Goal: Task Accomplishment & Management: Use online tool/utility

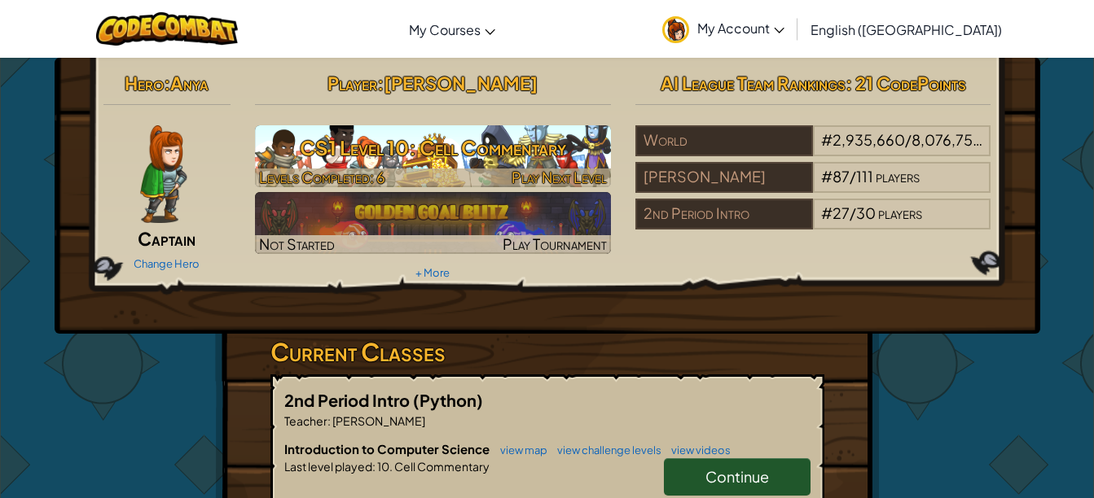
click at [474, 152] on h3 "CS1 Level 10: Cell Commentary" at bounding box center [433, 148] width 356 height 37
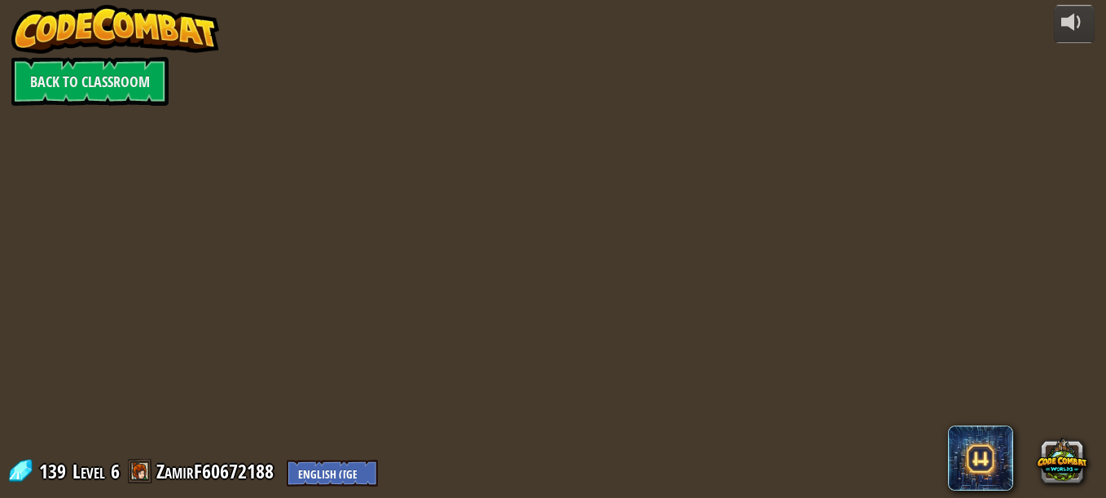
click at [474, 152] on div at bounding box center [553, 249] width 762 height 498
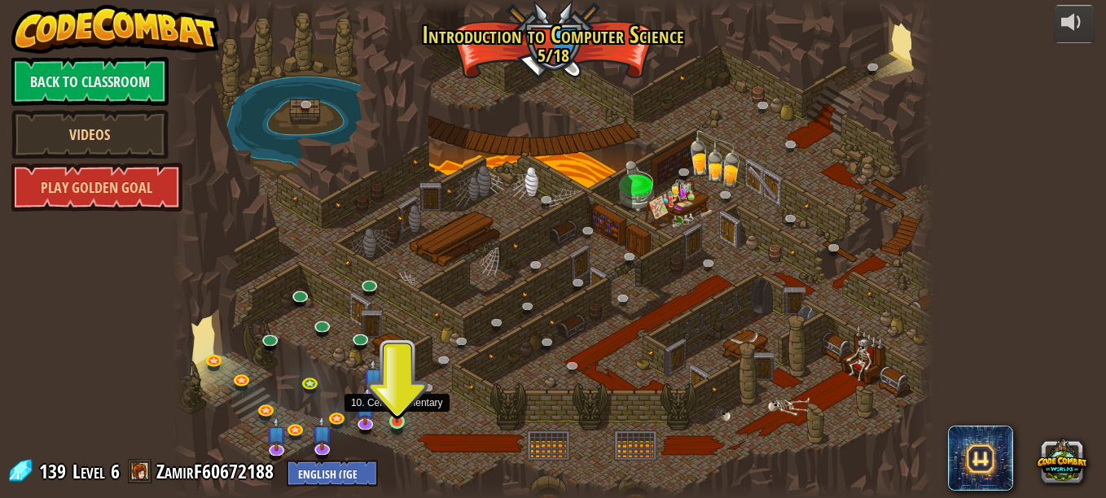
click at [391, 413] on img at bounding box center [398, 403] width 18 height 41
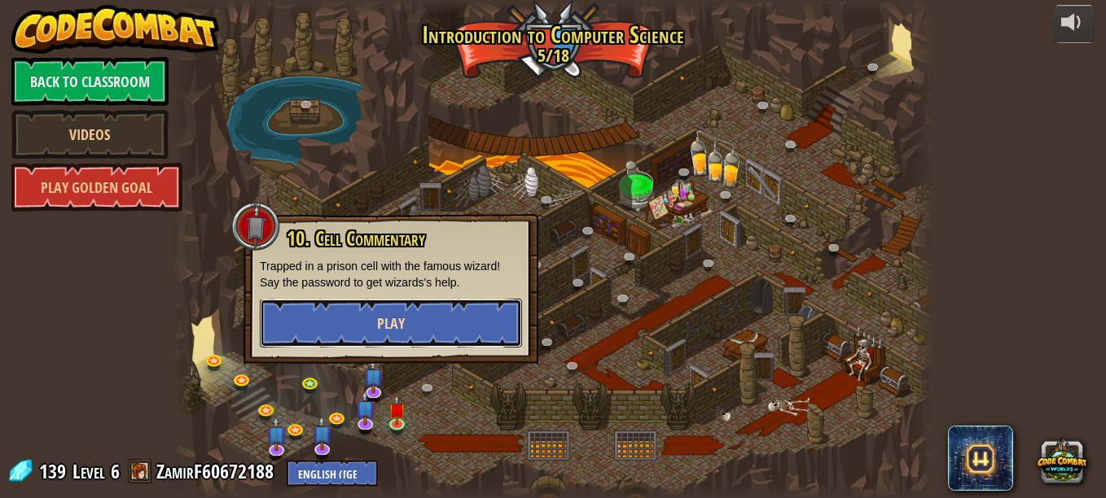
click at [349, 312] on button "Play" at bounding box center [391, 323] width 262 height 49
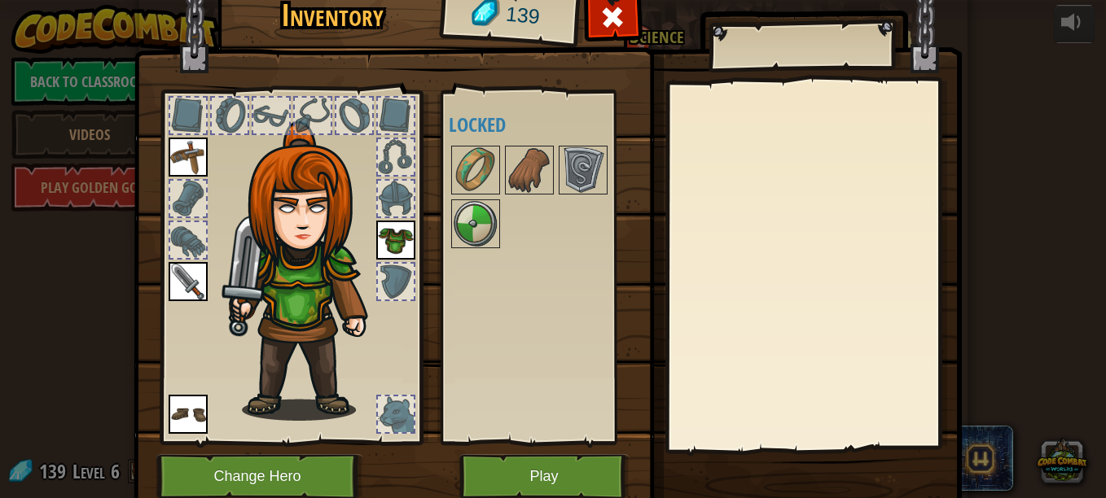
click at [400, 282] on div at bounding box center [396, 282] width 36 height 36
click at [485, 224] on img at bounding box center [476, 224] width 46 height 46
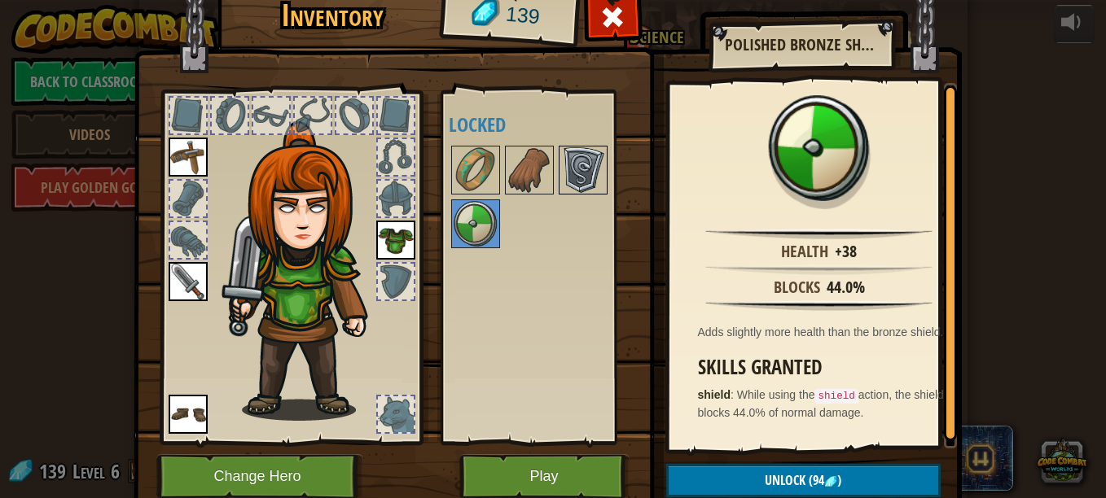
click at [564, 171] on img at bounding box center [583, 170] width 46 height 46
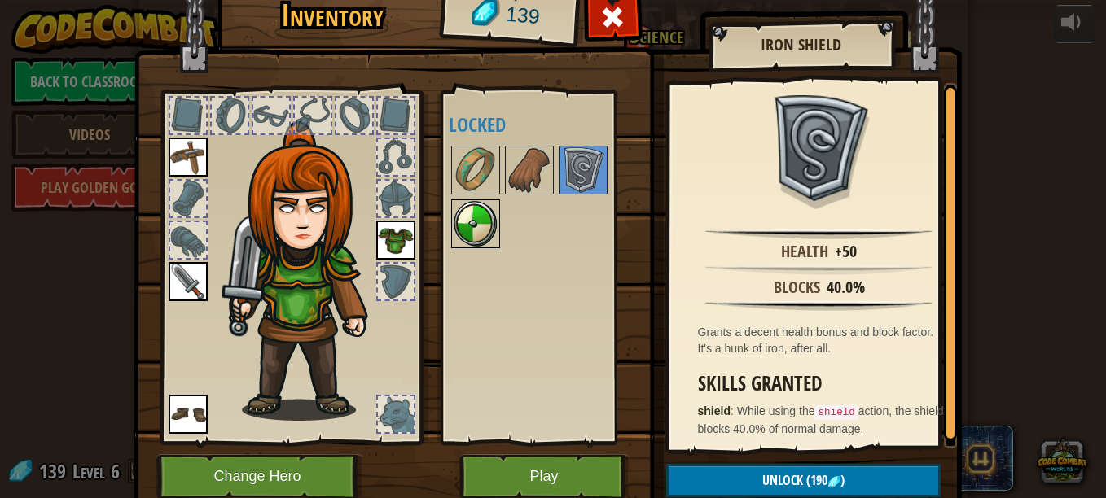
click at [488, 232] on img at bounding box center [476, 224] width 46 height 46
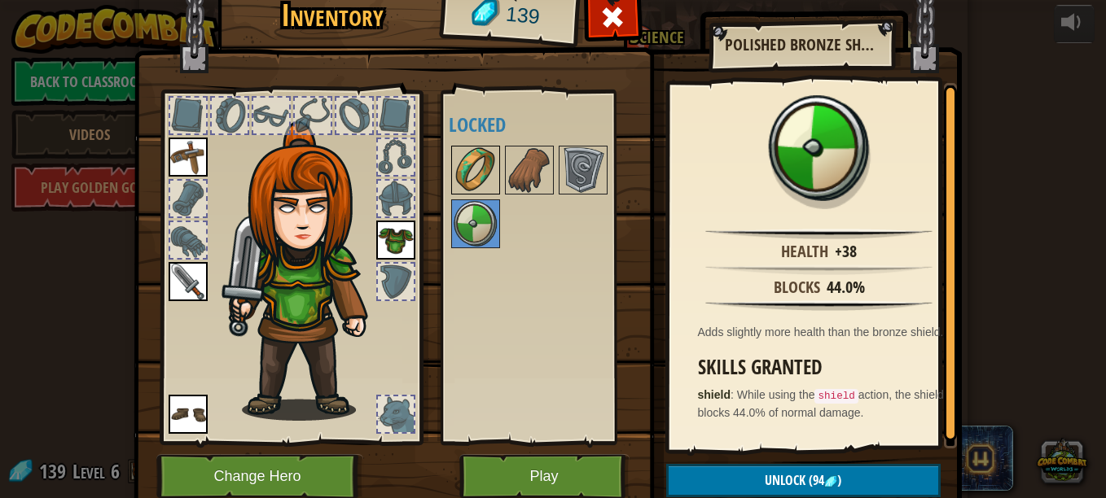
click at [484, 159] on img at bounding box center [476, 170] width 46 height 46
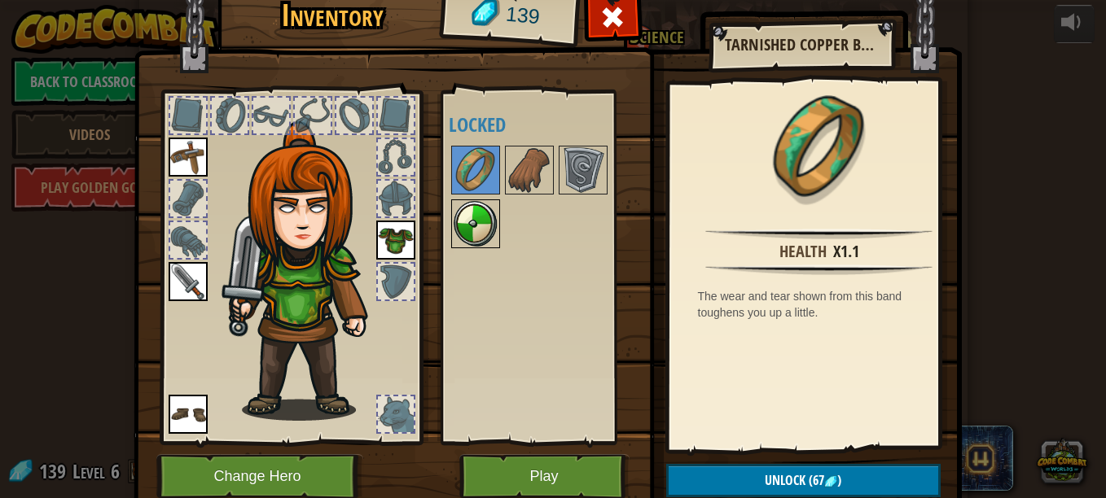
click at [461, 222] on img at bounding box center [476, 224] width 46 height 46
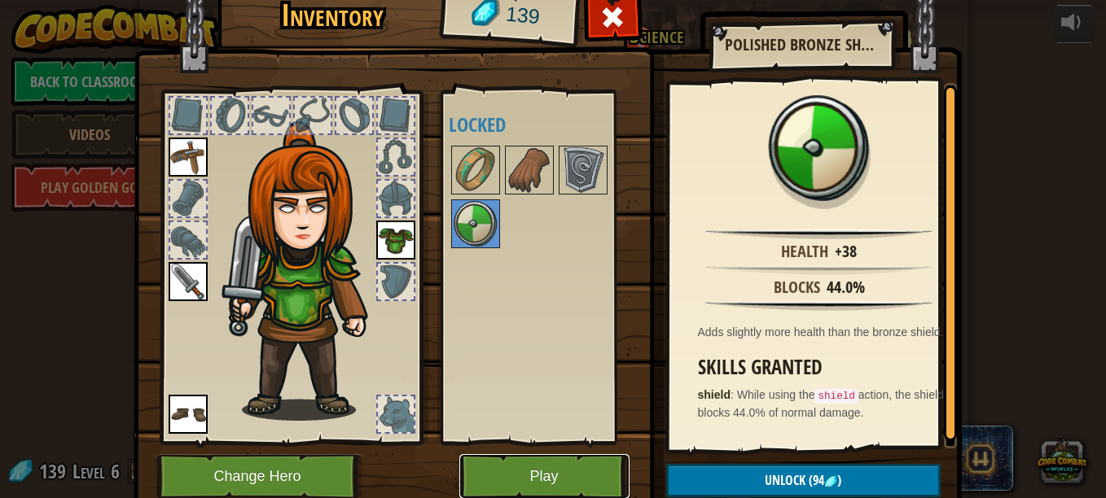
click at [490, 458] on button "Play" at bounding box center [544, 477] width 170 height 45
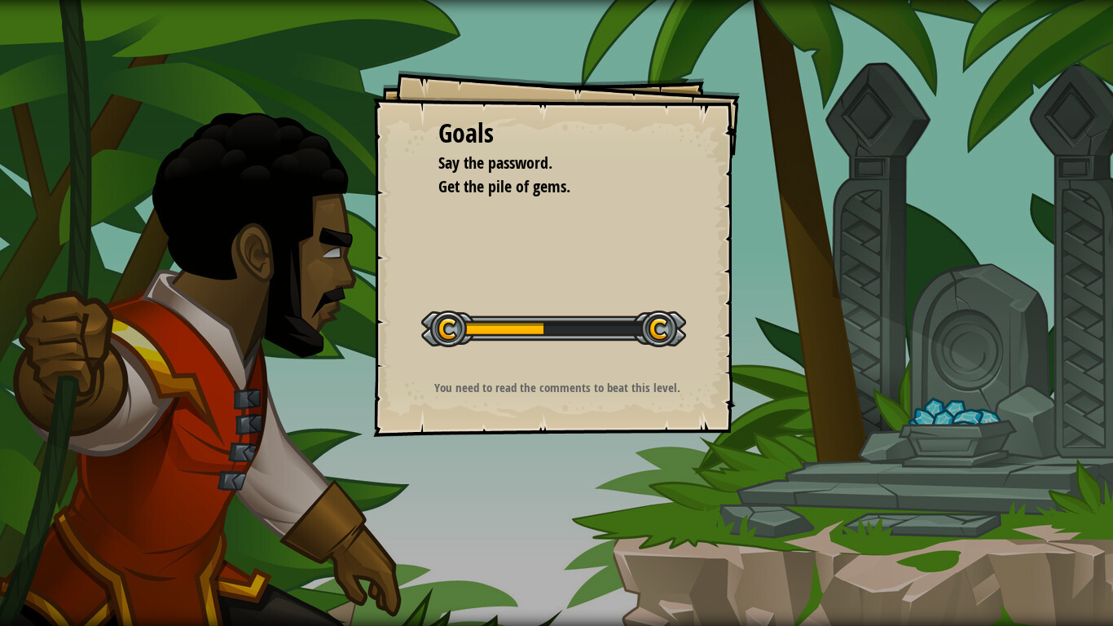
click at [1093, 299] on div "Goals Say the password. Get the pile of gems. Start Level Error loading from se…" at bounding box center [556, 313] width 1113 height 626
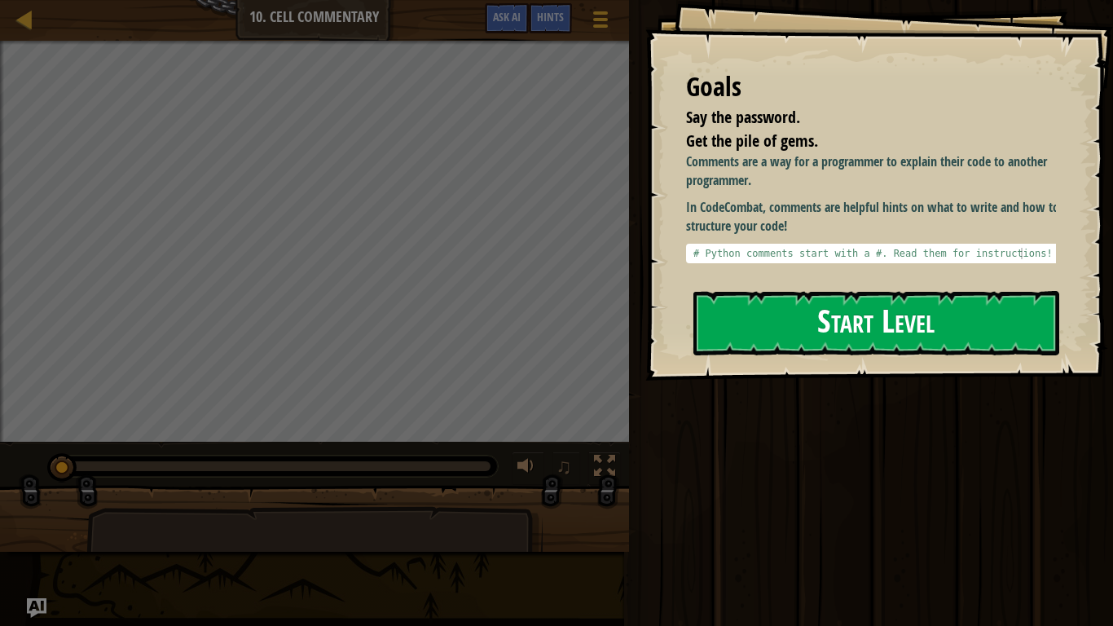
click at [739, 323] on button "Start Level" at bounding box center [876, 323] width 366 height 64
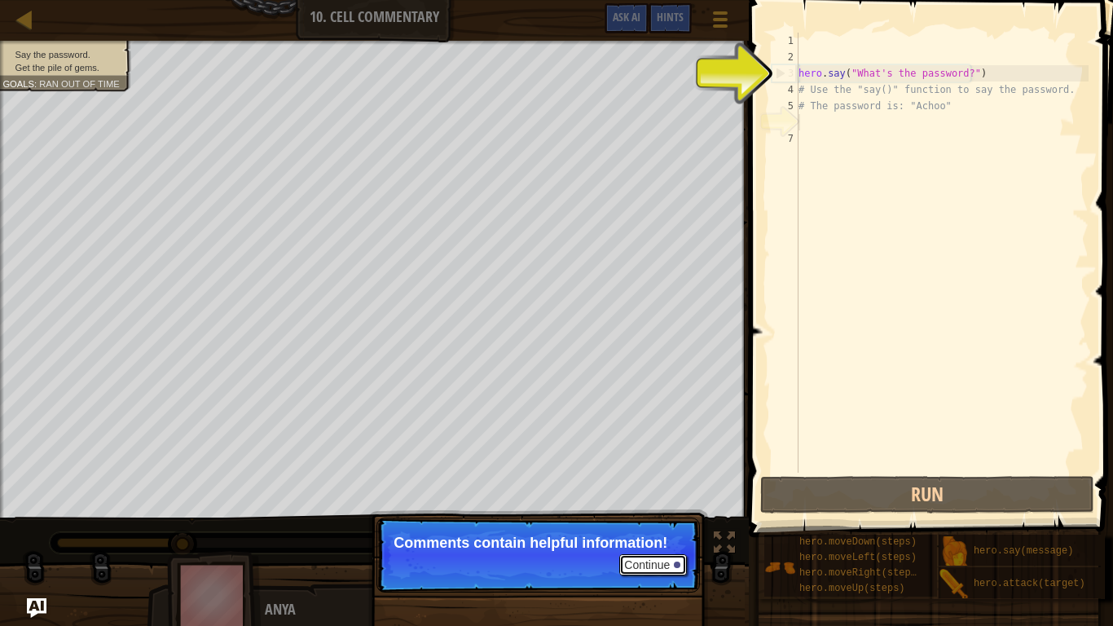
click at [652, 498] on button "Continue" at bounding box center [653, 564] width 68 height 21
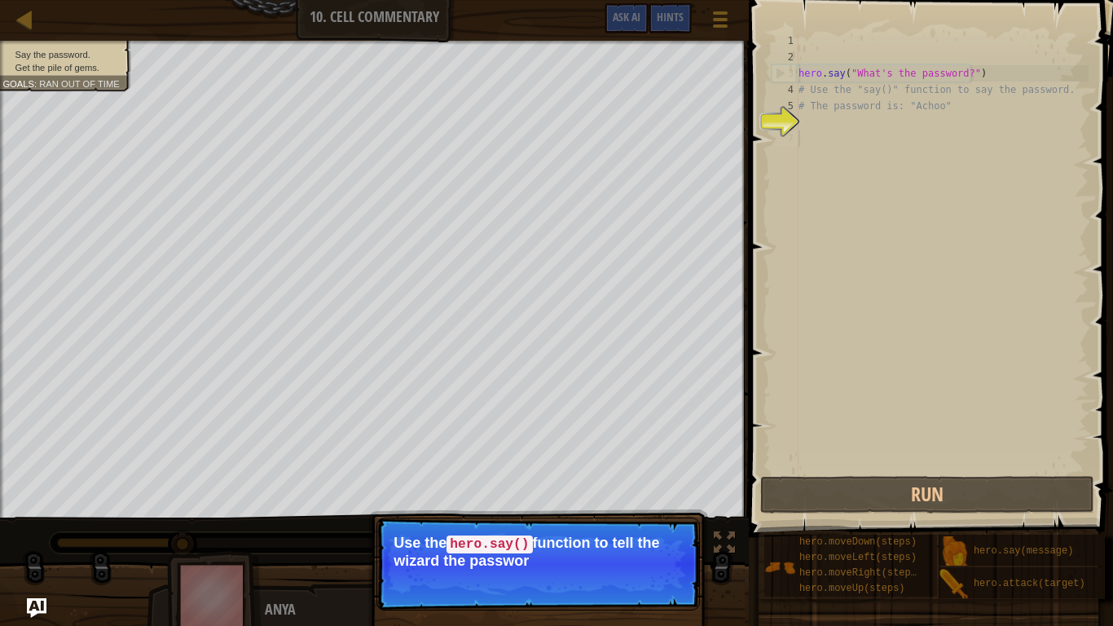
click at [832, 146] on div "hero . say ( "What's the password?" ) # Use the "say()" function to say the pas…" at bounding box center [941, 269] width 293 height 472
click at [826, 112] on div "hero . say ( "What's the password?" ) # Use the "say()" function to say the pas…" at bounding box center [941, 269] width 293 height 472
type textarea "# The password is: "Achoo""
click at [815, 121] on div "hero . say ( "What's the password?" ) # Use the "say()" function to say the pas…" at bounding box center [941, 269] width 293 height 472
click at [653, 498] on button "Continue" at bounding box center [653, 582] width 68 height 21
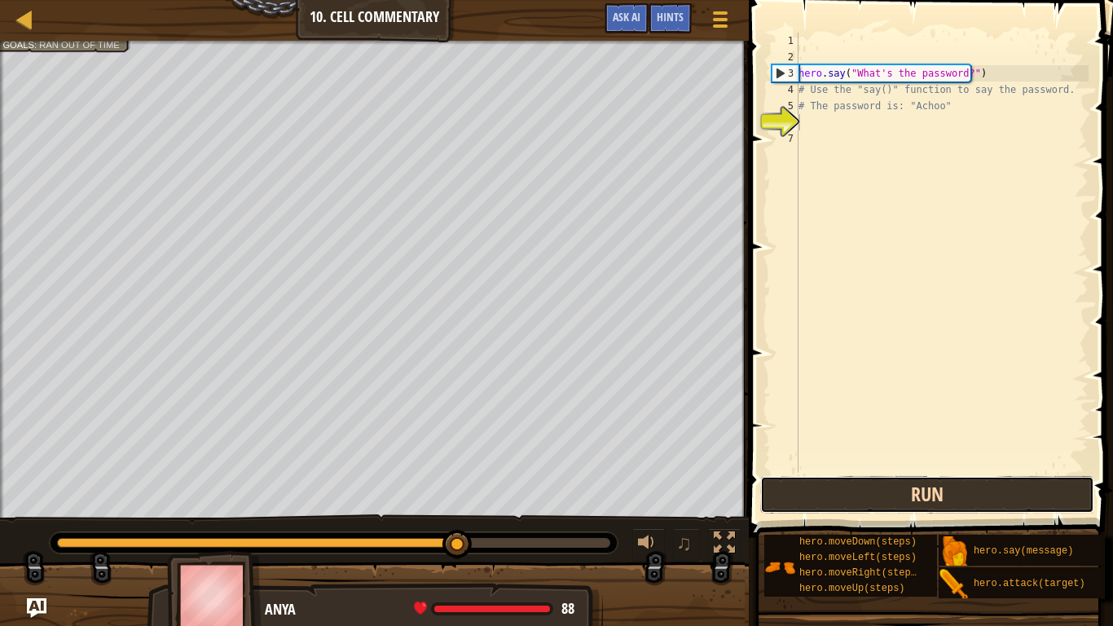
click at [794, 478] on button "Run" at bounding box center [927, 494] width 334 height 37
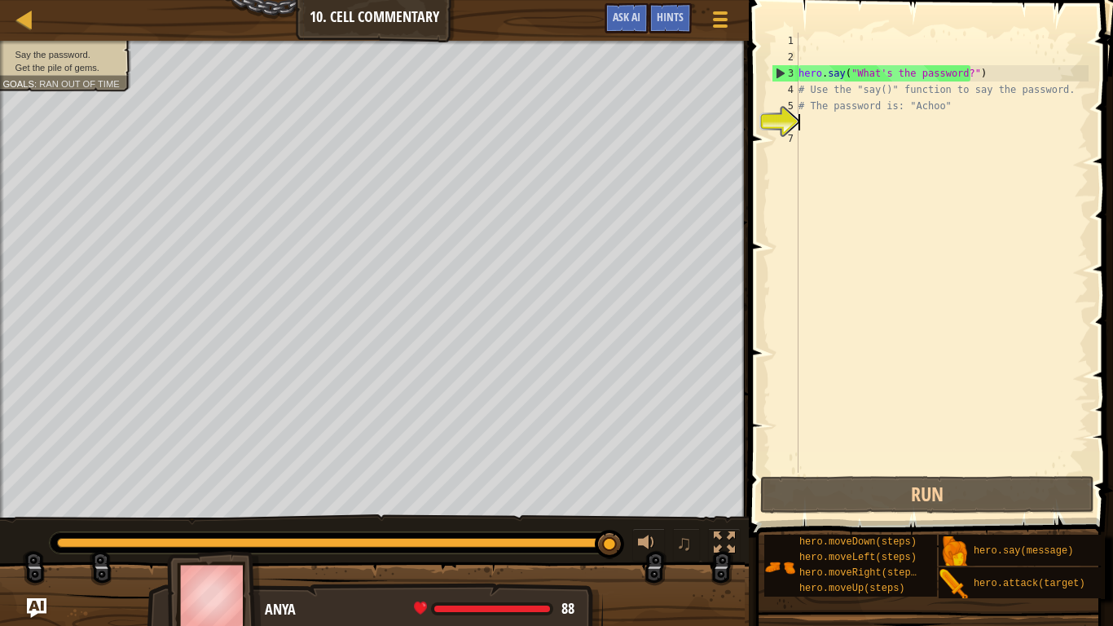
type textarea "h"
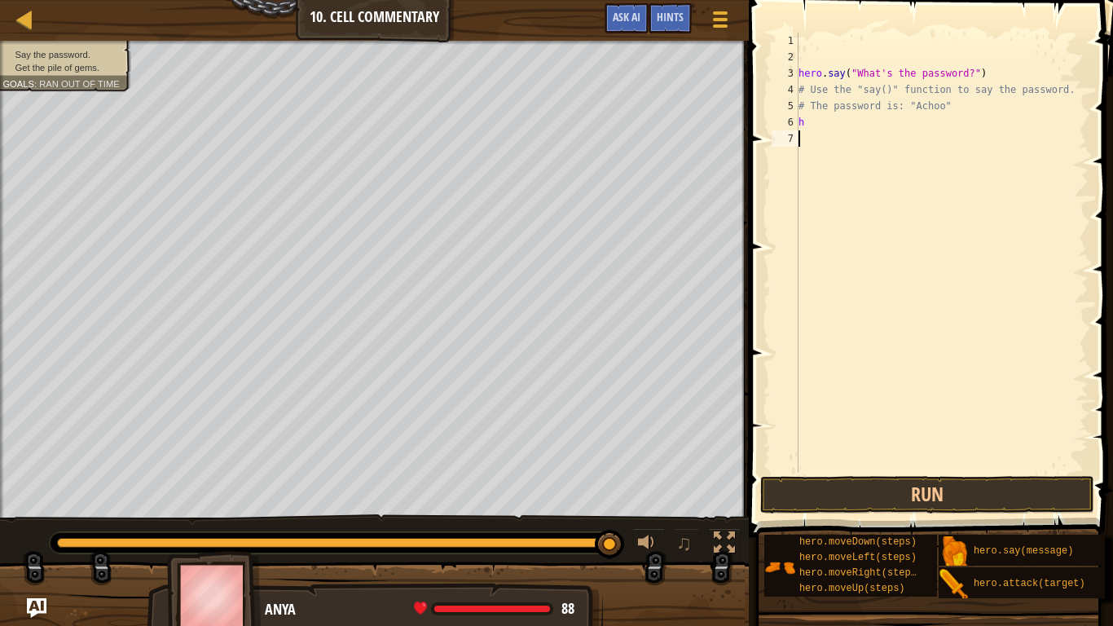
click at [881, 278] on div "hero . say ( "What's the password?" ) # Use the "say()" function to say the pas…" at bounding box center [941, 269] width 293 height 472
click at [829, 124] on div "hero . say ( "What's the password?" ) # Use the "say()" function to say the pas…" at bounding box center [941, 269] width 293 height 472
type textarea "h"
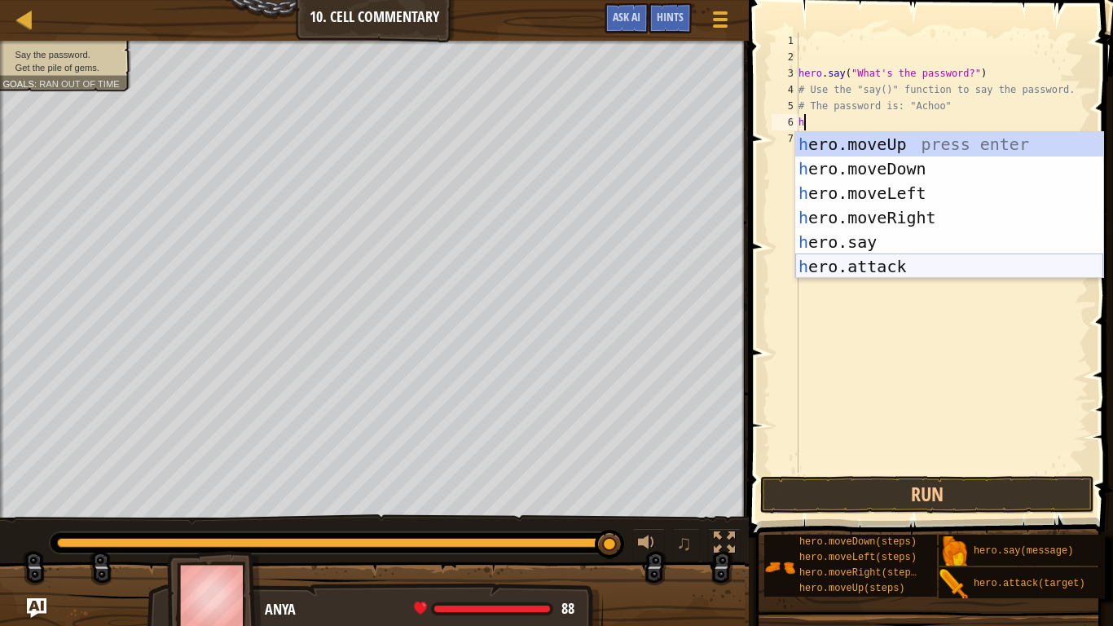
click at [921, 266] on div "h ero.moveUp press enter h ero.moveDown press enter h ero.moveLeft press enter …" at bounding box center [949, 229] width 308 height 195
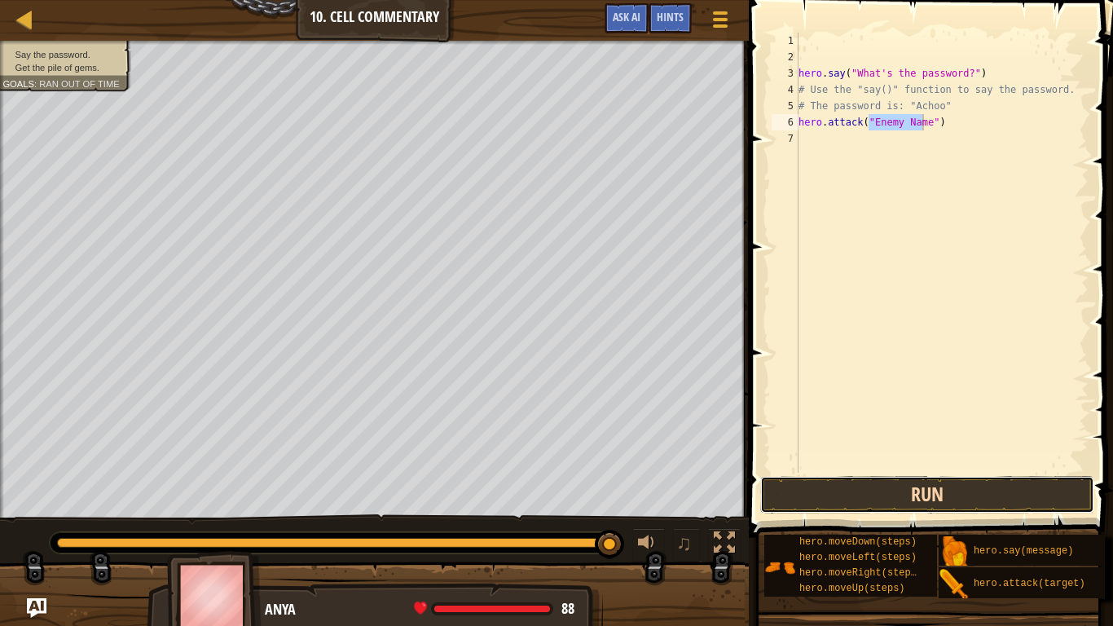
click at [884, 491] on button "Run" at bounding box center [927, 494] width 334 height 37
type textarea "hero.attack("2")"
click at [896, 480] on button "Run" at bounding box center [927, 494] width 334 height 37
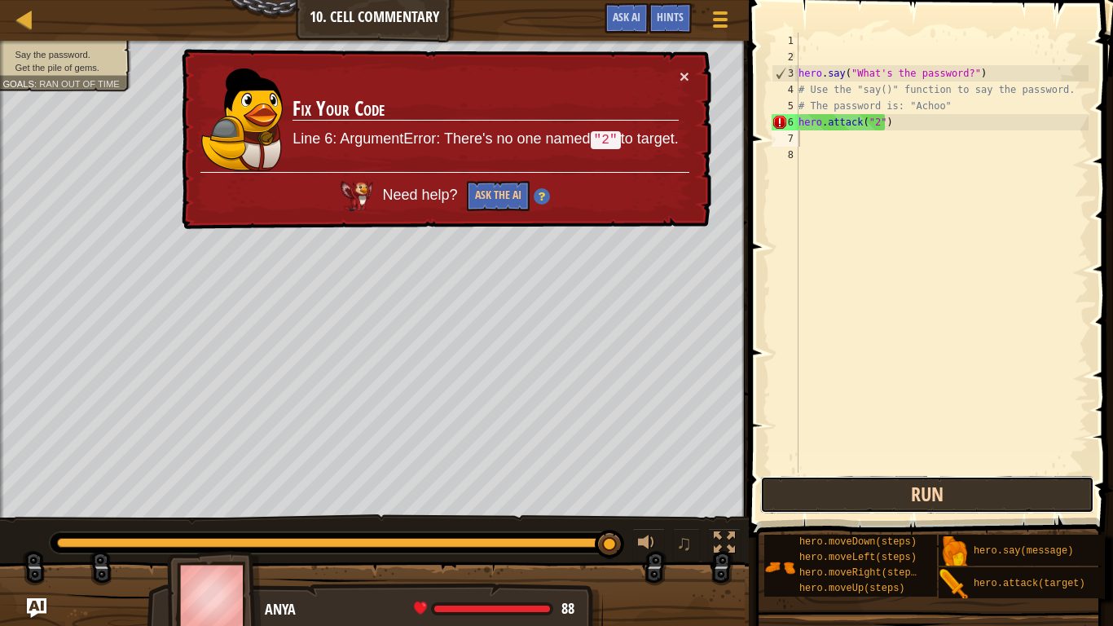
click at [896, 480] on button "Run" at bounding box center [927, 494] width 334 height 37
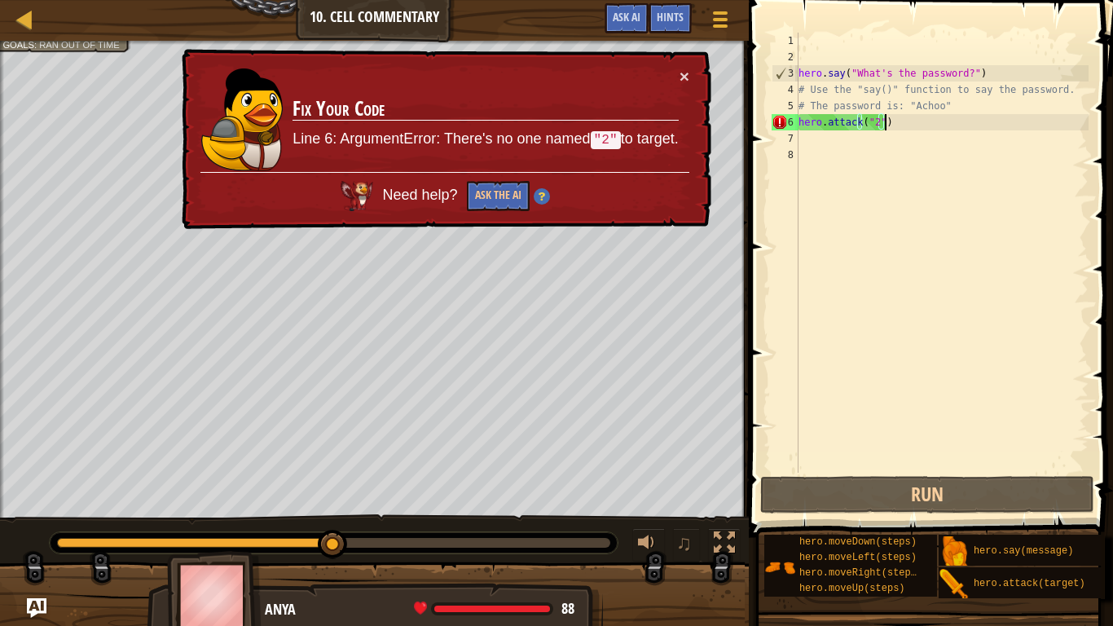
click at [899, 121] on div "hero . say ( "What's the password?" ) # Use the "say()" function to say the pas…" at bounding box center [941, 269] width 293 height 472
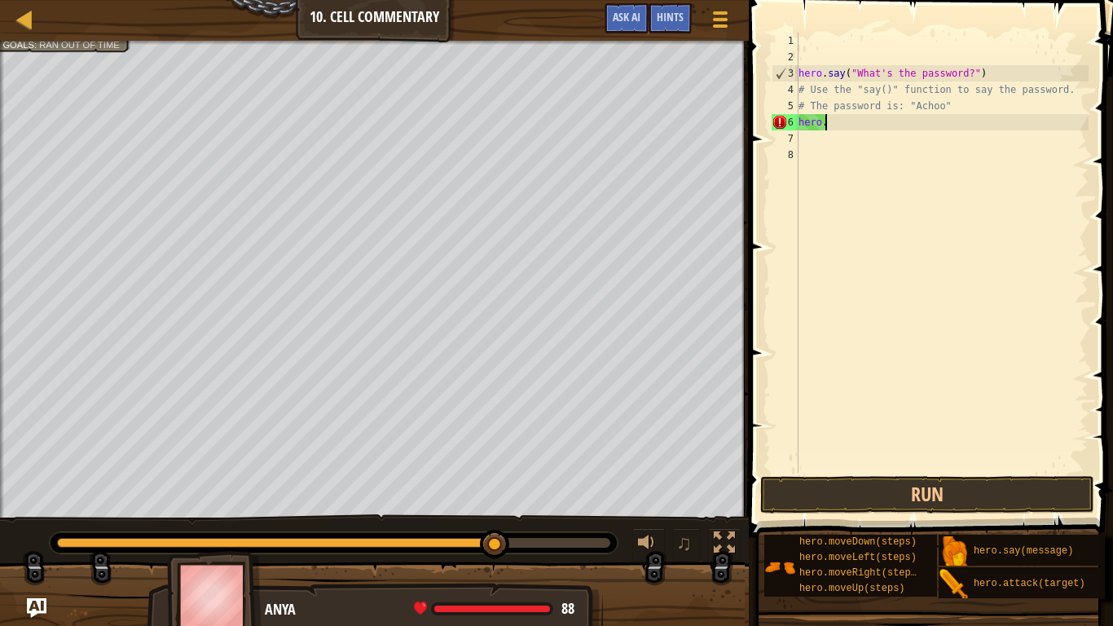
type textarea "h"
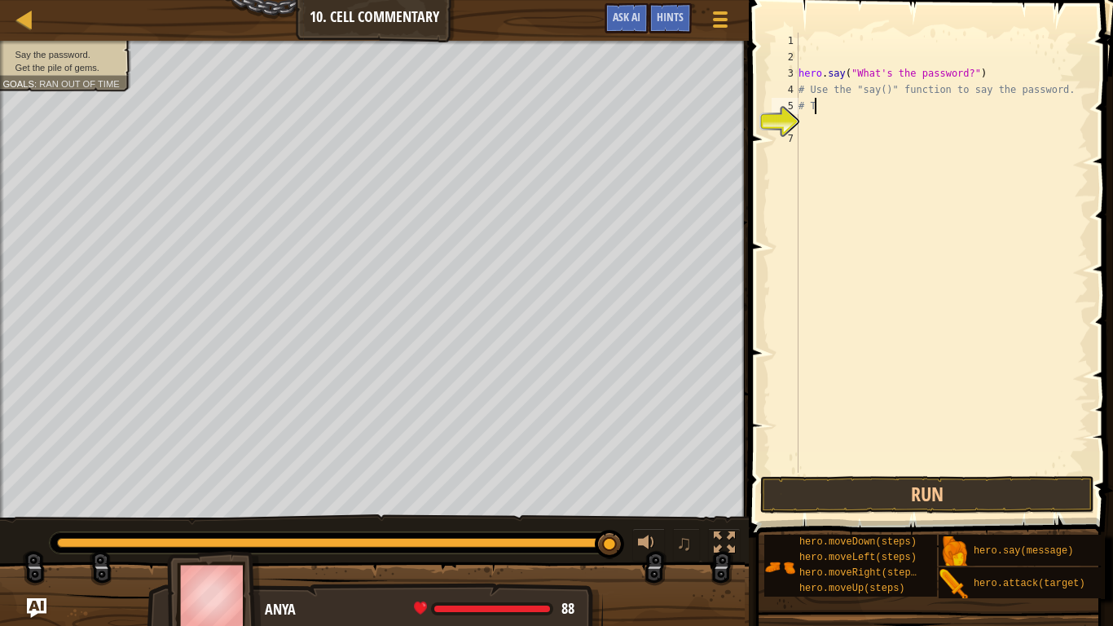
type textarea "#"
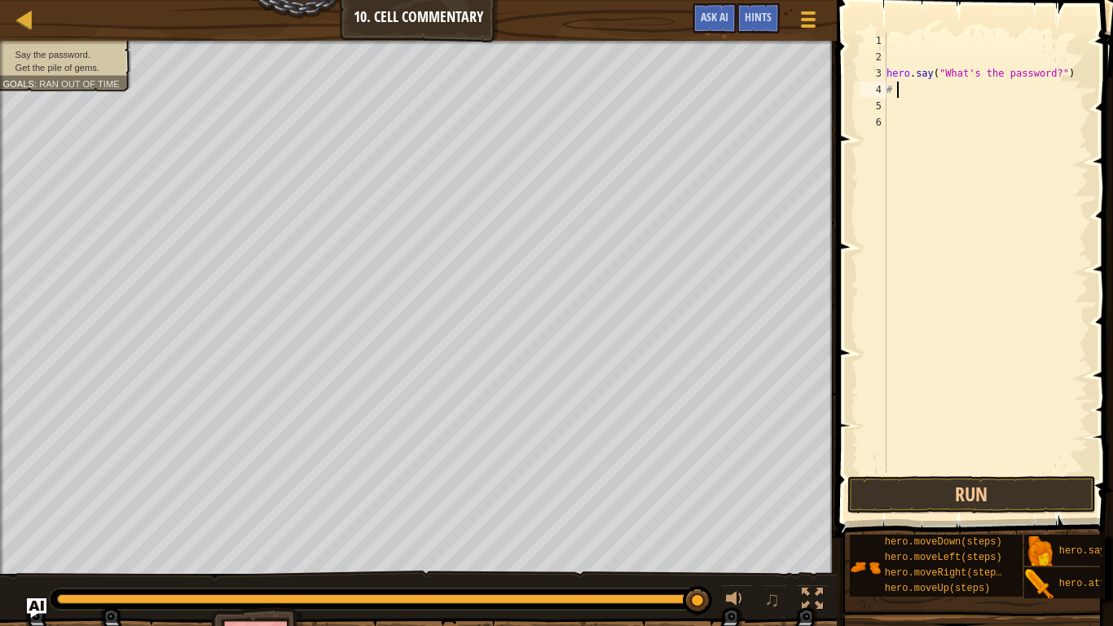
type textarea "#"
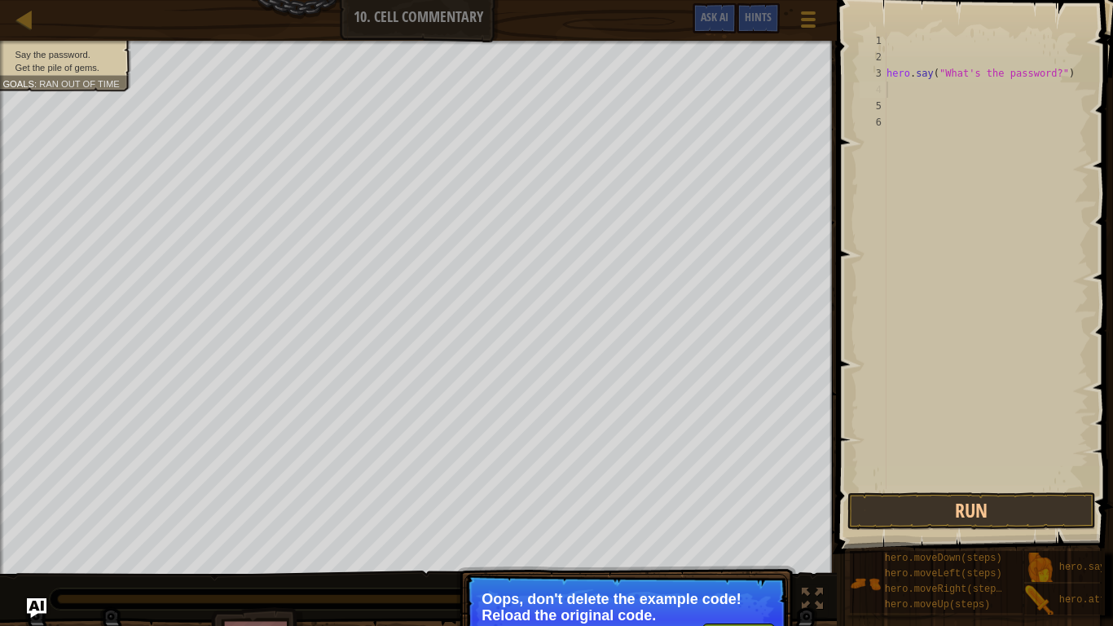
click at [900, 125] on div "hero . say ( "What's the password?" )" at bounding box center [985, 277] width 205 height 489
click at [897, 85] on div "hero . say ( "What's the password?" )" at bounding box center [985, 277] width 205 height 489
click at [925, 70] on div "hero . say ( "What's the password?" )" at bounding box center [985, 277] width 205 height 489
type textarea "hero.say("What's the password?")"
click at [1063, 77] on div "hero . say ( "What's the password?" )" at bounding box center [985, 277] width 205 height 489
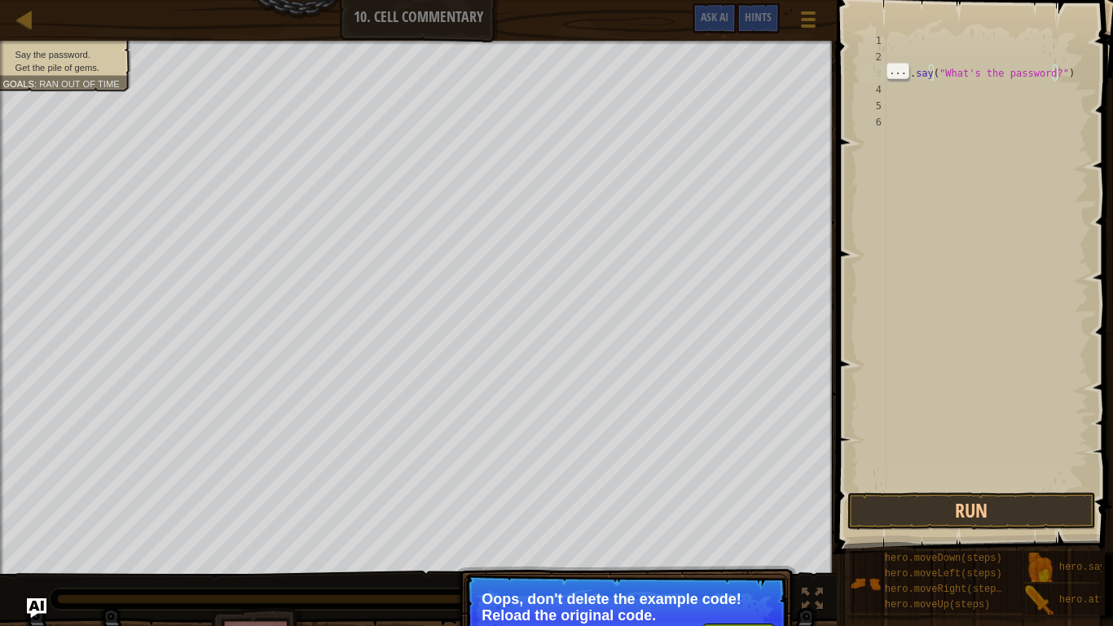
click at [1093, 69] on span at bounding box center [976, 253] width 289 height 601
click at [908, 78] on span "..." at bounding box center [897, 71] width 21 height 15
click at [1069, 64] on div "hero . say ( "What's the password?" )" at bounding box center [985, 277] width 205 height 489
click at [1069, 62] on span "..." at bounding box center [1068, 54] width 21 height 15
click at [1065, 76] on div "hero . say ( "What's the password?" )" at bounding box center [985, 277] width 205 height 489
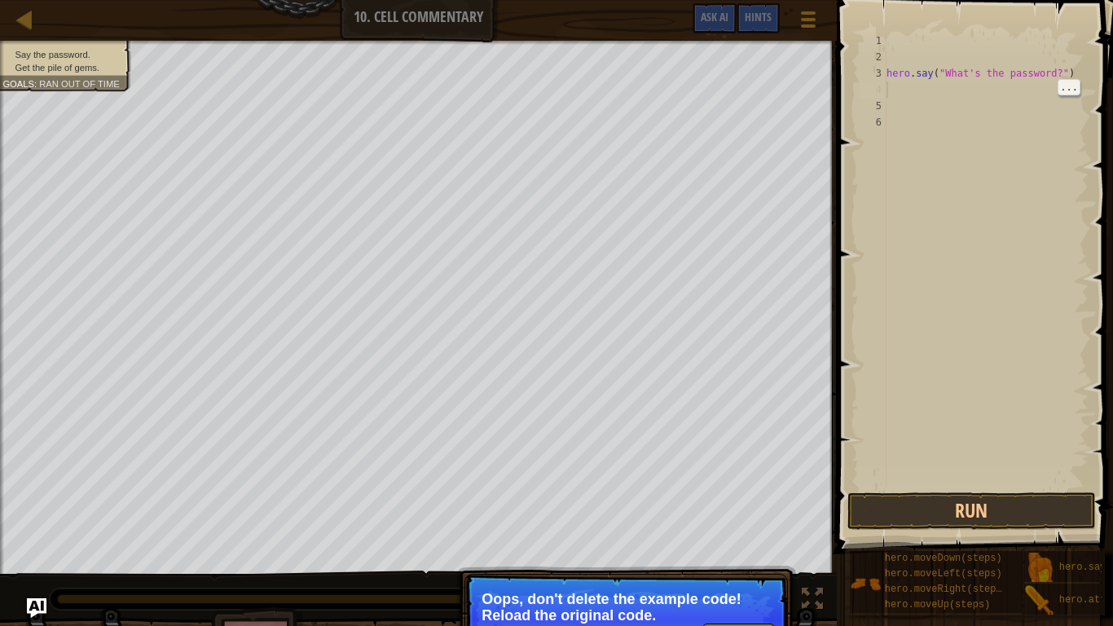
type textarea "hero.say("What's the password?")"
click at [1068, 77] on div "hero . say ( "What's the password?" )" at bounding box center [985, 277] width 205 height 489
click at [1068, 77] on div "hero . say ( "What's the password?" )" at bounding box center [985, 261] width 205 height 456
click at [1068, 77] on div "hero . say ( "What's the password?" )" at bounding box center [985, 277] width 205 height 489
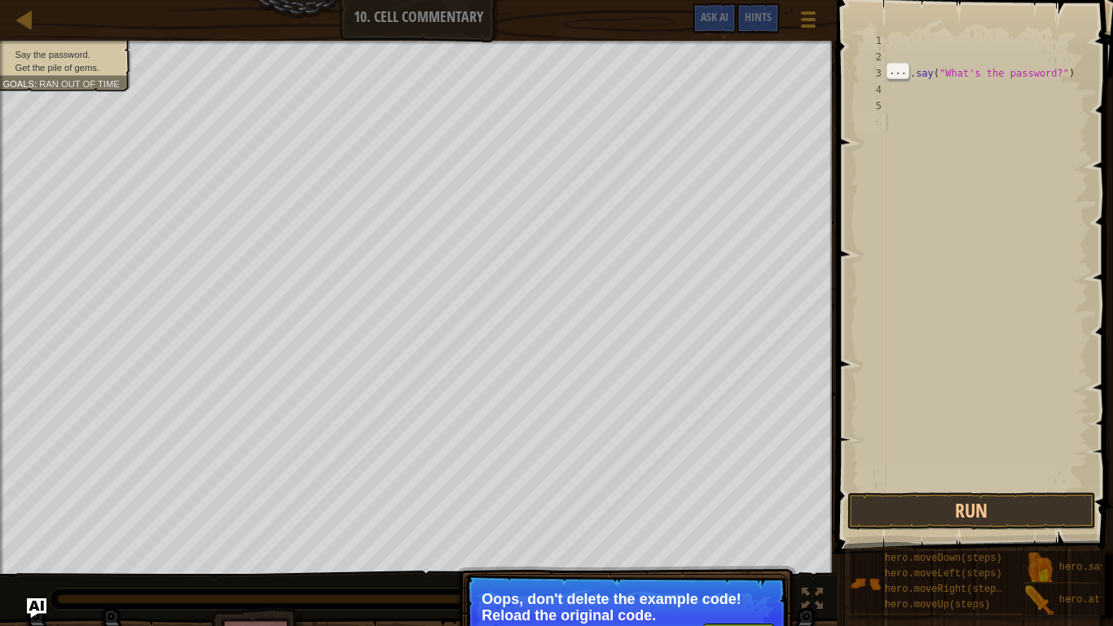
drag, startPoint x: 867, startPoint y: 163, endPoint x: 966, endPoint y: 182, distance: 100.3
click at [966, 182] on div "hero.say("What's the password?") 1 2 3 4 5 6 hero . say ( "What's the password?…" at bounding box center [972, 261] width 232 height 456
click at [966, 182] on div "hero . say ( "What's the password?" )" at bounding box center [985, 277] width 205 height 489
click at [1074, 68] on div "hero . say ( "What's the password?" )" at bounding box center [985, 277] width 205 height 489
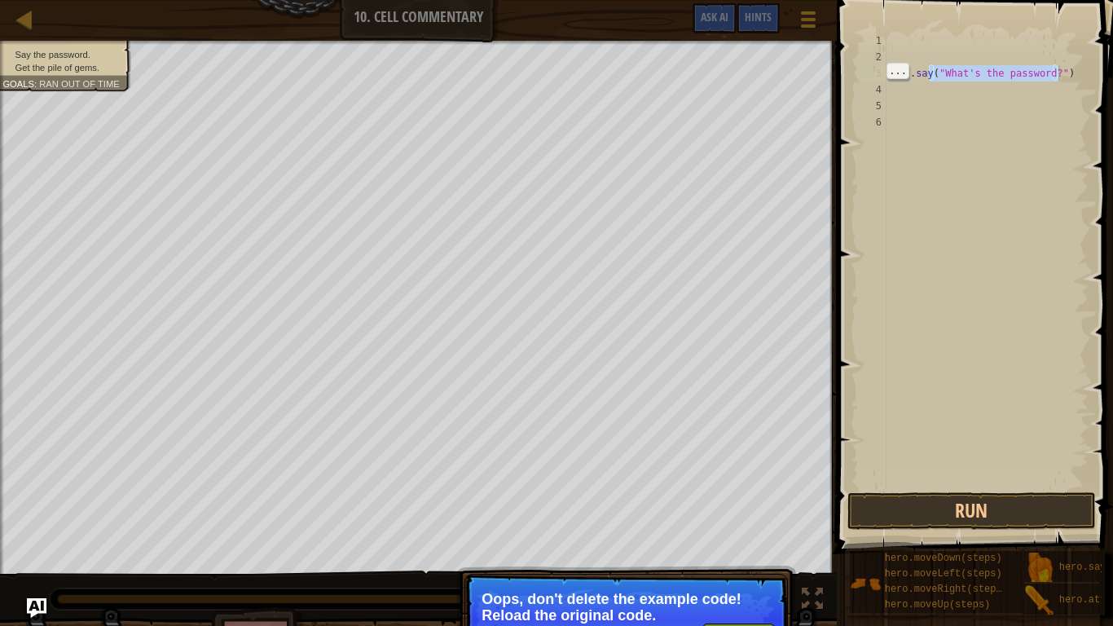
click at [1074, 68] on div "hero . say ( "What's the password?" )" at bounding box center [985, 277] width 205 height 489
click at [1074, 68] on div "hero . say ( "What's the password?" )" at bounding box center [985, 261] width 205 height 456
type textarea "hero.say("What's the password?")"
click at [1074, 68] on div "hero . say ( "What's the password?" )" at bounding box center [985, 261] width 205 height 456
drag, startPoint x: 1074, startPoint y: 68, endPoint x: 991, endPoint y: 16, distance: 97.4
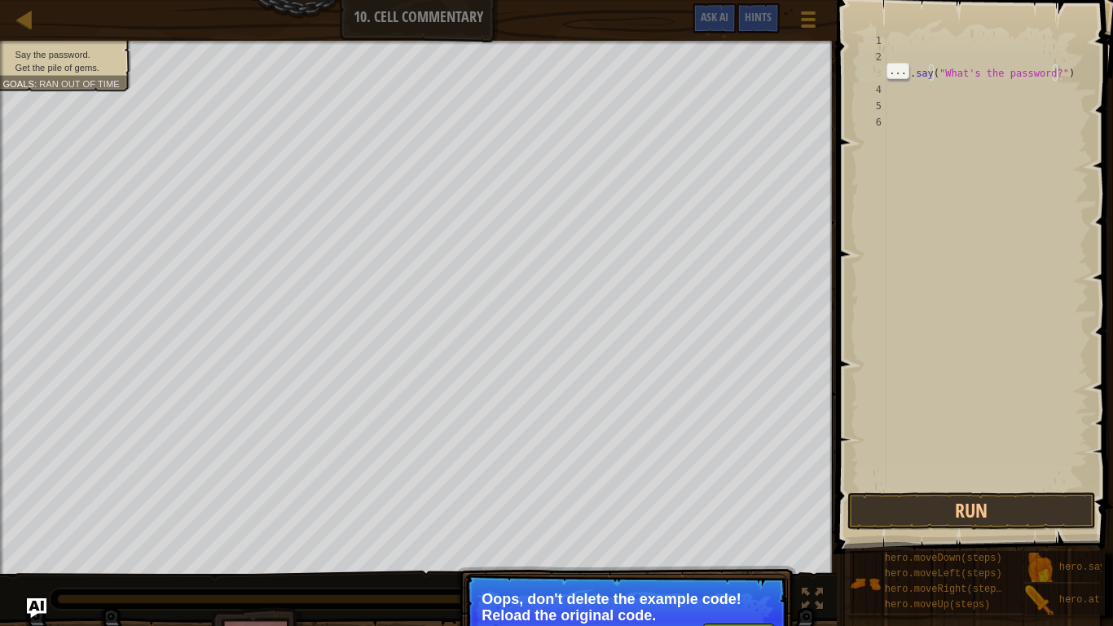
click at [991, 16] on span at bounding box center [976, 253] width 289 height 601
click at [1065, 79] on div "hero . say ( "What's the password?" )" at bounding box center [985, 261] width 205 height 456
click at [1065, 79] on div "hero . say ( "What's the password?" )" at bounding box center [985, 277] width 205 height 489
click at [1061, 80] on div "hero . say ( "What's the password?" )" at bounding box center [985, 277] width 205 height 489
drag, startPoint x: 1061, startPoint y: 80, endPoint x: 1097, endPoint y: 51, distance: 46.9
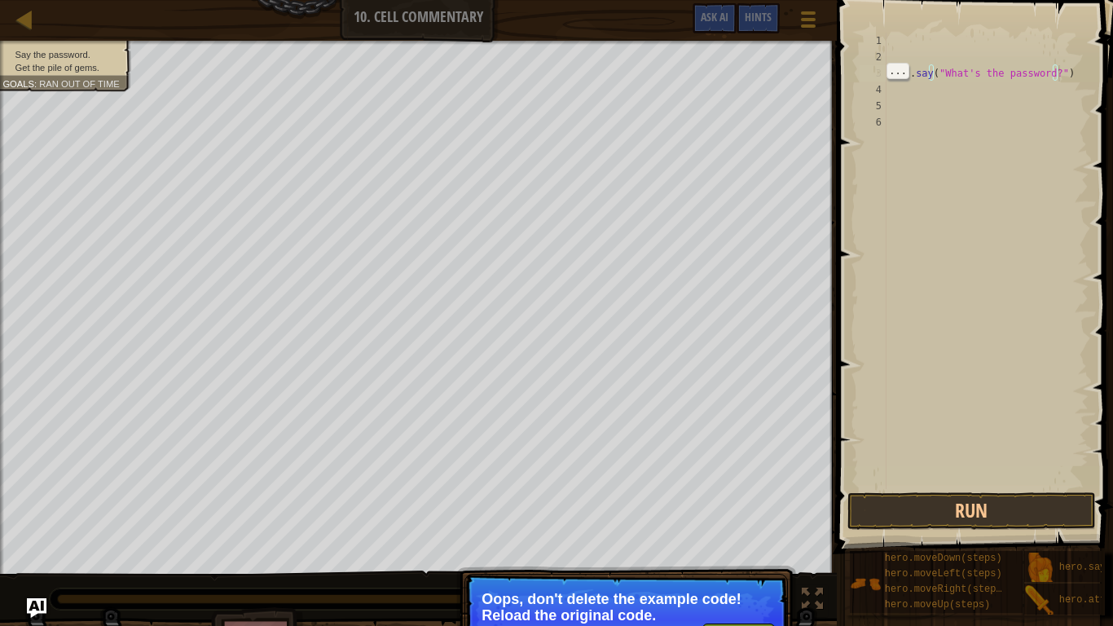
click at [1093, 51] on span at bounding box center [976, 253] width 289 height 601
click at [1062, 80] on div "hero . say ( "What's the password?" )" at bounding box center [985, 277] width 205 height 489
drag, startPoint x: 1062, startPoint y: 80, endPoint x: 1002, endPoint y: 24, distance: 82.4
click at [1002, 24] on span at bounding box center [976, 253] width 289 height 601
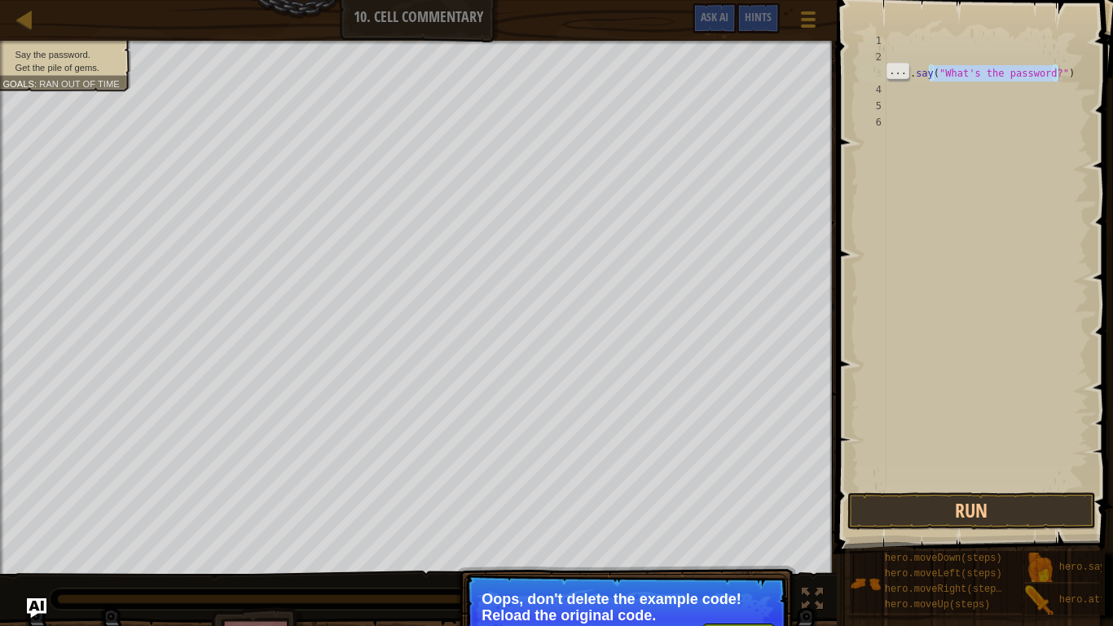
click at [905, 72] on span "..." at bounding box center [897, 71] width 21 height 15
click at [995, 69] on span "Find" at bounding box center [1008, 71] width 27 height 15
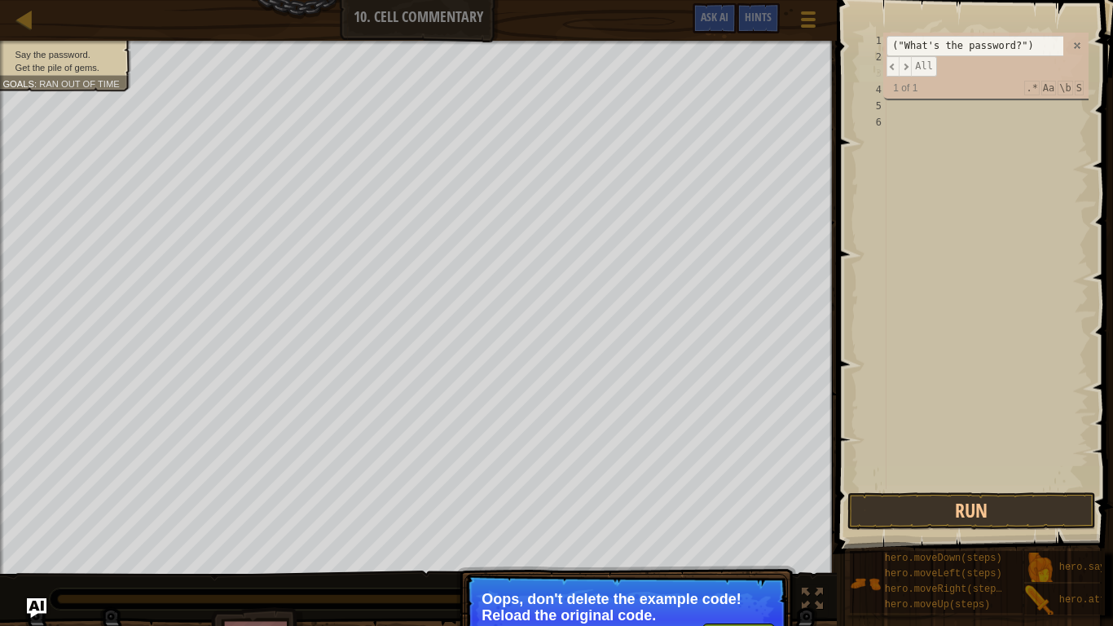
click at [992, 69] on div "("What's the password?") ​ ​ All" at bounding box center [976, 56] width 181 height 41
click at [1075, 41] on span at bounding box center [1076, 45] width 11 height 11
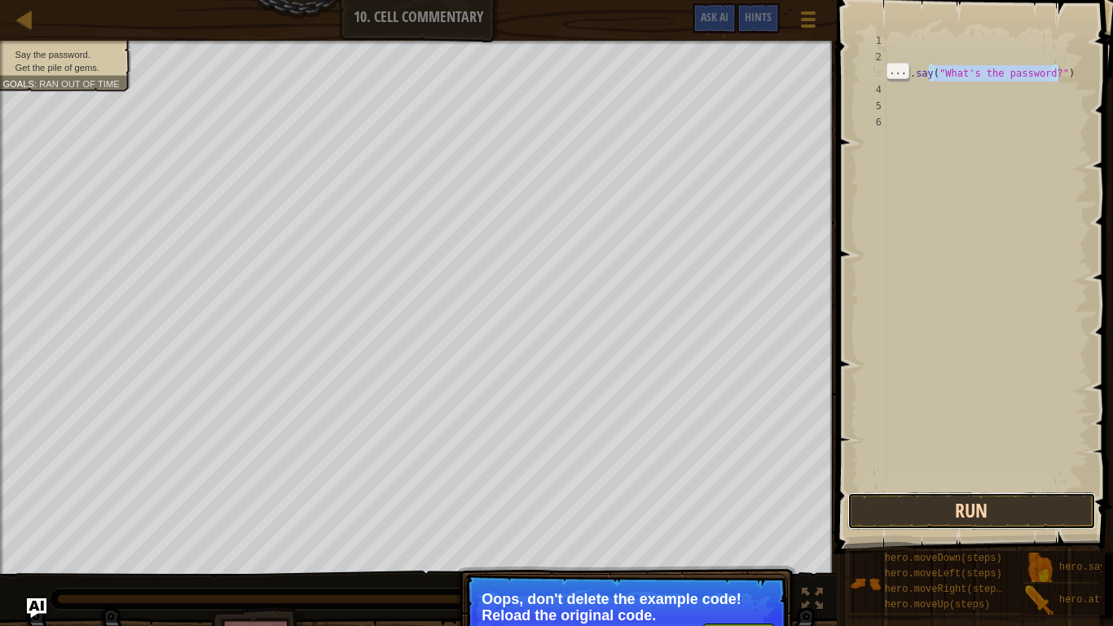
click at [985, 498] on button "Run" at bounding box center [971, 510] width 248 height 37
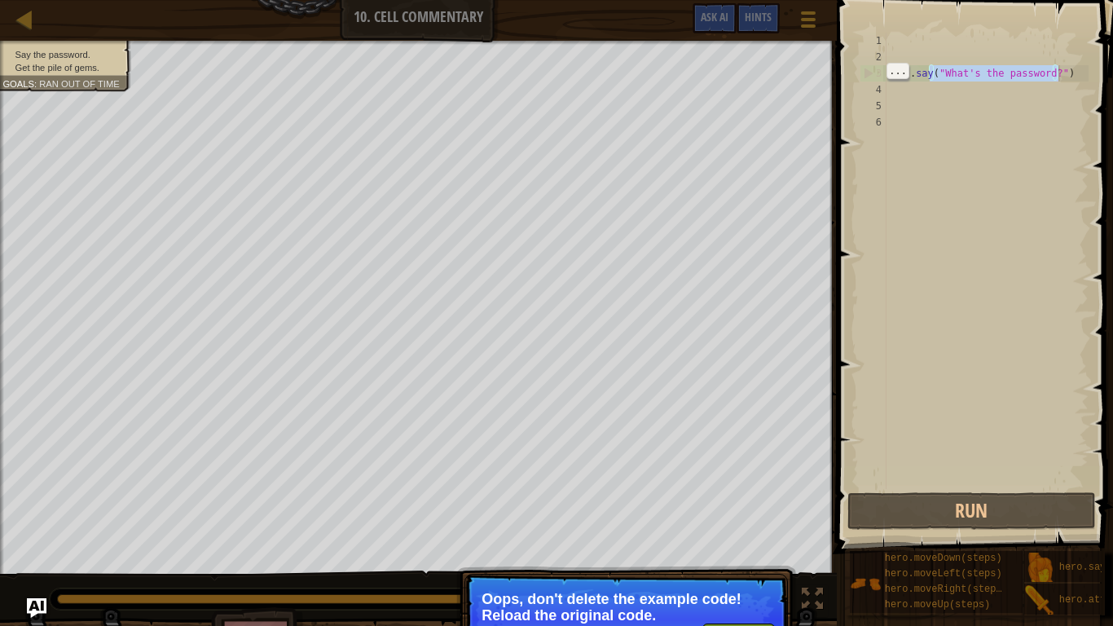
click at [895, 46] on div "hero . say ( "What's the password?" )" at bounding box center [985, 277] width 205 height 489
click at [929, 45] on div "hero . say ( "What's the password?" )" at bounding box center [985, 277] width 205 height 489
click at [911, 40] on div "hero . say ( "What's the password?" )" at bounding box center [985, 277] width 205 height 489
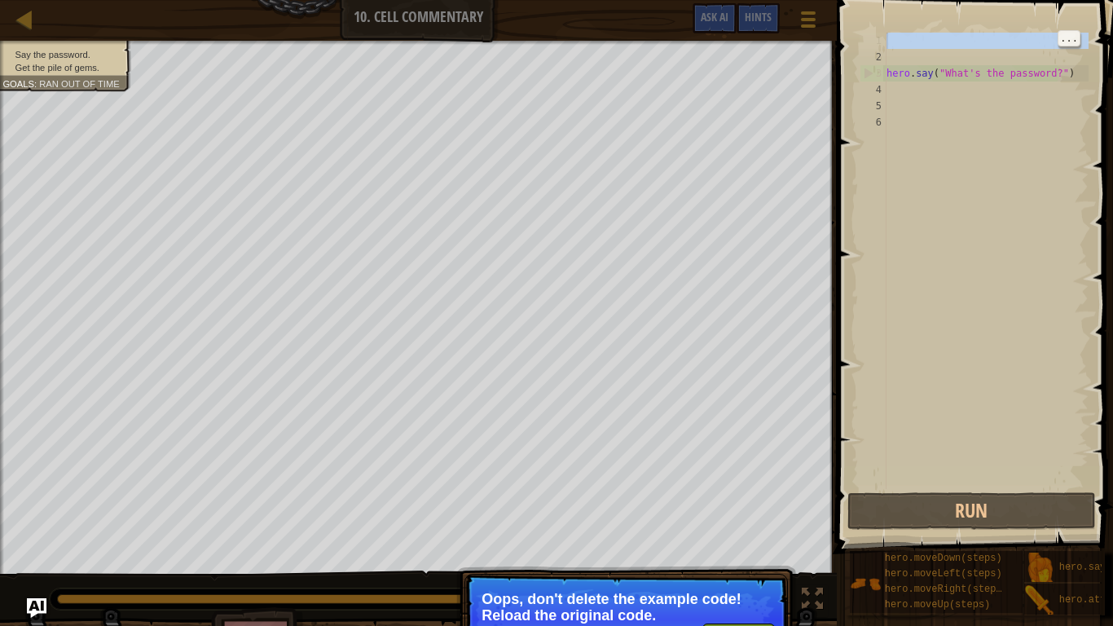
click at [911, 40] on div "hero . say ( "What's the password?" )" at bounding box center [985, 277] width 205 height 489
click at [743, 498] on p "Oops, don't delete the example code! Reload the original code." at bounding box center [625, 607] width 289 height 33
click at [741, 498] on button "↻ Reload" at bounding box center [738, 635] width 72 height 24
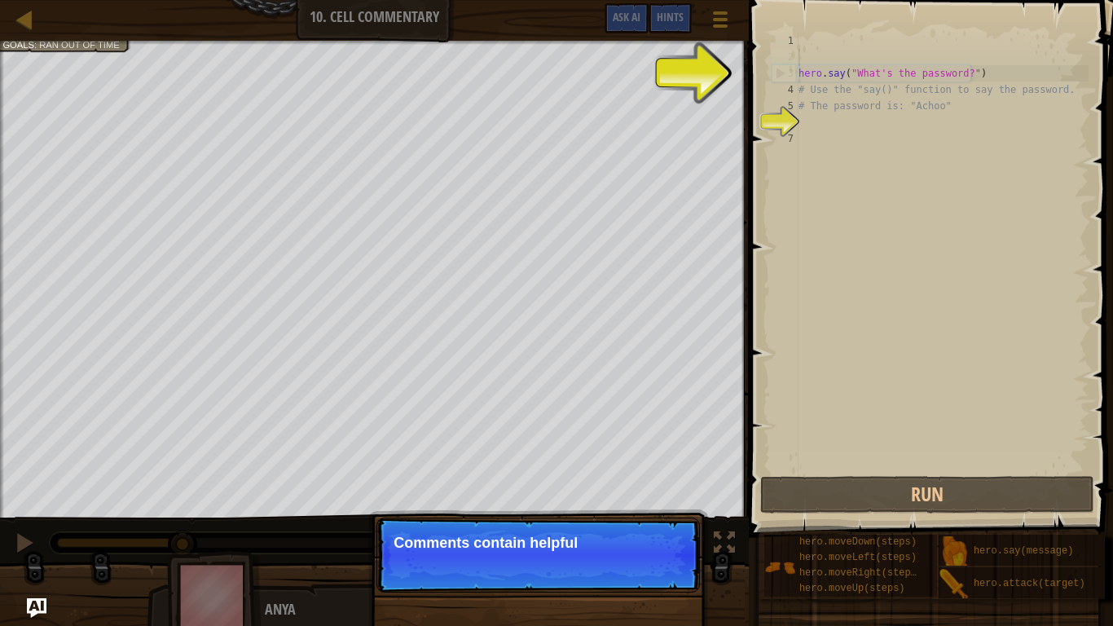
click at [808, 50] on div "hero . say ( "What's the password?" ) # Use the "say()" function to say the pas…" at bounding box center [941, 269] width 293 height 472
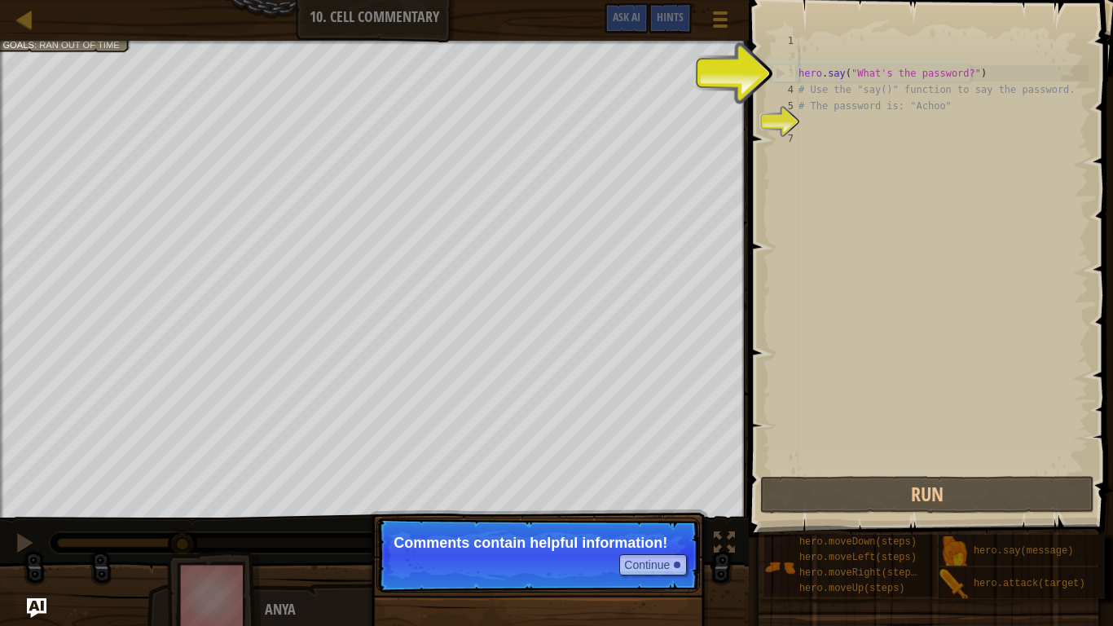
click at [805, 29] on span at bounding box center [932, 245] width 377 height 585
click at [808, 36] on div "1 2 3 4 5 6 7 hero . say ( "What's the password?" ) # Use the "say()" function …" at bounding box center [928, 300] width 369 height 585
click at [808, 36] on div "hero . say ( "What's the password?" ) # Use the "say()" function to say the pas…" at bounding box center [941, 269] width 293 height 472
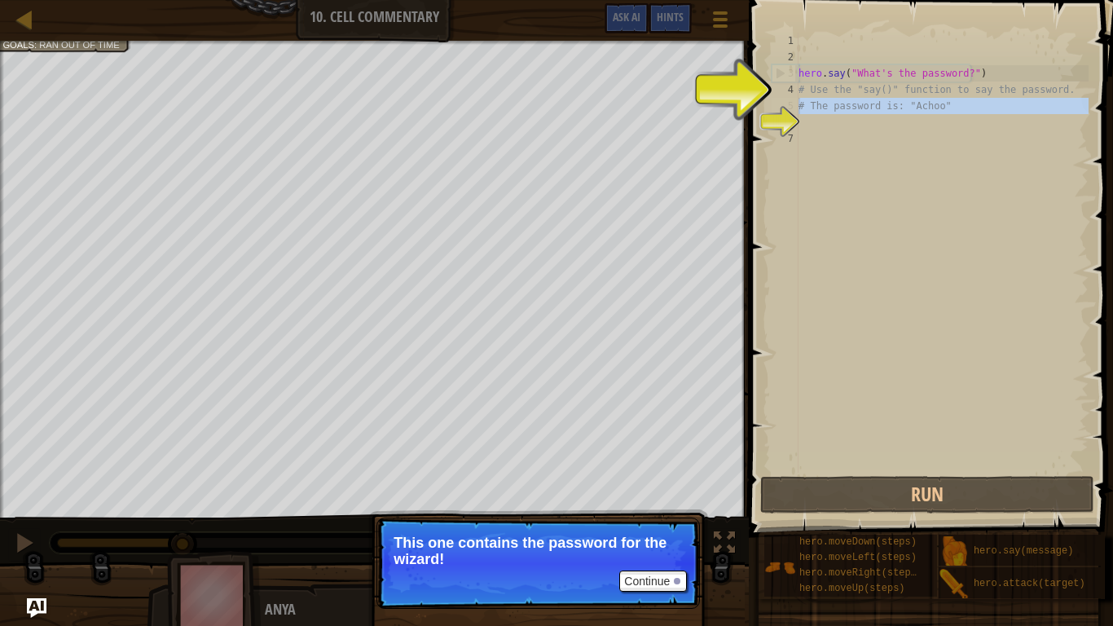
click at [796, 114] on div "6" at bounding box center [784, 122] width 27 height 16
type textarea "# The password is: "Achoo""
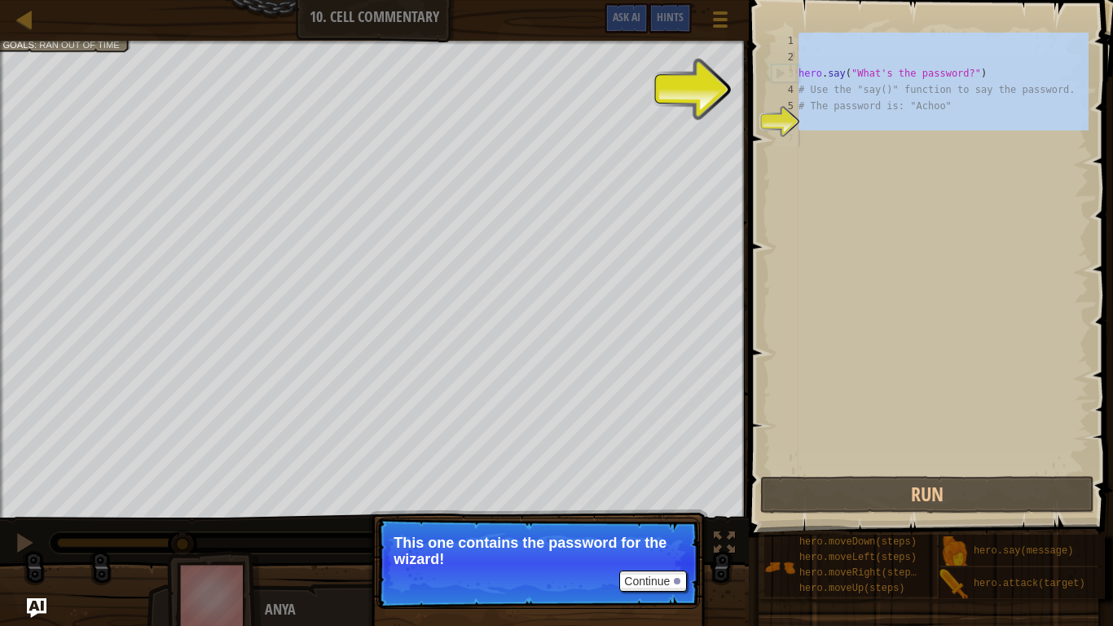
click at [806, 112] on div "hero . say ( "What's the password?" ) # Use the "say()" function to say the pas…" at bounding box center [941, 253] width 293 height 440
type textarea "# The password is: "Achoo""
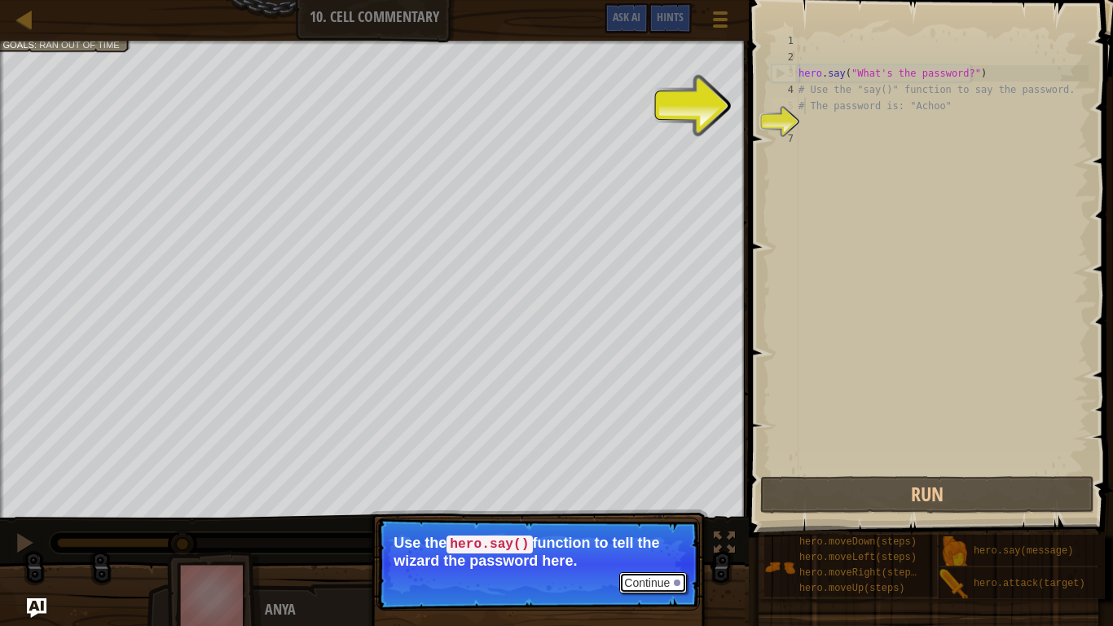
click at [639, 498] on button "Continue" at bounding box center [653, 582] width 68 height 21
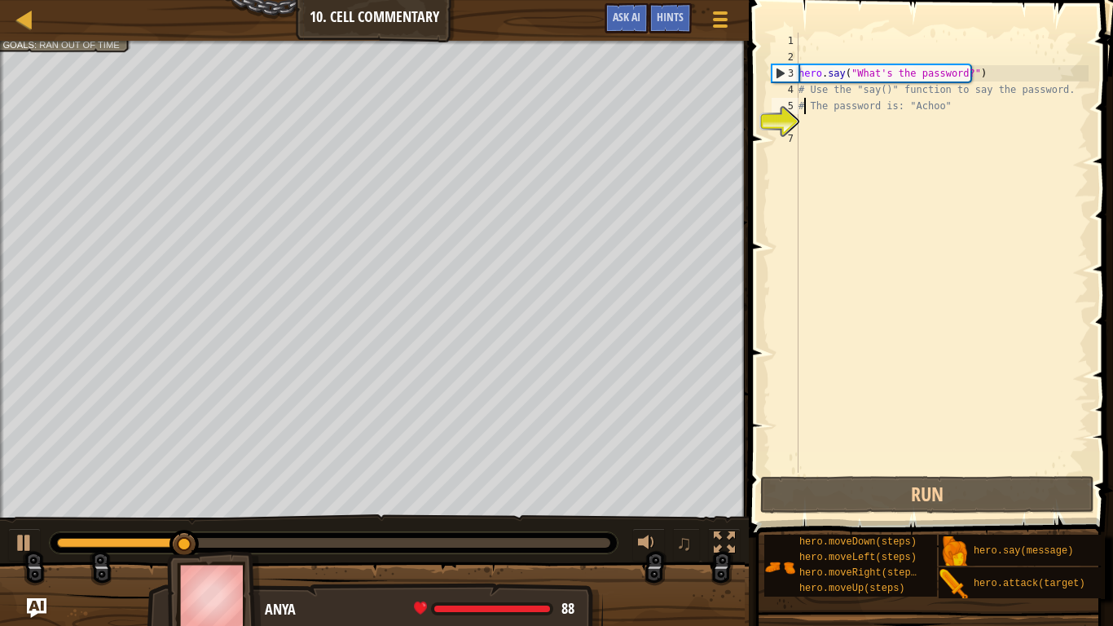
scroll to position [7, 1]
click at [815, 117] on div "hero . say ( "What's the password?" ) # Use the "say()" function to say the pas…" at bounding box center [941, 269] width 293 height 472
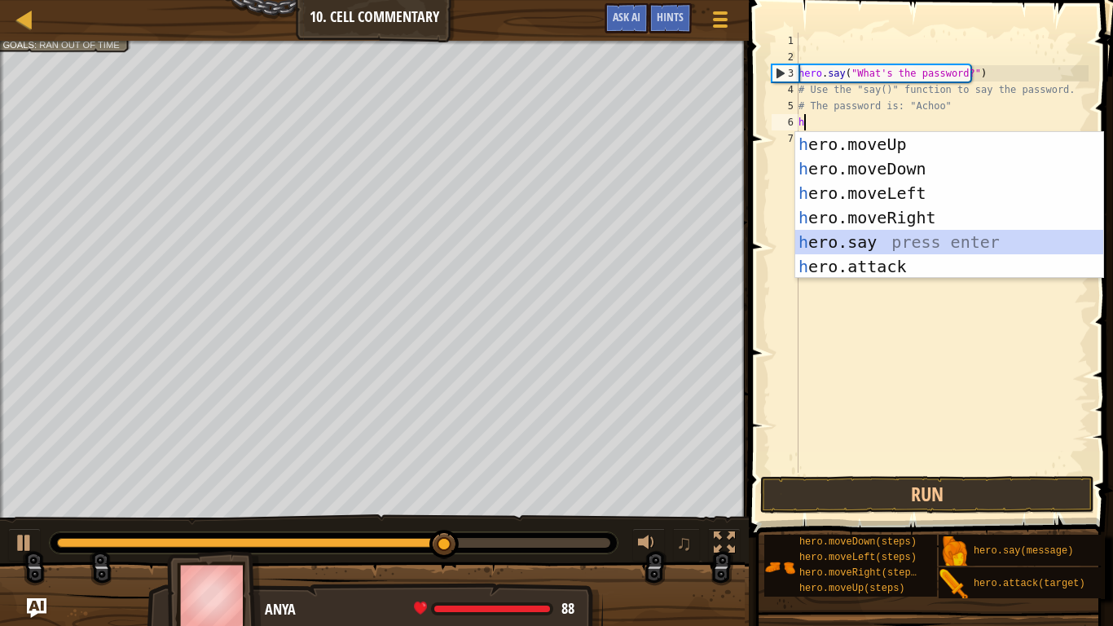
click at [845, 244] on div "h ero.moveUp press enter h ero.moveDown press enter h ero.moveLeft press enter …" at bounding box center [949, 229] width 308 height 195
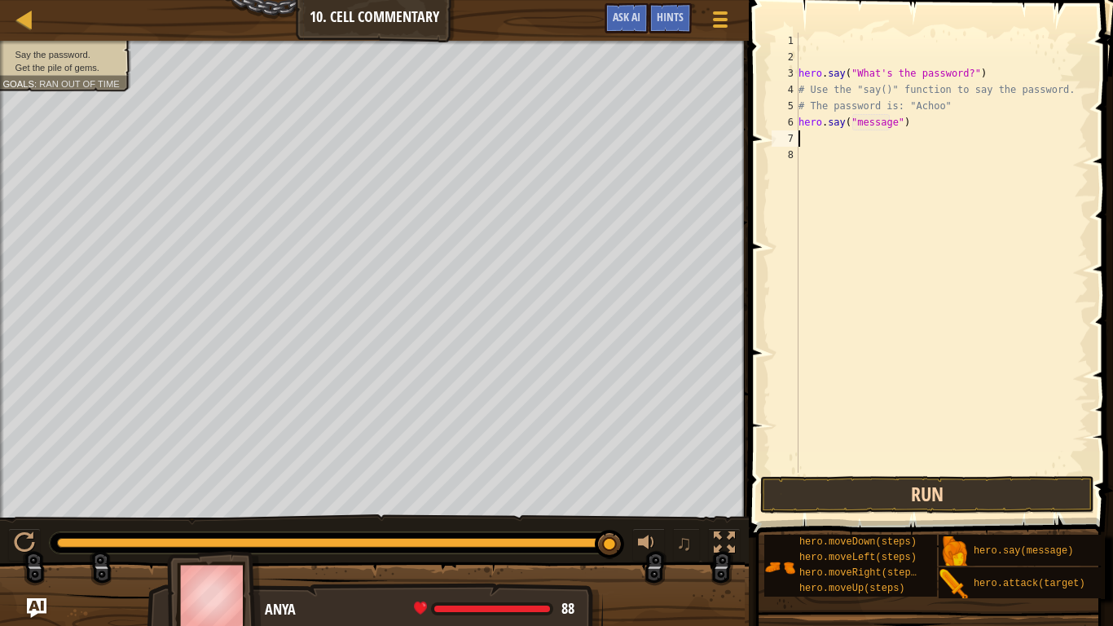
type textarea "hero.say("message")"
click at [782, 494] on button "Run" at bounding box center [927, 494] width 334 height 37
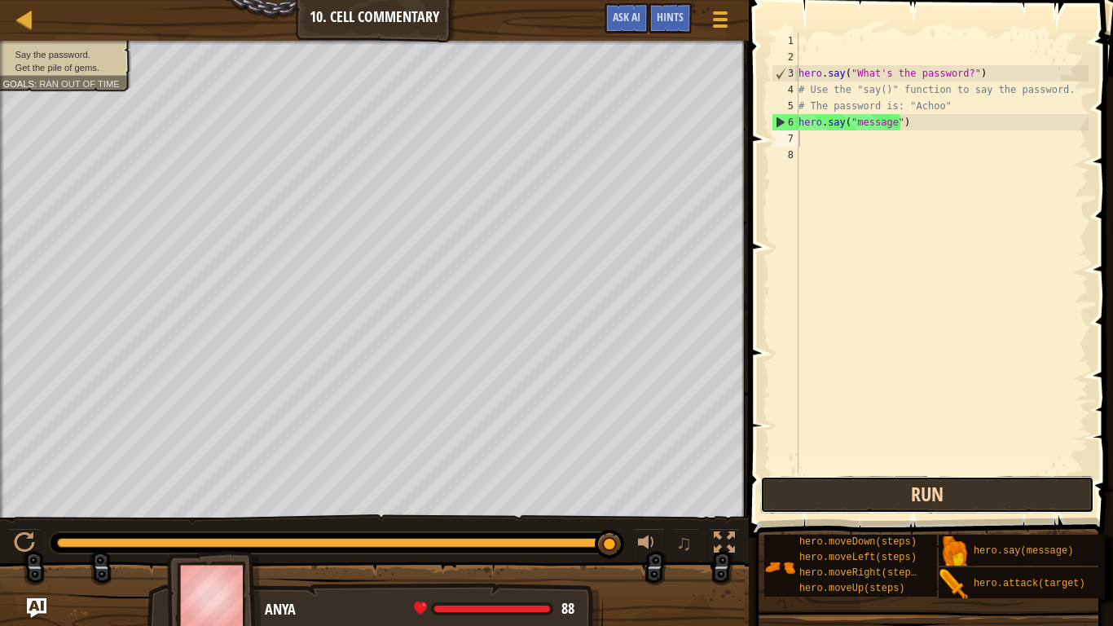
click at [808, 498] on button "Run" at bounding box center [927, 494] width 334 height 37
type textarea "h"
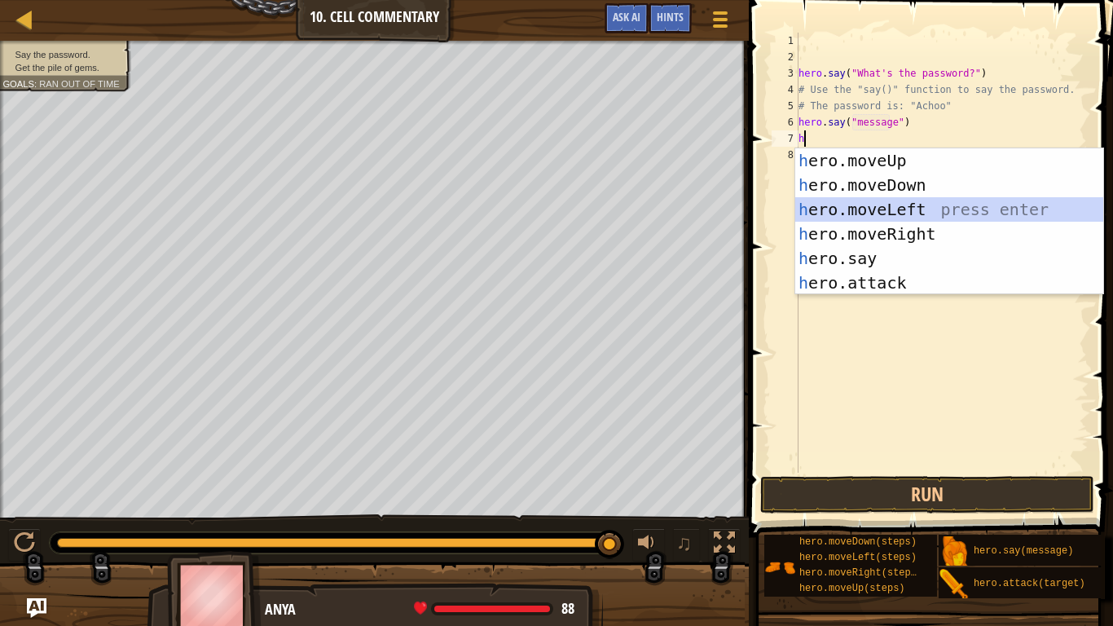
click at [841, 203] on div "h ero.moveUp press enter h ero.moveDown press enter h ero.moveLeft press enter …" at bounding box center [949, 245] width 308 height 195
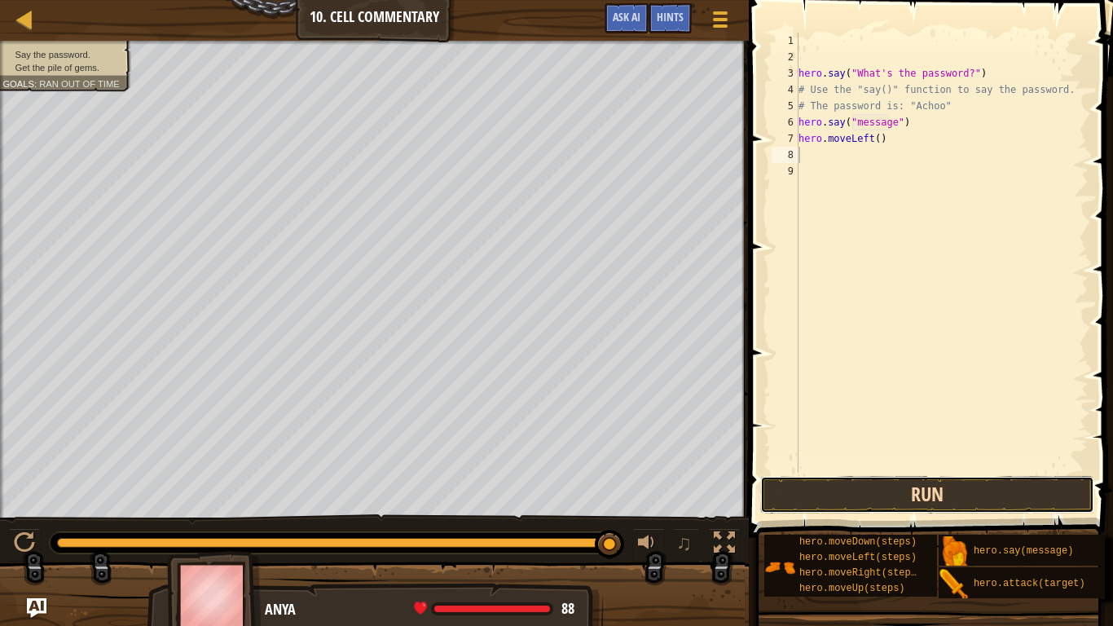
click at [863, 489] on button "Run" at bounding box center [927, 494] width 334 height 37
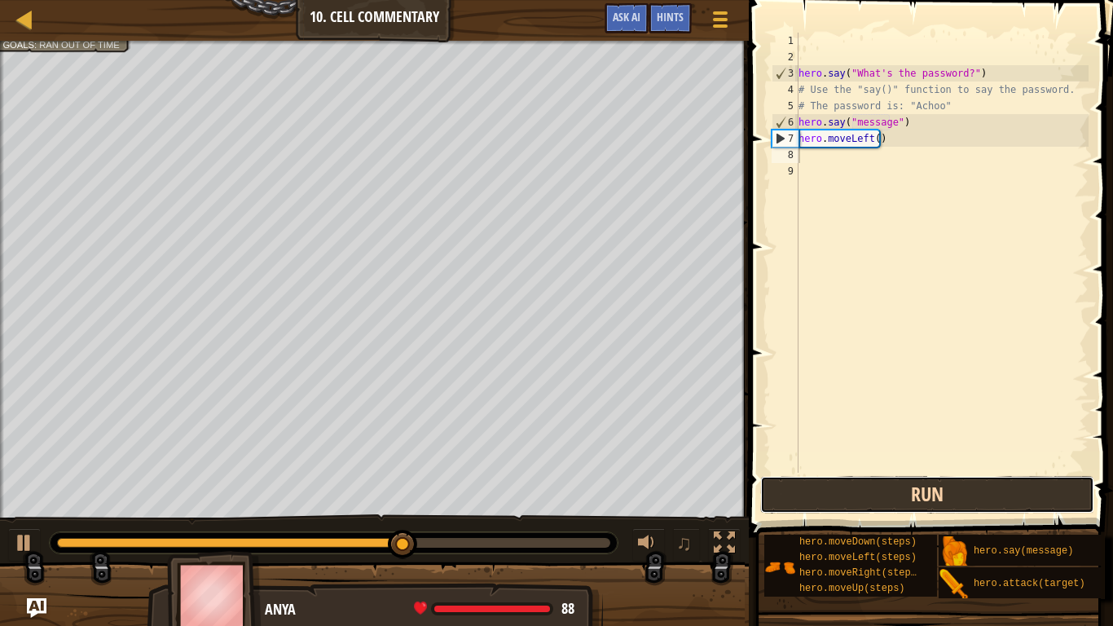
click at [863, 498] on button "Run" at bounding box center [927, 494] width 334 height 37
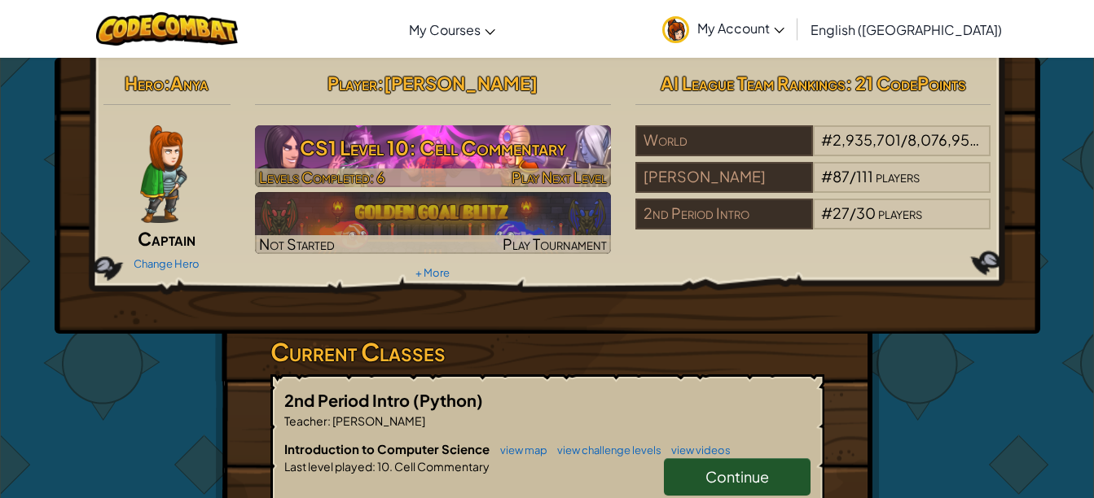
click at [434, 138] on h3 "CS1 Level 10: Cell Commentary" at bounding box center [433, 148] width 356 height 37
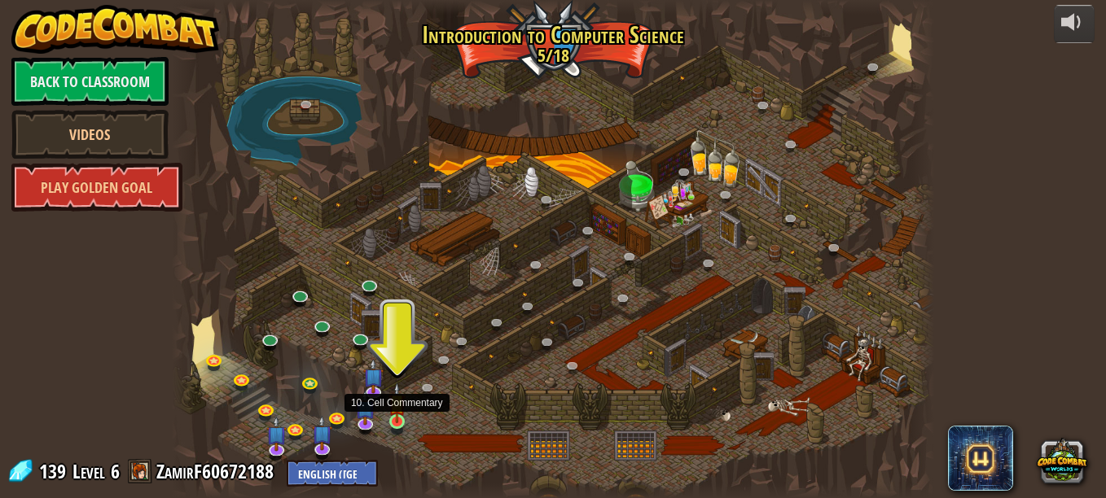
click at [400, 415] on img at bounding box center [398, 403] width 18 height 41
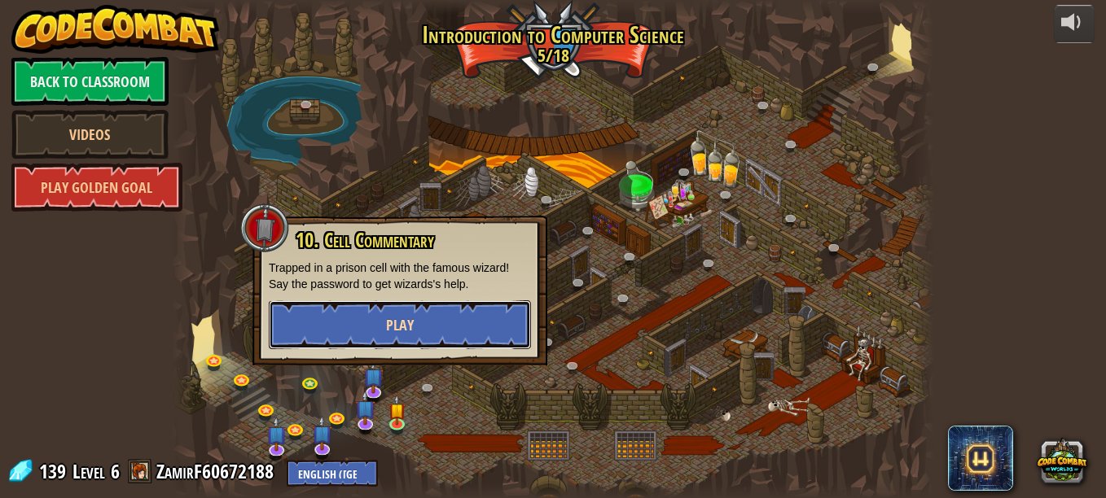
click at [358, 333] on button "Play" at bounding box center [400, 325] width 262 height 49
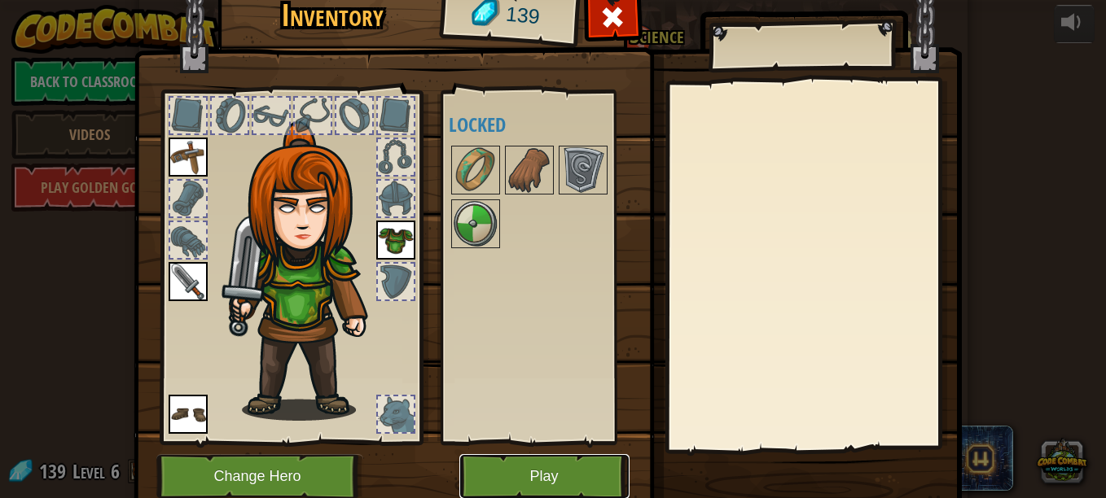
click at [504, 460] on button "Play" at bounding box center [544, 477] width 170 height 45
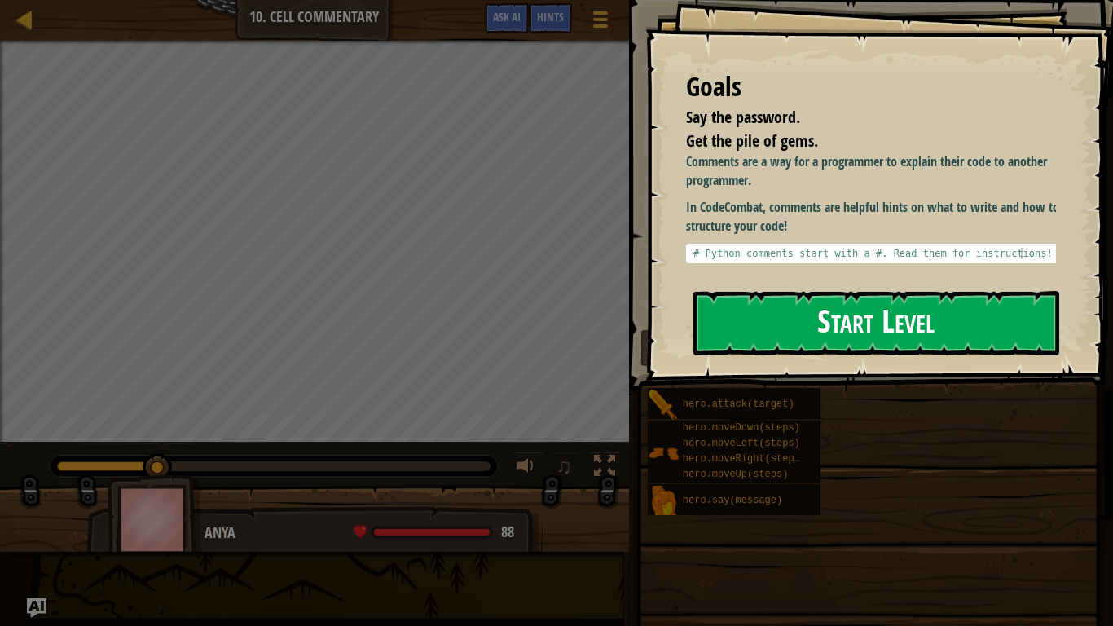
click at [719, 296] on button "Start Level" at bounding box center [876, 323] width 366 height 64
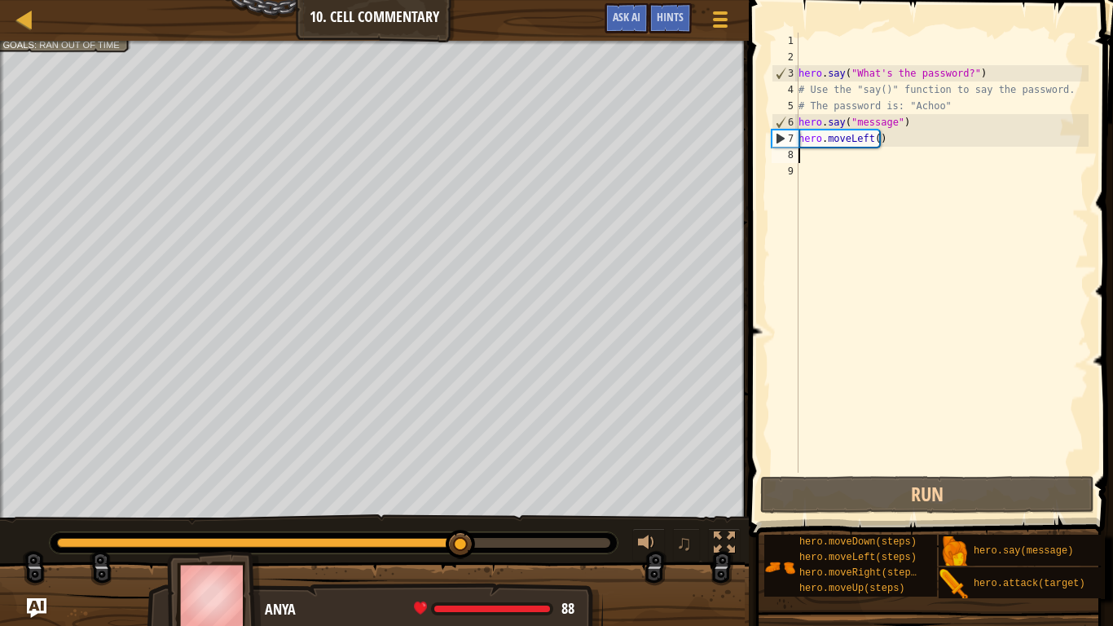
click at [799, 157] on div "hero . say ( "What's the password?" ) # Use the "say()" function to say the pas…" at bounding box center [941, 269] width 293 height 472
type textarea "M"
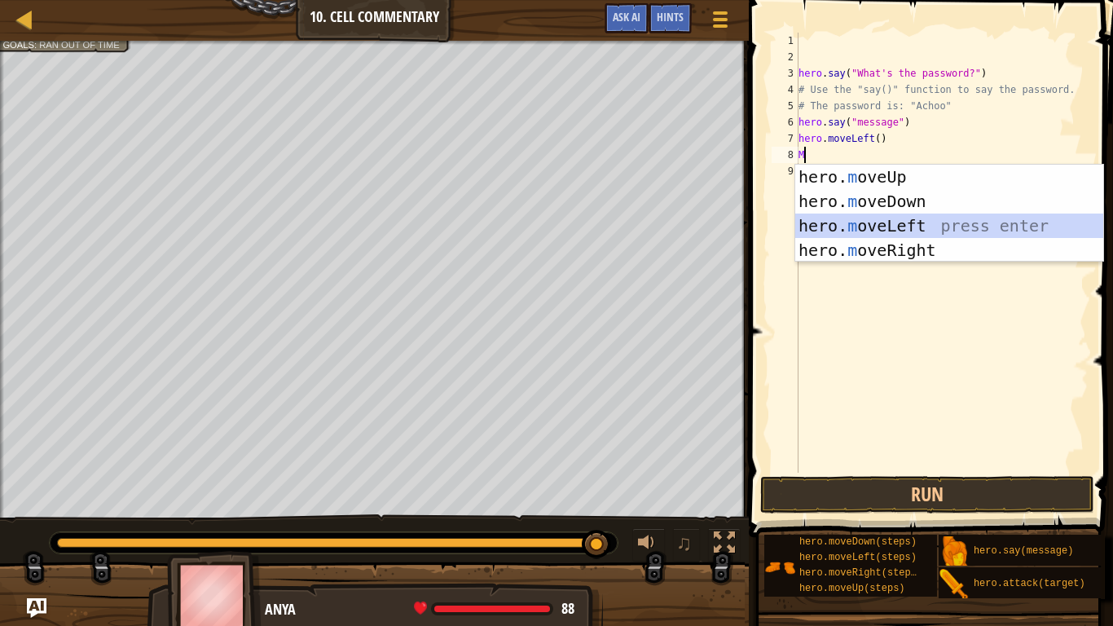
click at [880, 233] on div "hero. m oveUp press enter hero. m oveDown press enter hero. m oveLeft press ent…" at bounding box center [949, 238] width 308 height 147
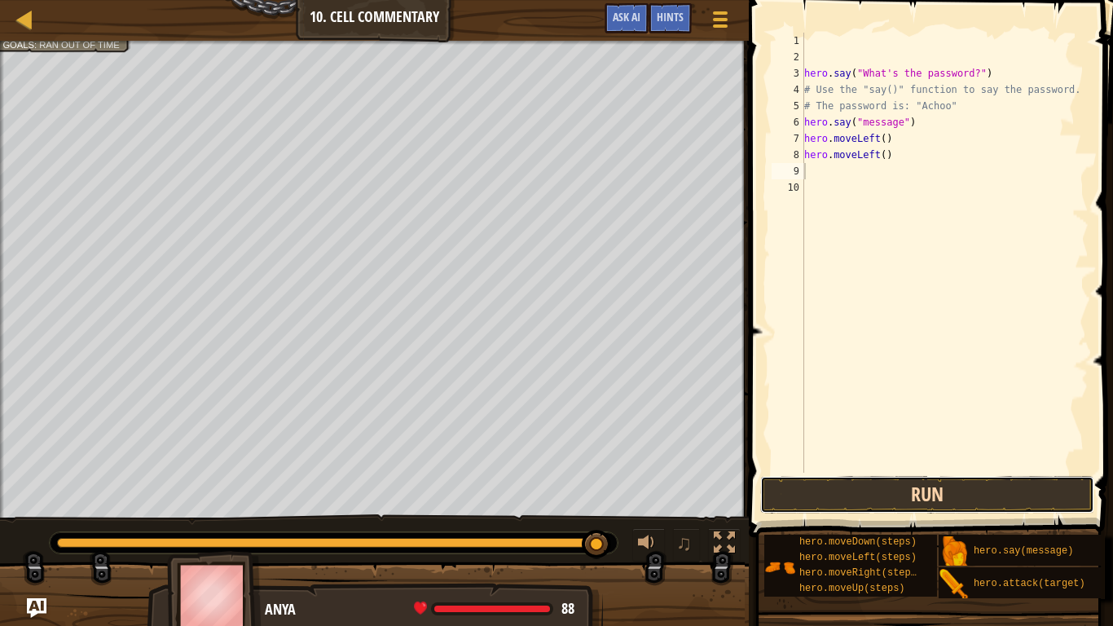
click at [880, 486] on button "Run" at bounding box center [927, 494] width 334 height 37
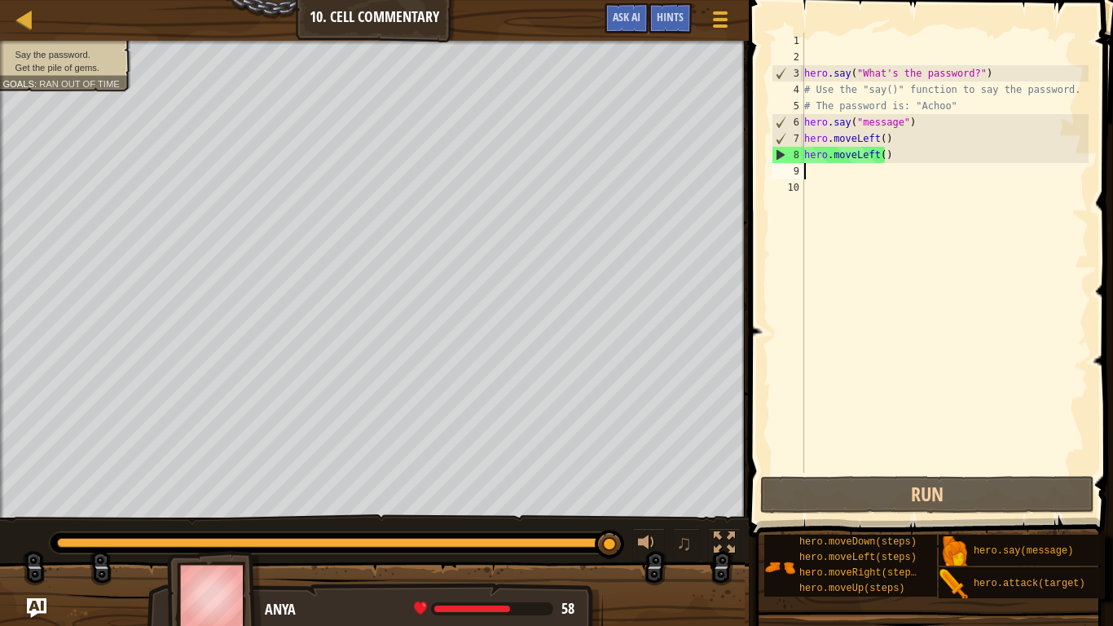
click at [907, 165] on div "hero . say ( "What's the password?" ) # Use the "say()" function to say the pas…" at bounding box center [945, 269] width 288 height 472
drag, startPoint x: 907, startPoint y: 165, endPoint x: 894, endPoint y: 159, distance: 13.8
click at [894, 159] on div "hero . say ( "What's the password?" ) # Use the "say()" function to say the pas…" at bounding box center [945, 269] width 288 height 472
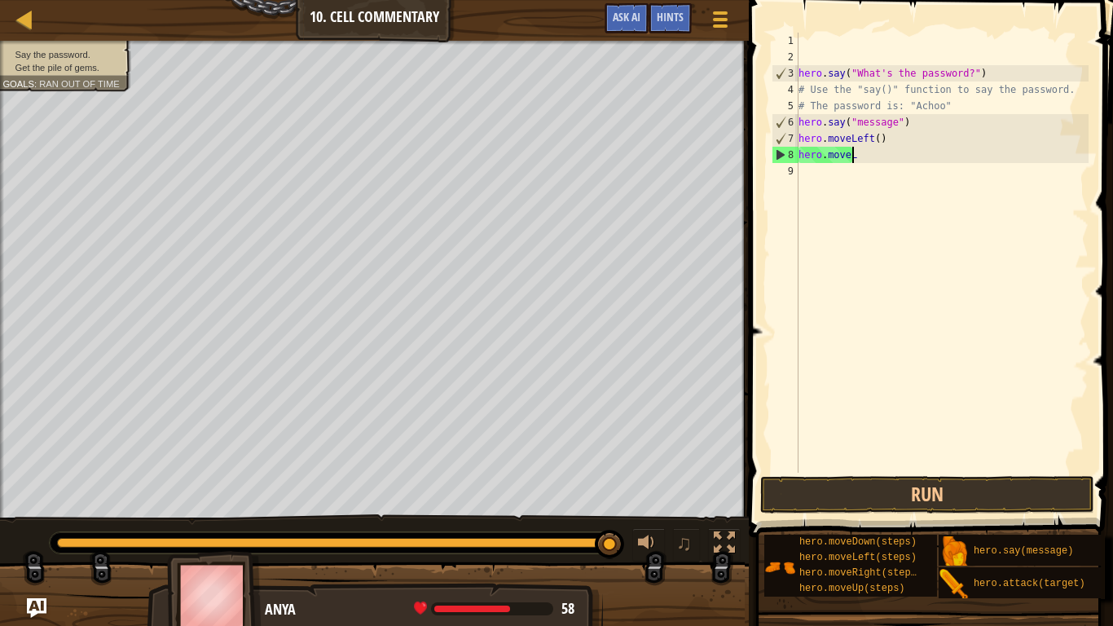
scroll to position [7, 1]
type textarea "h"
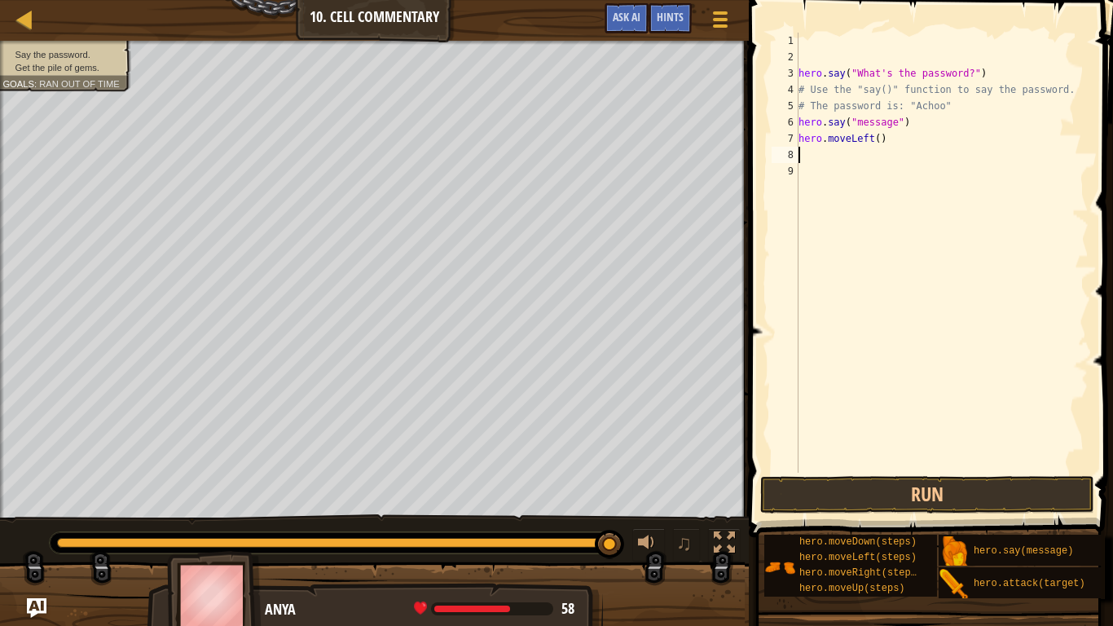
type textarea "M"
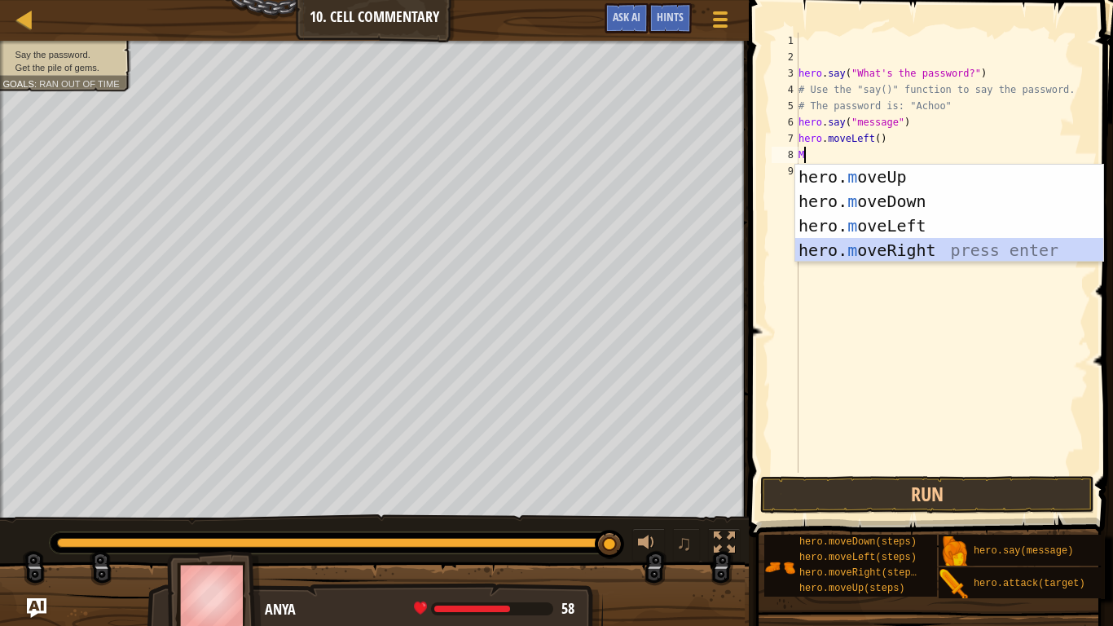
click at [880, 238] on div "hero. m oveUp press enter hero. m oveDown press enter hero. m oveLeft press ent…" at bounding box center [949, 238] width 308 height 147
click at [880, 238] on div "hero . say ( "What's the password?" ) # Use the "say()" function to say the pas…" at bounding box center [941, 269] width 293 height 472
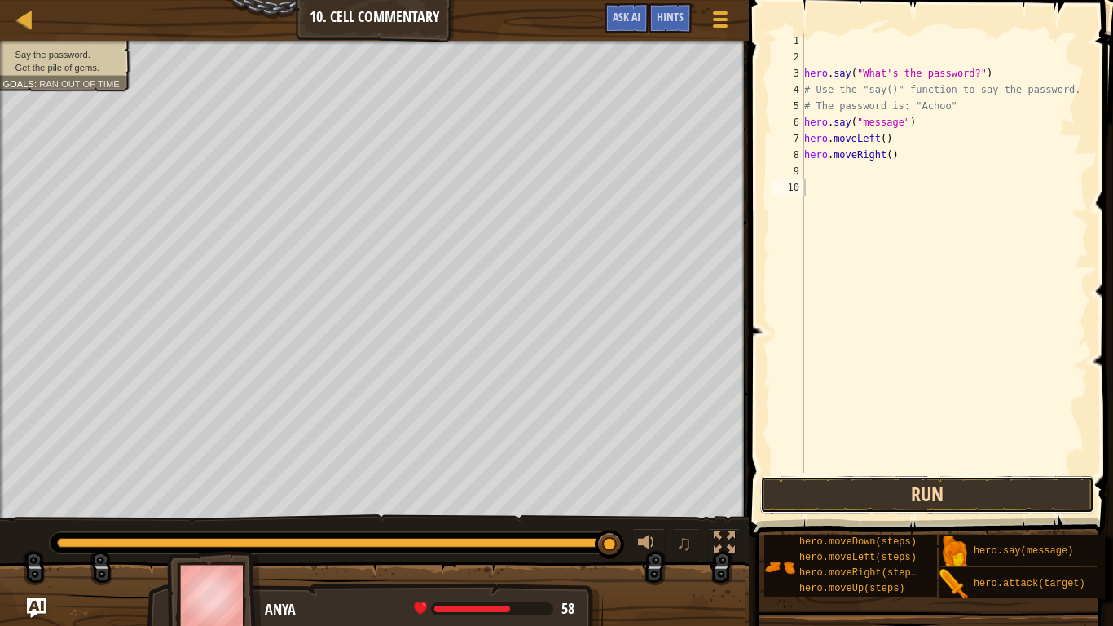
click at [955, 487] on button "Run" at bounding box center [927, 494] width 334 height 37
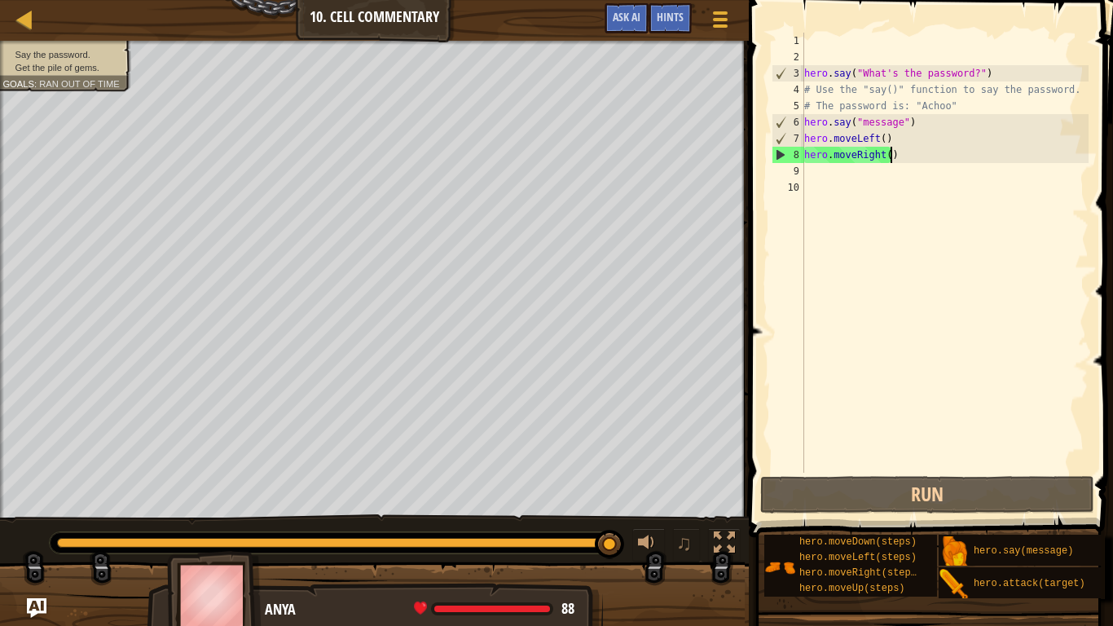
click at [897, 157] on div "hero . say ( "What's the password?" ) # Use the "say()" function to say the pas…" at bounding box center [945, 269] width 288 height 472
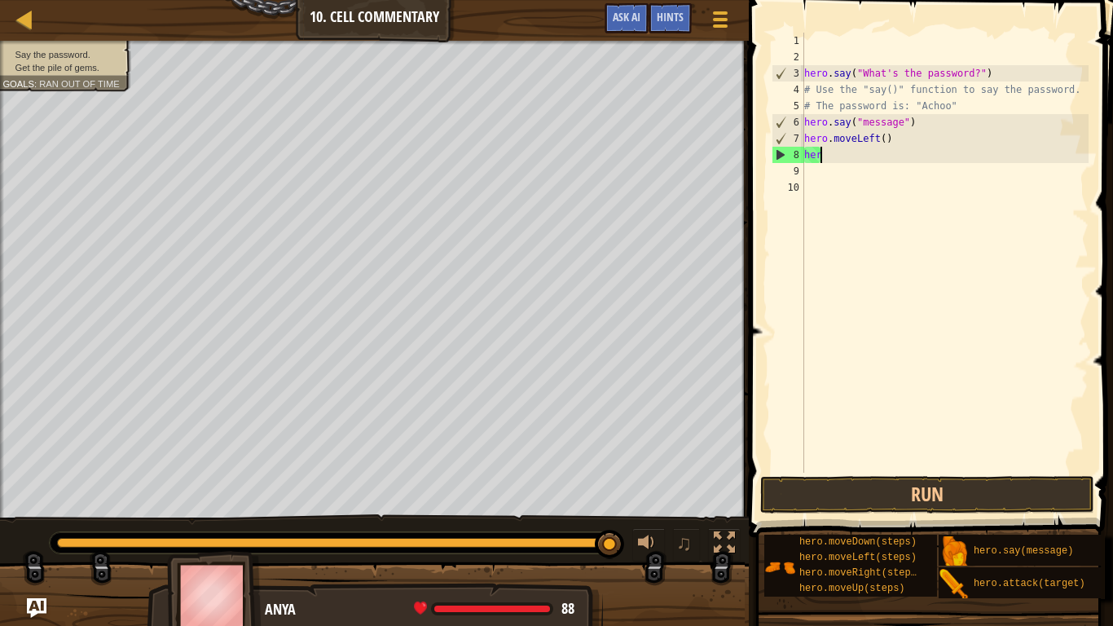
type textarea "h"
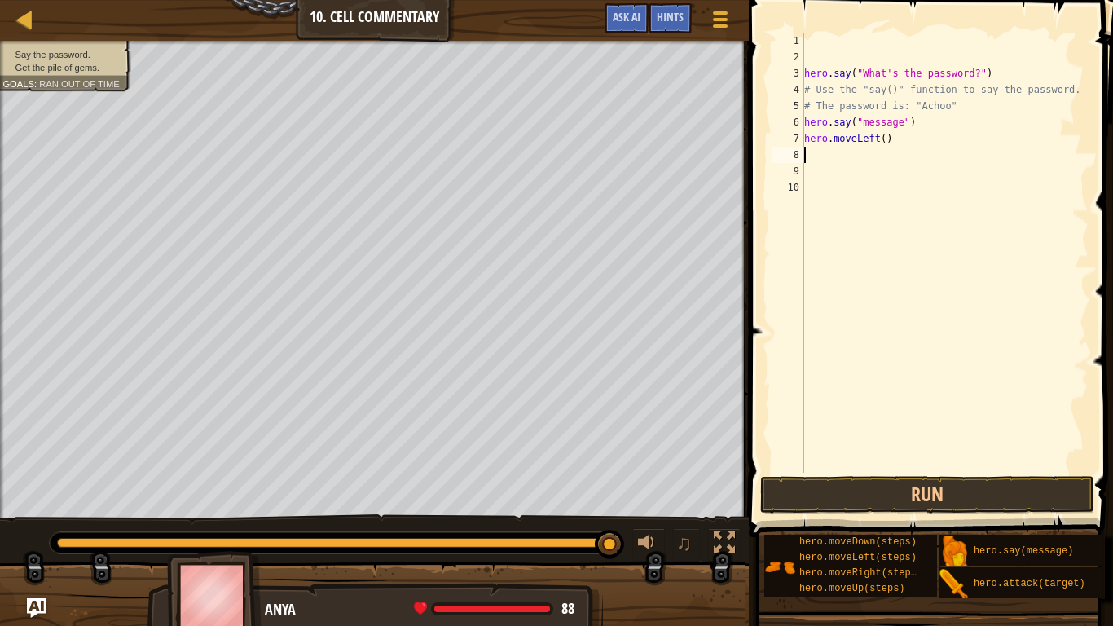
type textarea "M"
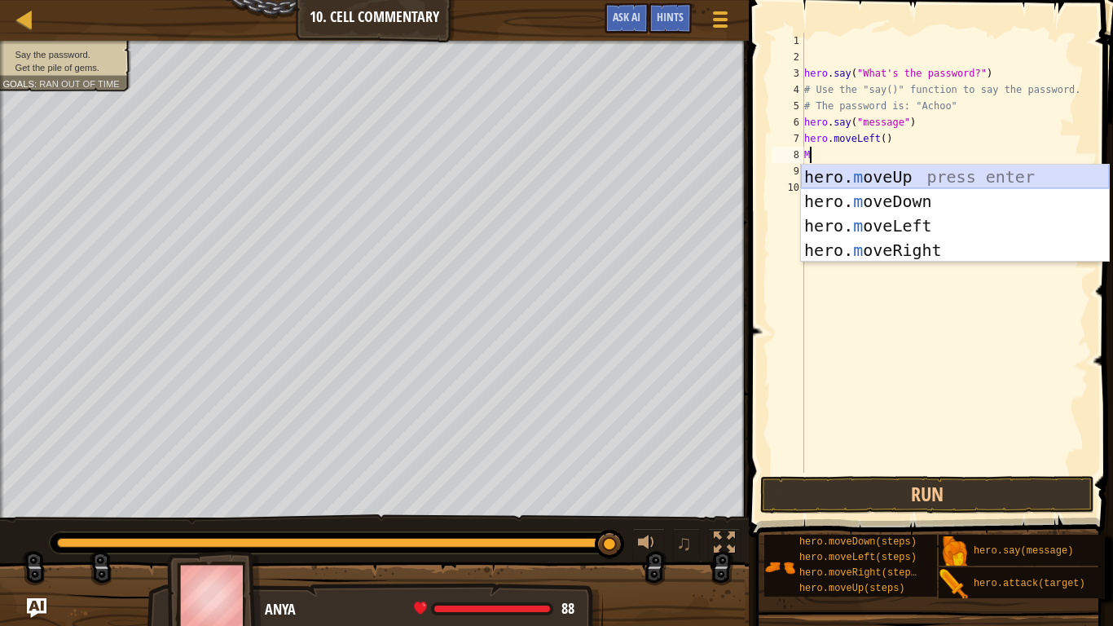
click at [901, 180] on div "hero. m oveUp press enter hero. m oveDown press enter hero. m oveLeft press ent…" at bounding box center [955, 238] width 308 height 147
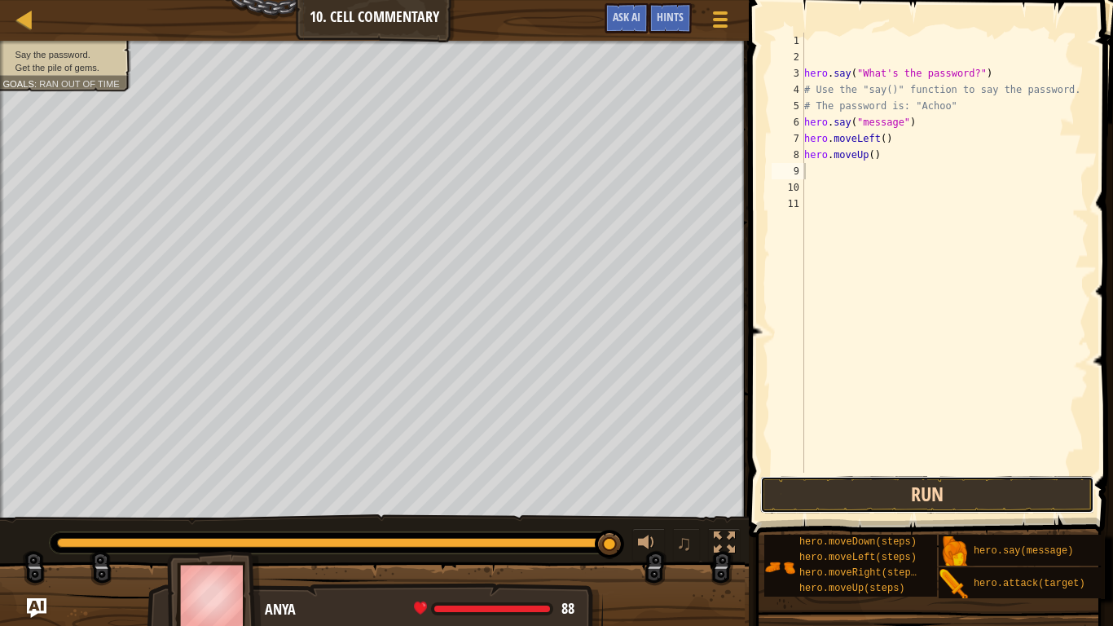
click at [960, 484] on button "Run" at bounding box center [927, 494] width 334 height 37
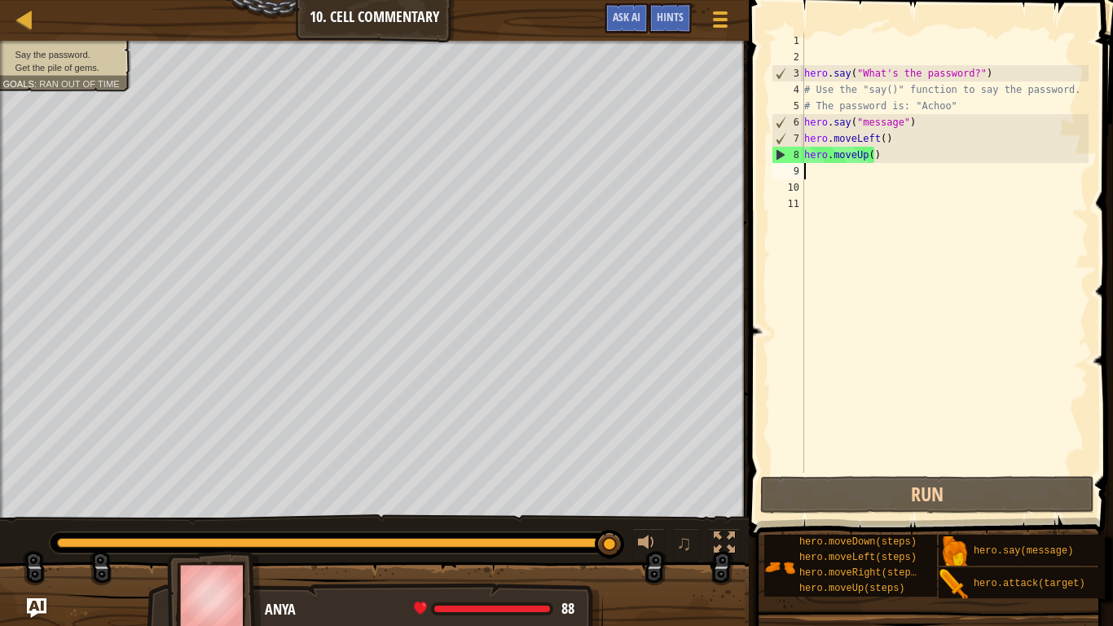
type textarea "M"
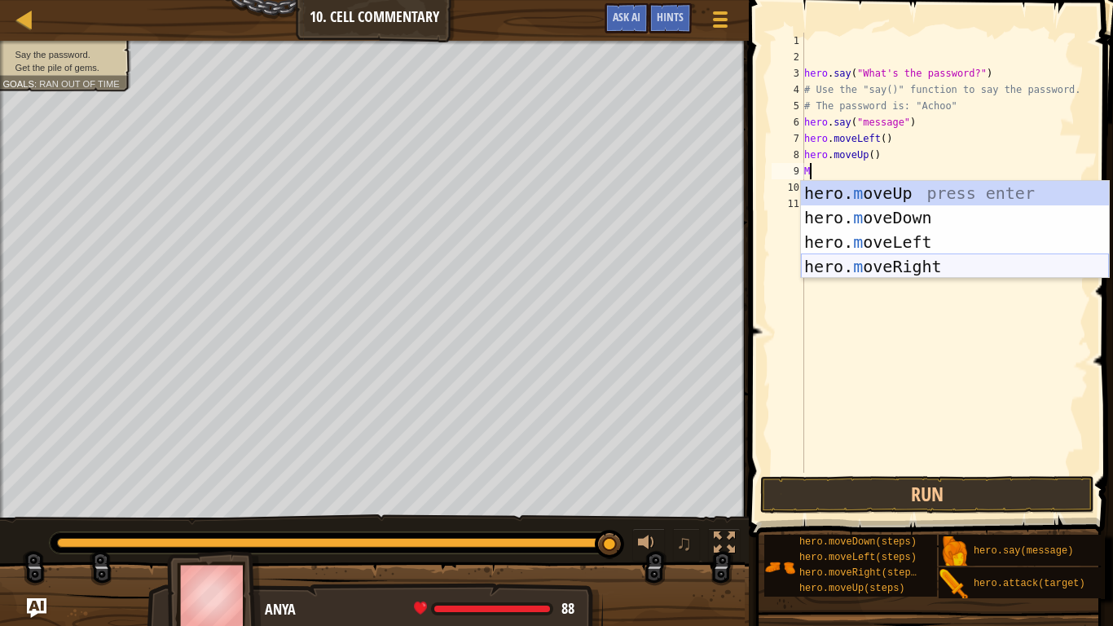
click at [865, 260] on div "hero. m oveUp press enter hero. m oveDown press enter hero. m oveLeft press ent…" at bounding box center [955, 254] width 308 height 147
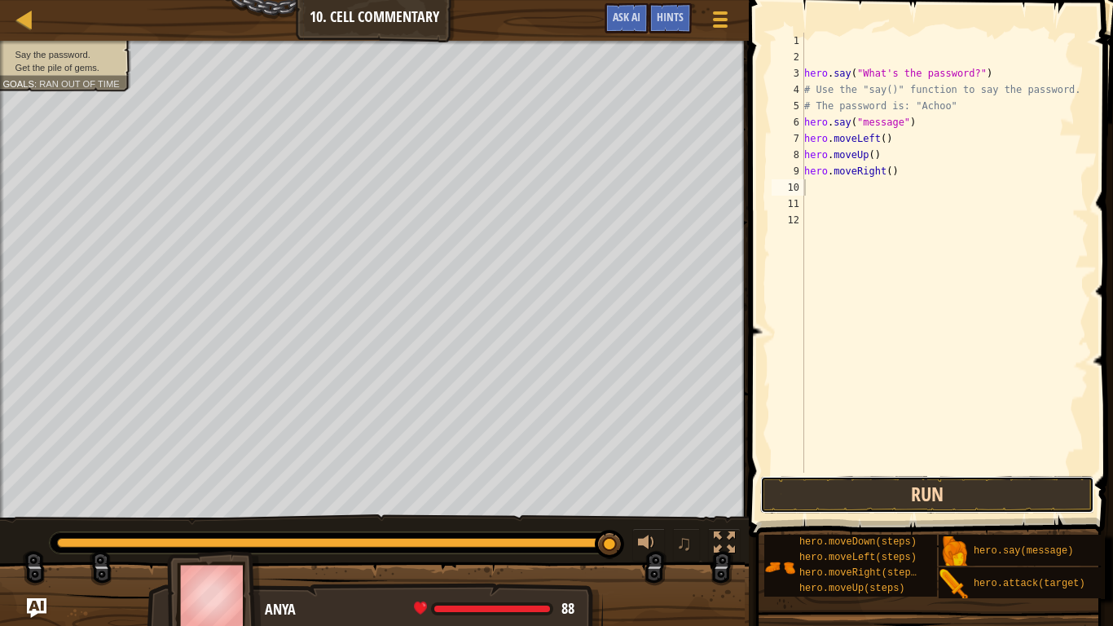
click at [828, 498] on button "Run" at bounding box center [927, 494] width 334 height 37
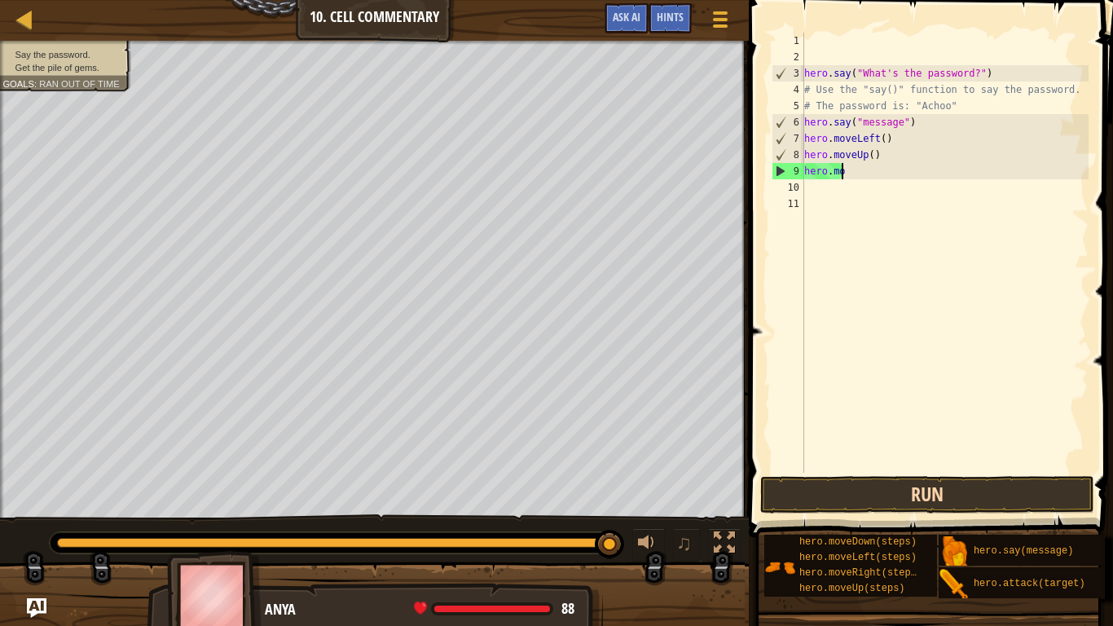
type textarea "h"
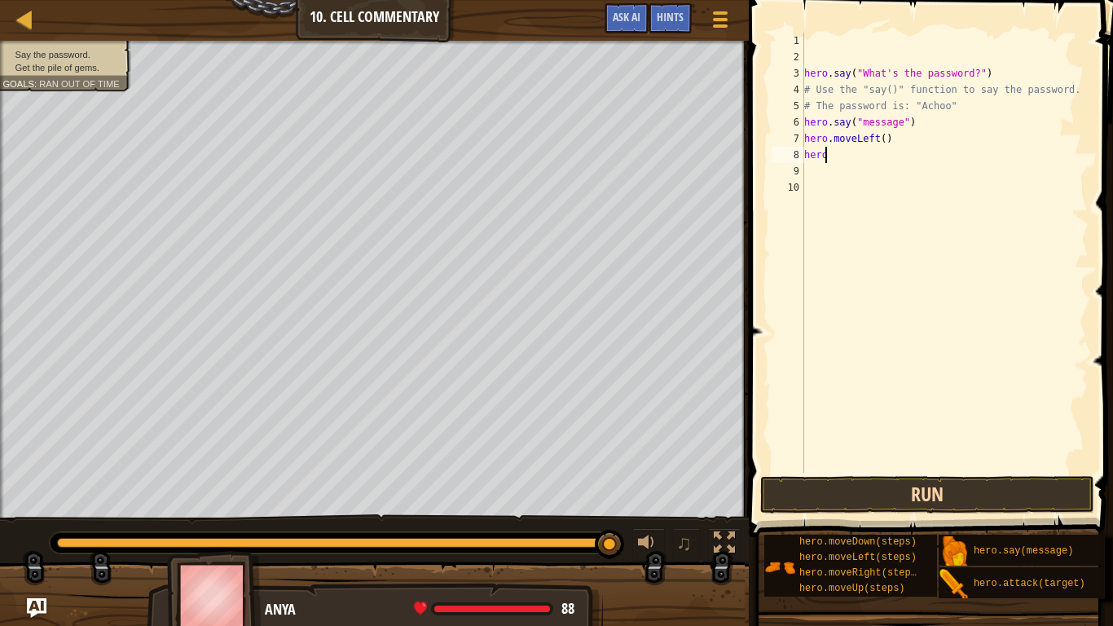
type textarea "h"
click at [942, 487] on button "Run" at bounding box center [927, 494] width 334 height 37
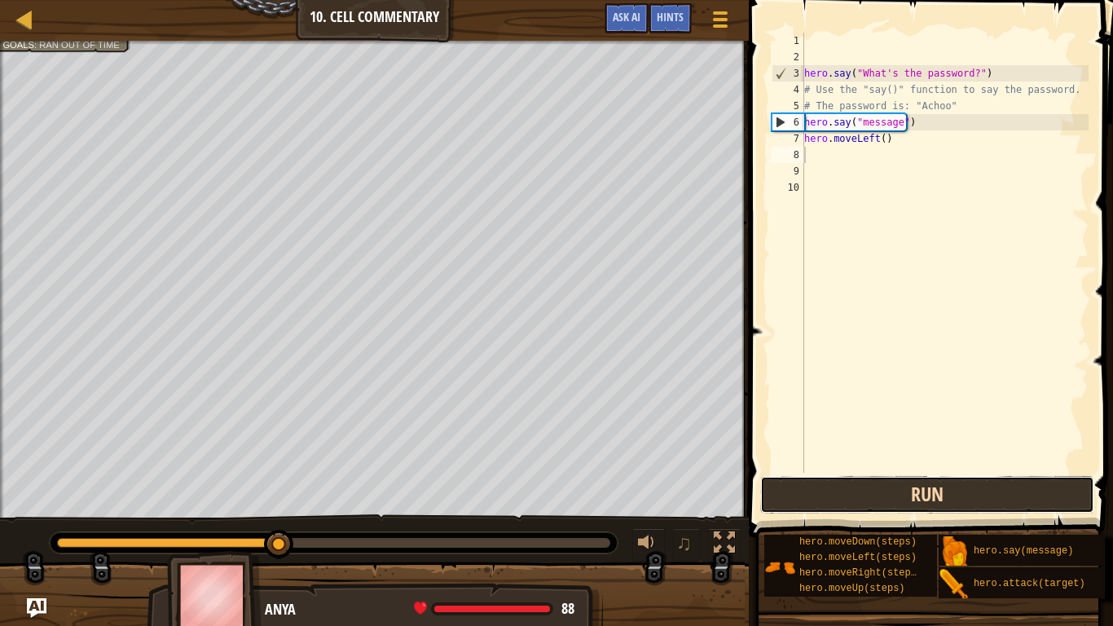
click at [942, 487] on button "Run" at bounding box center [927, 494] width 334 height 37
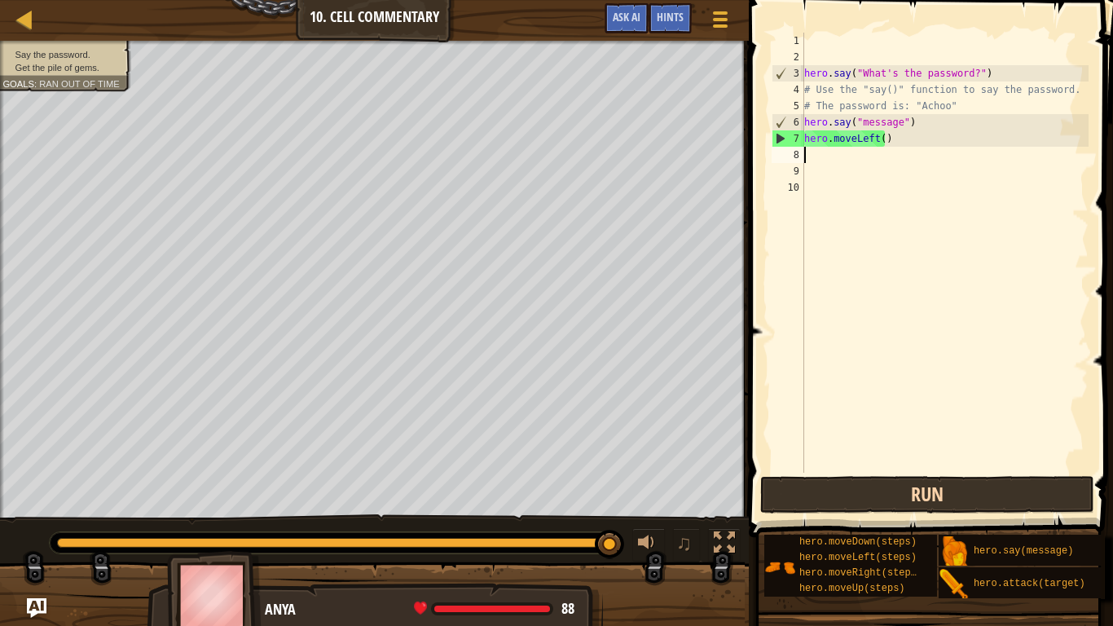
type textarea "M"
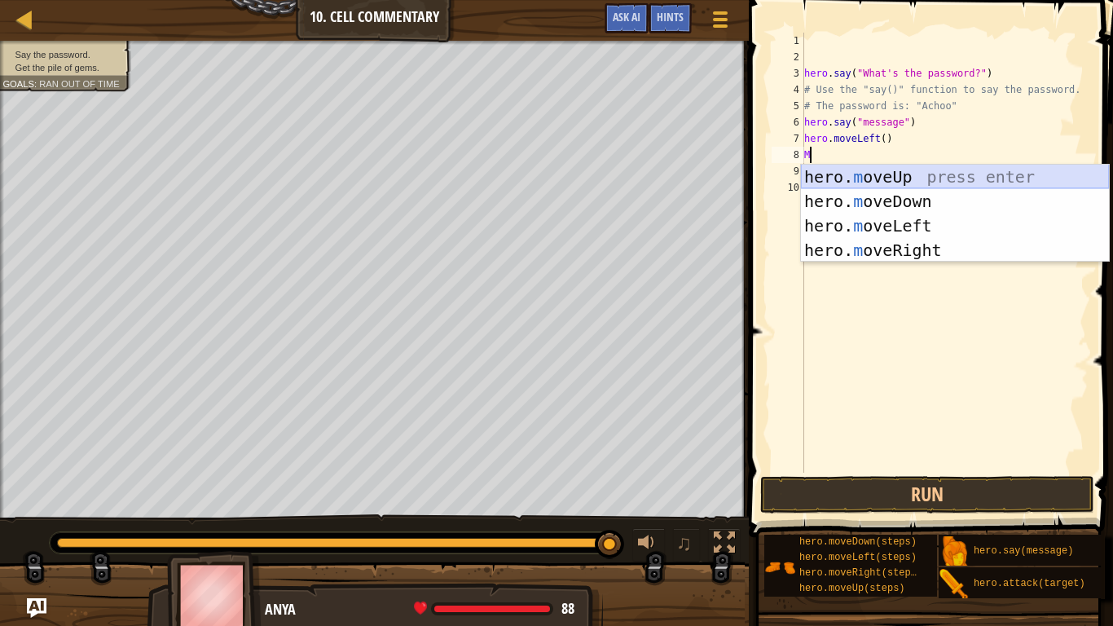
click at [872, 169] on div "hero. m oveUp press enter hero. m oveDown press enter hero. m oveLeft press ent…" at bounding box center [955, 238] width 308 height 147
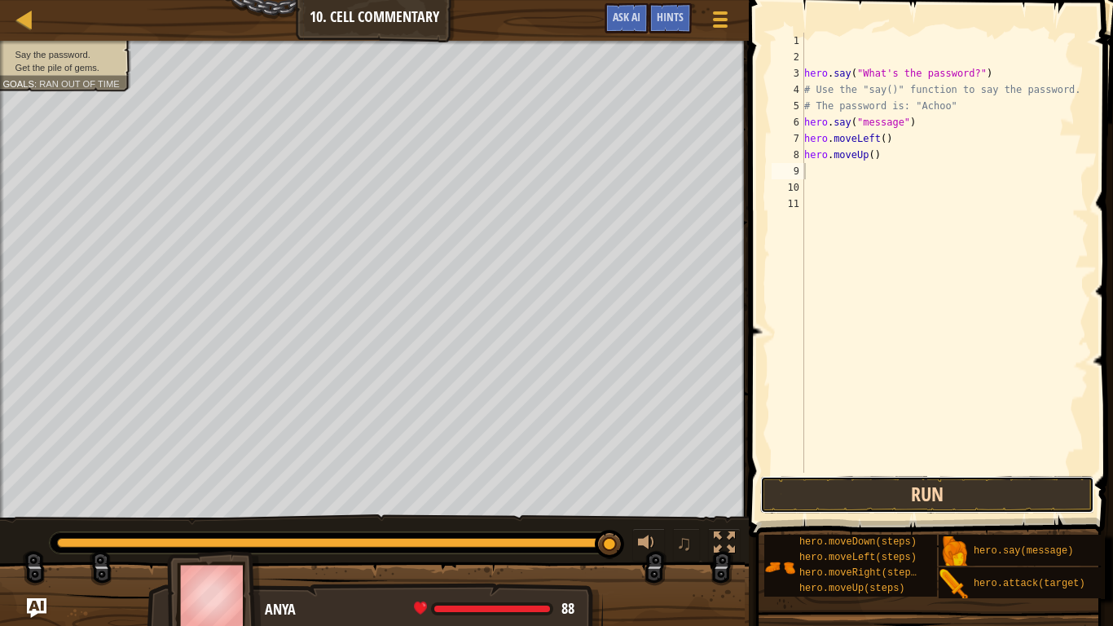
click at [823, 498] on button "Run" at bounding box center [927, 494] width 334 height 37
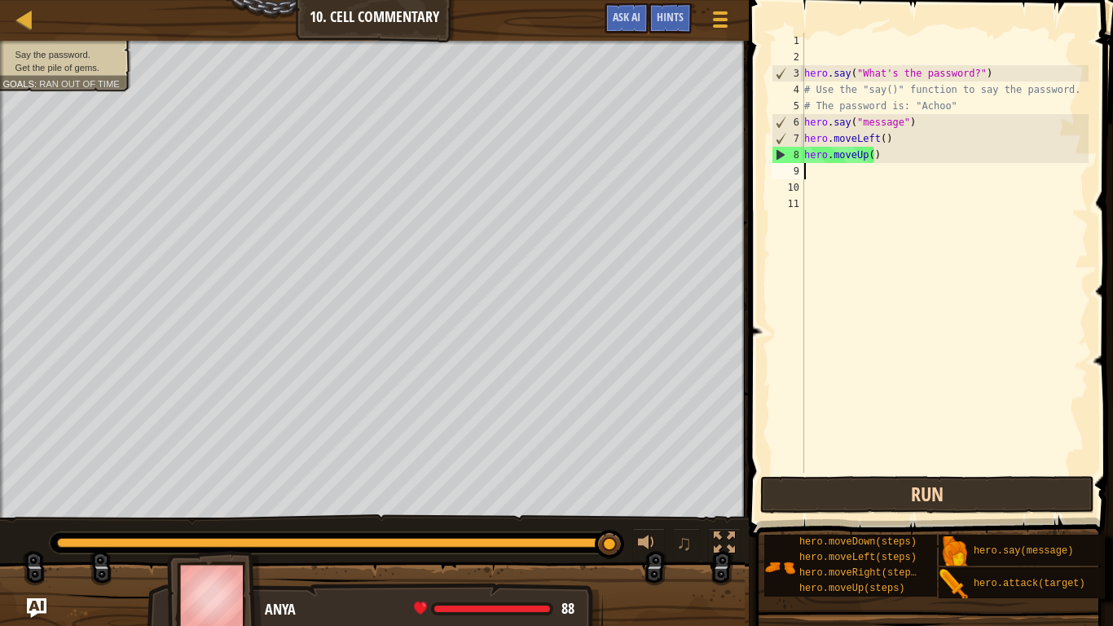
scroll to position [0, 0]
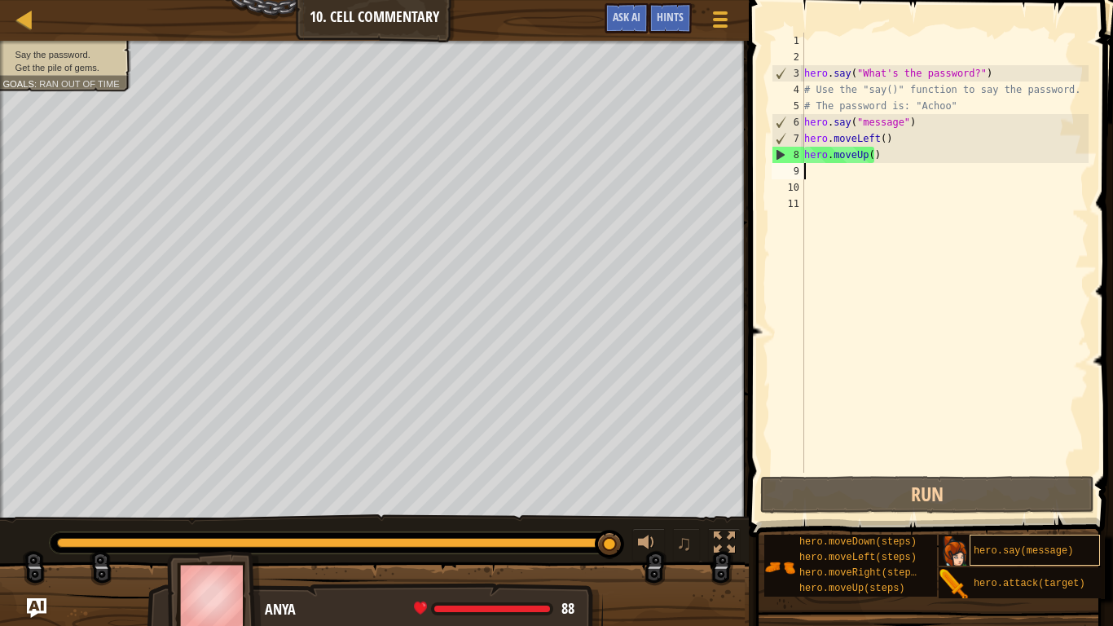
click at [1027, 498] on span "hero.say(message)" at bounding box center [1022, 550] width 99 height 11
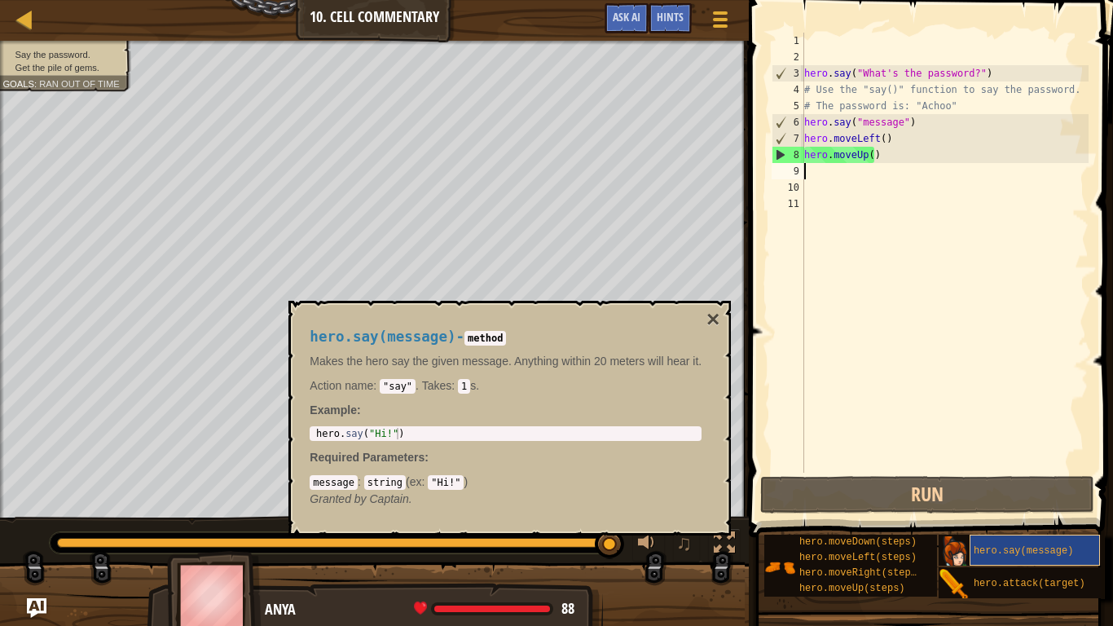
click at [1037, 498] on span "hero.say(message)" at bounding box center [1022, 550] width 99 height 11
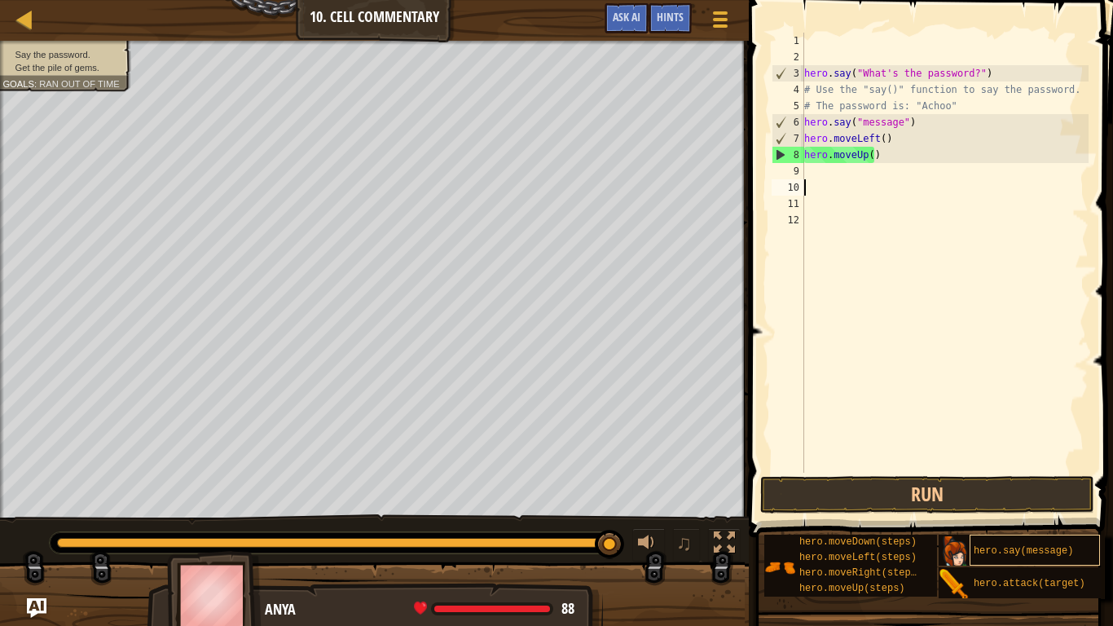
type textarea "\"
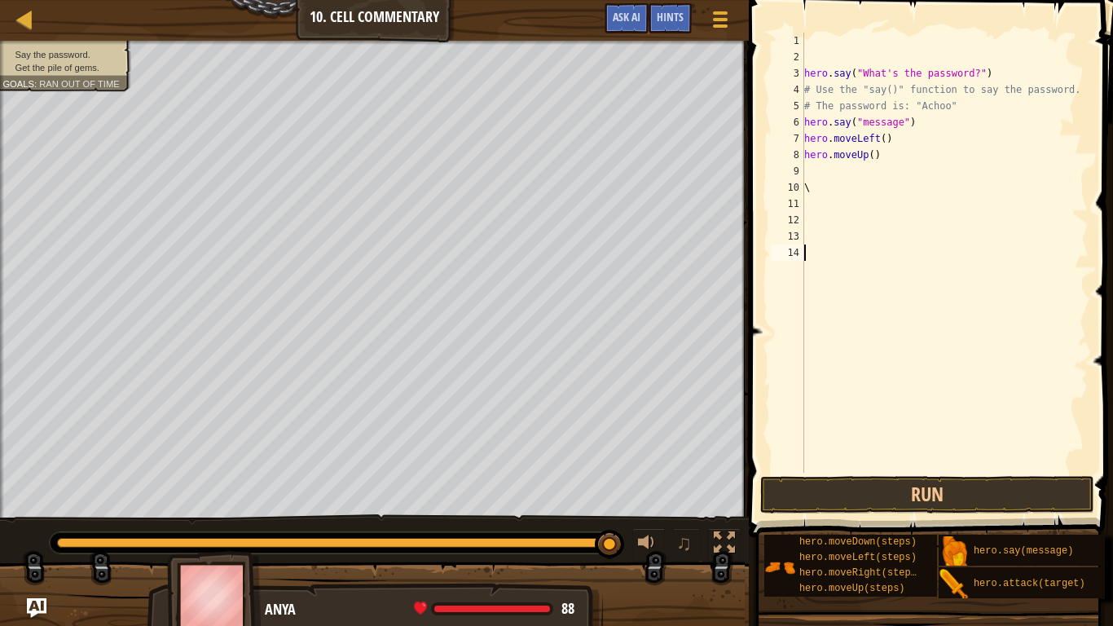
click at [815, 261] on div "hero . say ( "What's the password?" ) # Use the "say()" function to say the pas…" at bounding box center [945, 269] width 288 height 472
type textarea "\"
type textarea "h"
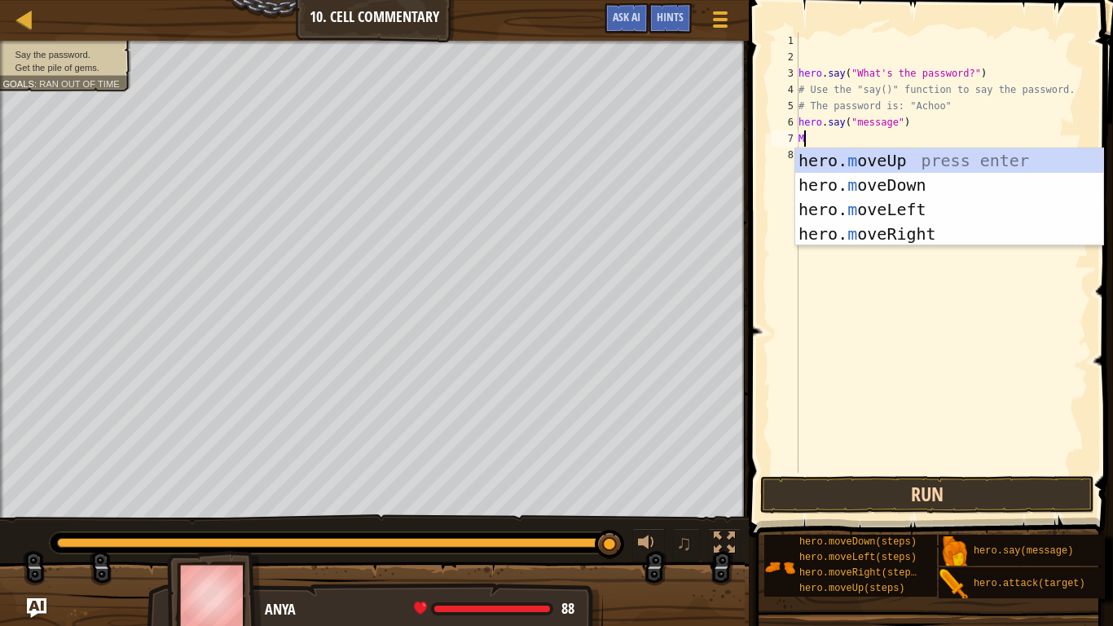
type textarea "M"
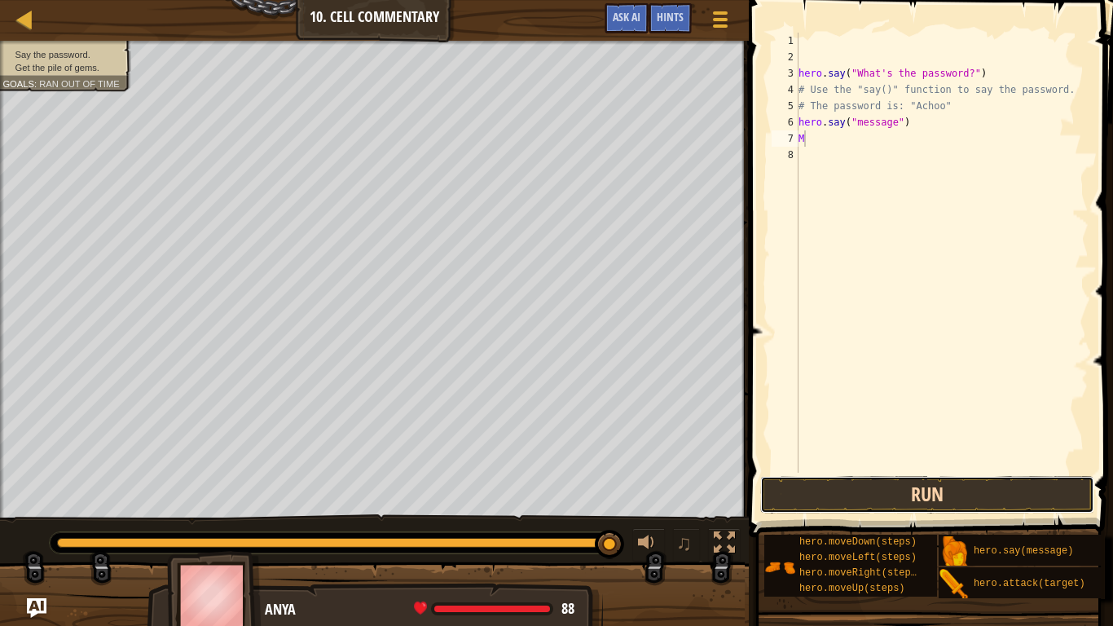
click at [894, 498] on button "Run" at bounding box center [927, 494] width 334 height 37
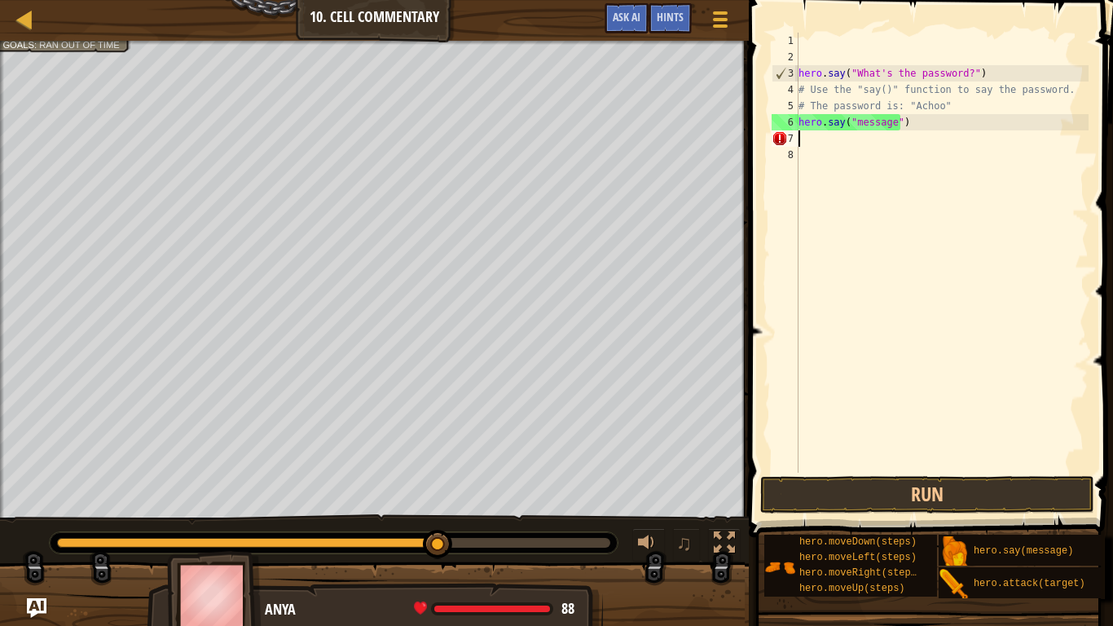
type textarea "M"
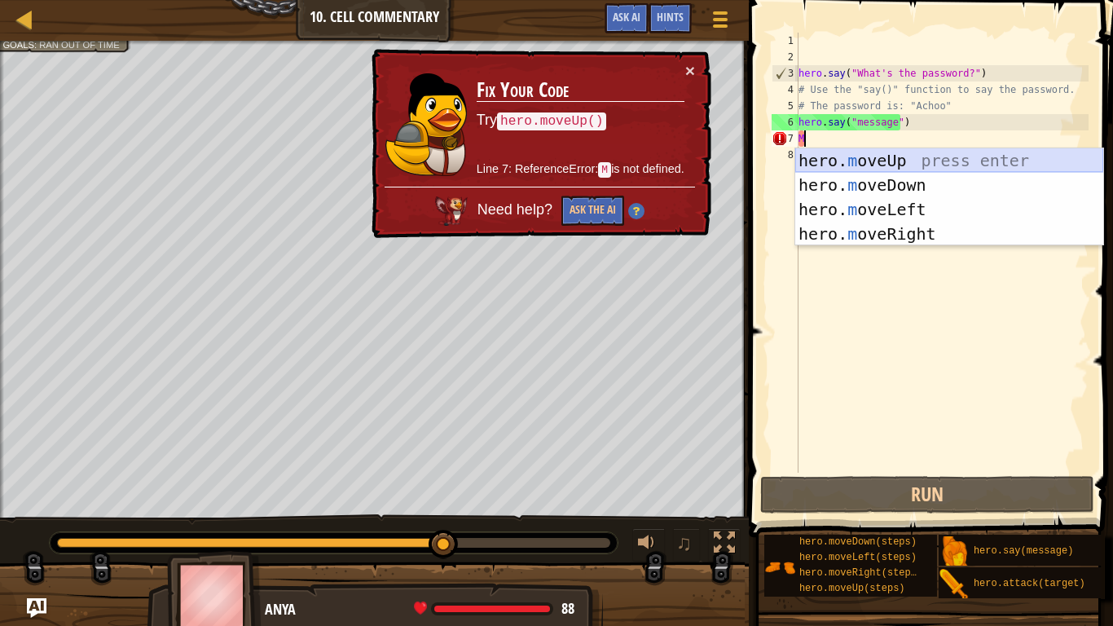
click at [861, 156] on div "hero. m oveUp press enter hero. m oveDown press enter hero. m oveLeft press ent…" at bounding box center [949, 221] width 308 height 147
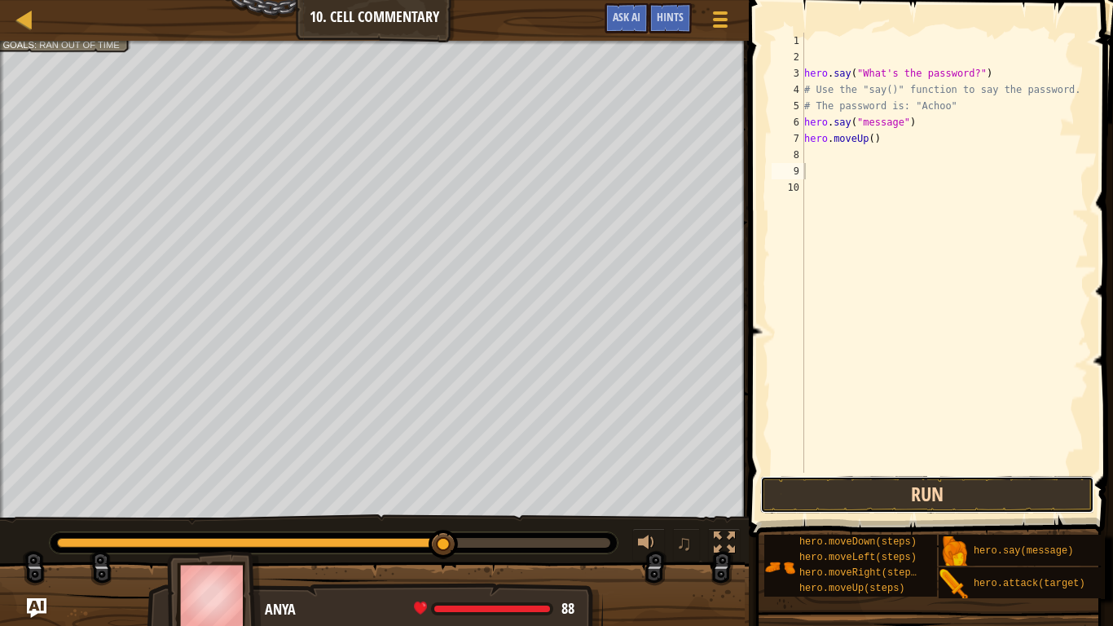
click at [867, 490] on button "Run" at bounding box center [927, 494] width 334 height 37
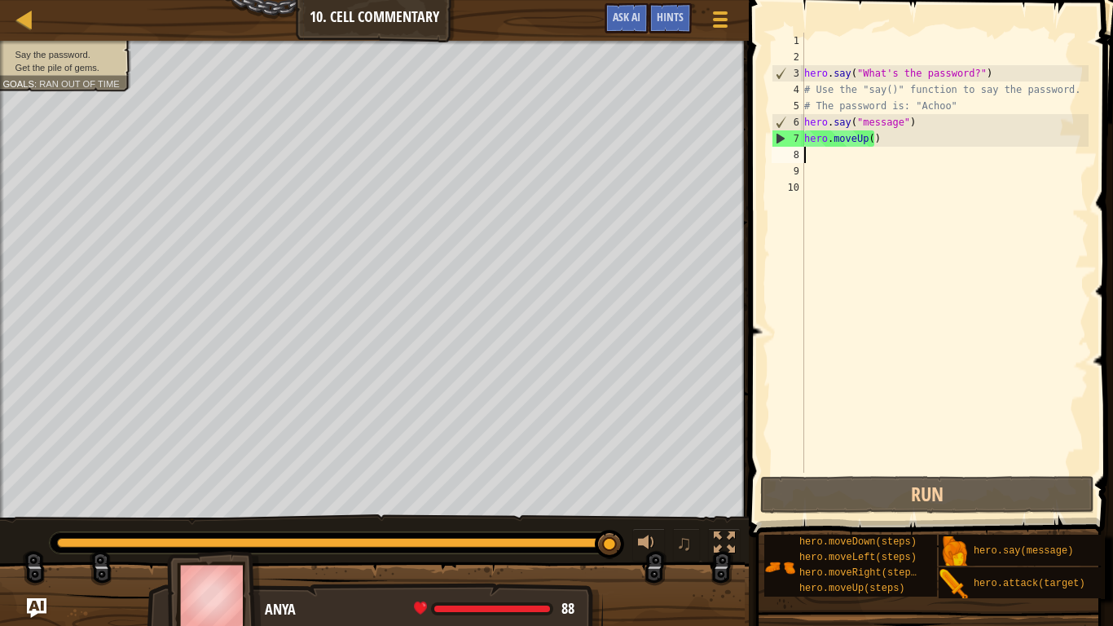
click at [806, 148] on div "hero . say ( "What's the password?" ) # Use the "say()" function to say the pas…" at bounding box center [945, 269] width 288 height 472
type textarea "M"
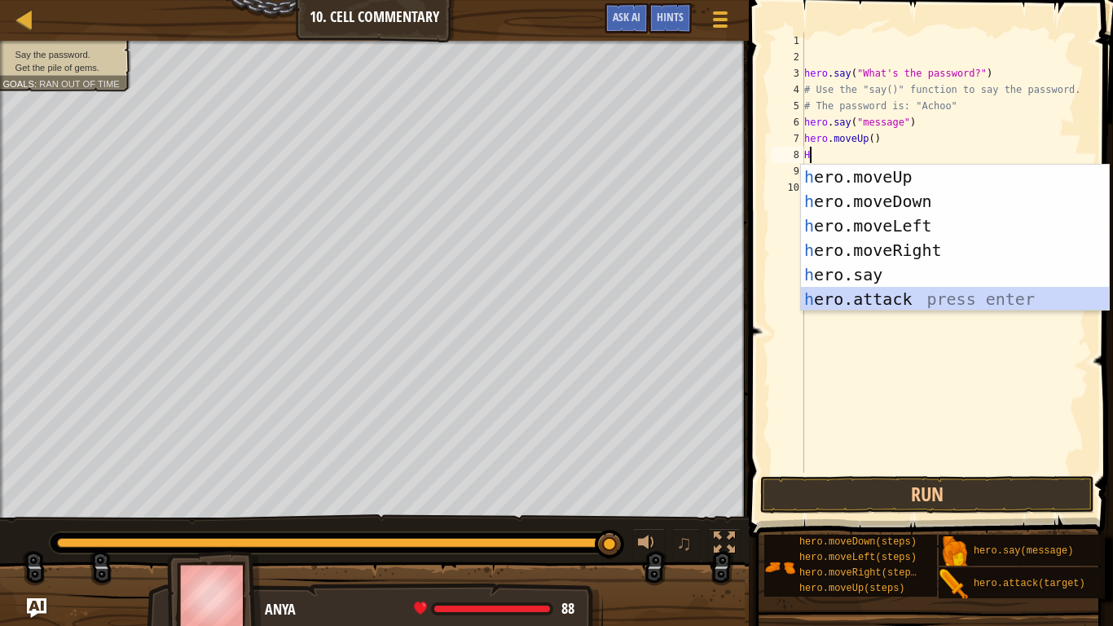
click at [861, 296] on div "h ero.moveUp press enter h ero.moveDown press enter h ero.moveLeft press enter …" at bounding box center [955, 262] width 308 height 195
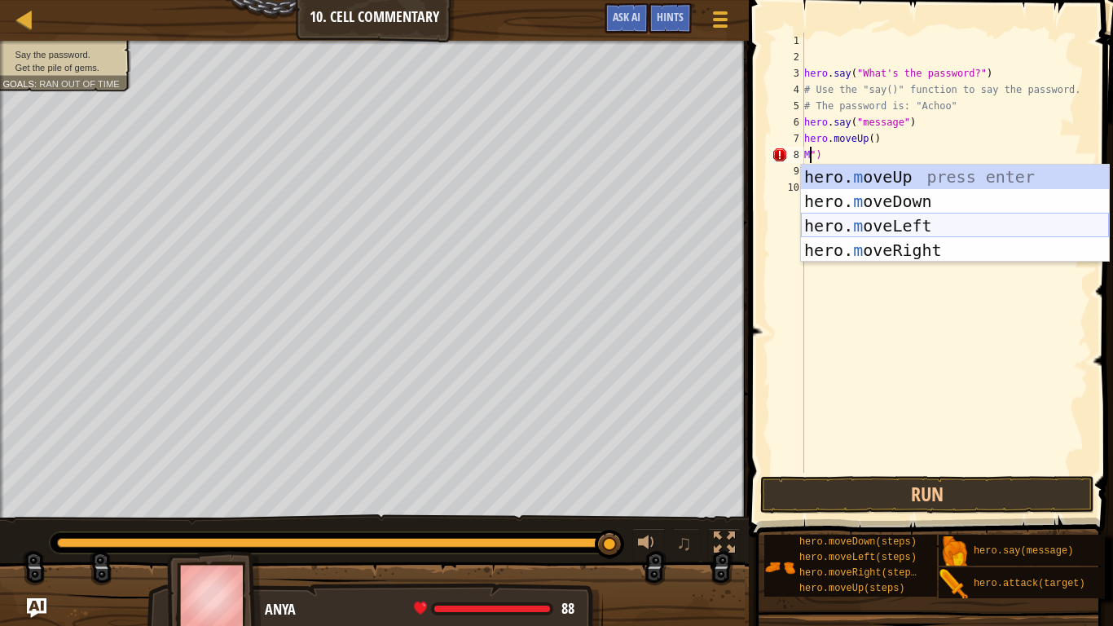
scroll to position [7, 0]
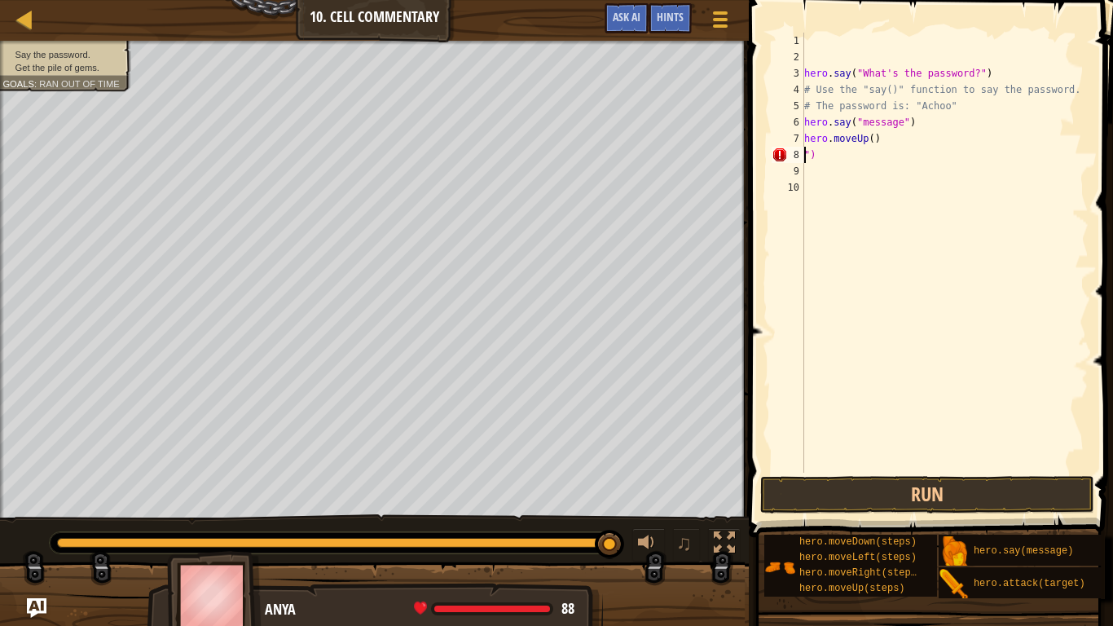
type textarea "hero.moveUp()")"
click at [800, 156] on div "hero . say ( "What's the password?" ) # Use the "say()" function to say the pas…" at bounding box center [941, 269] width 293 height 472
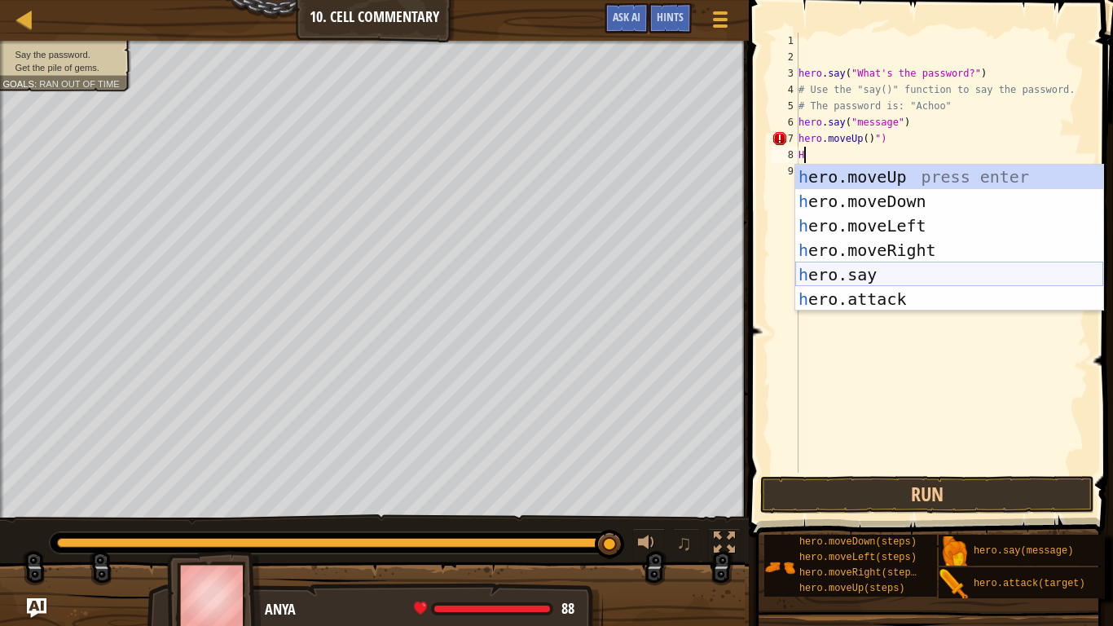
click at [835, 271] on div "h ero.moveUp press enter h ero.moveDown press enter h ero.moveLeft press enter …" at bounding box center [949, 262] width 308 height 195
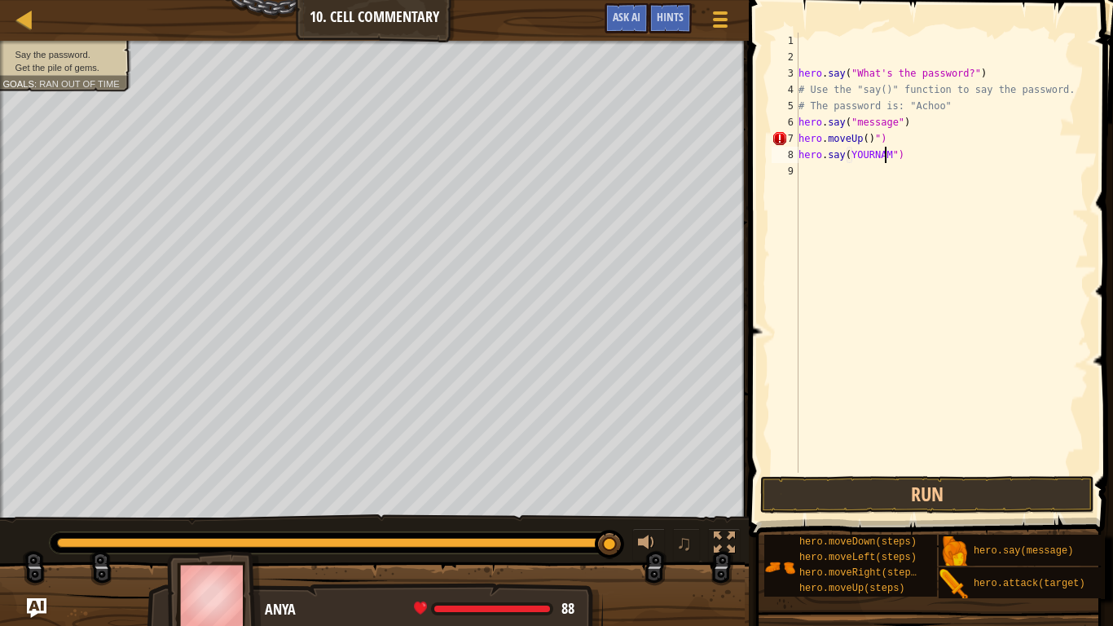
scroll to position [7, 7]
type textarea "hero.say(YOURNAME")"
click at [855, 498] on button "Run" at bounding box center [927, 494] width 334 height 37
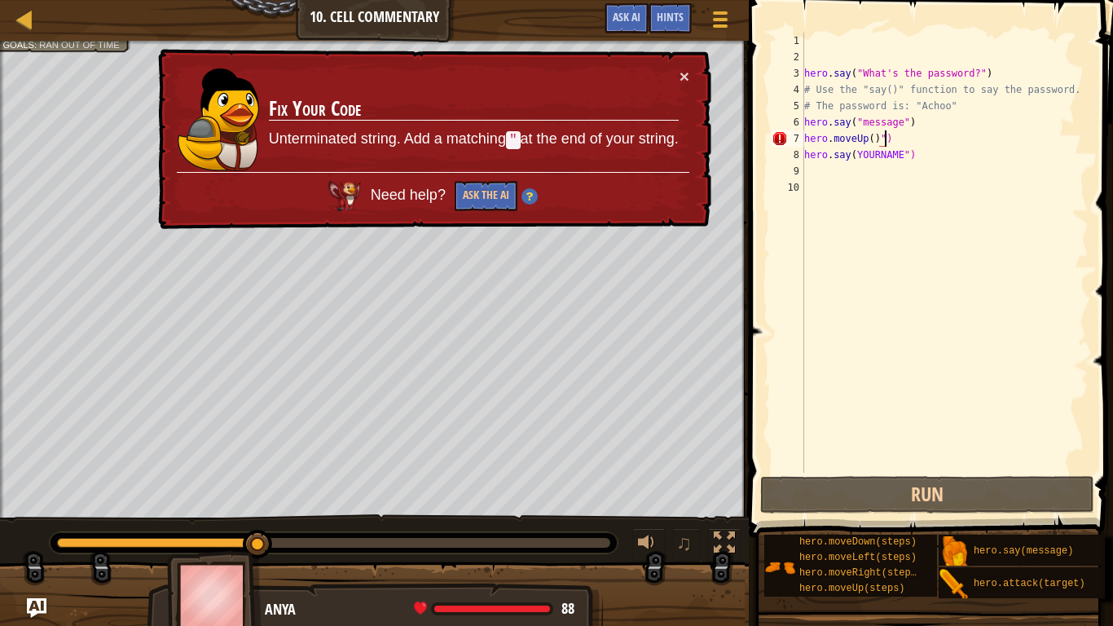
click at [884, 143] on div "hero . say ( "What's the password?" ) # Use the "say()" function to say the pas…" at bounding box center [945, 269] width 288 height 472
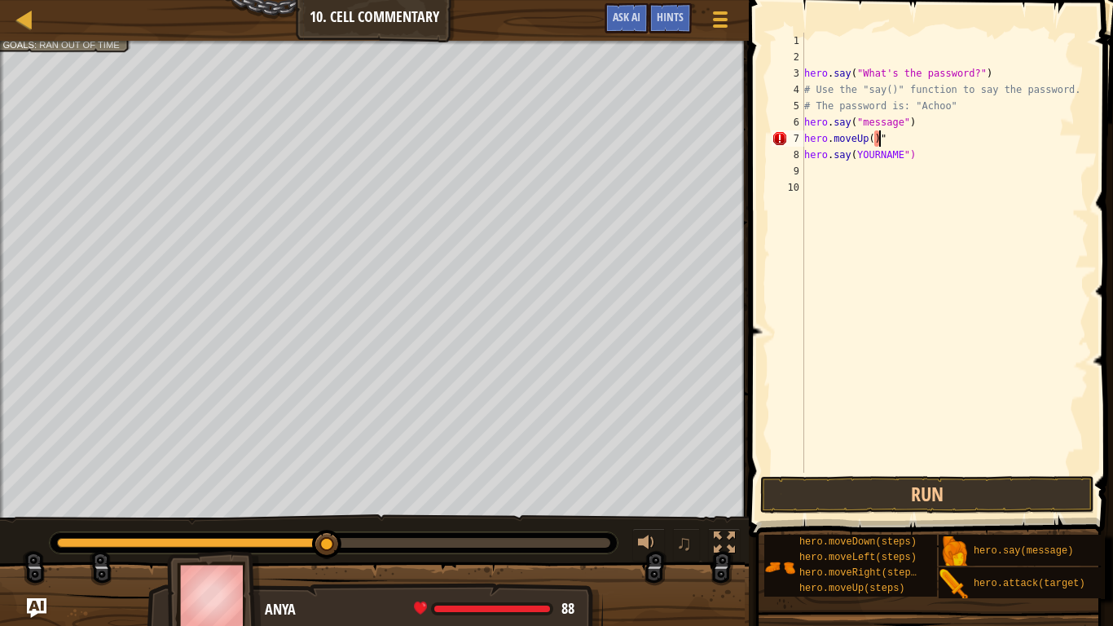
type textarea "hero.moveUp()"
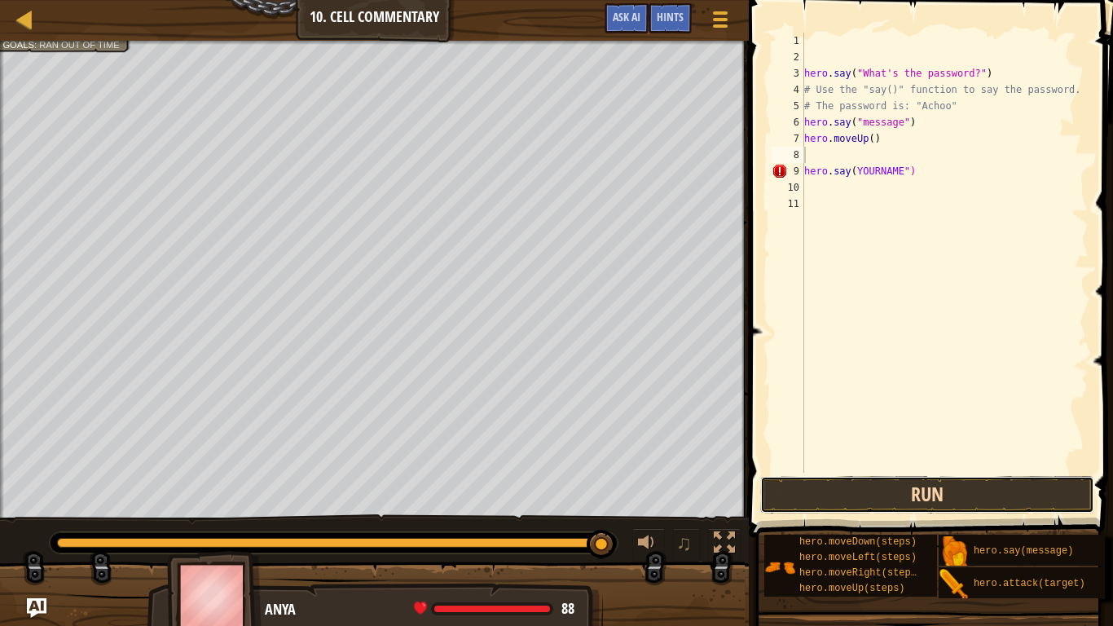
click at [852, 479] on button "Run" at bounding box center [927, 494] width 334 height 37
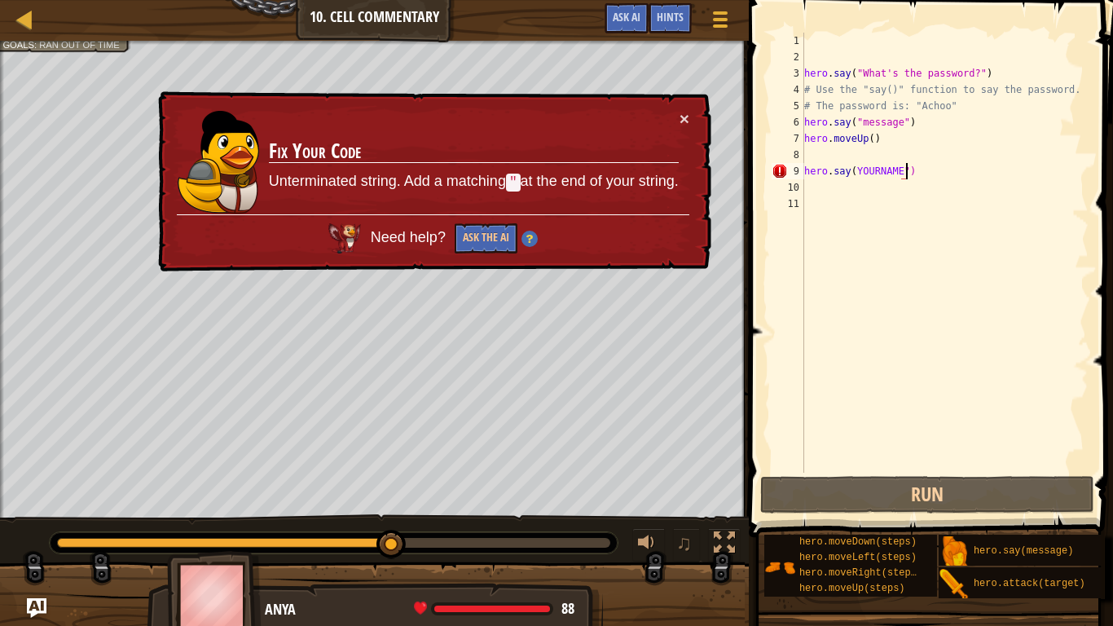
click at [946, 167] on div "hero . say ( "What's the password?" ) # Use the "say()" function to say the pas…" at bounding box center [945, 269] width 288 height 472
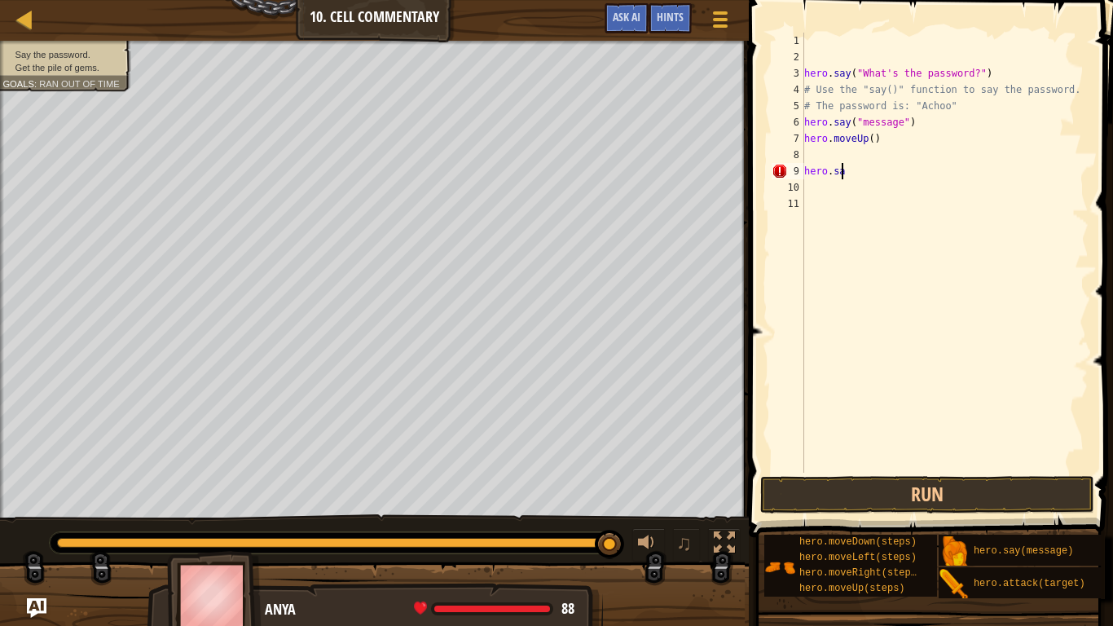
type textarea "h"
type textarea "hero.moveUp()"
click at [820, 152] on div "hero . say ( "What's the password?" ) # Use the "say()" function to say the pas…" at bounding box center [941, 269] width 293 height 472
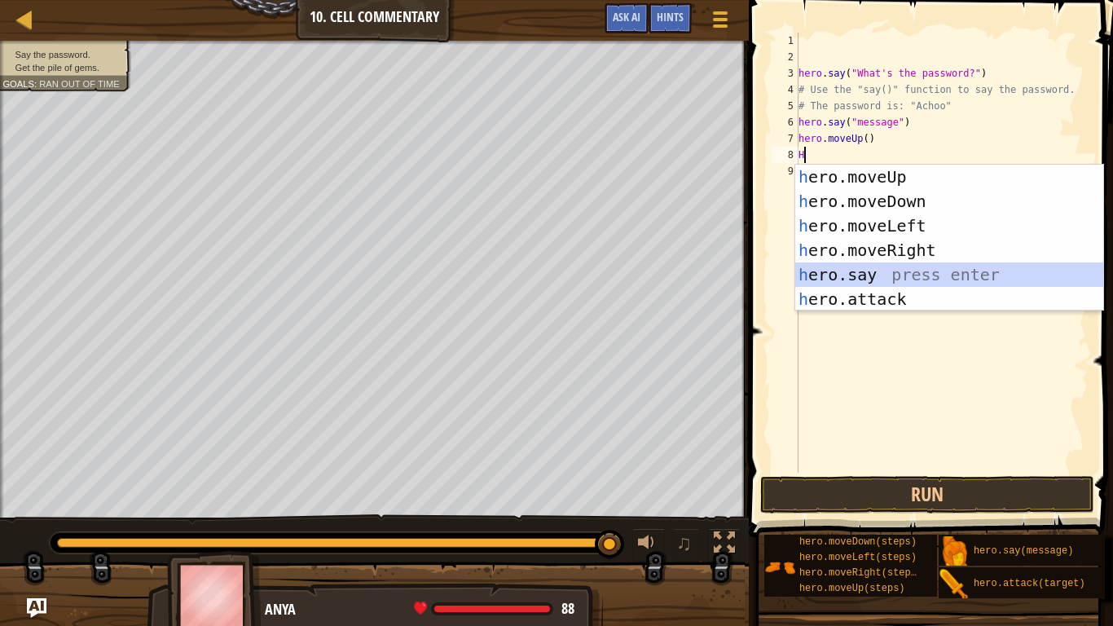
click at [828, 270] on div "h ero.moveUp press enter h ero.moveDown press enter h ero.moveLeft press enter …" at bounding box center [949, 262] width 308 height 195
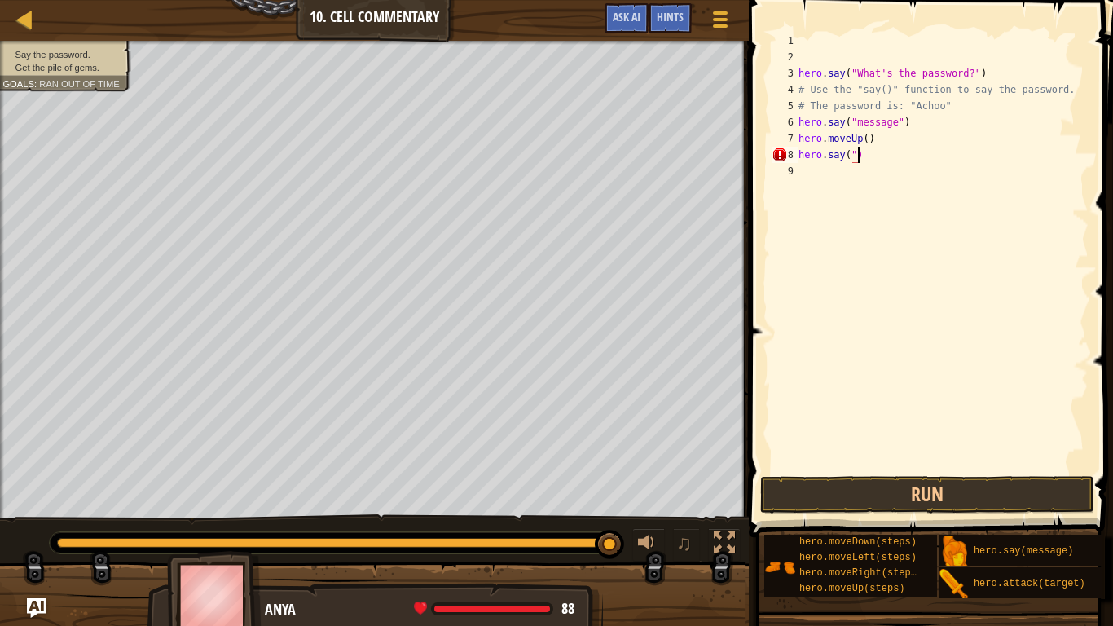
click at [867, 160] on div "hero . say ( "What's the password?" ) # Use the "say()" function to say the pas…" at bounding box center [941, 269] width 293 height 472
type textarea "h"
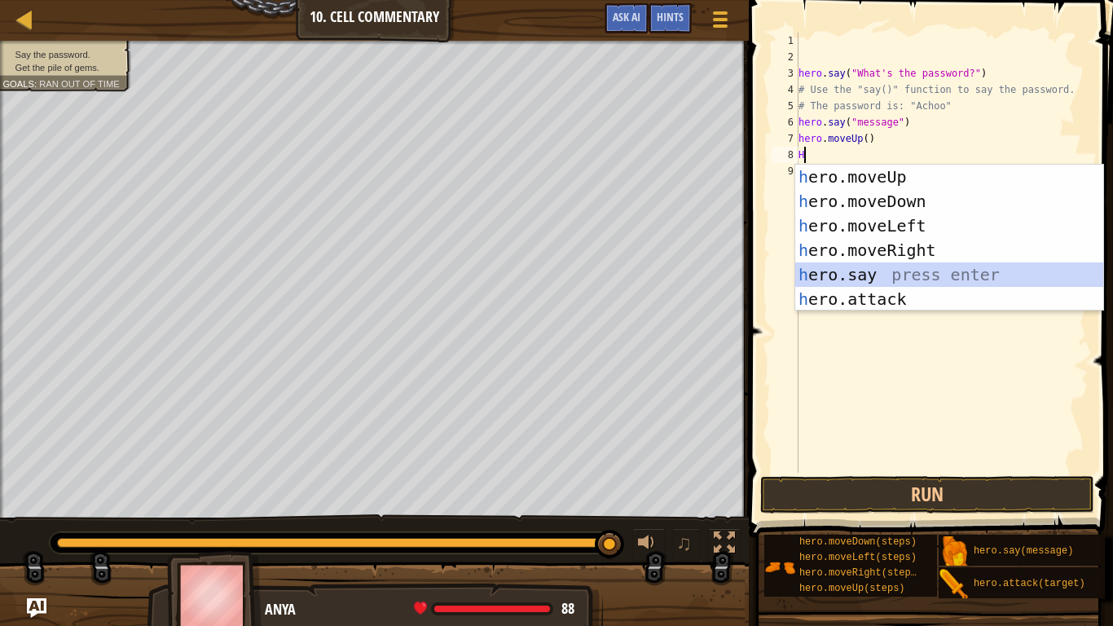
click at [838, 274] on div "h ero.moveUp press enter h ero.moveDown press enter h ero.moveLeft press enter …" at bounding box center [949, 262] width 308 height 195
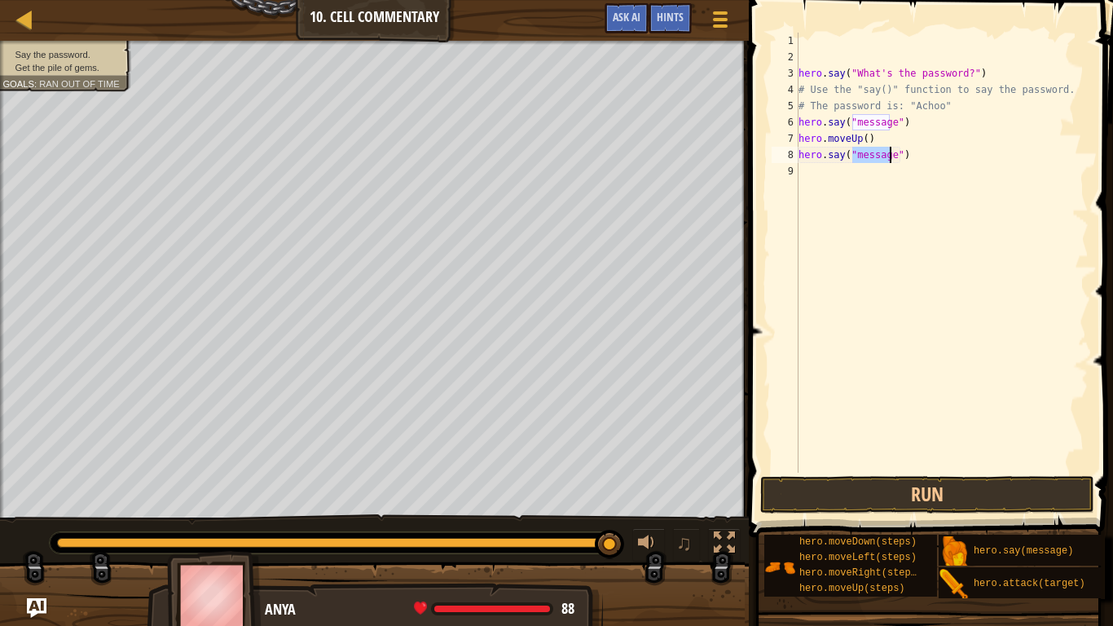
click at [892, 154] on div "hero . say ( "What's the password?" ) # Use the "say()" function to say the pas…" at bounding box center [941, 253] width 293 height 440
click at [895, 152] on div "hero . say ( "What's the password?" ) # Use the "say()" function to say the pas…" at bounding box center [941, 269] width 293 height 472
type textarea "hero.say(yourname)"
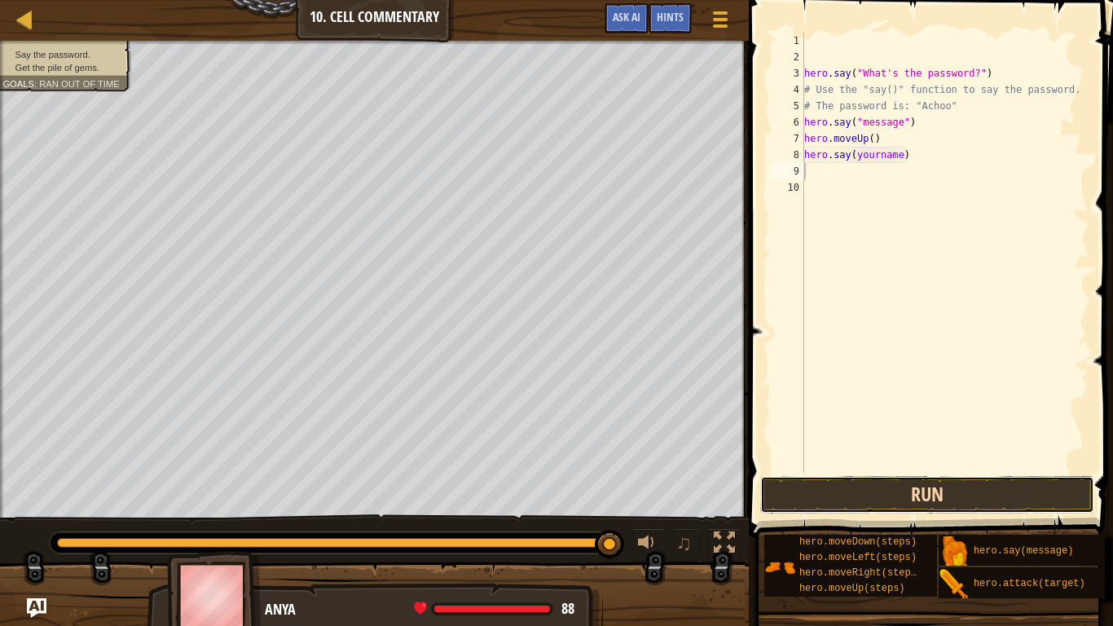
click at [922, 489] on button "Run" at bounding box center [927, 494] width 334 height 37
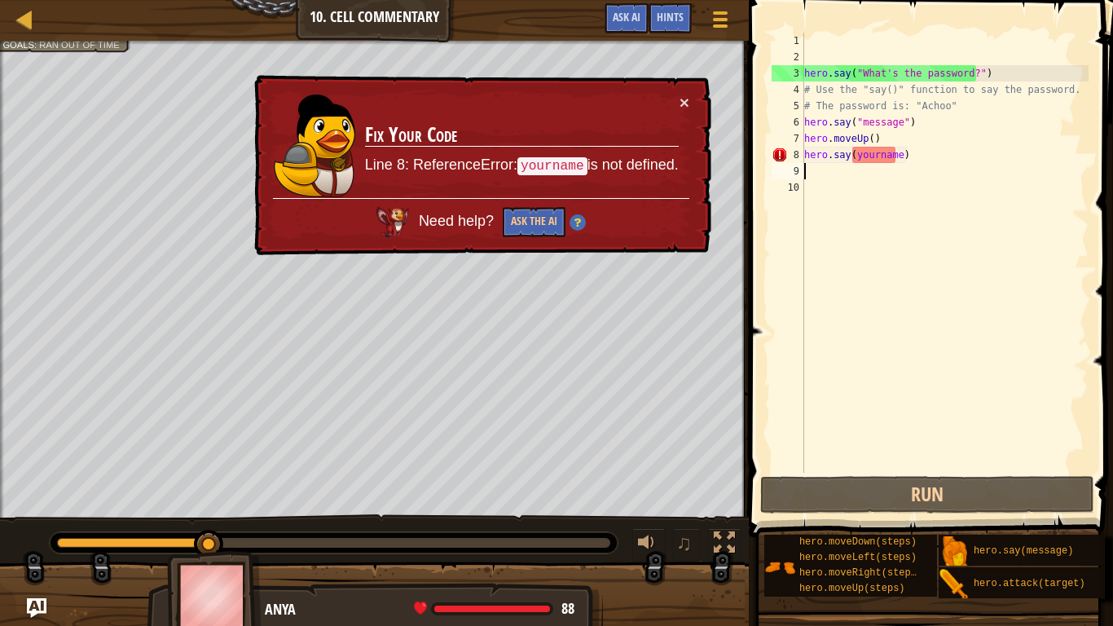
click at [918, 169] on div "hero . say ( "What's the password?" ) # Use the "say()" function to say the pas…" at bounding box center [945, 269] width 288 height 472
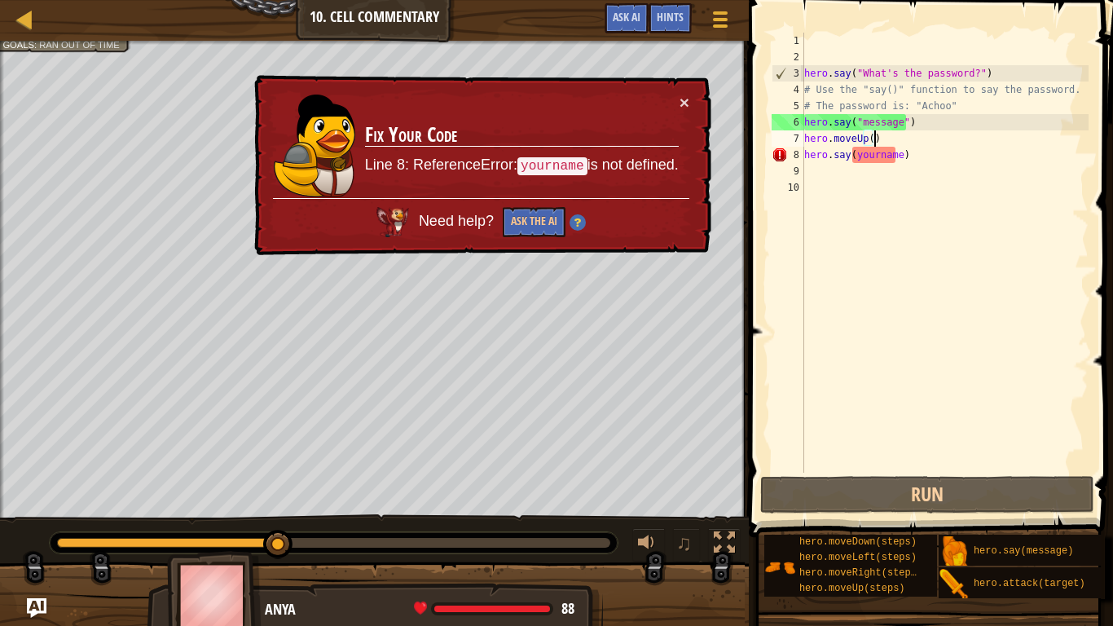
drag, startPoint x: 902, startPoint y: 145, endPoint x: 902, endPoint y: 153, distance: 8.2
click at [902, 153] on div "hero . say ( "What's the password?" ) # Use the "say()" function to say the pas…" at bounding box center [945, 269] width 288 height 472
click at [902, 153] on div "hero . say ( "What's the password?" ) # Use the "say()" function to say the pas…" at bounding box center [945, 253] width 288 height 440
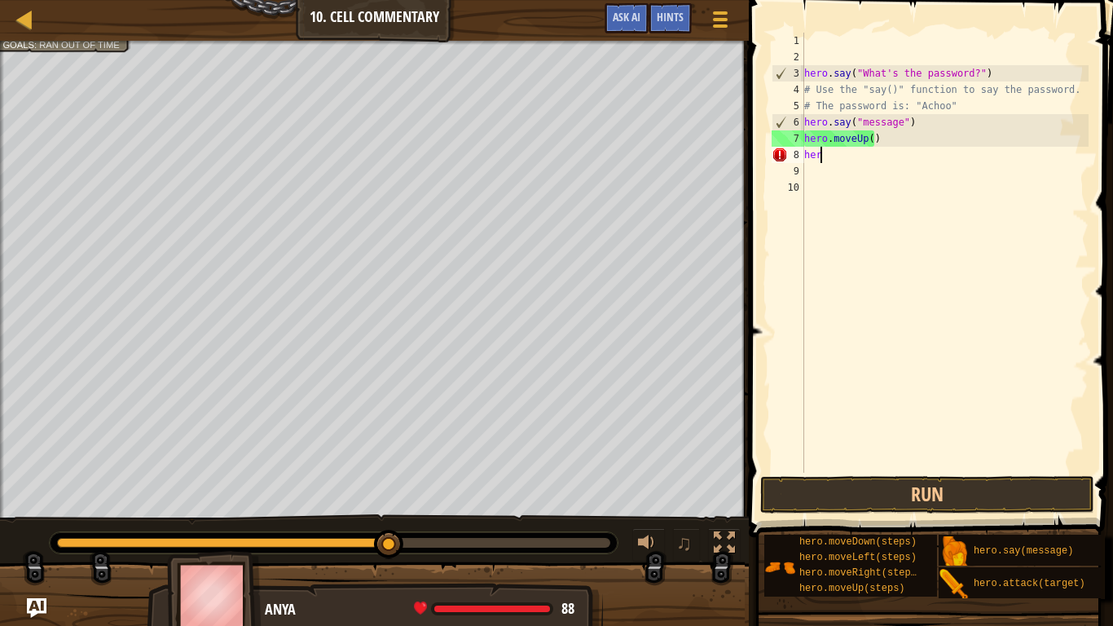
type textarea "h"
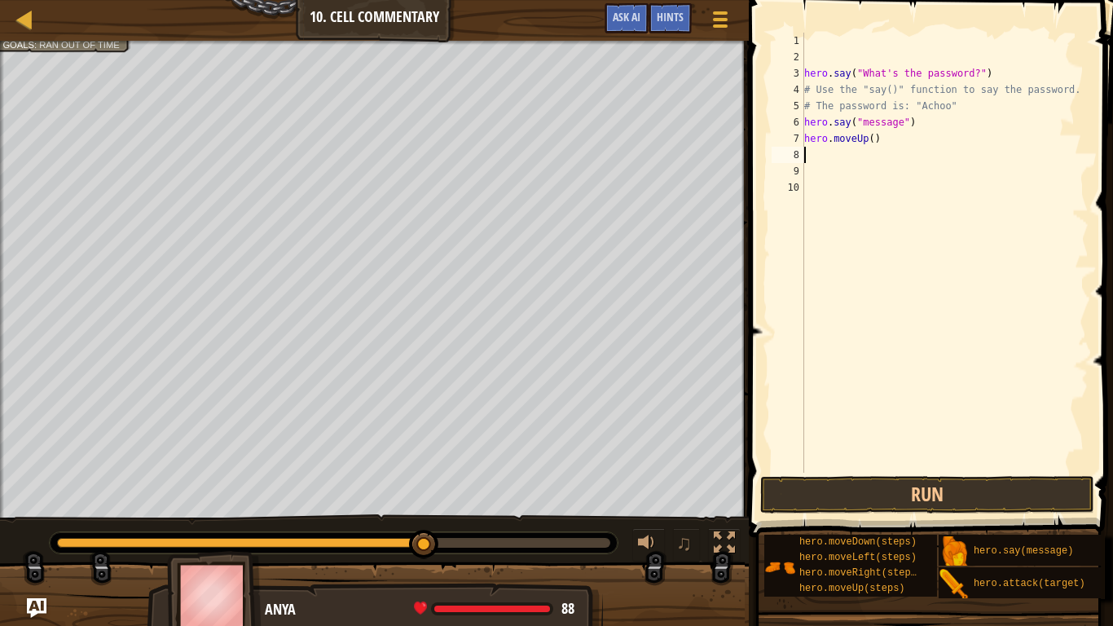
type textarea "g"
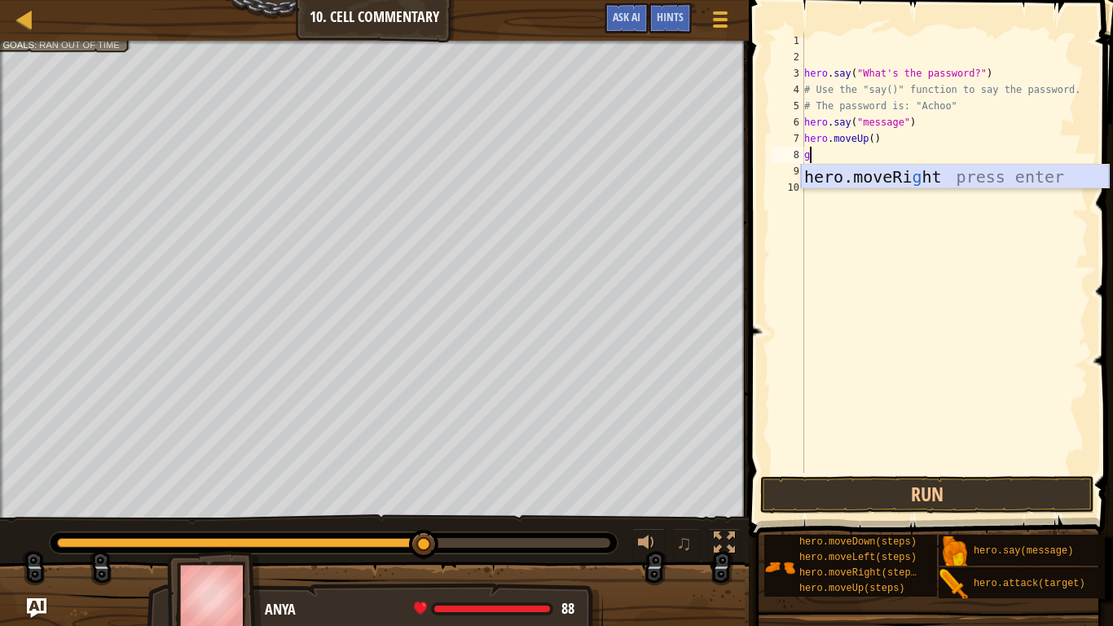
click at [932, 185] on div "hero.moveRi g ht press enter" at bounding box center [955, 201] width 308 height 73
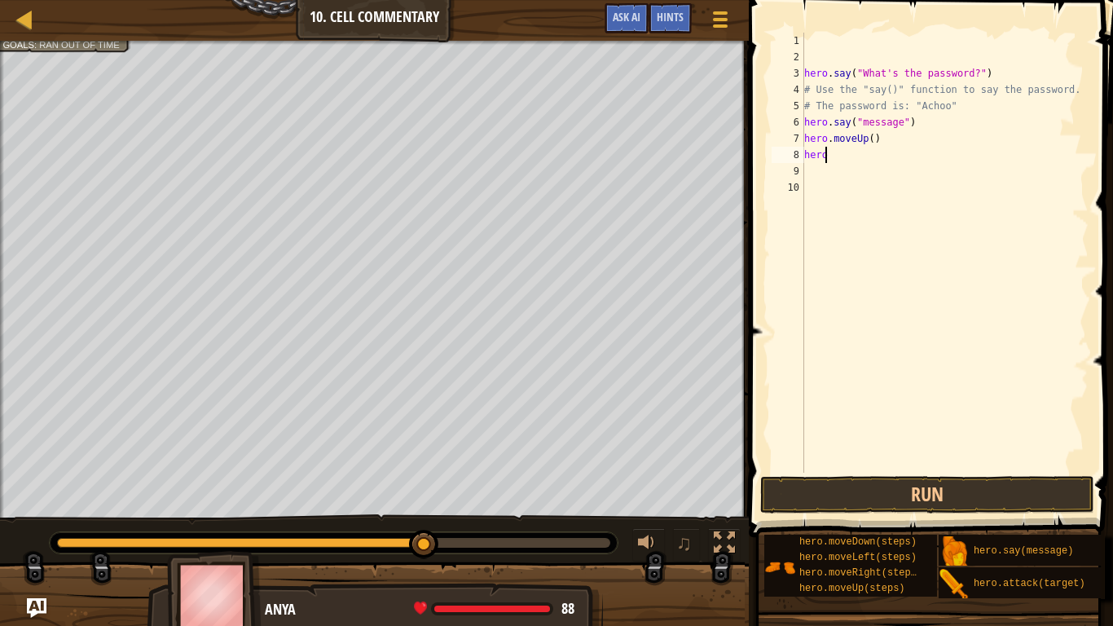
type textarea "h"
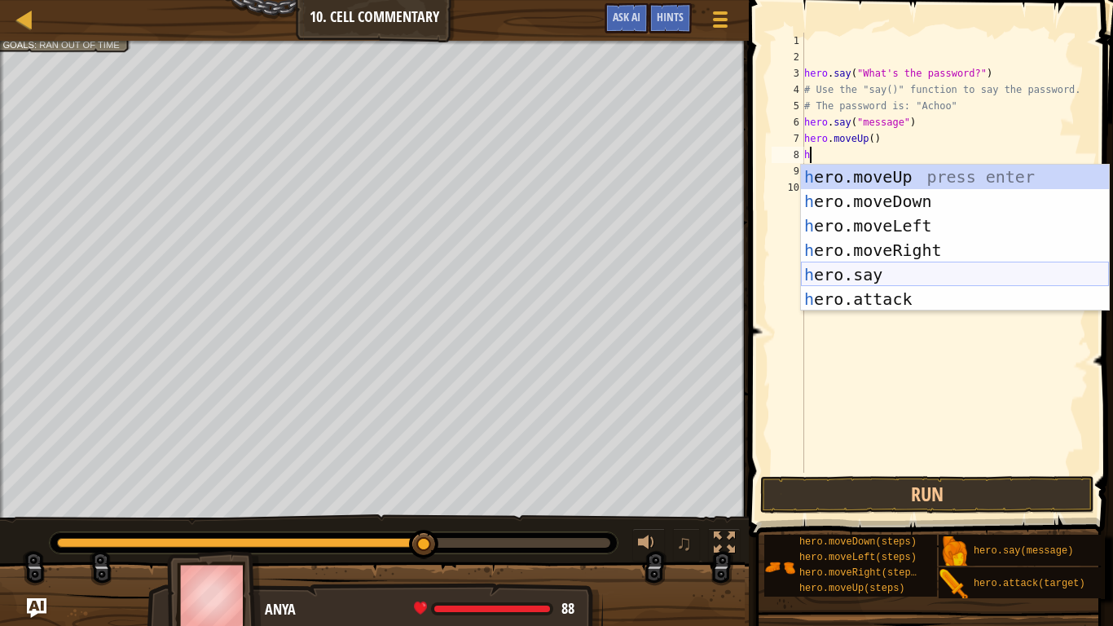
click at [940, 275] on div "h ero.moveUp press enter h ero.moveDown press enter h ero.moveLeft press enter …" at bounding box center [955, 262] width 308 height 195
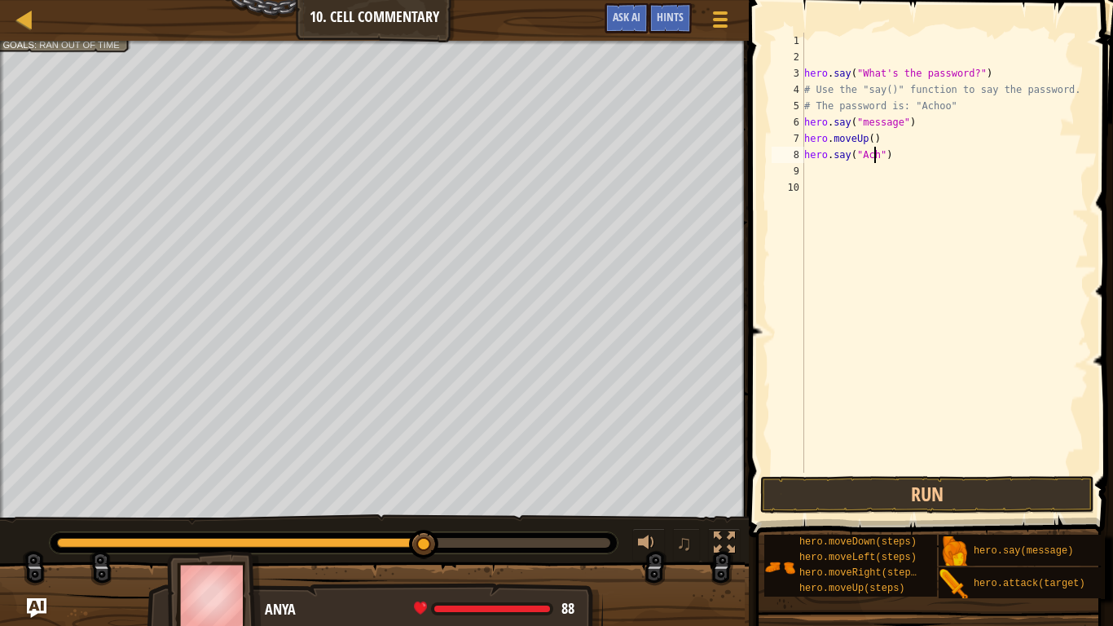
scroll to position [7, 7]
type textarea "hero.say("Achoo")"
click at [986, 490] on button "Run" at bounding box center [927, 494] width 334 height 37
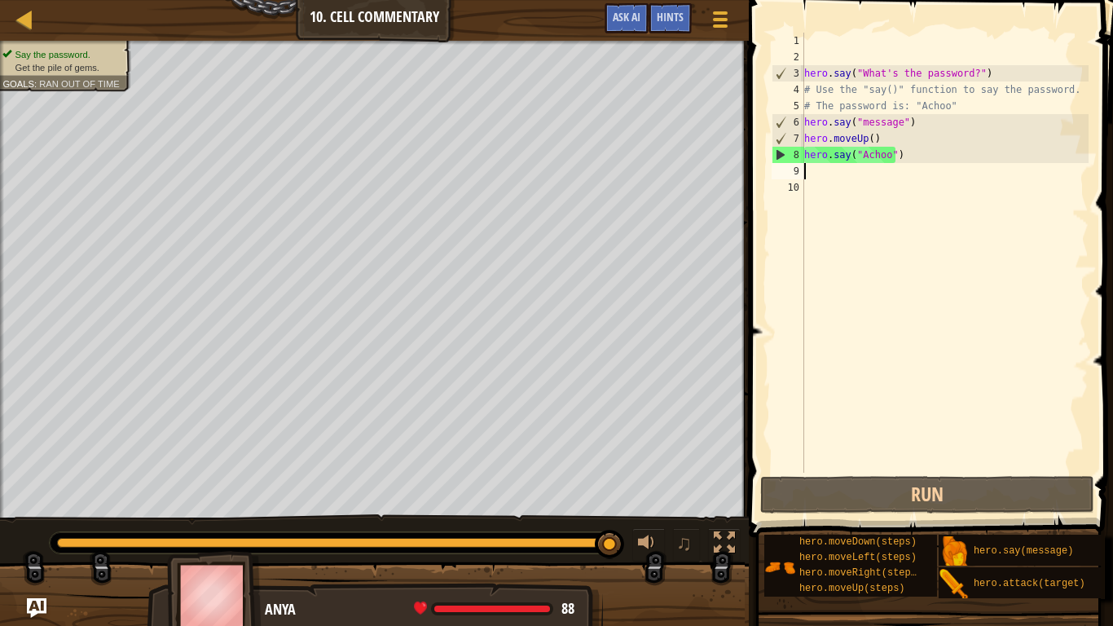
click at [811, 172] on div "hero . say ( "What's the password?" ) # Use the "say()" function to say the pas…" at bounding box center [945, 269] width 288 height 472
type textarea "g"
type textarea "h"
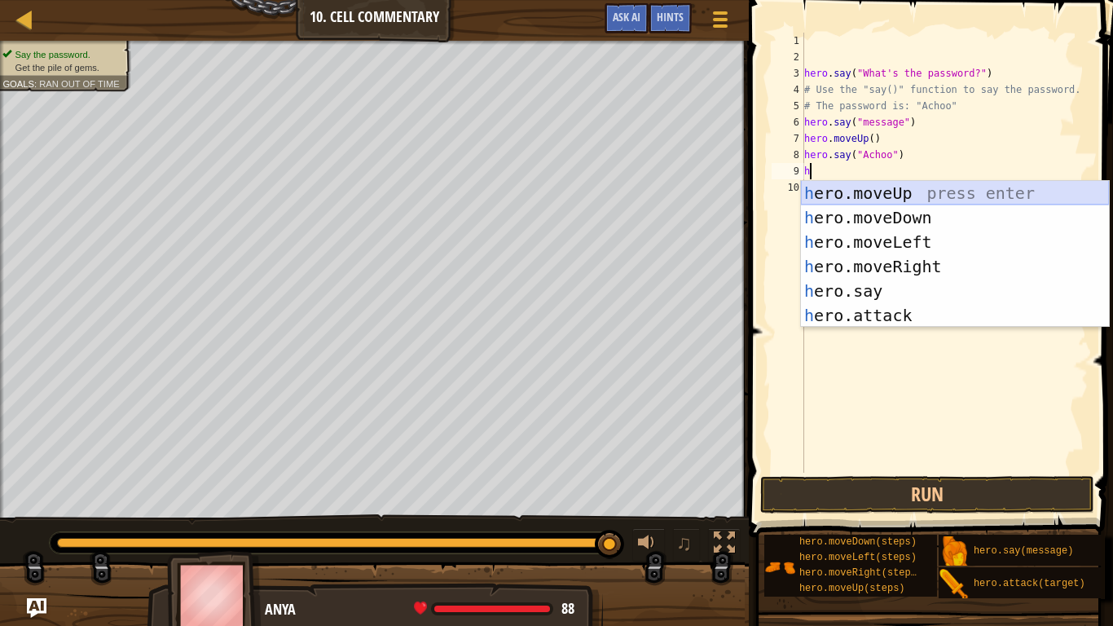
click at [866, 200] on div "h ero.moveUp press enter h ero.moveDown press enter h ero.moveLeft press enter …" at bounding box center [955, 278] width 308 height 195
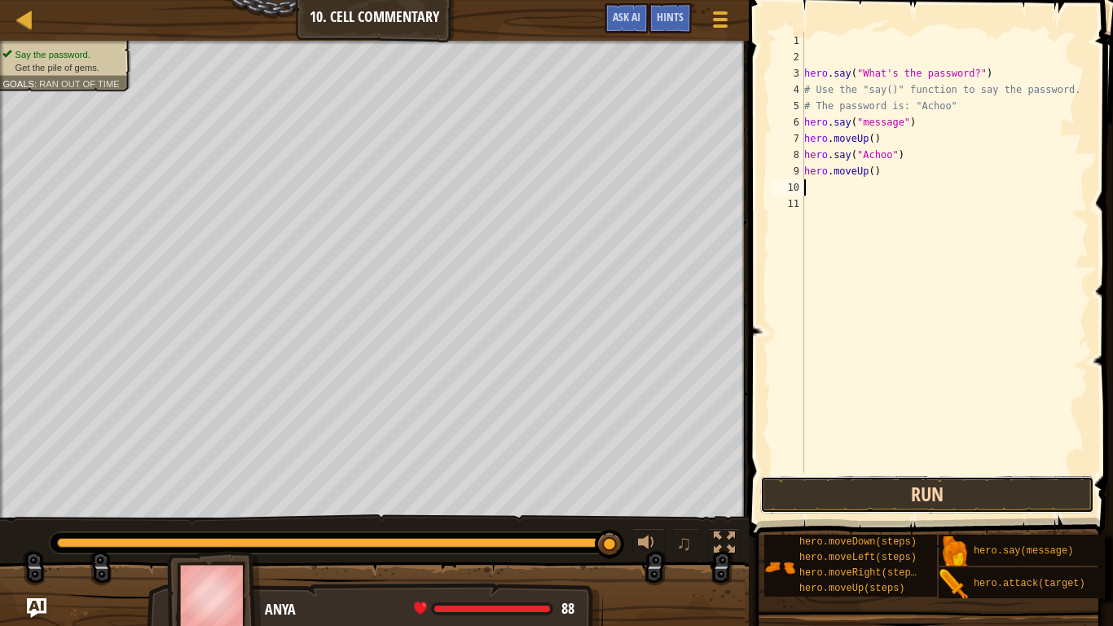
click at [940, 498] on button "Run" at bounding box center [927, 494] width 334 height 37
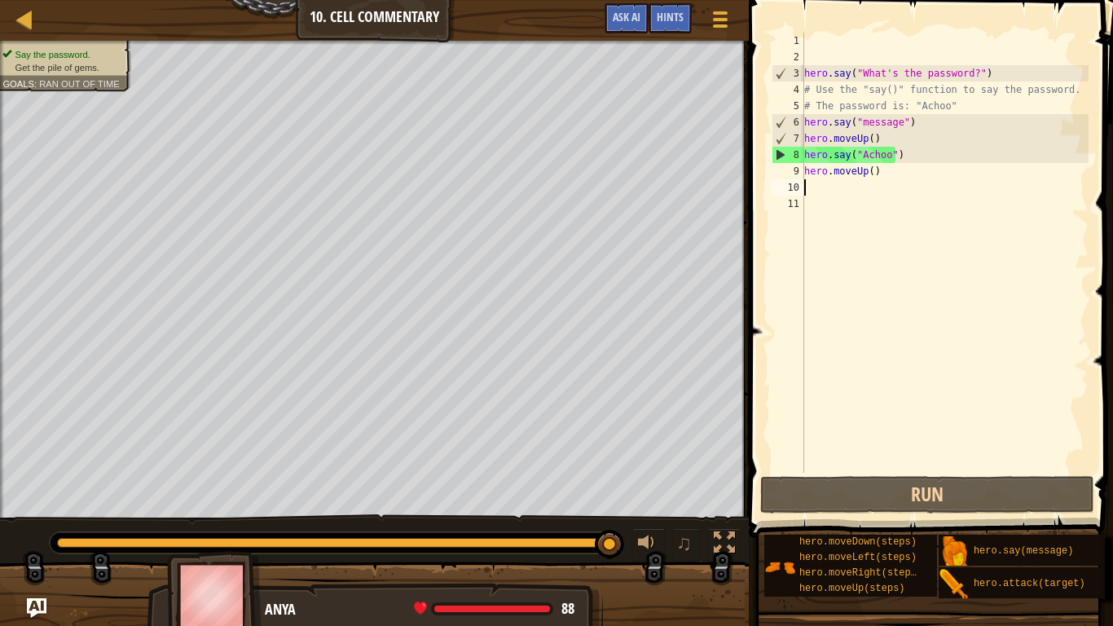
click at [882, 183] on div "hero . say ( "What's the password?" ) # Use the "say()" function to say the pas…" at bounding box center [945, 269] width 288 height 472
click at [883, 176] on div "hero . say ( "What's the password?" ) # Use the "say()" function to say the pas…" at bounding box center [945, 269] width 288 height 472
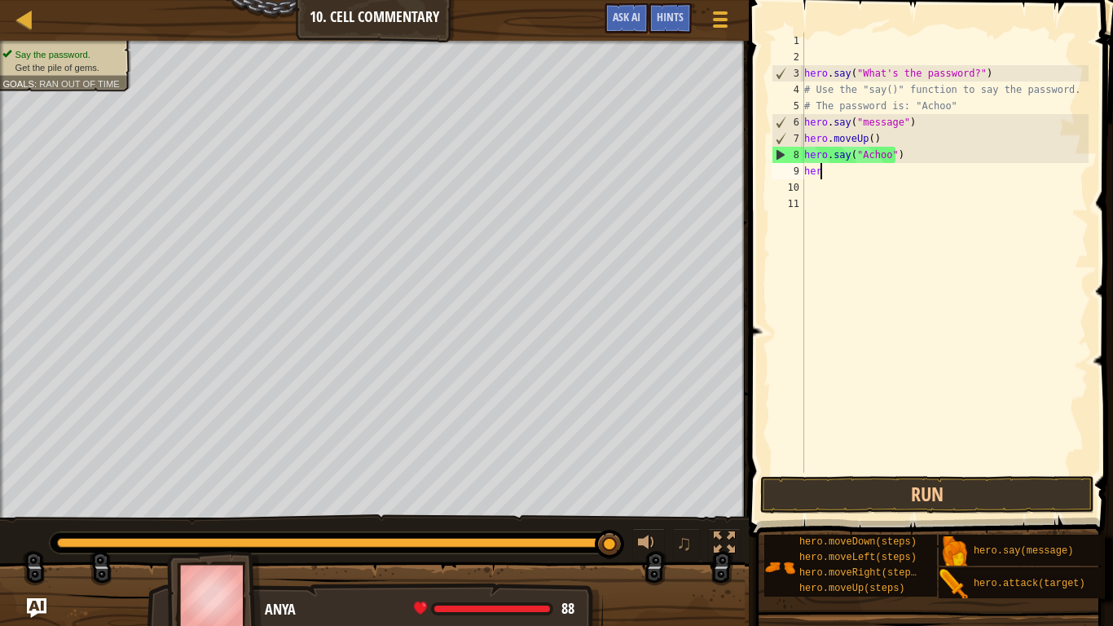
type textarea "h"
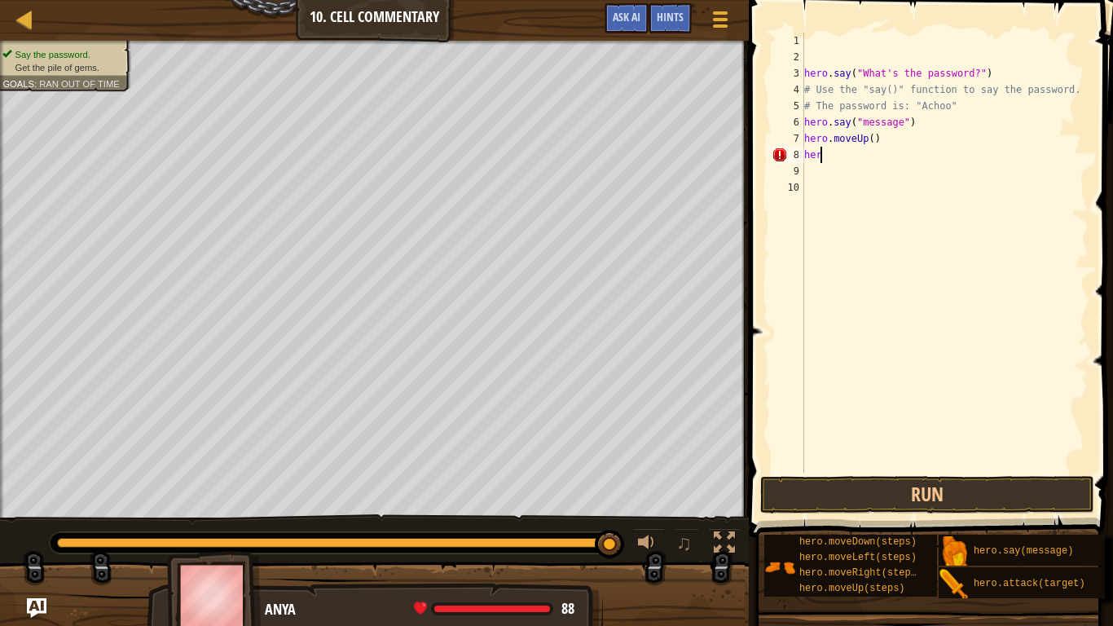
type textarea "h"
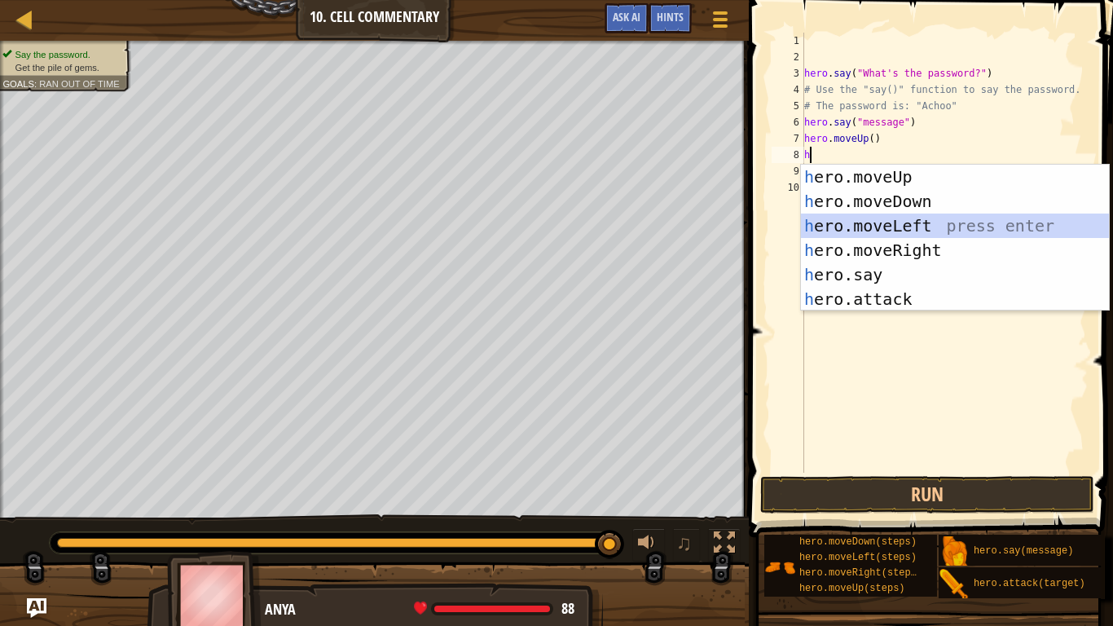
click at [894, 232] on div "h ero.moveUp press enter h ero.moveDown press enter h ero.moveLeft press enter …" at bounding box center [955, 262] width 308 height 195
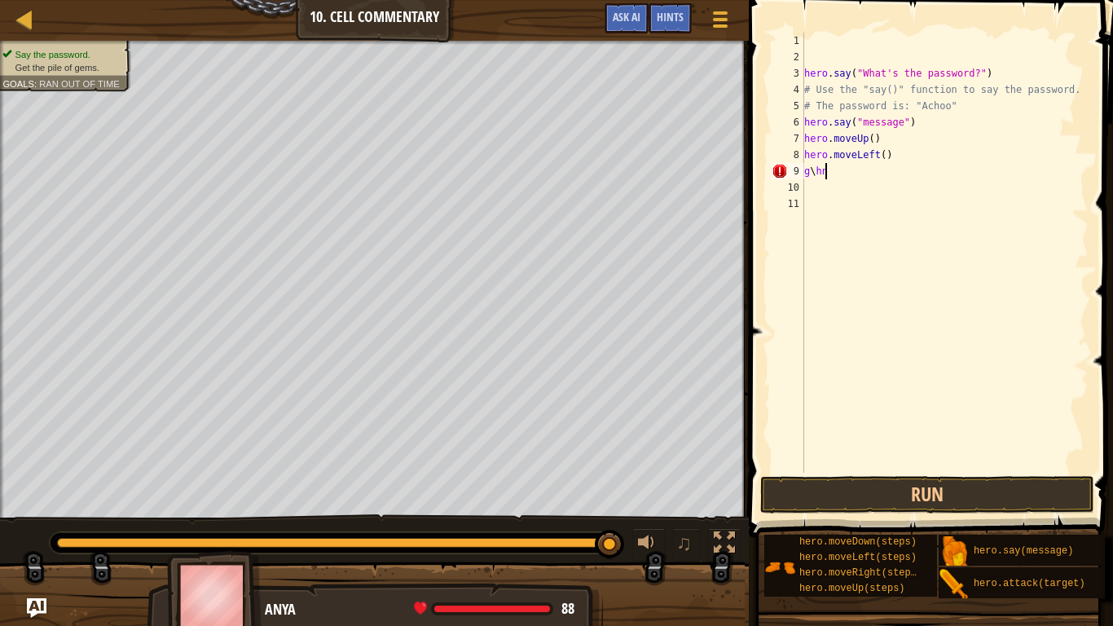
scroll to position [7, 1]
type textarea "g"
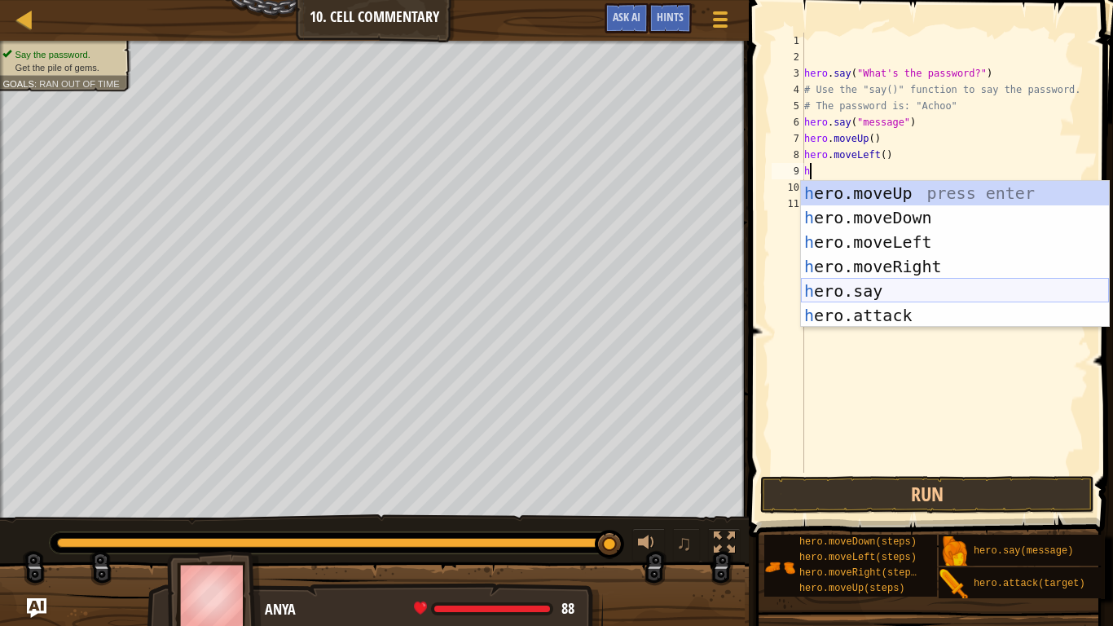
click at [899, 290] on div "h ero.moveUp press enter h ero.moveDown press enter h ero.moveLeft press enter …" at bounding box center [955, 278] width 308 height 195
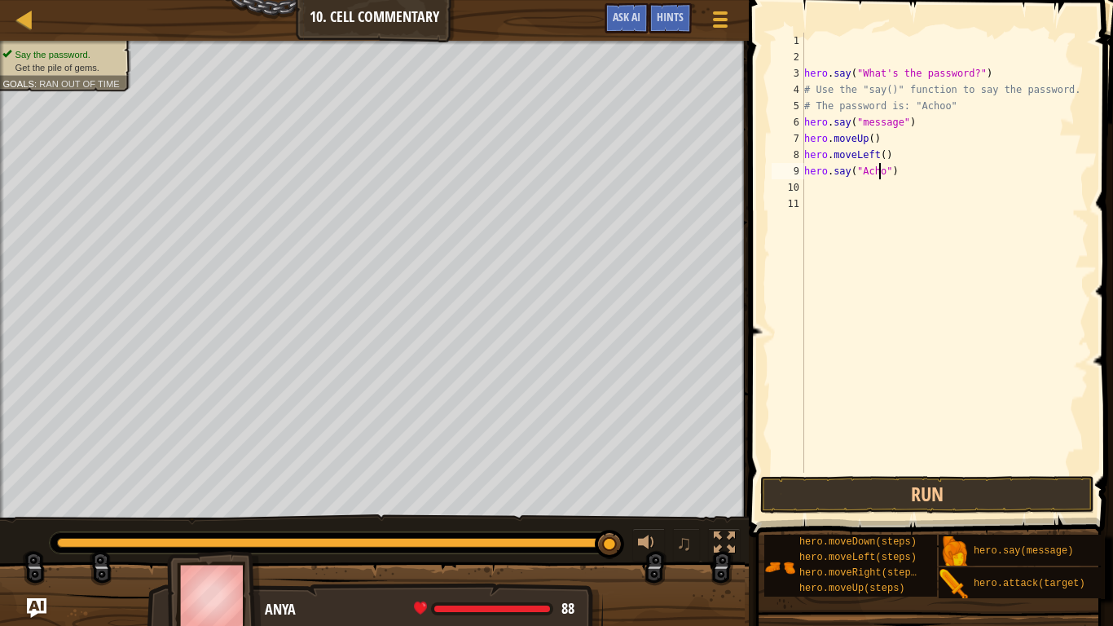
scroll to position [7, 7]
type textarea "hero.say("Achoo")"
click at [980, 490] on button "Run" at bounding box center [927, 494] width 334 height 37
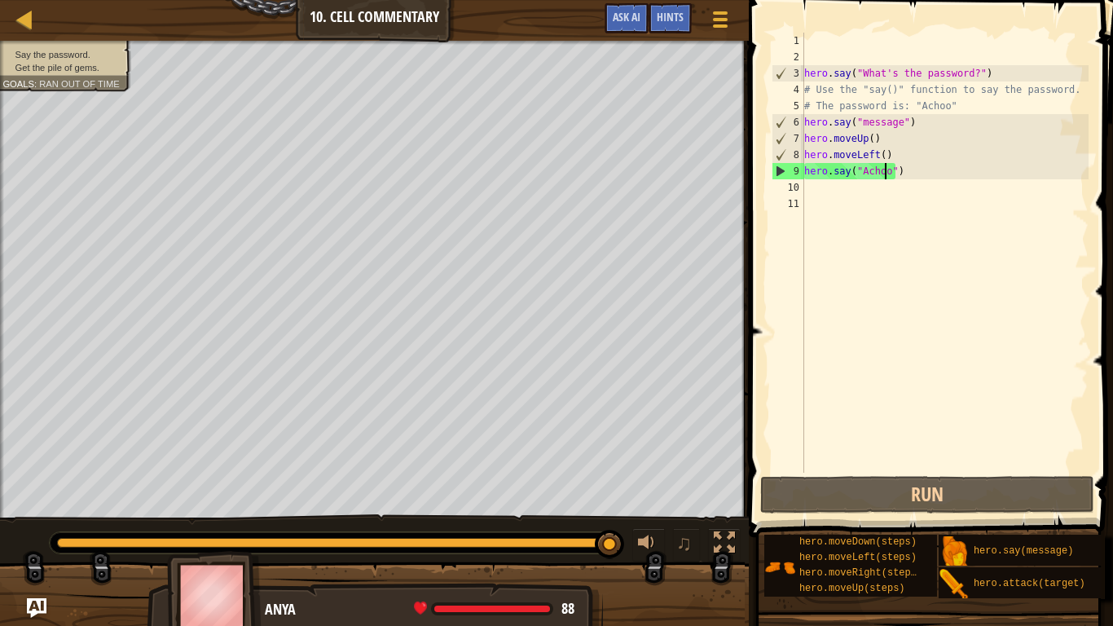
click at [818, 193] on div "hero . say ( "What's the password?" ) # Use the "say()" function to say the pas…" at bounding box center [945, 269] width 288 height 472
type textarea "g"
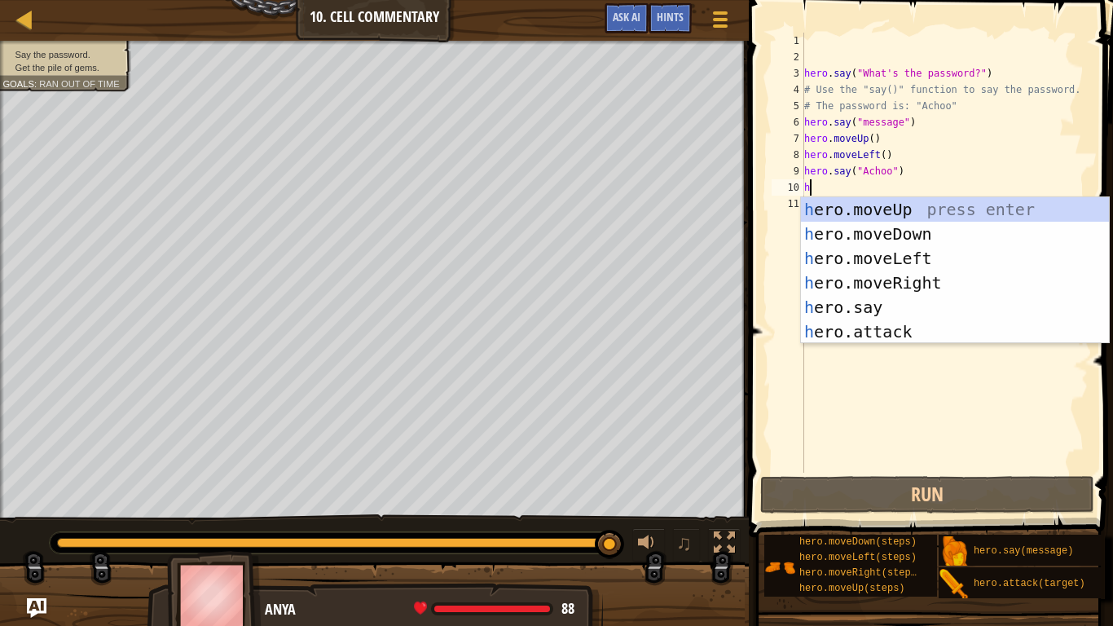
type textarea "h"
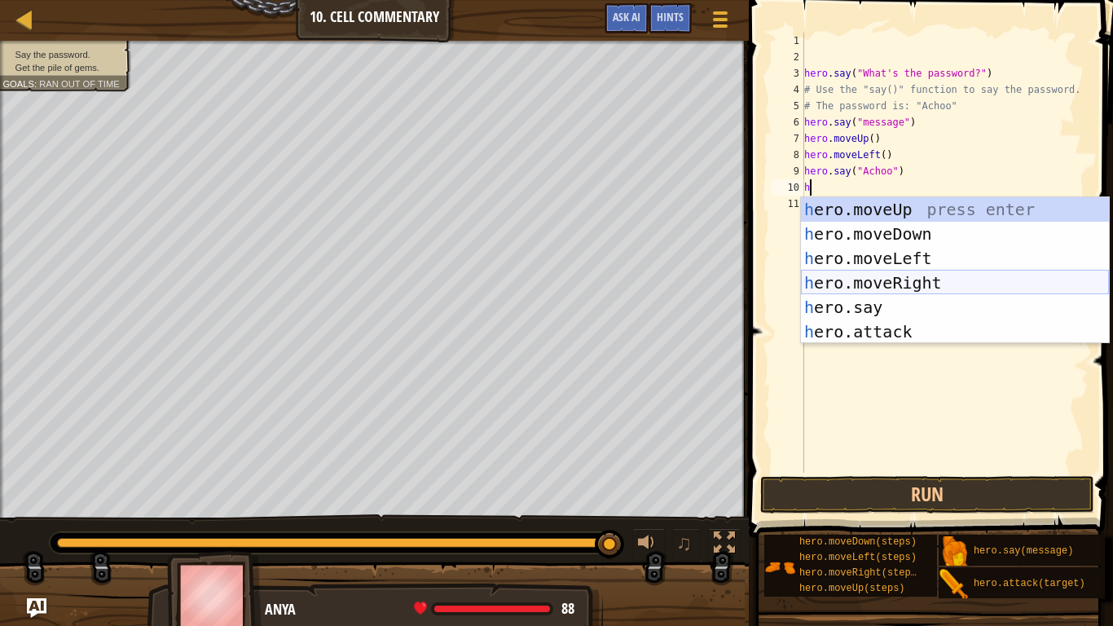
click at [892, 282] on div "h ero.moveUp press enter h ero.moveDown press enter h ero.moveLeft press enter …" at bounding box center [955, 294] width 308 height 195
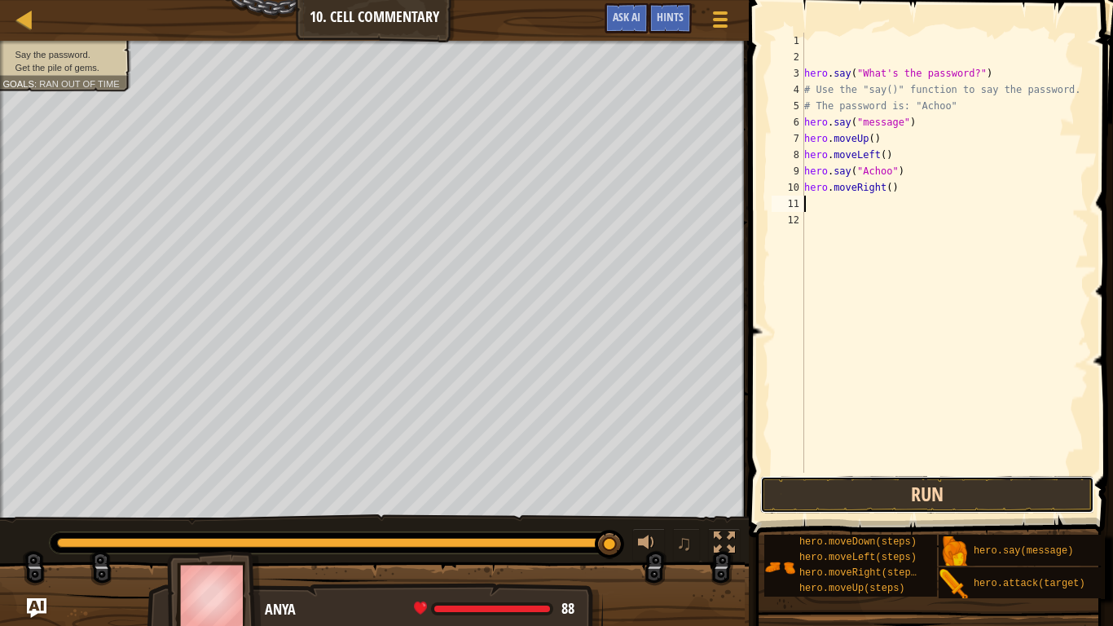
click at [955, 485] on button "Run" at bounding box center [927, 494] width 334 height 37
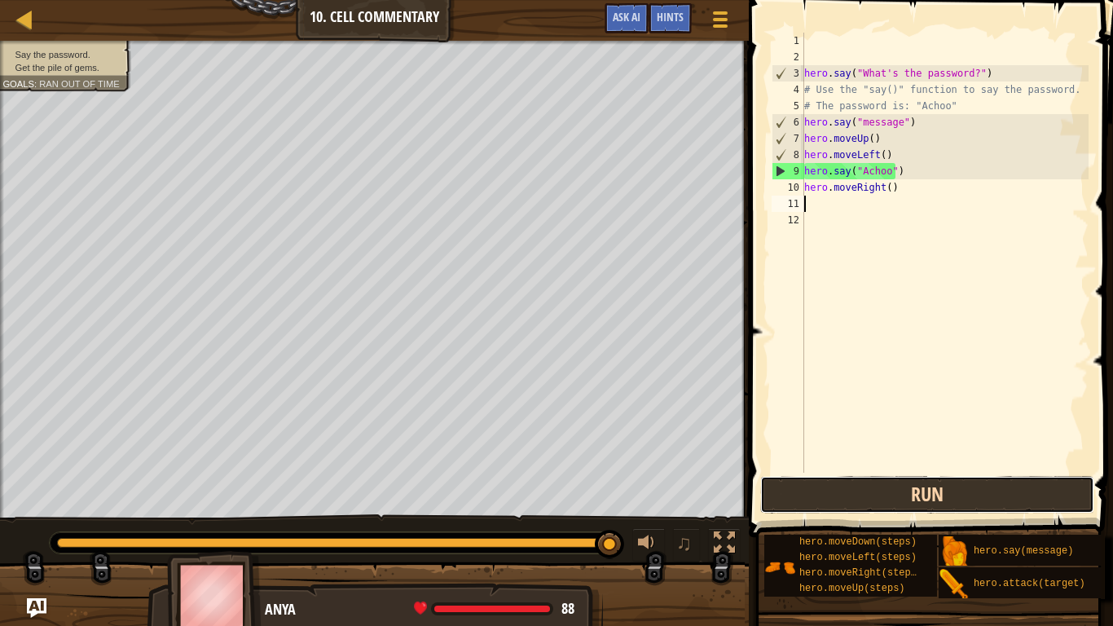
click at [986, 498] on button "Run" at bounding box center [927, 494] width 334 height 37
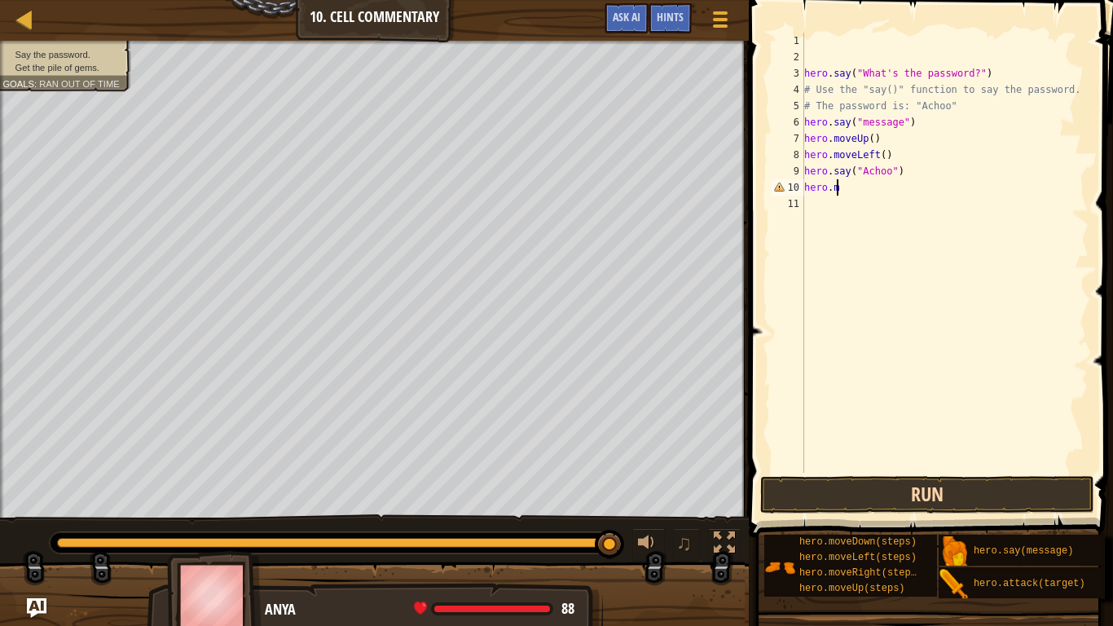
type textarea "h"
type textarea "hero.say("Achoo""
click at [976, 476] on button "Run" at bounding box center [927, 494] width 334 height 37
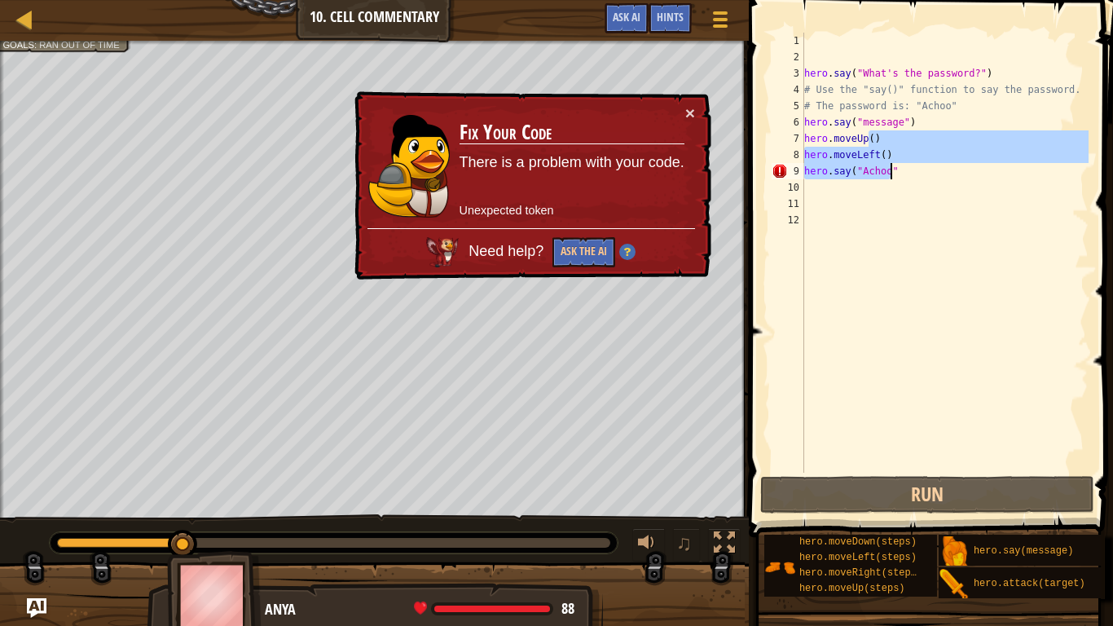
drag, startPoint x: 868, startPoint y: 140, endPoint x: 907, endPoint y: 178, distance: 53.6
click at [907, 178] on div "hero . say ( "What's the password?" ) # Use the "say()" function to say the pas…" at bounding box center [945, 269] width 288 height 472
click at [907, 178] on div "hero . say ( "What's the password?" ) # Use the "say()" function to say the pas…" at bounding box center [945, 253] width 288 height 440
type textarea "hero.say("Achoo""
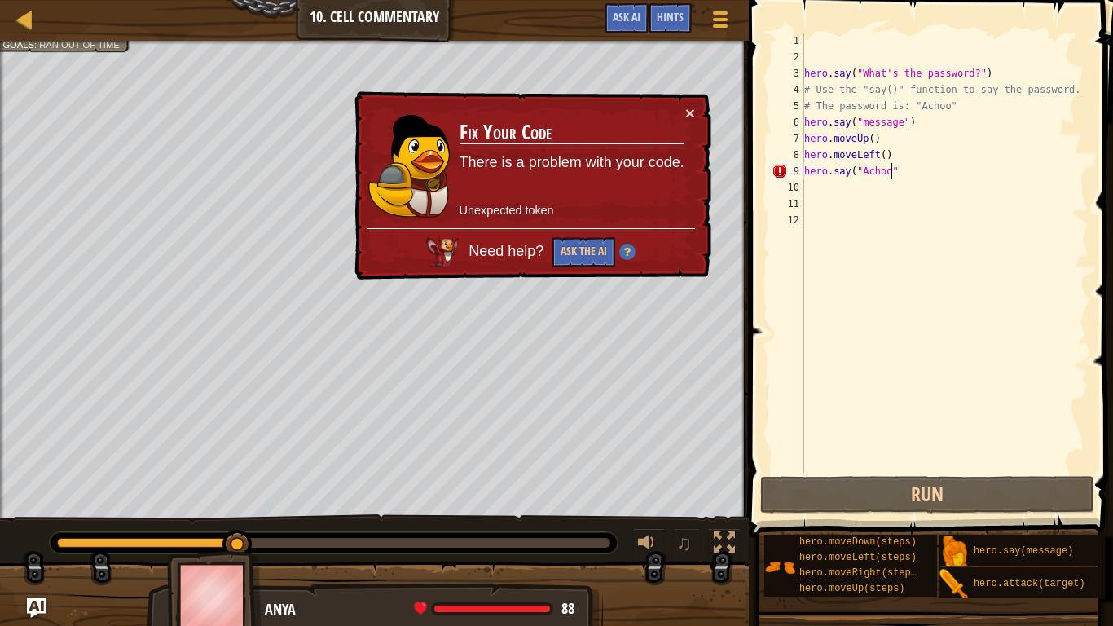
click at [907, 178] on div "hero . say ( "What's the password?" ) # Use the "say()" function to say the pas…" at bounding box center [945, 269] width 288 height 472
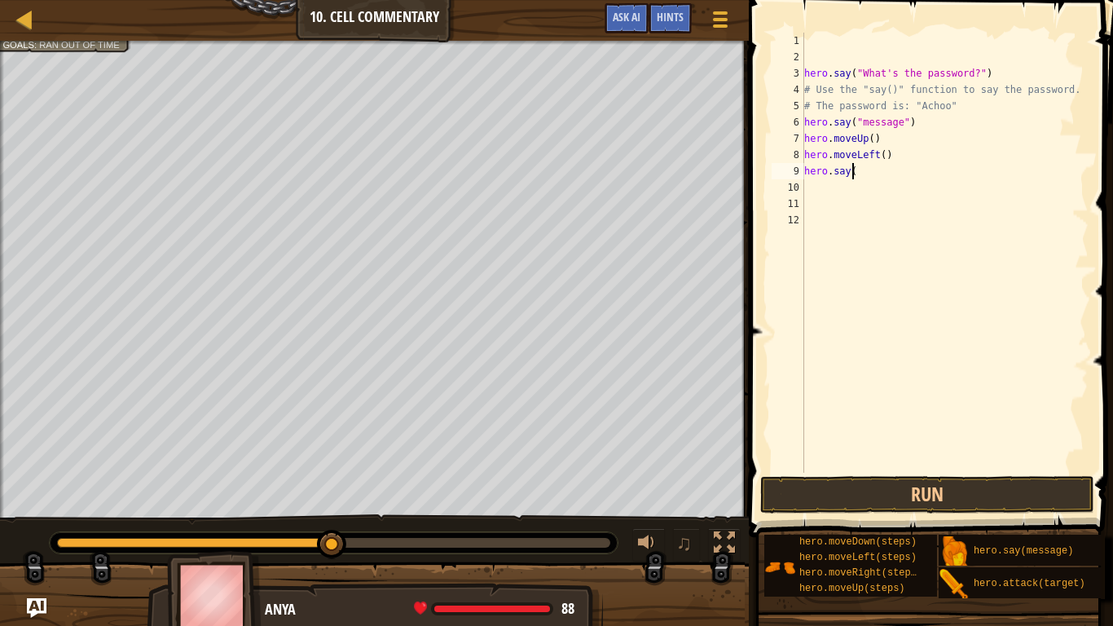
type textarea "h"
type textarea "hero.moveLeft"
click at [861, 206] on div "hero . say ( "What's the password?" ) # Use the "say()" function to say the pas…" at bounding box center [945, 269] width 288 height 472
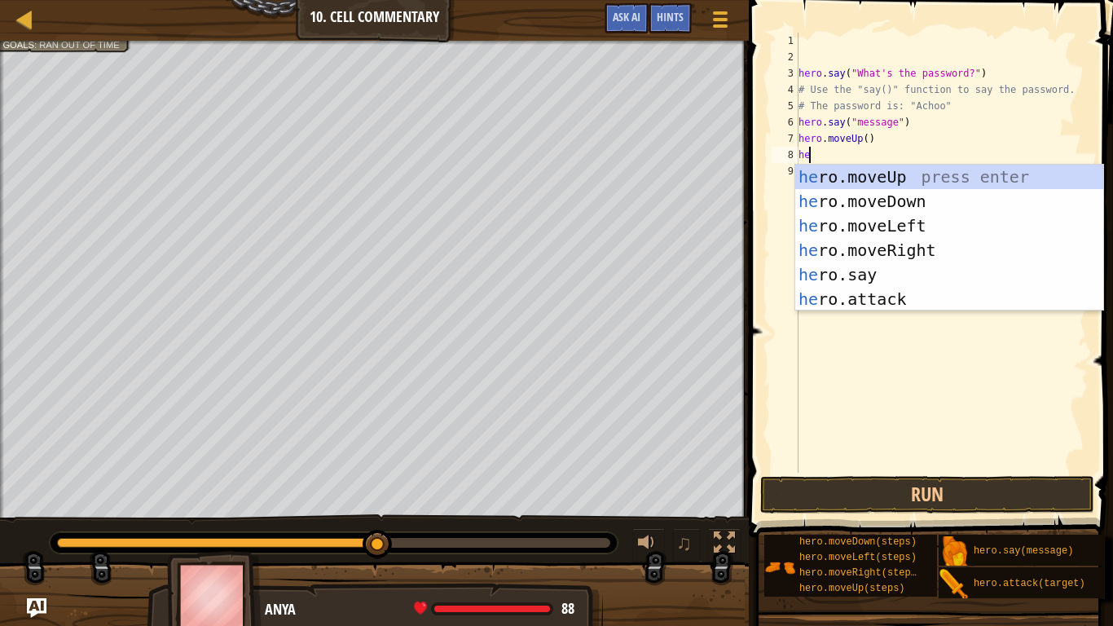
type textarea "h"
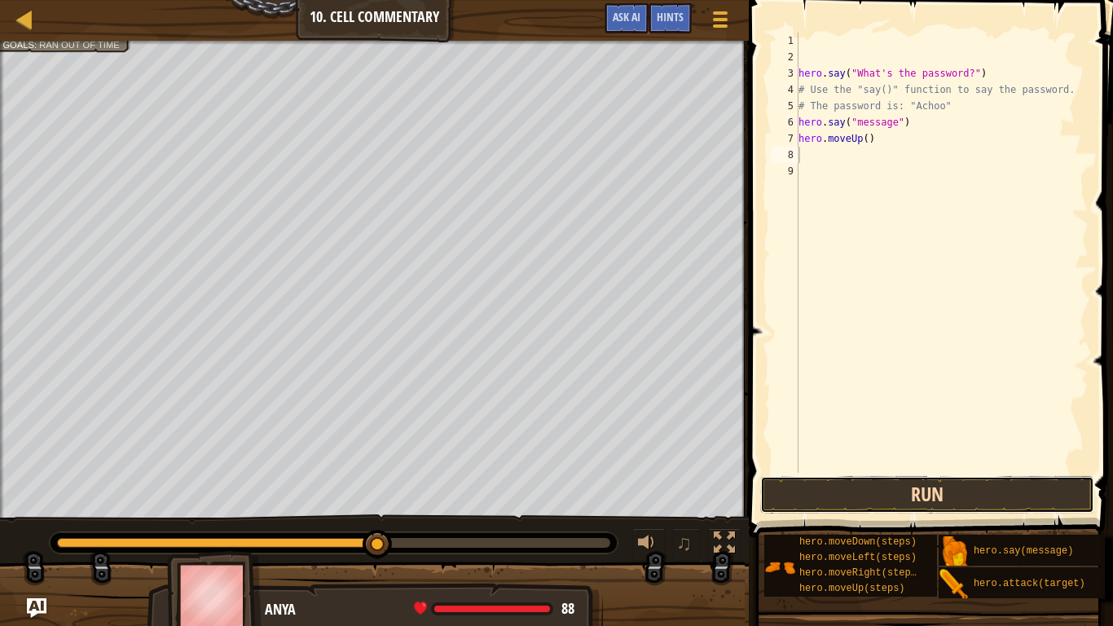
click at [908, 490] on button "Run" at bounding box center [927, 494] width 334 height 37
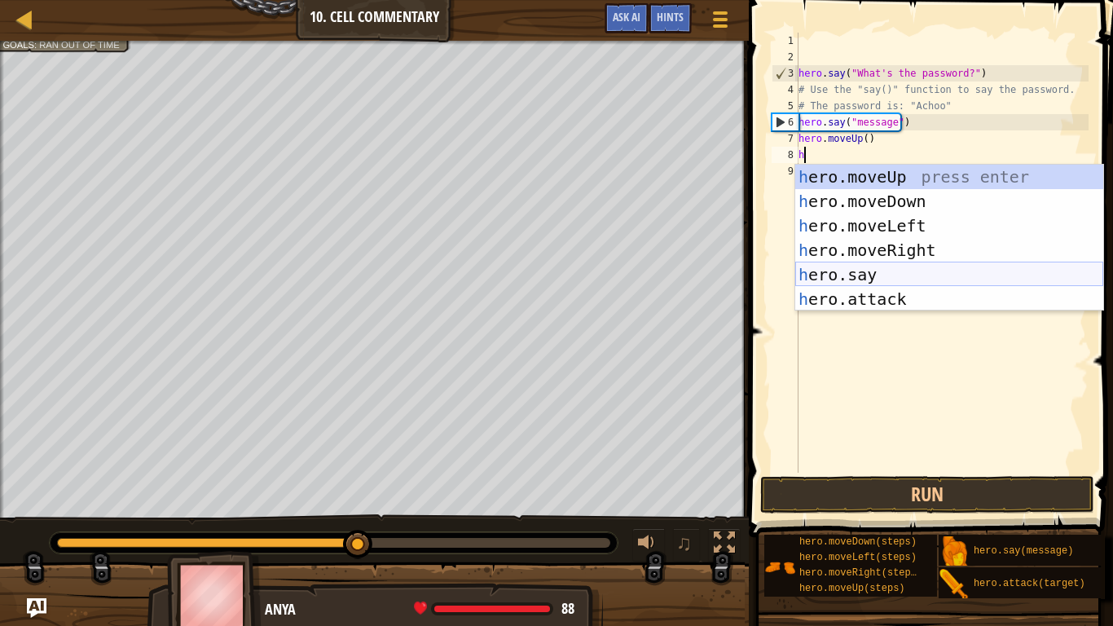
click at [859, 274] on div "h ero.moveUp press enter h ero.moveDown press enter h ero.moveLeft press enter …" at bounding box center [949, 262] width 308 height 195
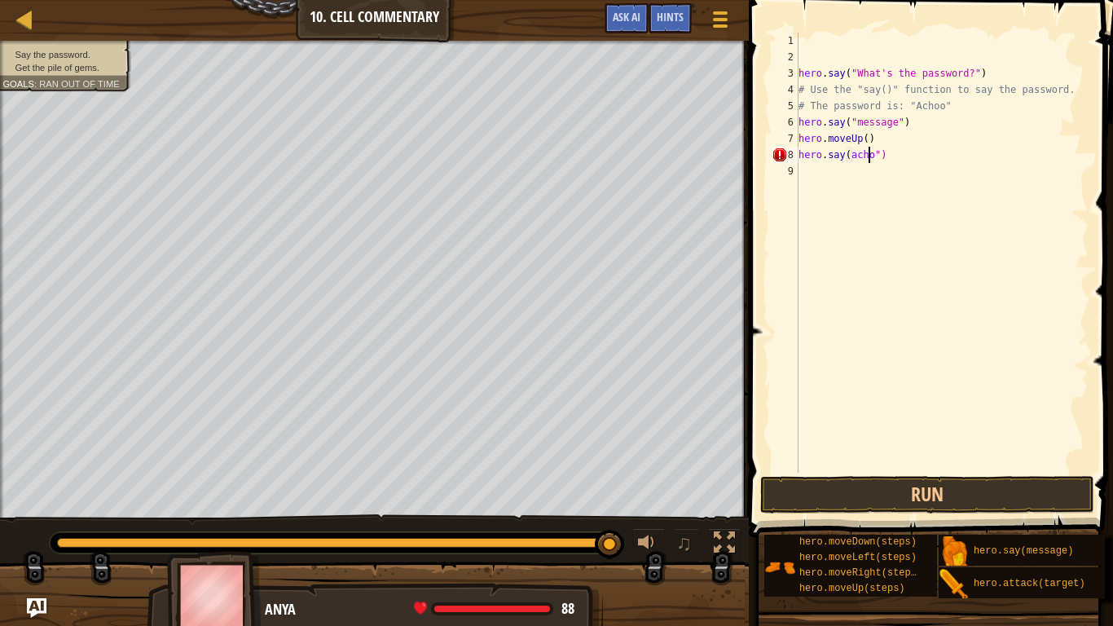
scroll to position [7, 7]
type textarea "hero.say(achoo")"
click at [931, 494] on button "Run" at bounding box center [927, 494] width 334 height 37
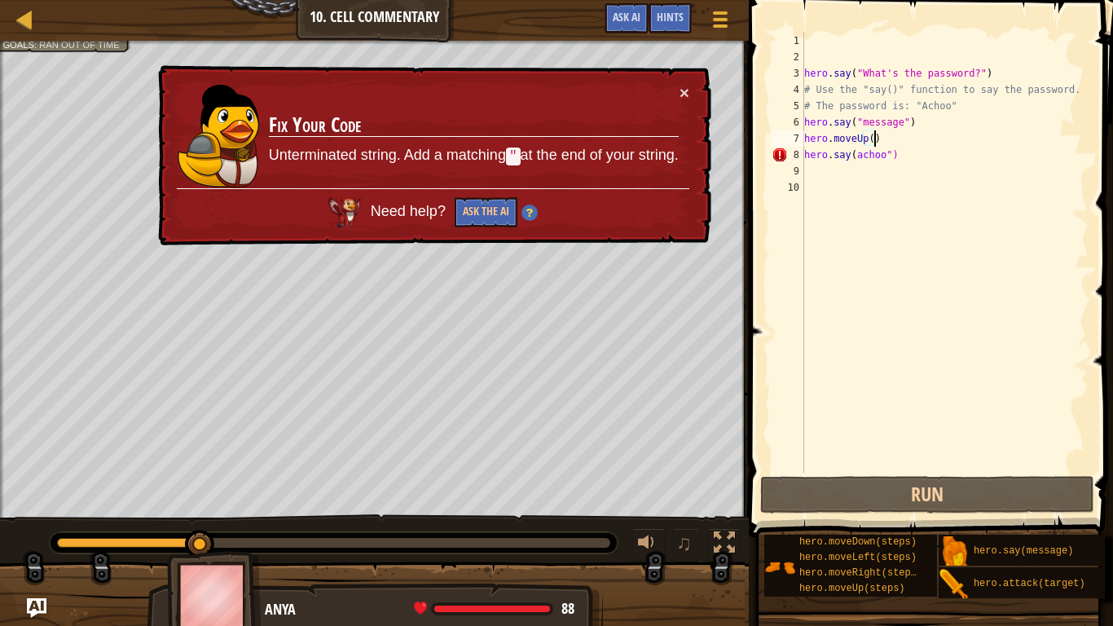
click at [906, 137] on div "hero . say ( "What's the password?" ) # Use the "say()" function to say the pas…" at bounding box center [945, 269] width 288 height 472
type textarea "hero.moveUp()"
click at [902, 142] on div "hero . say ( "What's the password?" ) # Use the "say()" function to say the pas…" at bounding box center [945, 269] width 288 height 472
click at [912, 169] on div "hero . say ( "What's the password?" ) # Use the "say()" function to say the pas…" at bounding box center [945, 269] width 288 height 472
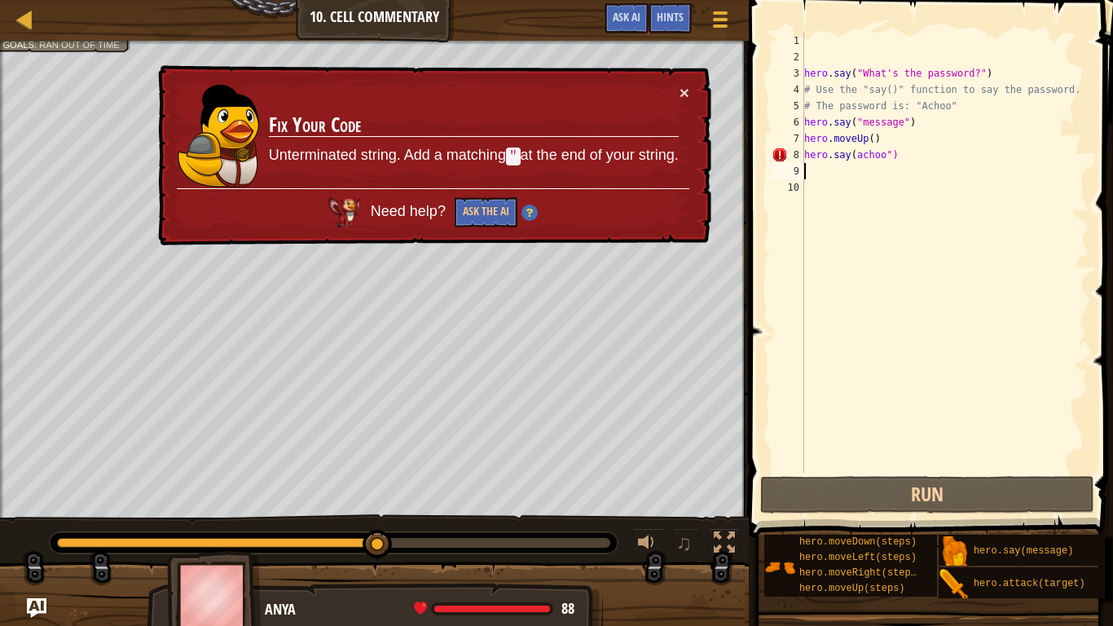
click at [907, 167] on div "hero . say ( "What's the password?" ) # Use the "say()" function to say the pas…" at bounding box center [945, 269] width 288 height 472
click at [902, 152] on div "hero . say ( "What's the password?" ) # Use the "say()" function to say the pas…" at bounding box center [945, 269] width 288 height 472
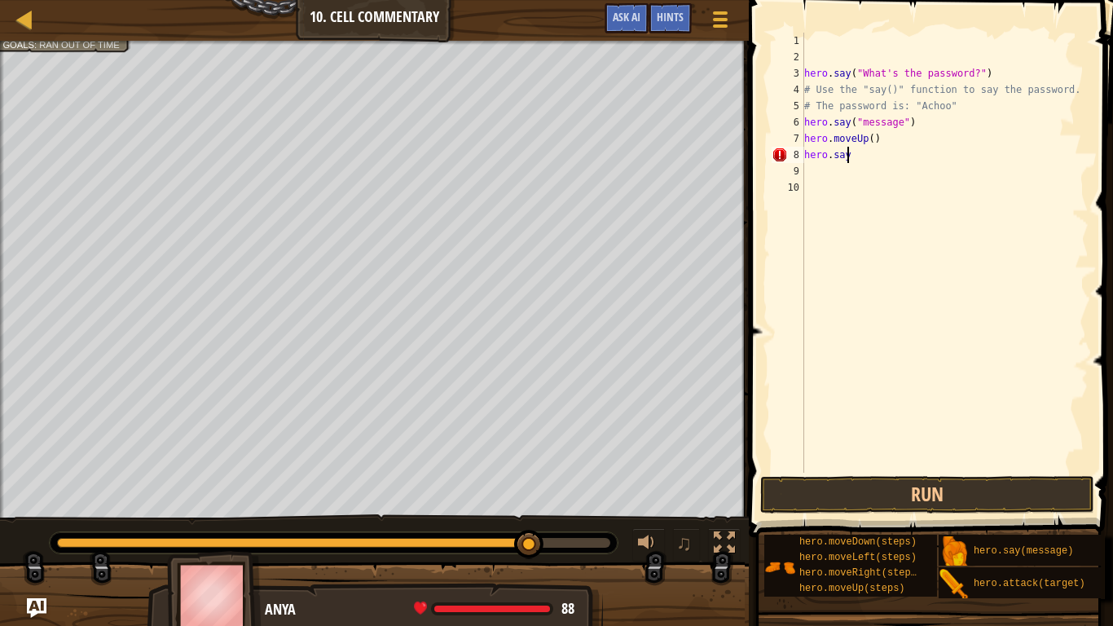
type textarea "h"
click at [824, 191] on div "hero . say ( "What's the password?" ) # Use the "say()" function to say the pas…" at bounding box center [945, 269] width 288 height 472
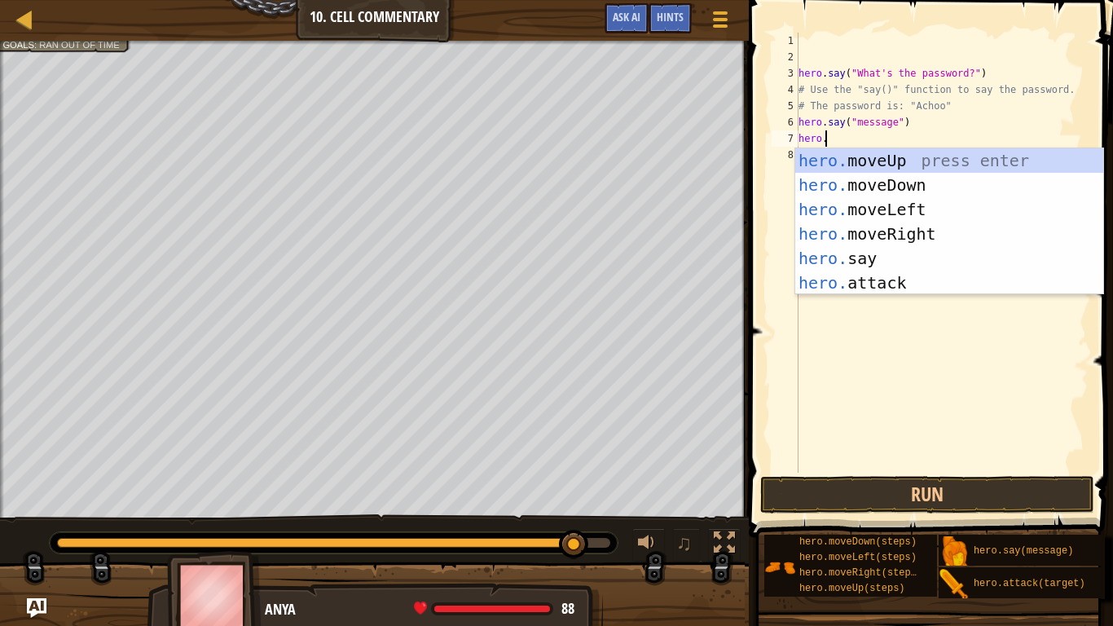
type textarea "h"
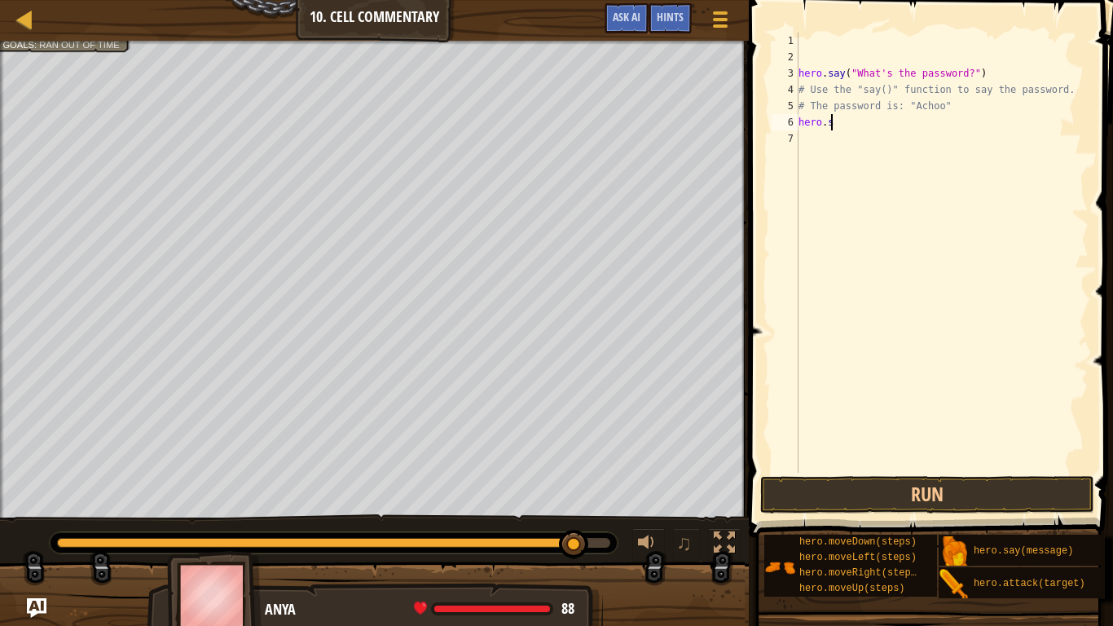
type textarea "h"
type textarea "#"
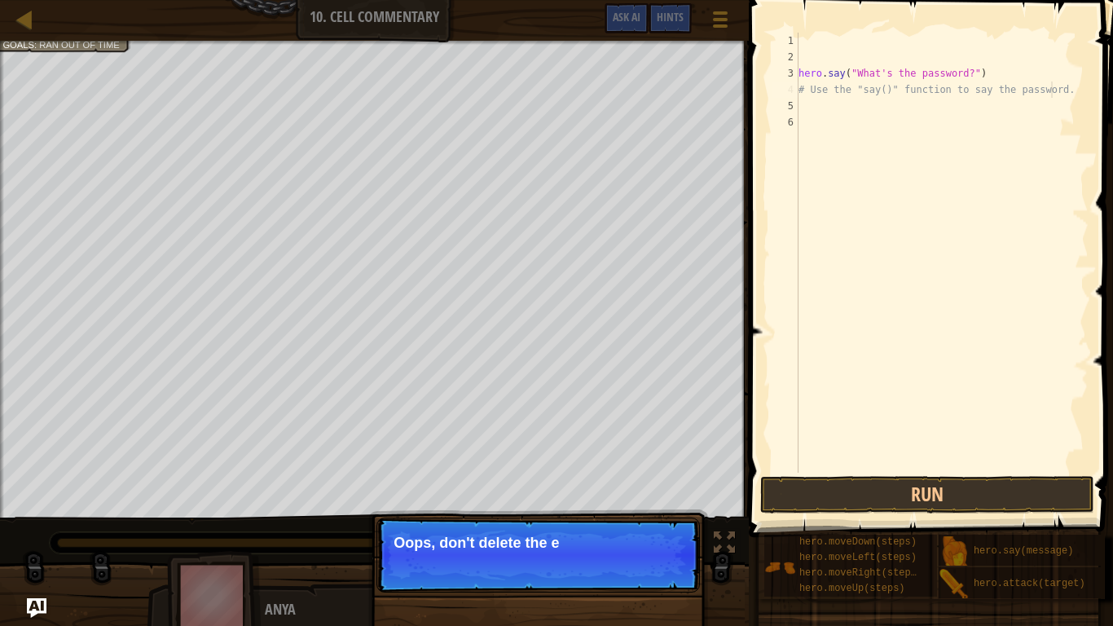
click at [1056, 86] on div "hero . say ( "What's the password?" ) # Use the "say()" function to say the pas…" at bounding box center [941, 269] width 293 height 472
type textarea "# Use the "say()" function to say the password."
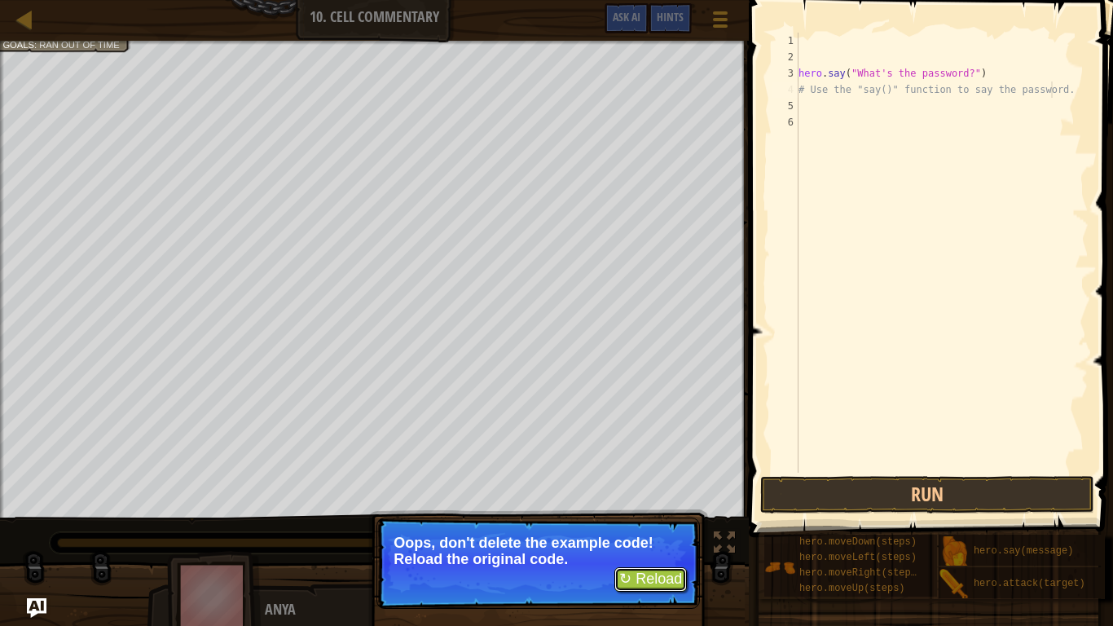
click at [665, 498] on button "↻ Reload" at bounding box center [650, 579] width 72 height 24
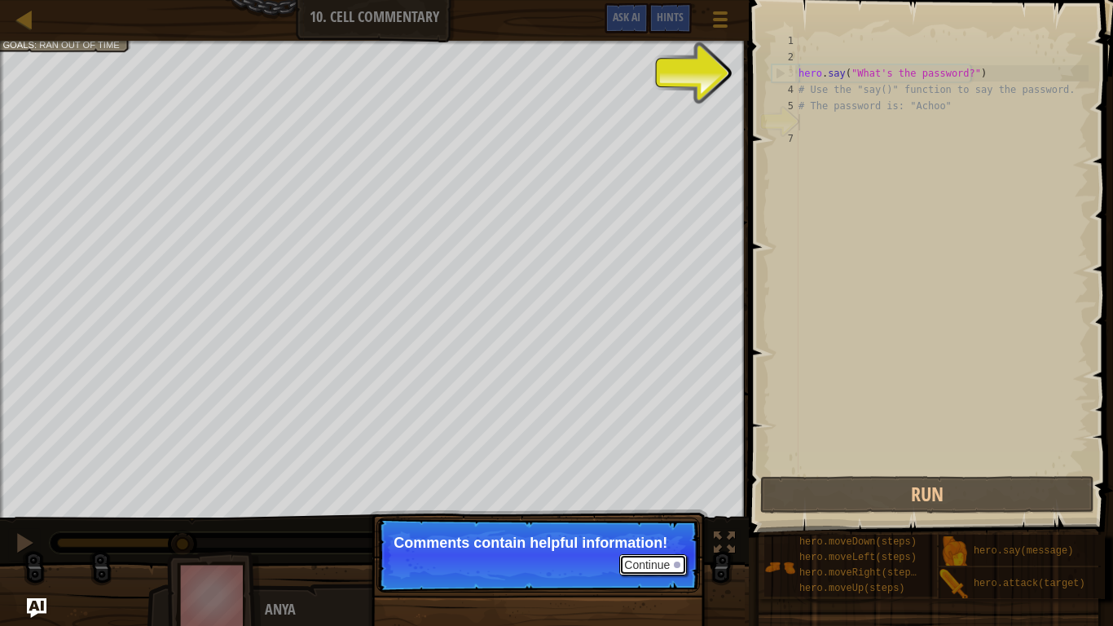
click at [630, 498] on button "Continue" at bounding box center [653, 564] width 68 height 21
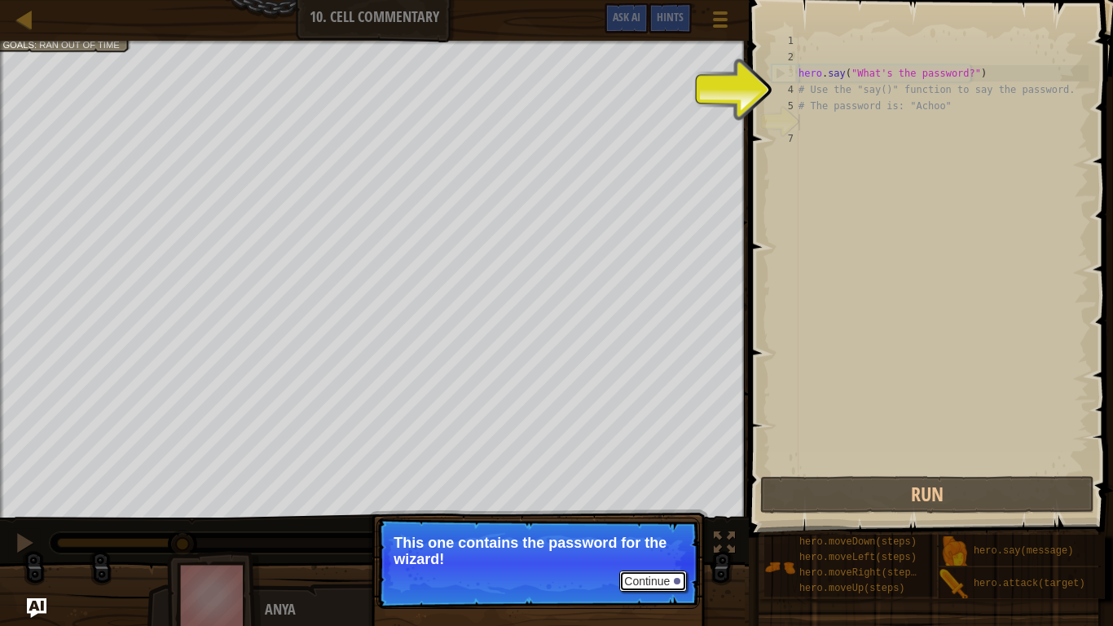
click at [633, 498] on button "Continue" at bounding box center [653, 580] width 68 height 21
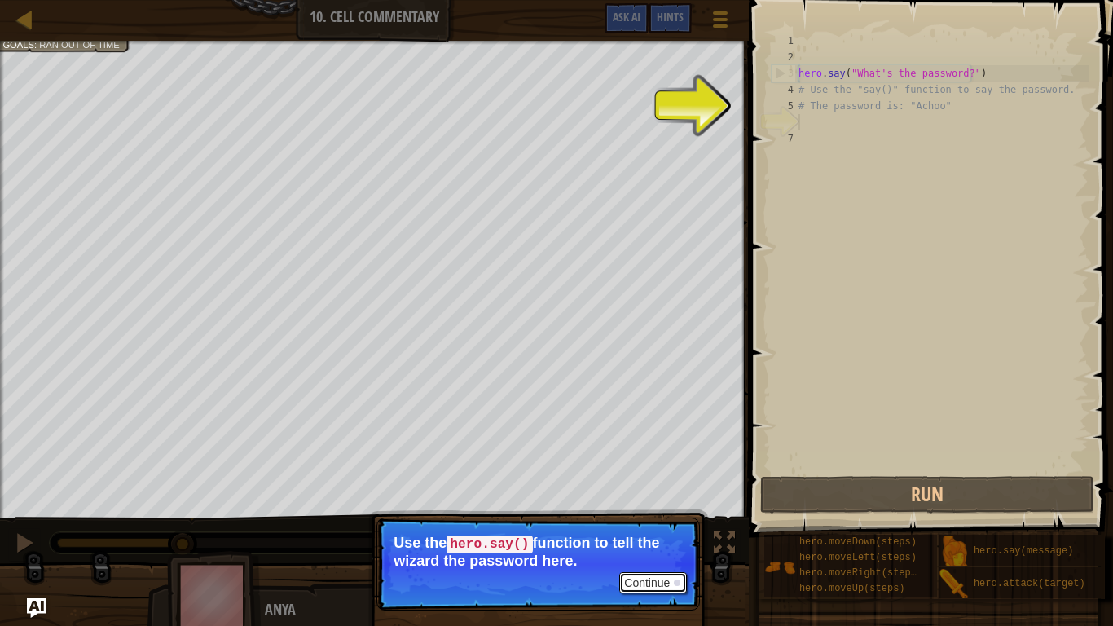
click at [634, 498] on button "Continue" at bounding box center [653, 582] width 68 height 21
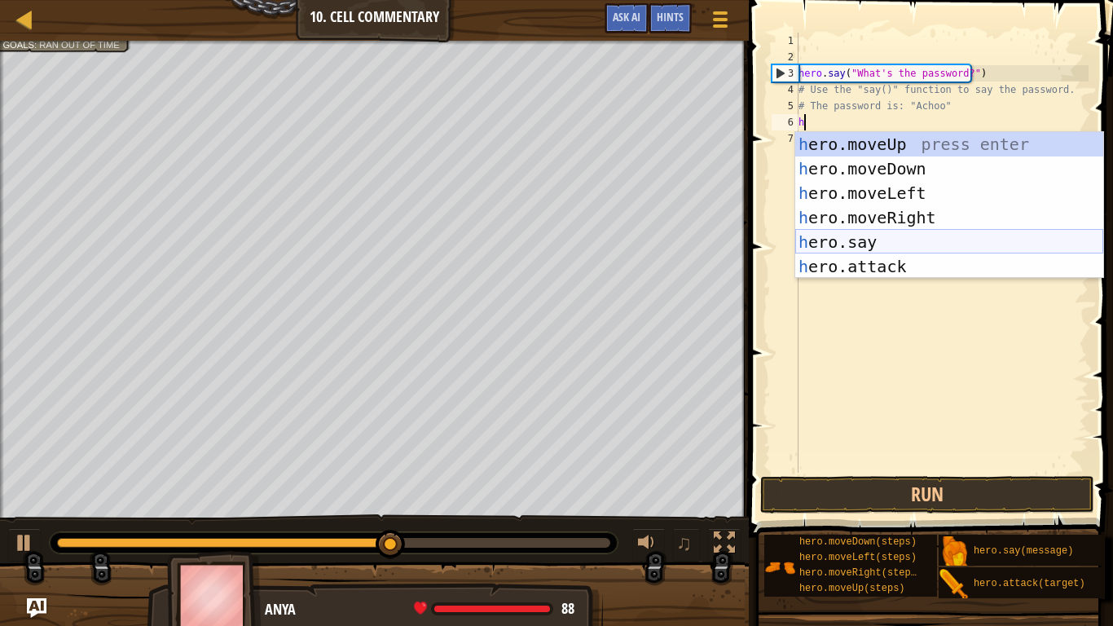
click at [899, 233] on div "h ero.moveUp press enter h ero.moveDown press enter h ero.moveLeft press enter …" at bounding box center [949, 229] width 308 height 195
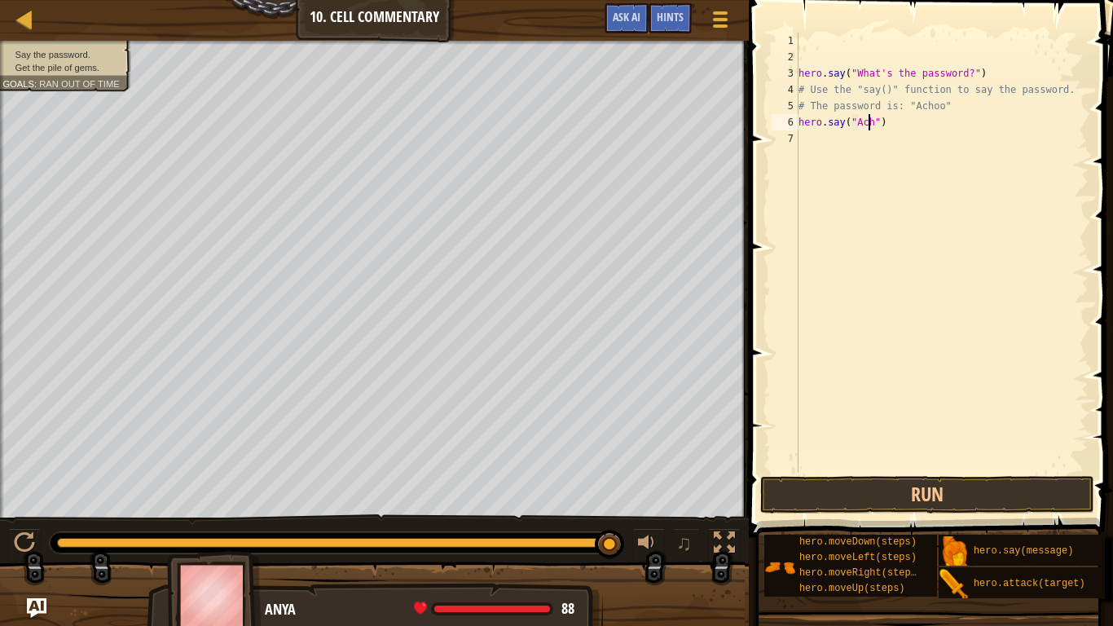
scroll to position [7, 7]
type textarea "hero.say("Achoo")"
click at [912, 489] on button "Run" at bounding box center [927, 494] width 334 height 37
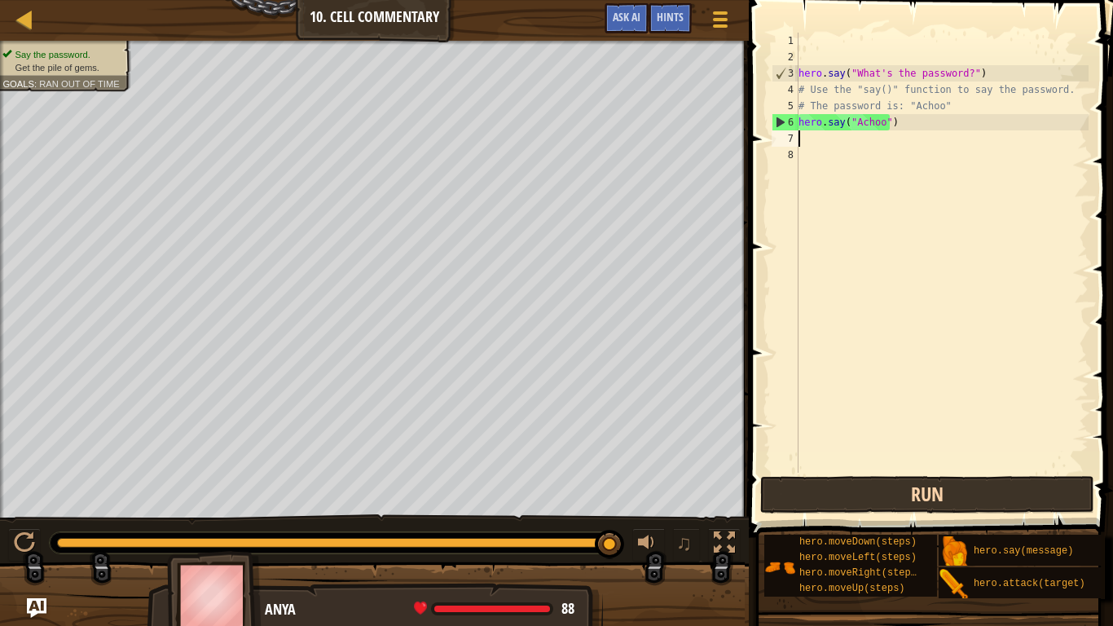
type textarea "m"
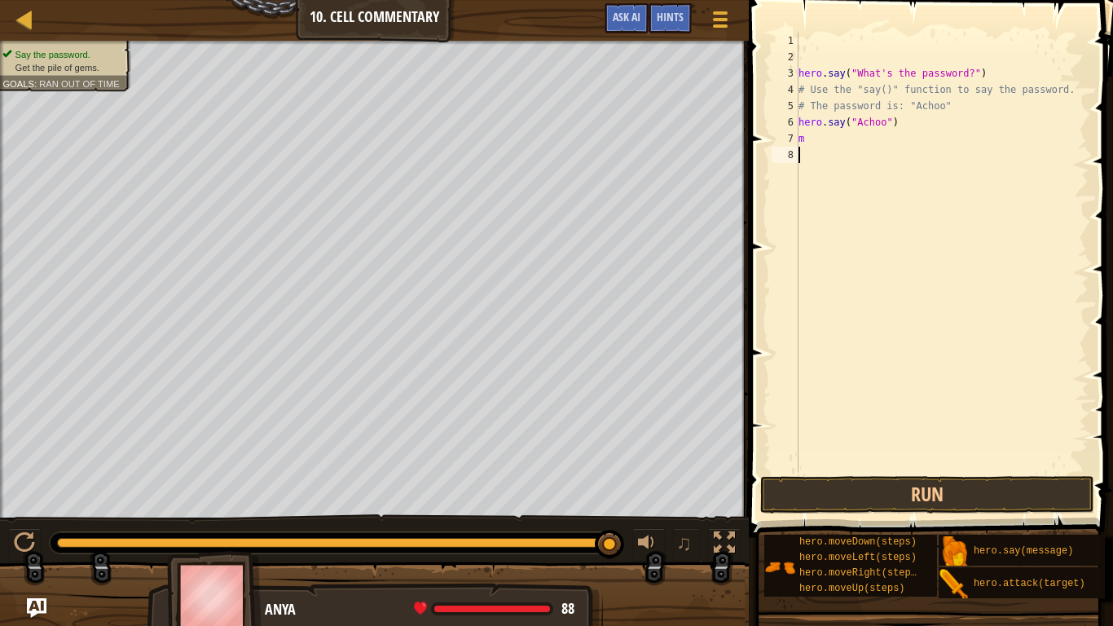
click at [872, 245] on div "hero . say ( "What's the password?" ) # Use the "say()" function to say the pas…" at bounding box center [941, 269] width 293 height 472
drag, startPoint x: 872, startPoint y: 245, endPoint x: 821, endPoint y: 118, distance: 137.0
click at [821, 118] on div "hero . say ( "What's the password?" ) # Use the "say()" function to say the pas…" at bounding box center [941, 269] width 293 height 472
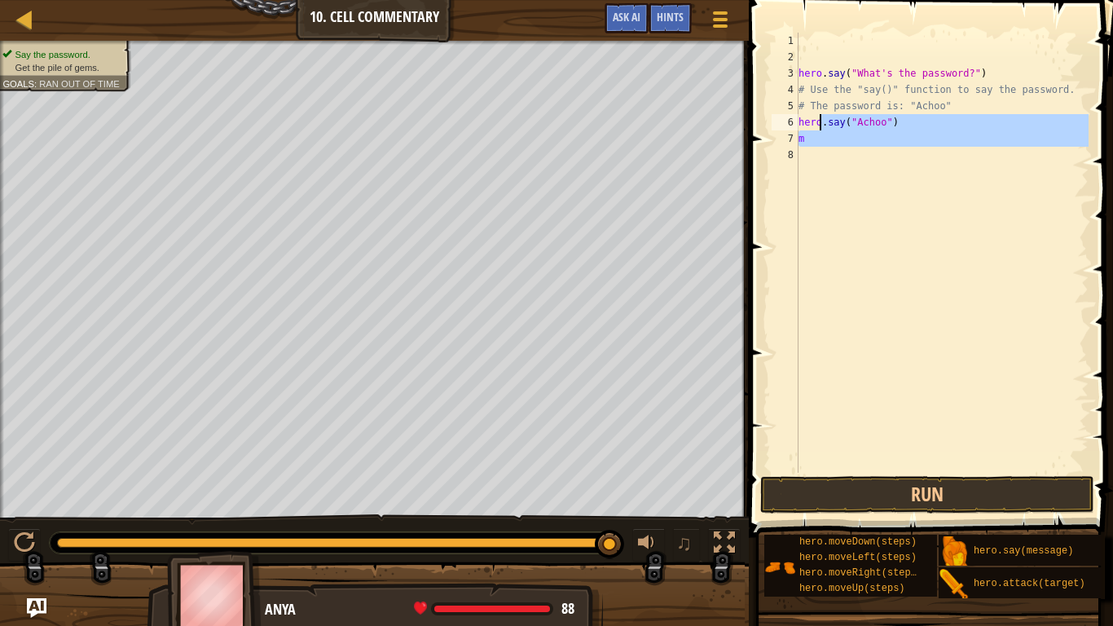
click at [821, 118] on div "hero . say ( "What's the password?" ) # Use the "say()" function to say the pas…" at bounding box center [941, 253] width 293 height 440
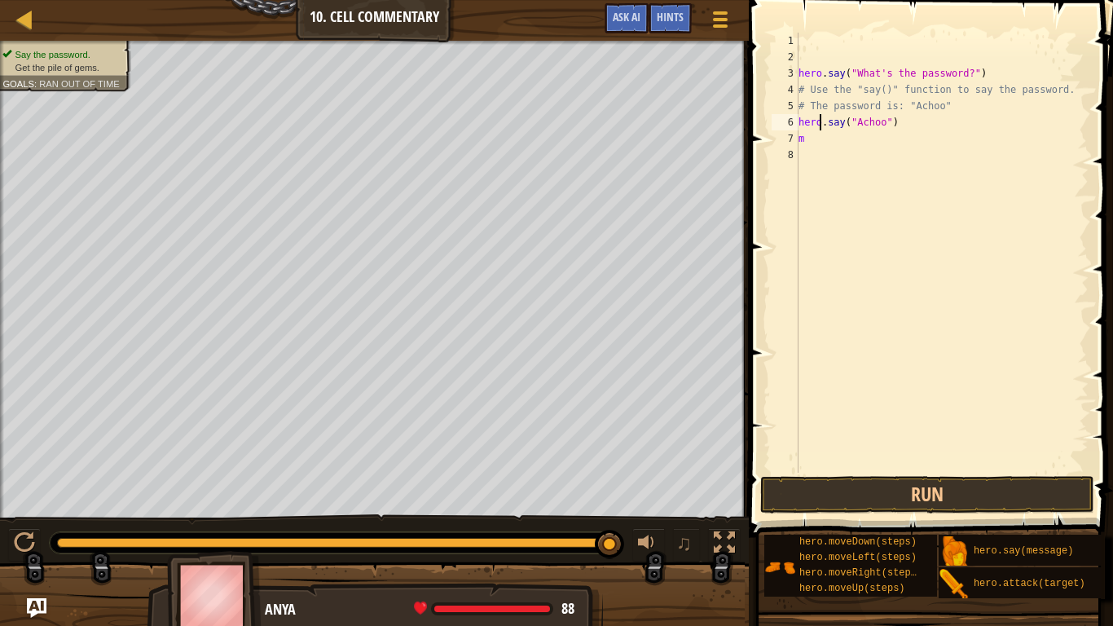
click at [823, 129] on div "hero . say ( "What's the password?" ) # Use the "say()" function to say the pas…" at bounding box center [941, 269] width 293 height 472
click at [819, 134] on div "hero . say ( "What's the password?" ) # Use the "say()" function to say the pas…" at bounding box center [941, 269] width 293 height 472
type textarea "m"
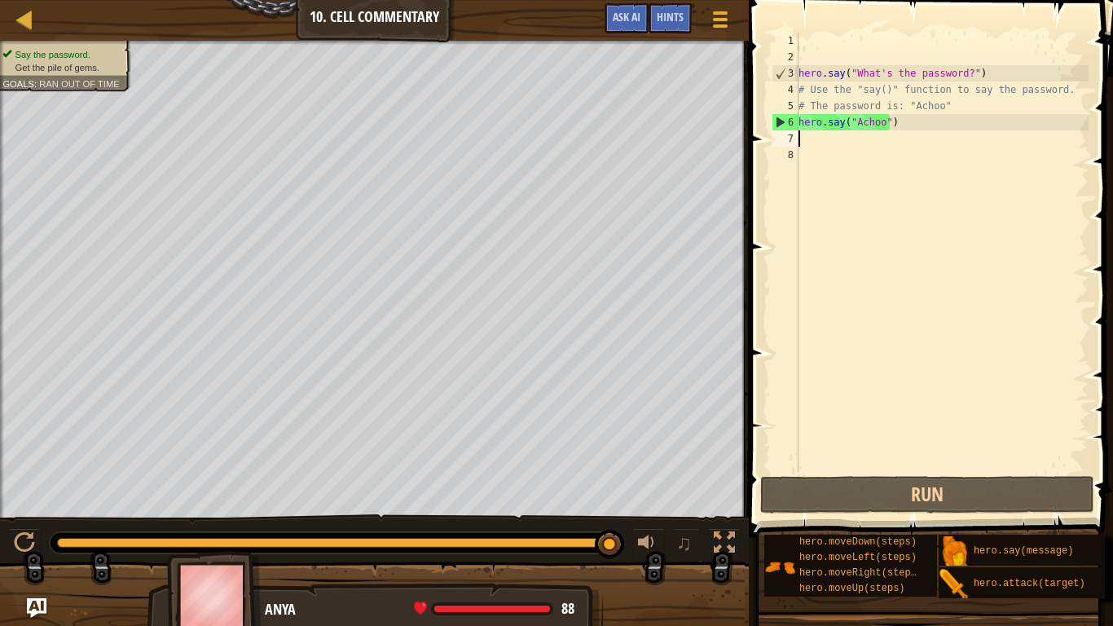
type textarea "m"
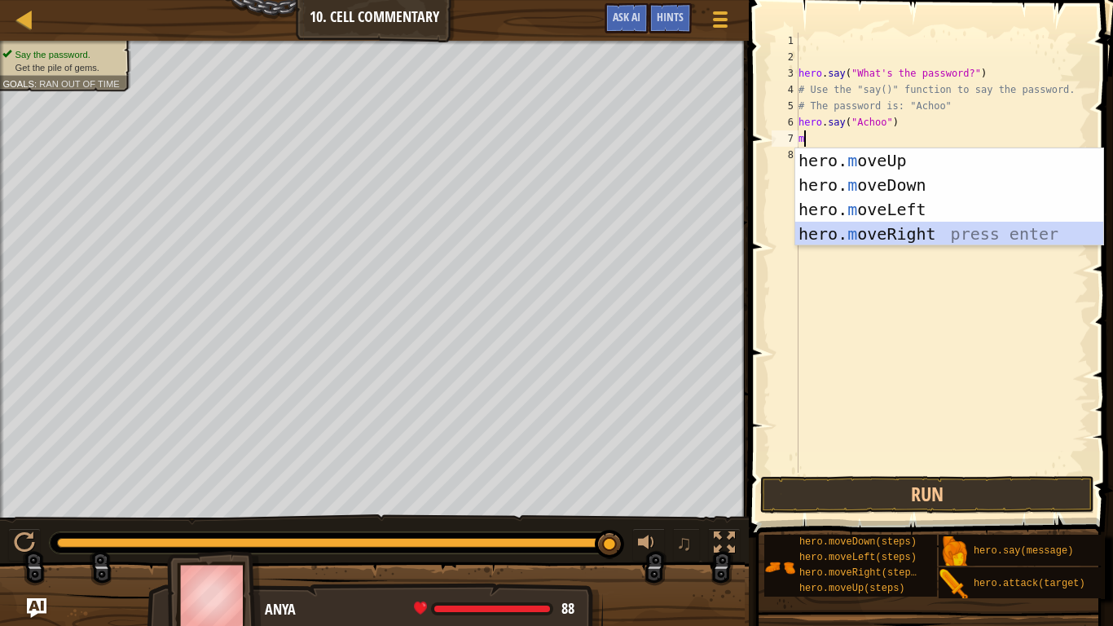
click at [898, 239] on div "hero. m oveUp press enter hero. m oveDown press enter hero. m oveLeft press ent…" at bounding box center [949, 221] width 308 height 147
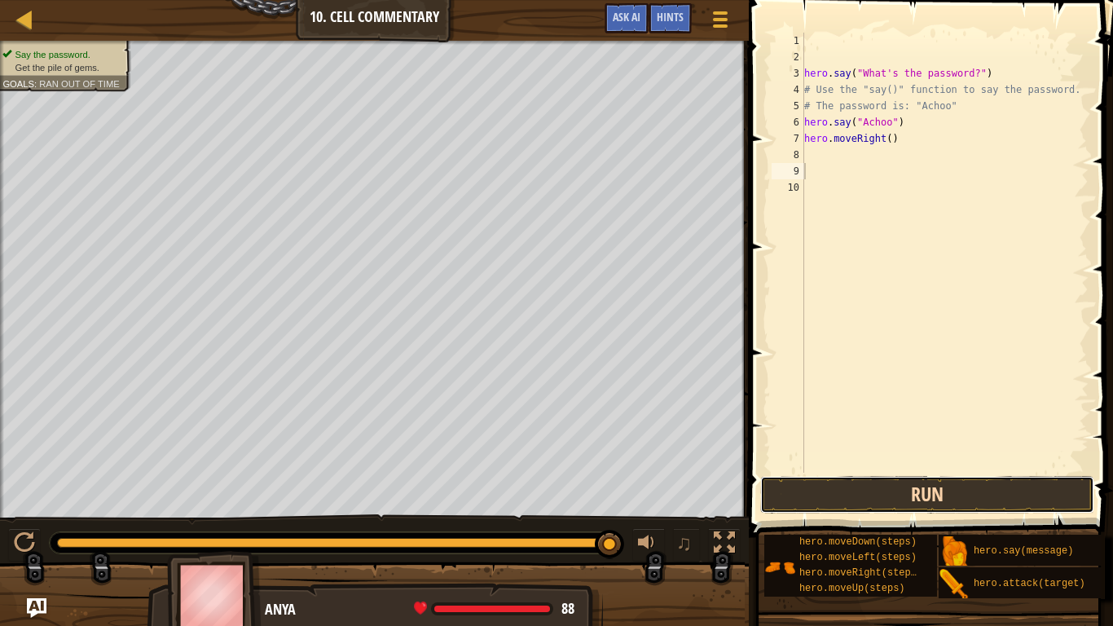
click at [888, 485] on button "Run" at bounding box center [927, 494] width 334 height 37
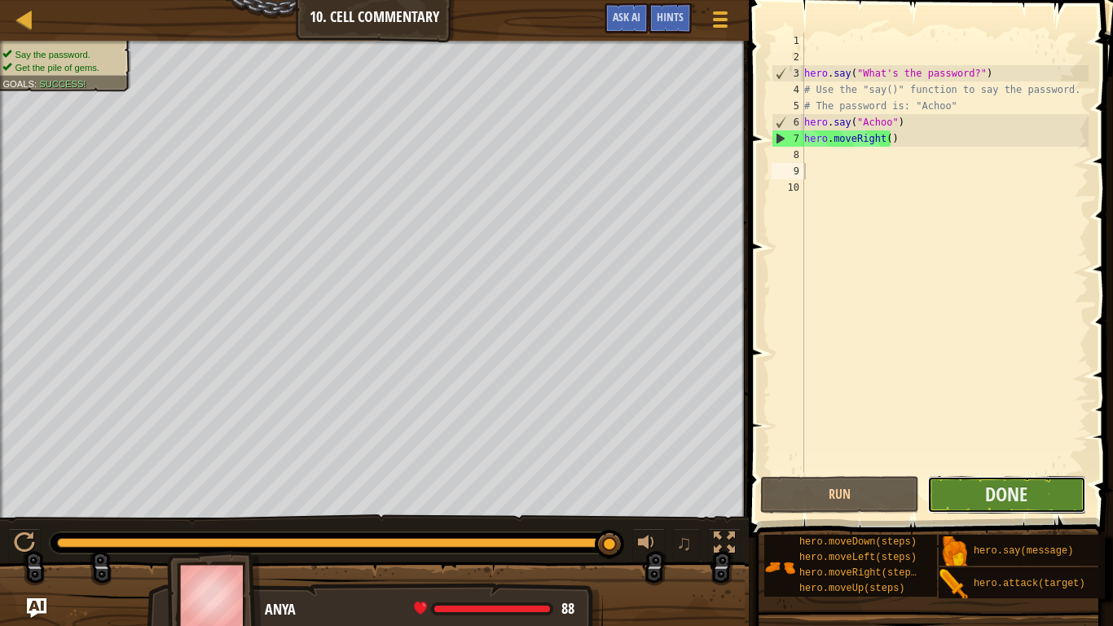
click at [973, 495] on button "Done" at bounding box center [1006, 494] width 159 height 37
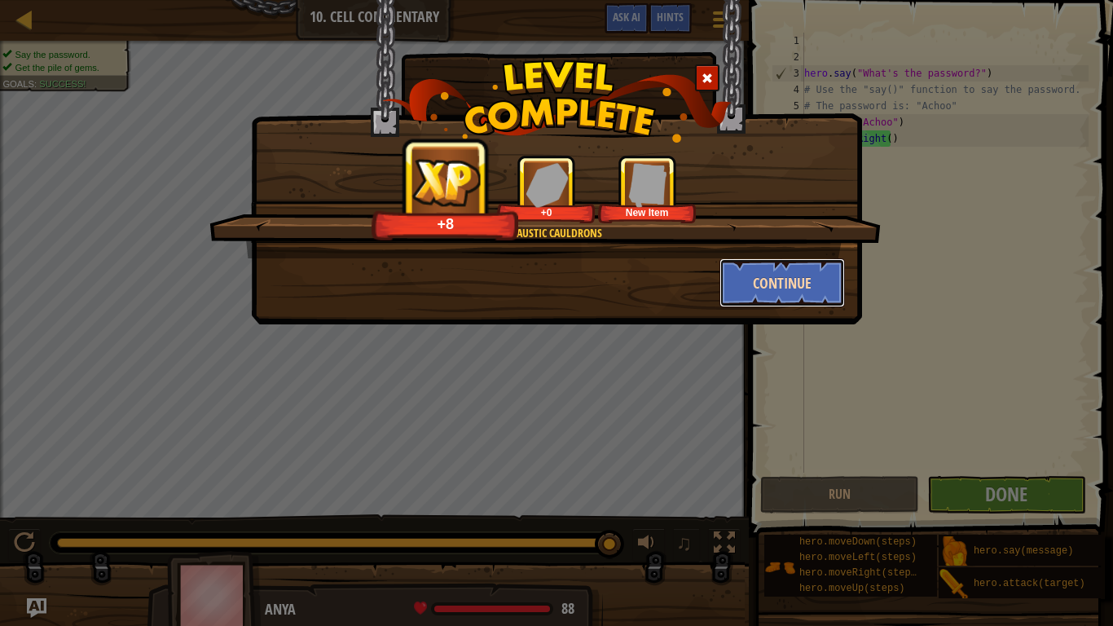
click at [727, 271] on button "Continue" at bounding box center [782, 282] width 126 height 49
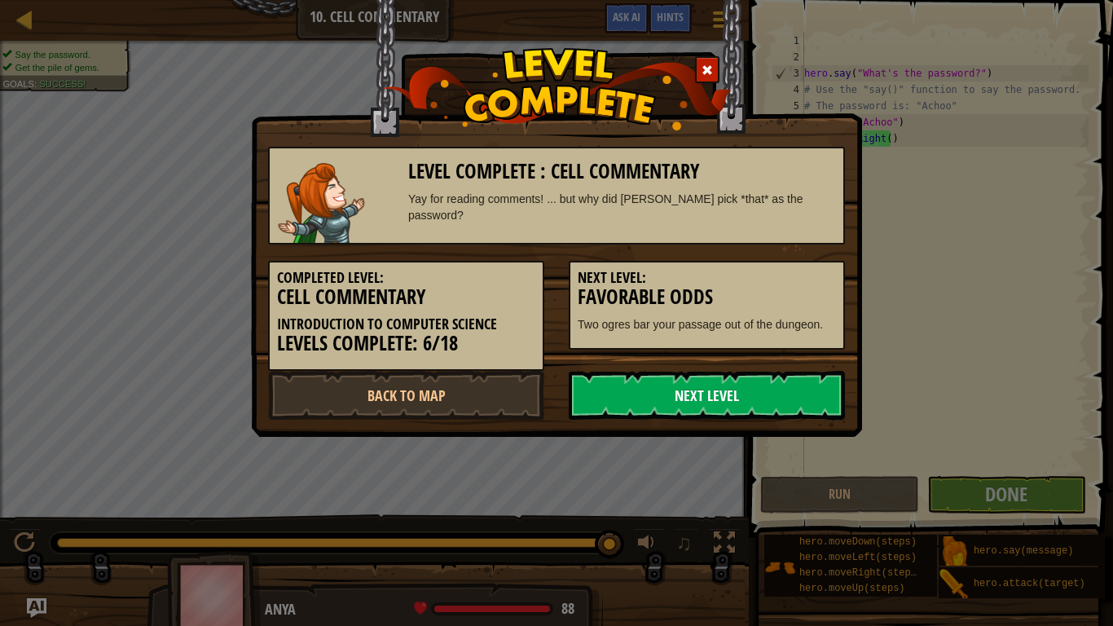
click at [744, 400] on link "Next Level" at bounding box center [707, 395] width 276 height 49
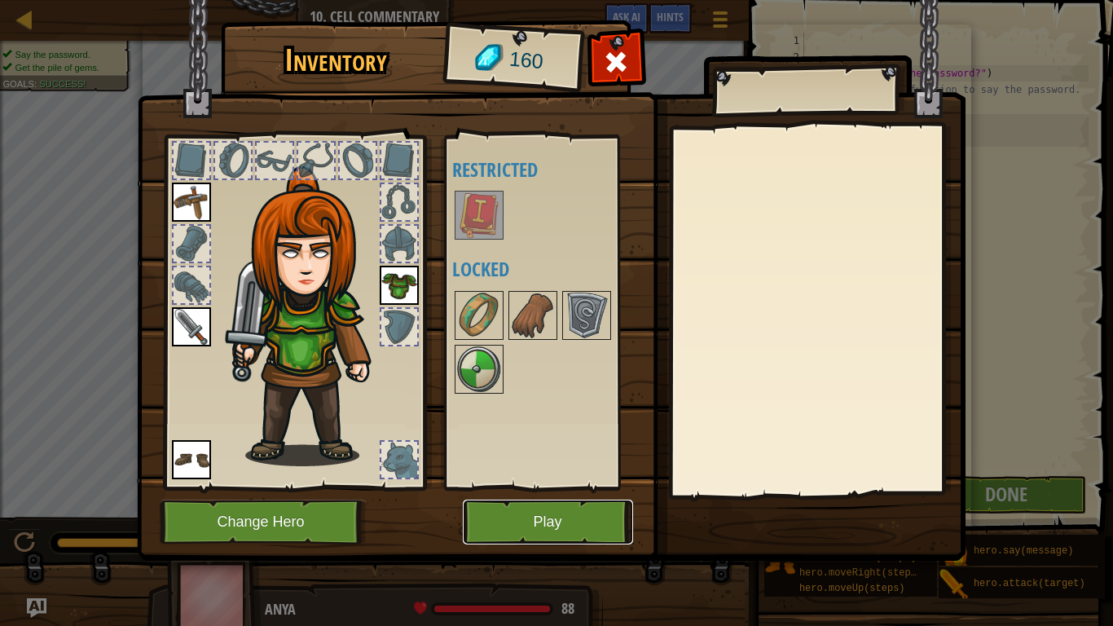
click at [548, 498] on button "Play" at bounding box center [548, 521] width 170 height 45
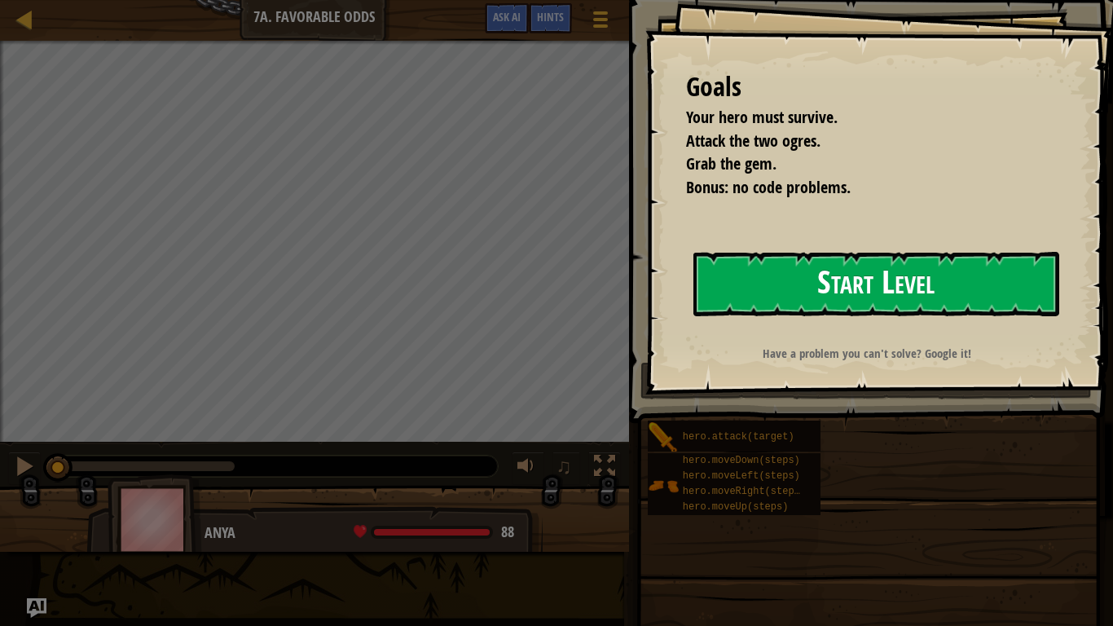
click at [768, 284] on button "Start Level" at bounding box center [876, 284] width 366 height 64
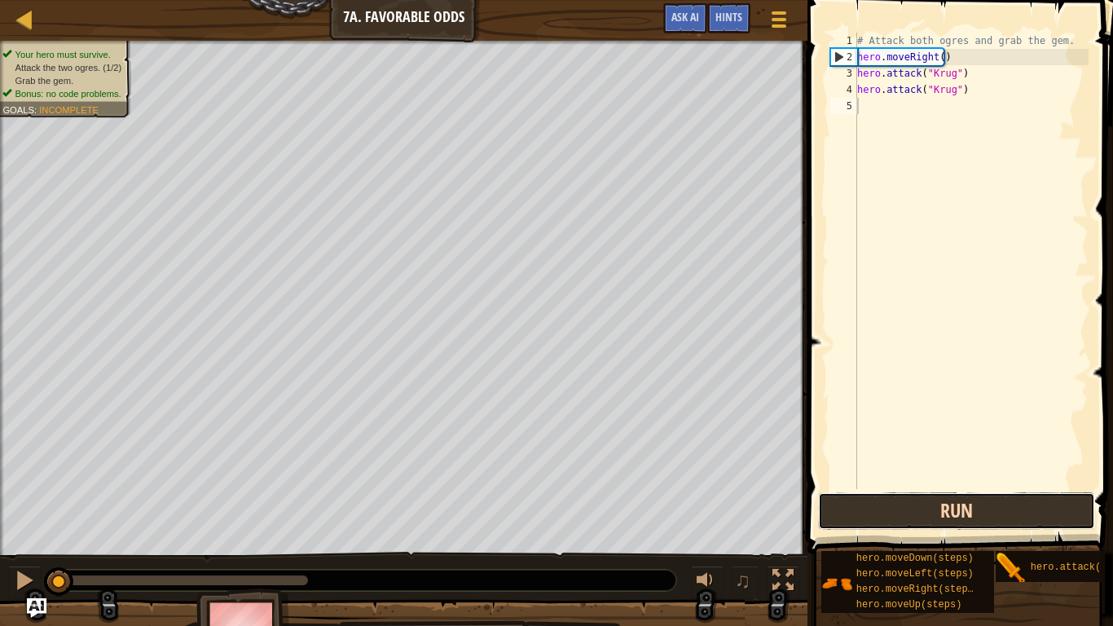
click at [923, 498] on button "Run" at bounding box center [956, 510] width 277 height 37
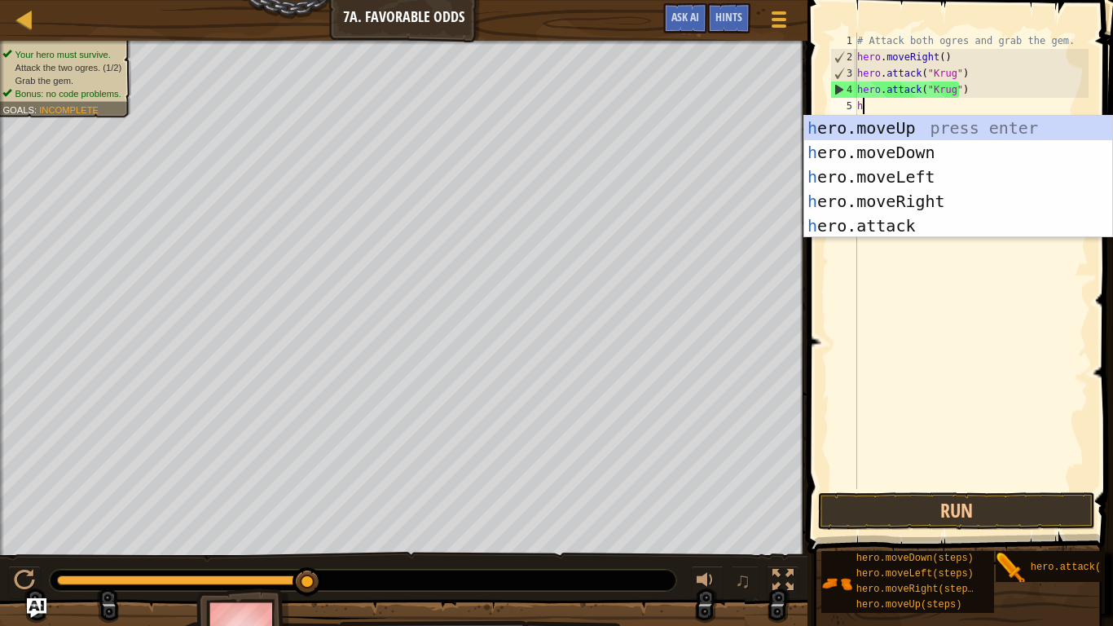
scroll to position [7, 0]
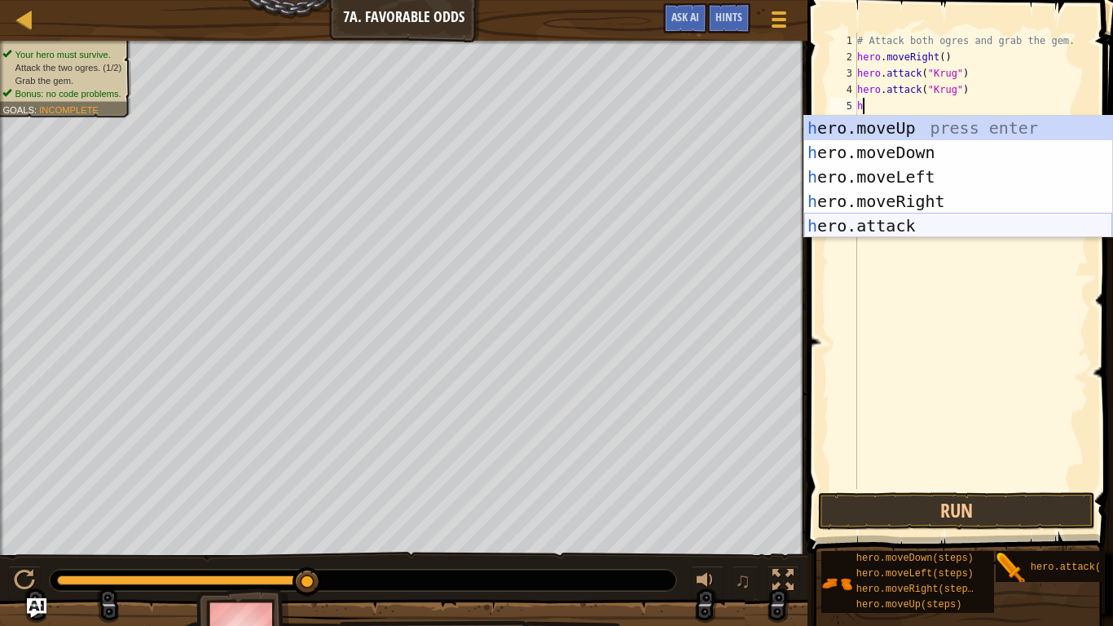
click at [919, 231] on div "h ero.moveUp press enter h ero.moveDown press enter h ero.moveLeft press enter …" at bounding box center [958, 201] width 308 height 171
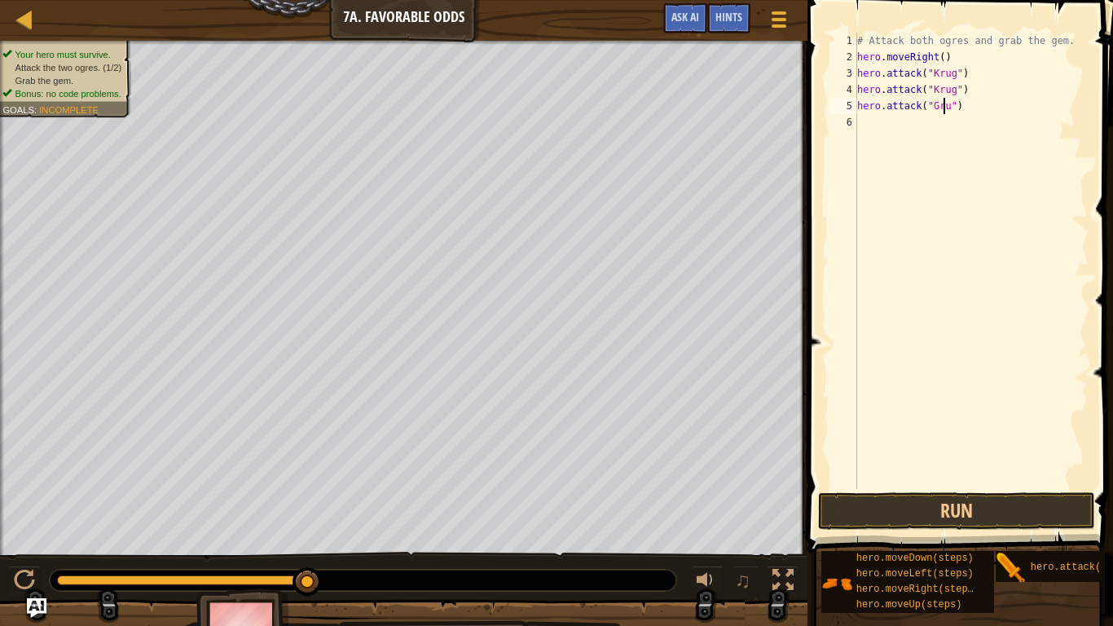
scroll to position [7, 7]
type textarea "hero.attack("Grump")"
click at [937, 498] on button "Run" at bounding box center [956, 510] width 277 height 37
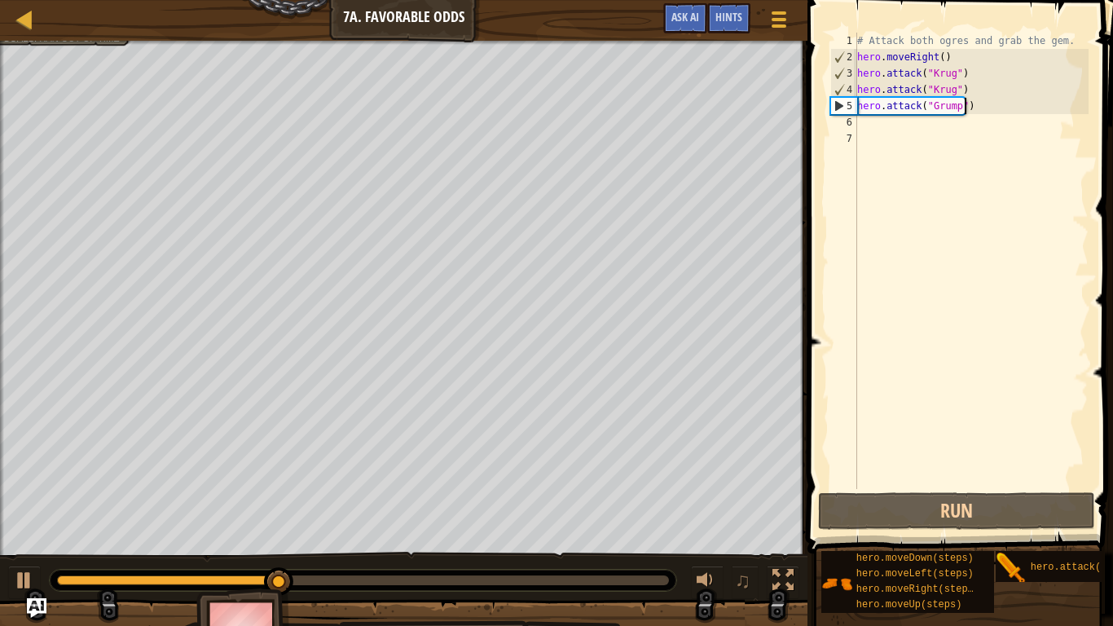
click at [969, 111] on div "# Attack both ogres and grab the gem. hero . moveRight ( ) hero . attack ( "[PE…" at bounding box center [971, 277] width 235 height 489
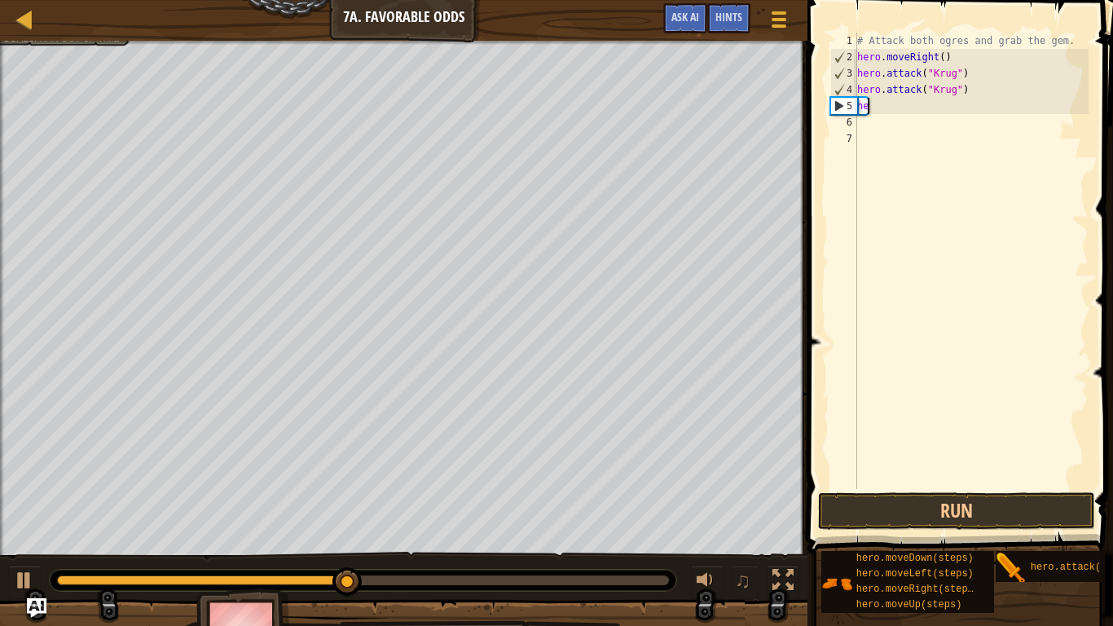
type textarea "h"
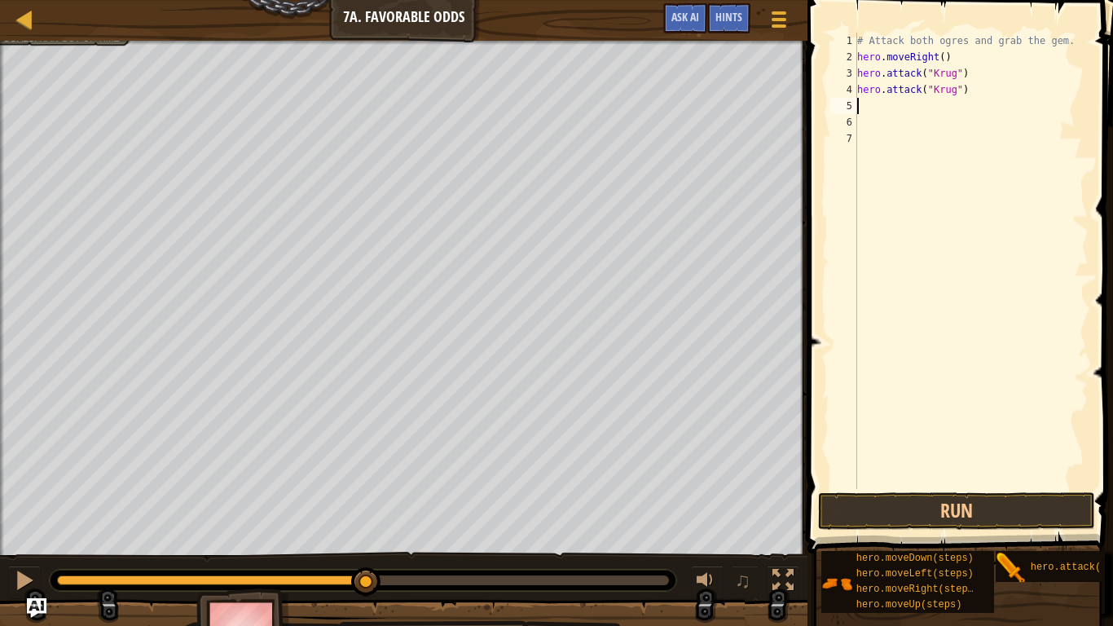
type textarea "m"
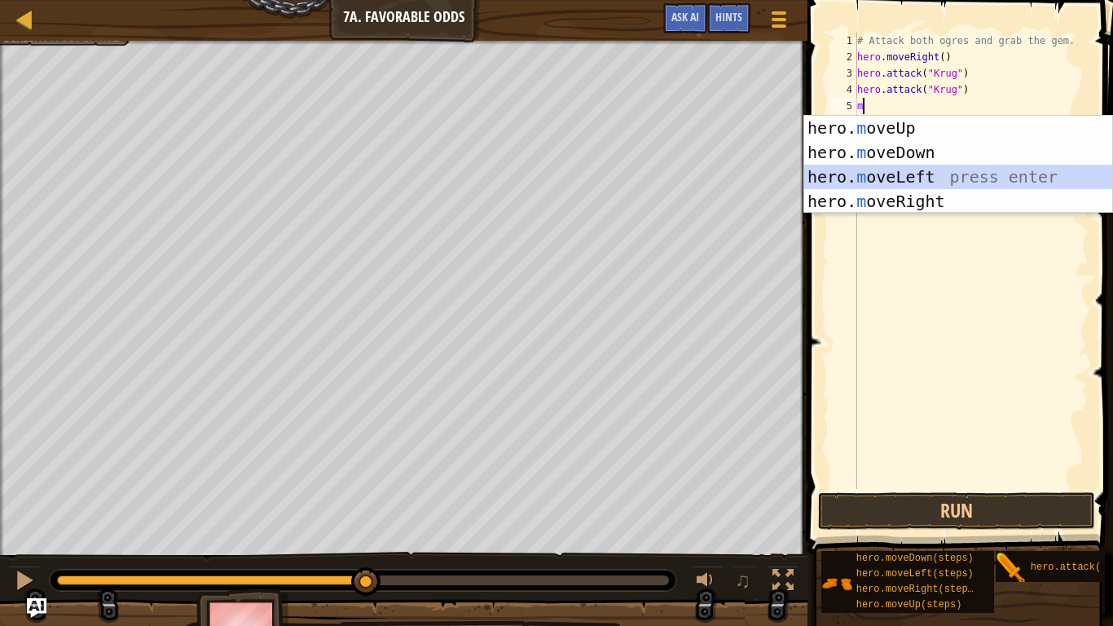
click at [948, 172] on div "hero. m oveUp press enter hero. m oveDown press enter hero. m oveLeft press ent…" at bounding box center [958, 189] width 308 height 147
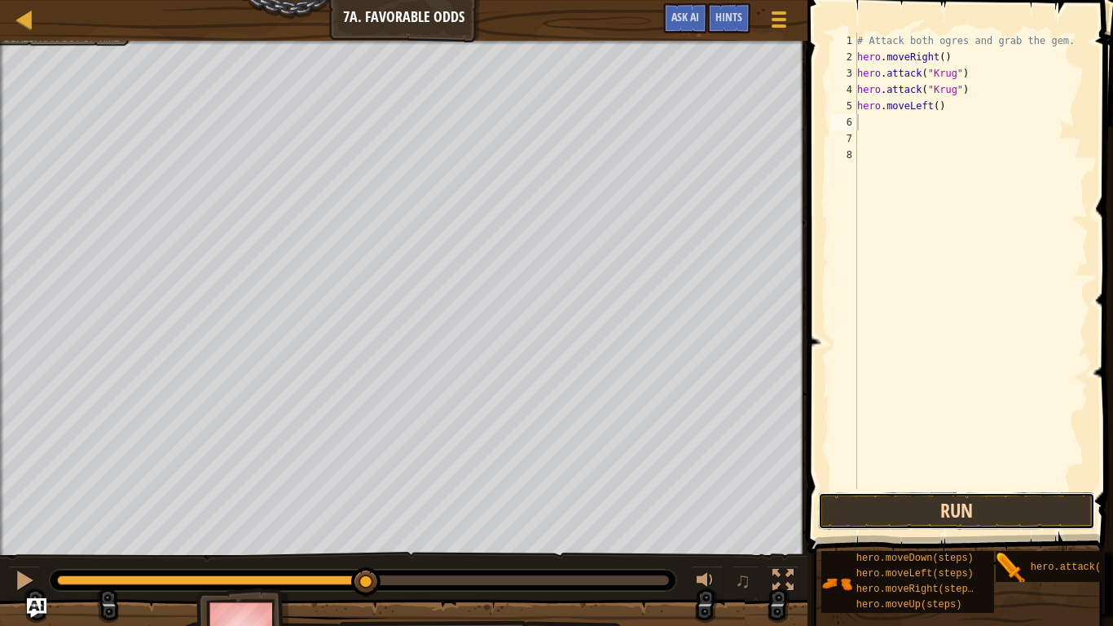
click at [954, 498] on button "Run" at bounding box center [956, 510] width 277 height 37
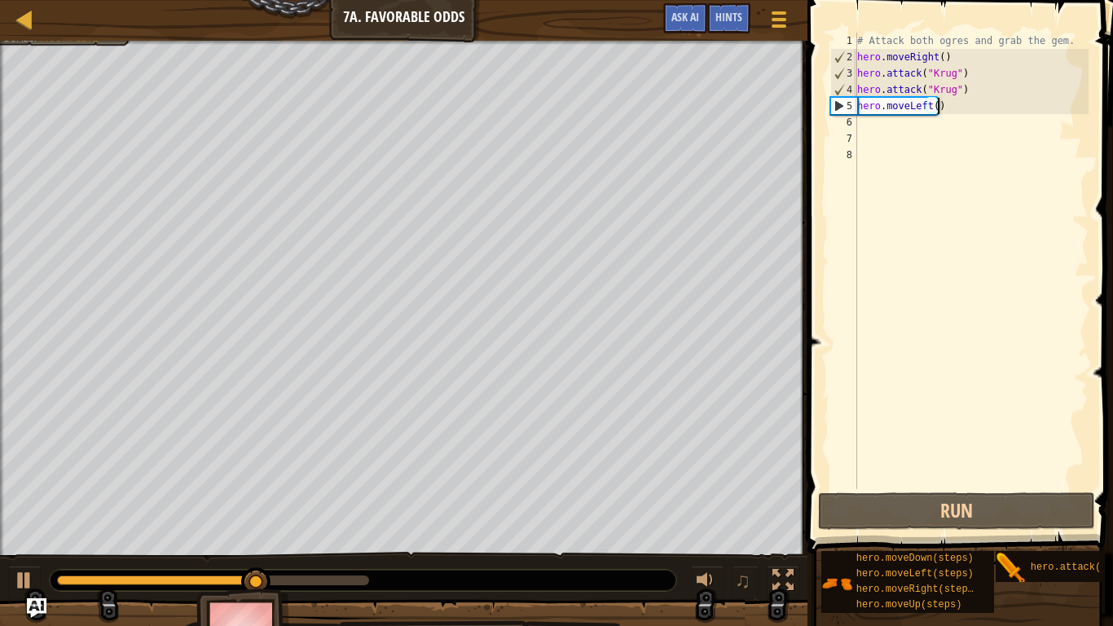
click at [960, 104] on div "# Attack both ogres and grab the gem. hero . moveRight ( ) hero . attack ( "[PE…" at bounding box center [971, 277] width 235 height 489
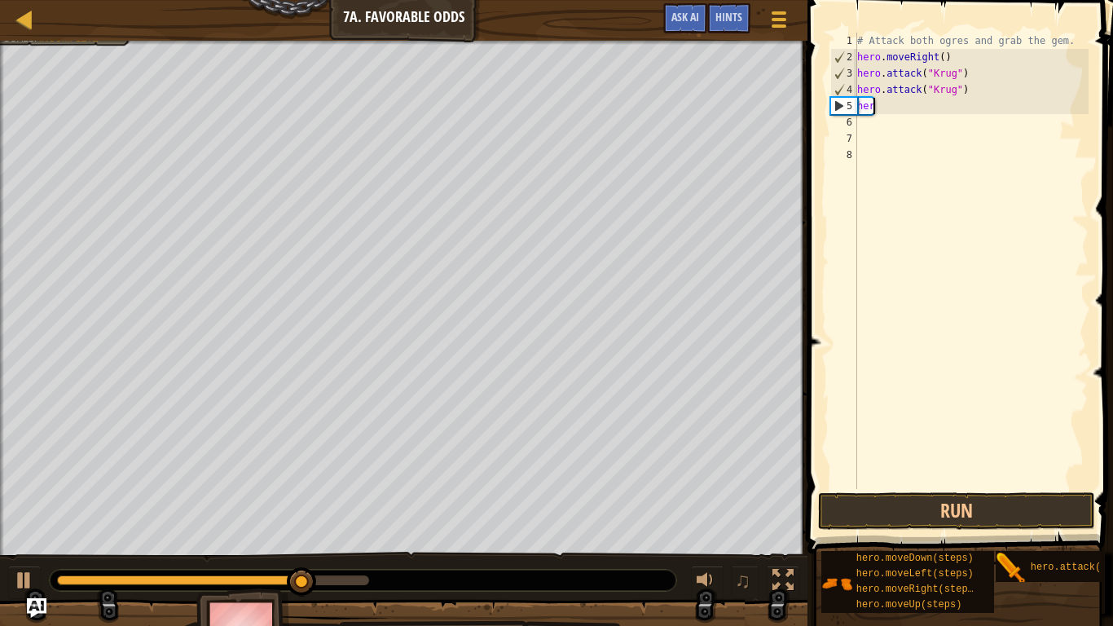
type textarea "h"
type textarea "m"
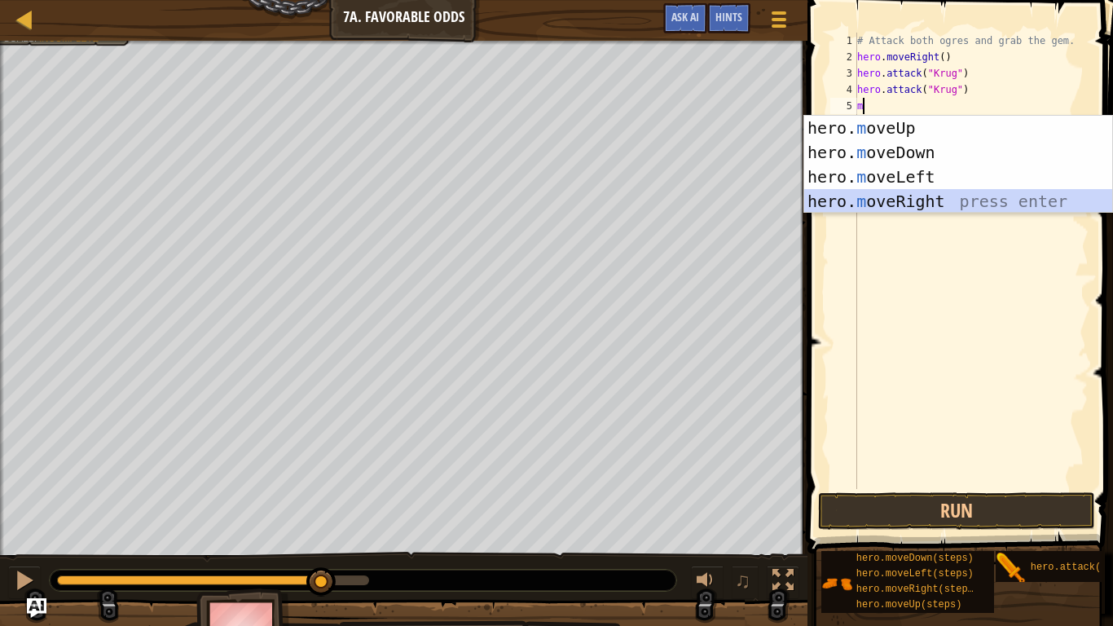
click at [920, 193] on div "hero. m oveUp press enter hero. m oveDown press enter hero. m oveLeft press ent…" at bounding box center [958, 189] width 308 height 147
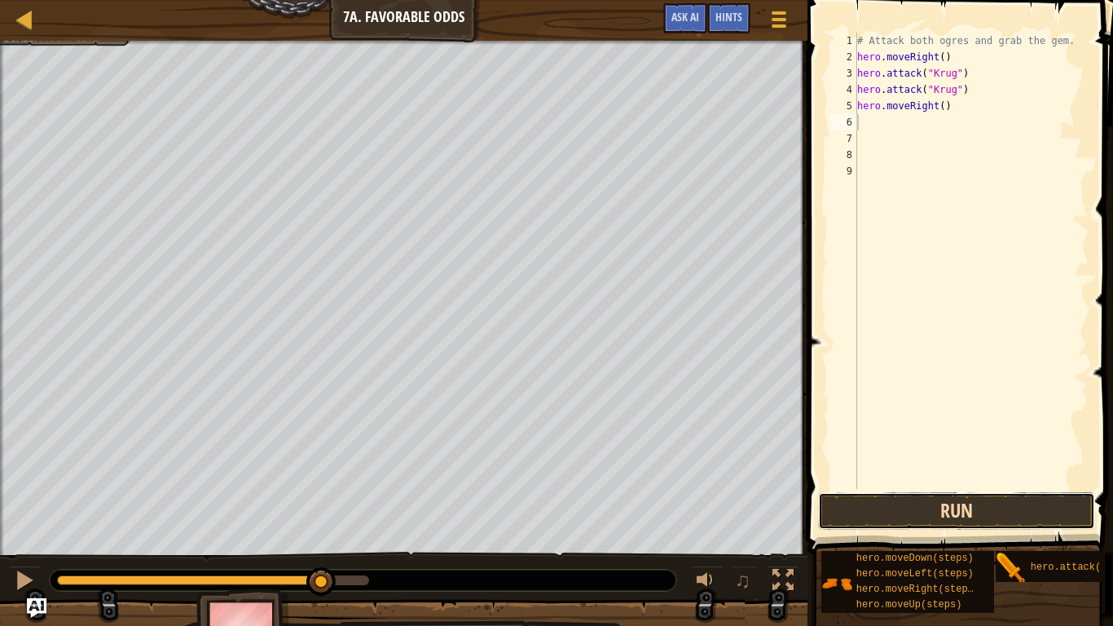
click at [930, 498] on button "Run" at bounding box center [956, 510] width 277 height 37
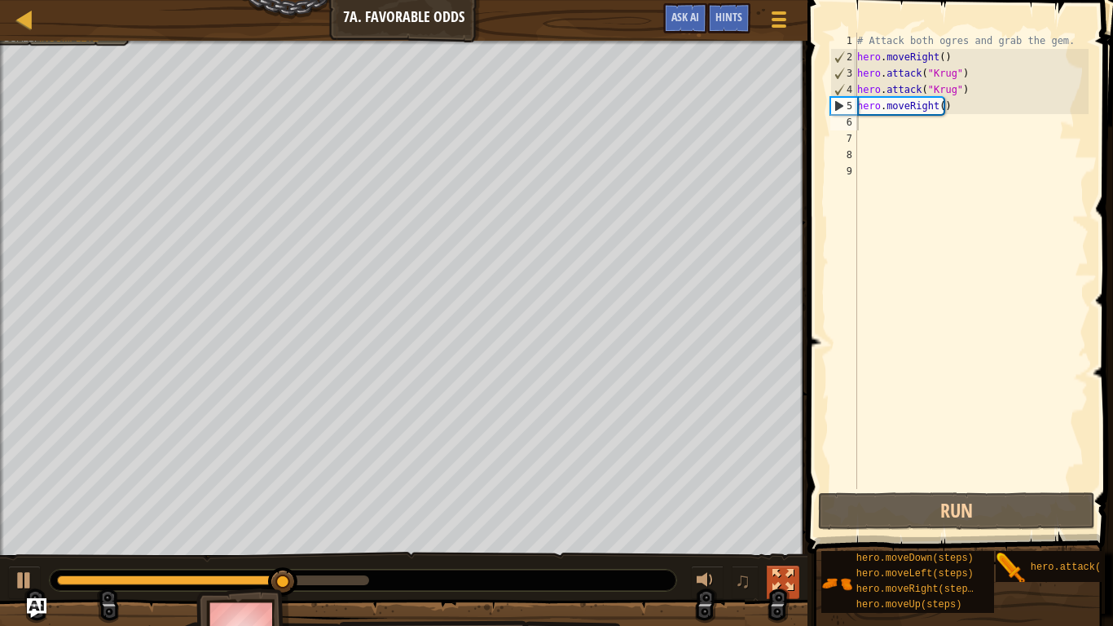
click at [791, 498] on div at bounding box center [782, 579] width 21 height 21
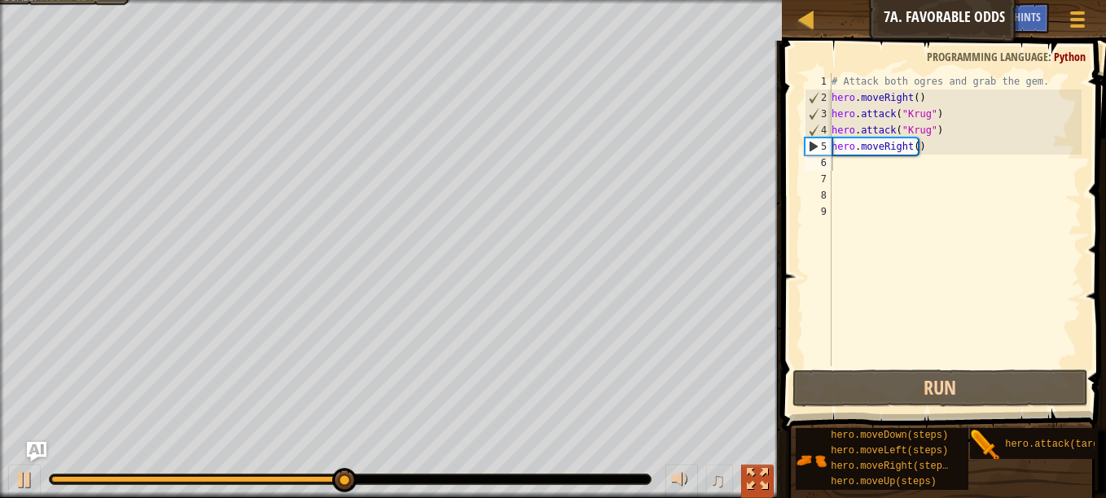
click at [760, 477] on div at bounding box center [757, 479] width 21 height 21
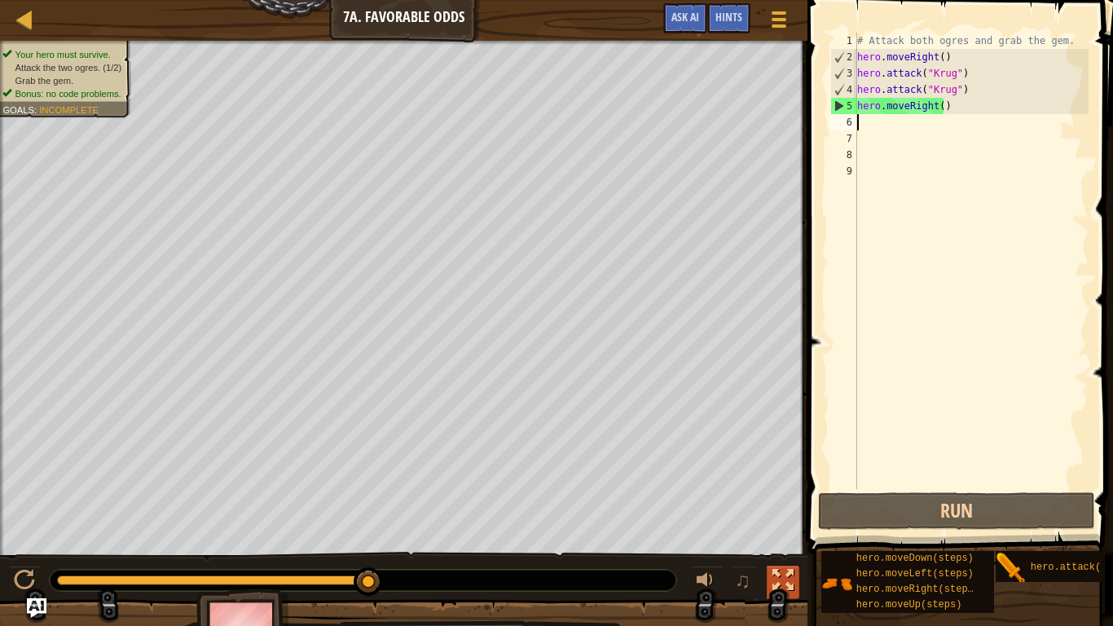
type textarea "m"
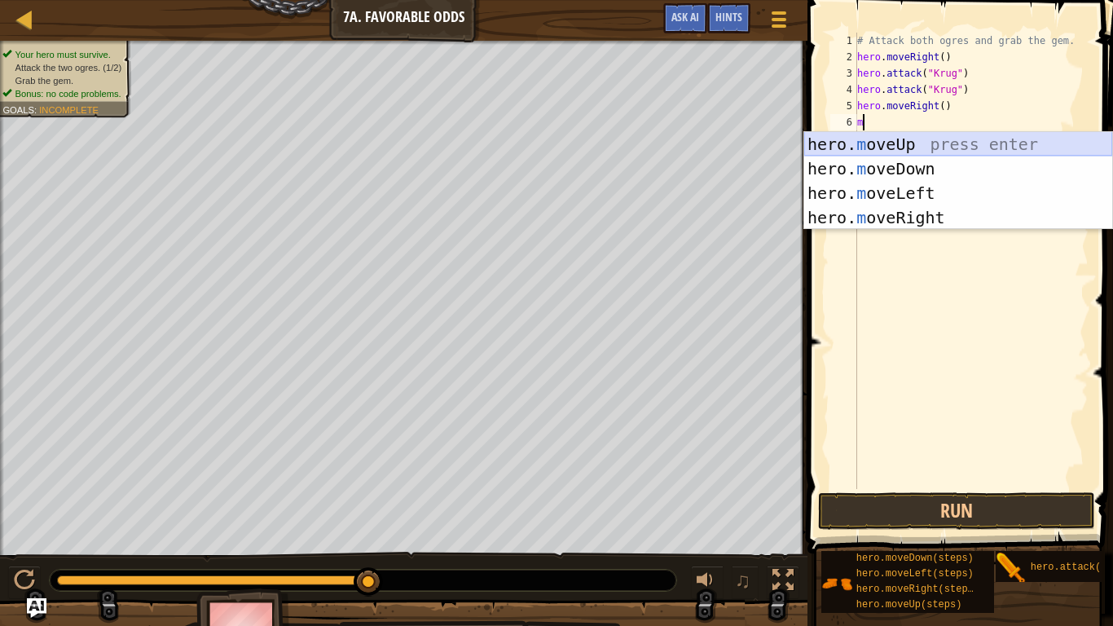
click at [859, 137] on div "hero. m oveUp press enter hero. m oveDown press enter hero. m oveLeft press ent…" at bounding box center [958, 205] width 308 height 147
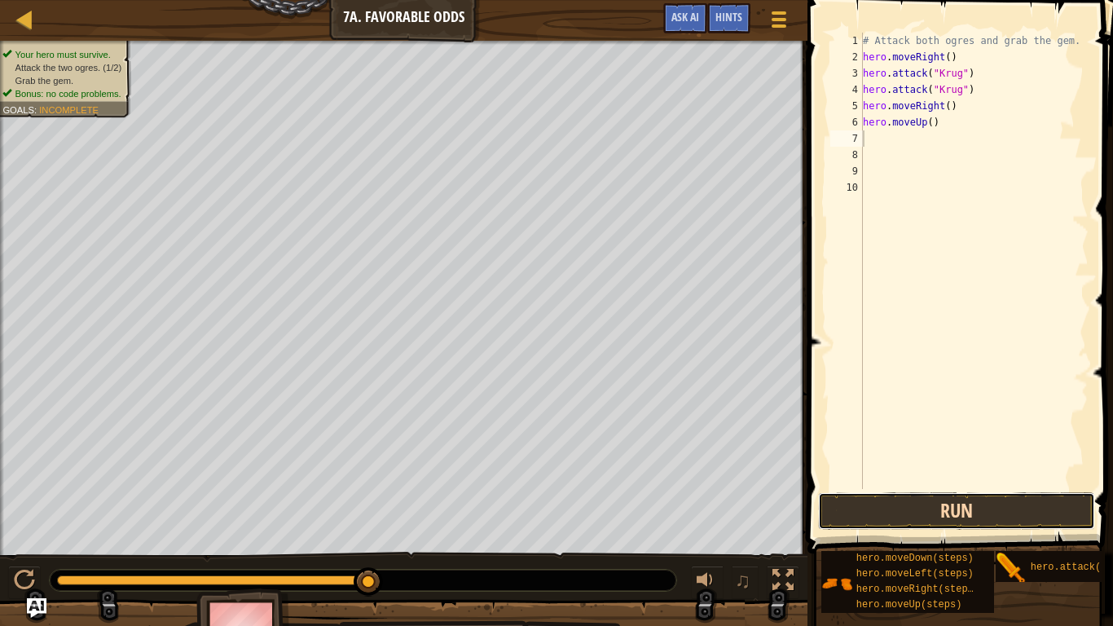
click at [872, 494] on button "Run" at bounding box center [956, 510] width 277 height 37
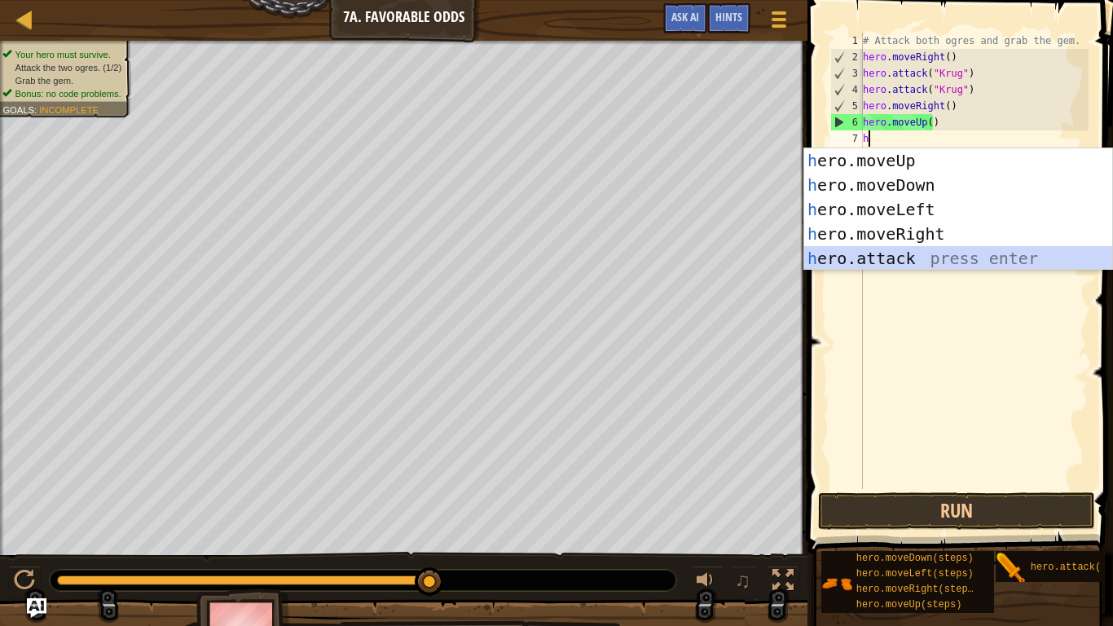
click at [863, 257] on div "h ero.moveUp press enter h ero.moveDown press enter h ero.moveLeft press enter …" at bounding box center [958, 233] width 308 height 171
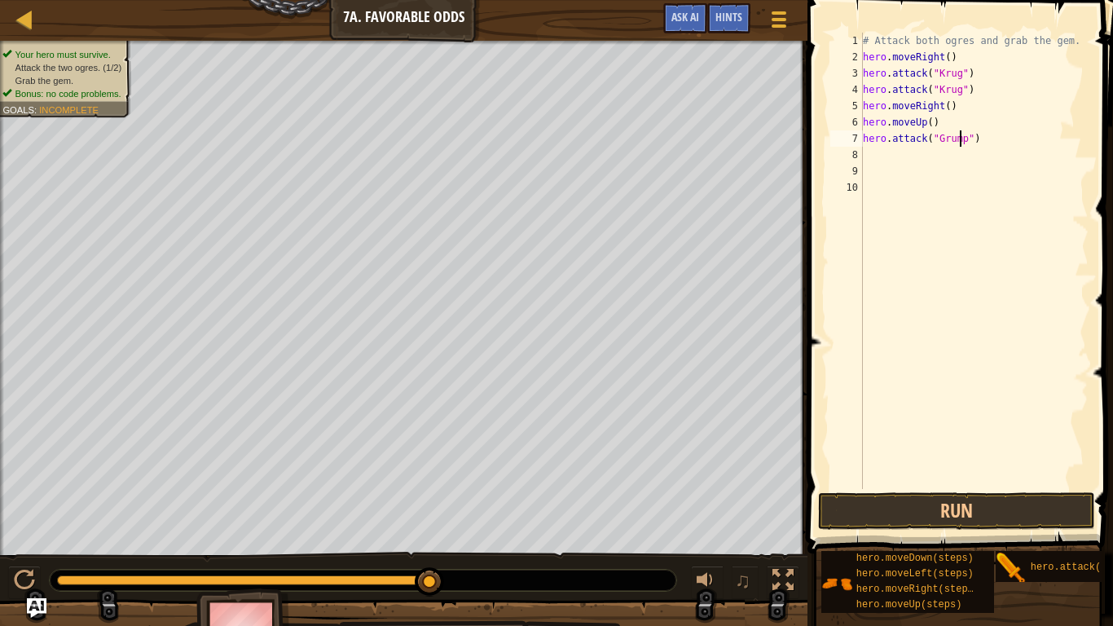
scroll to position [7, 8]
type textarea "hero.attack("Grump")"
click at [916, 498] on button "Run" at bounding box center [956, 510] width 277 height 37
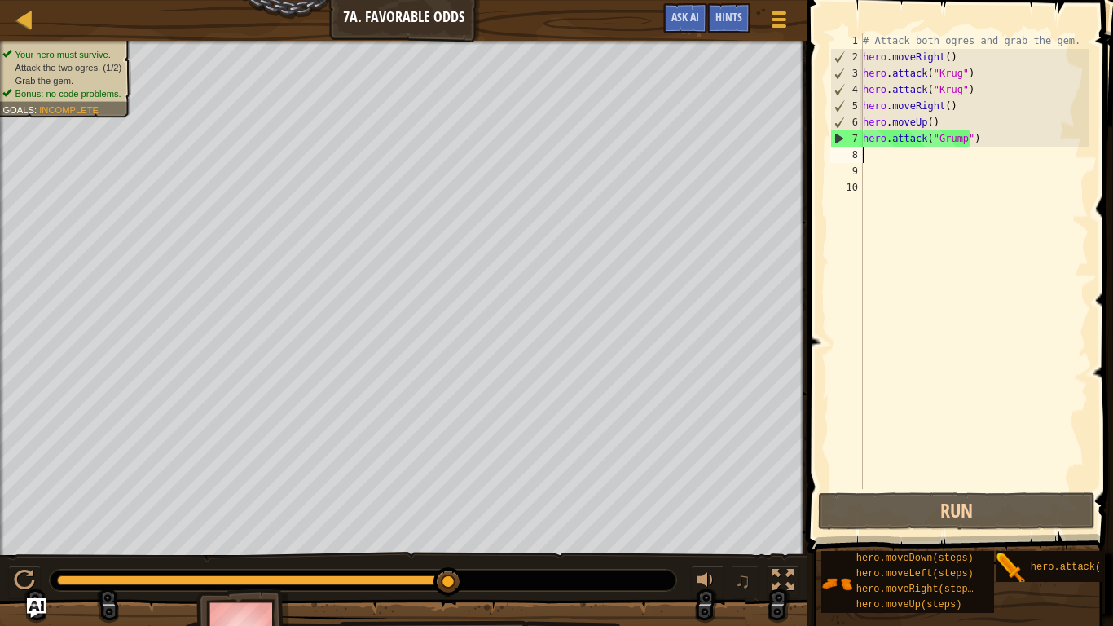
click at [864, 152] on div "# Attack both ogres and grab the gem. hero . moveRight ( ) hero . attack ( "Kru…" at bounding box center [974, 277] width 230 height 489
type textarea "m"
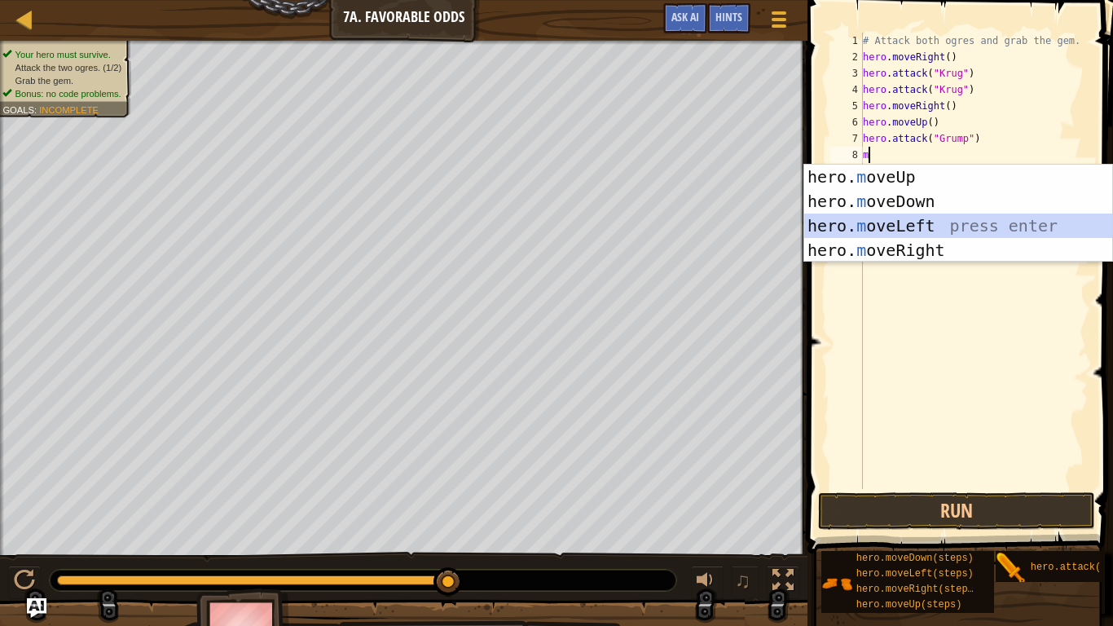
click at [883, 234] on div "hero. m oveUp press enter hero. m oveDown press enter hero. m oveLeft press ent…" at bounding box center [958, 238] width 308 height 147
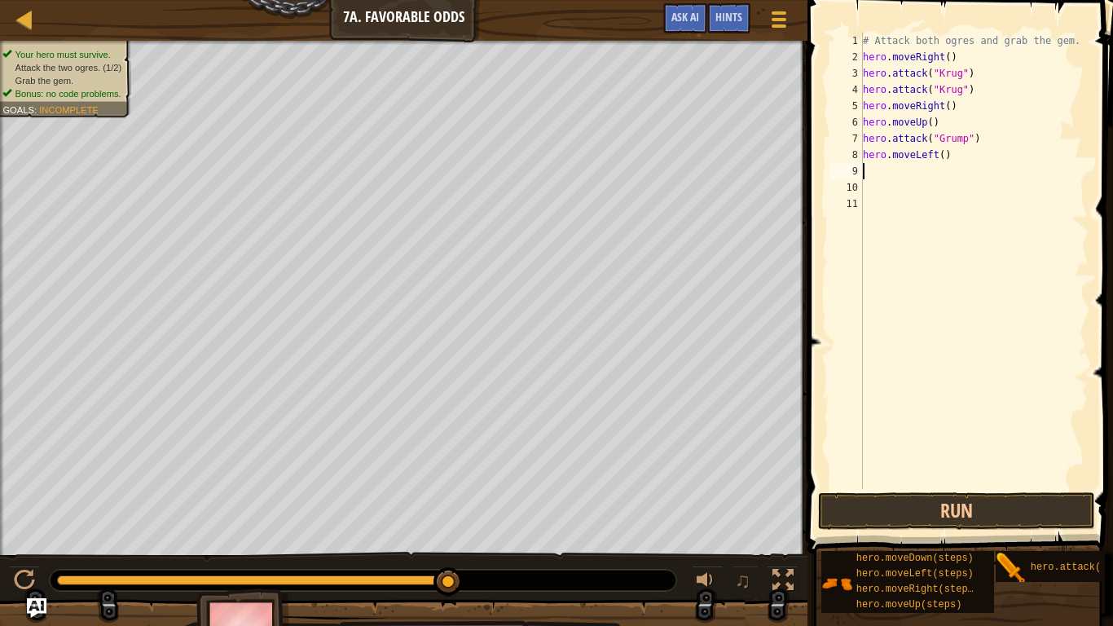
type textarea "m"
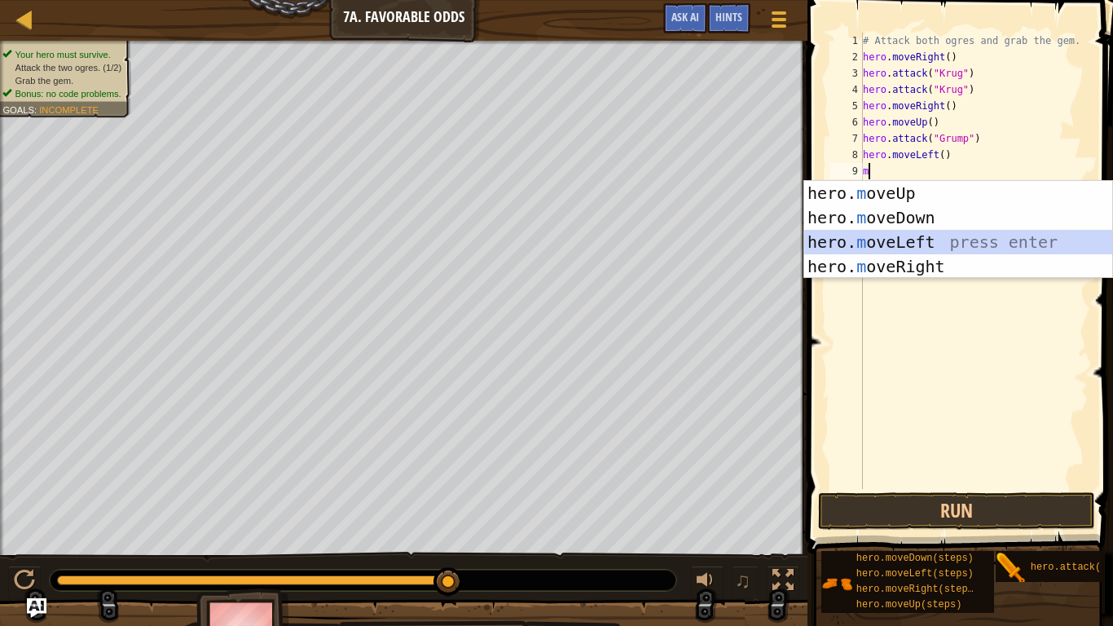
click at [892, 231] on div "hero. m oveUp press enter hero. m oveDown press enter hero. m oveLeft press ent…" at bounding box center [958, 254] width 308 height 147
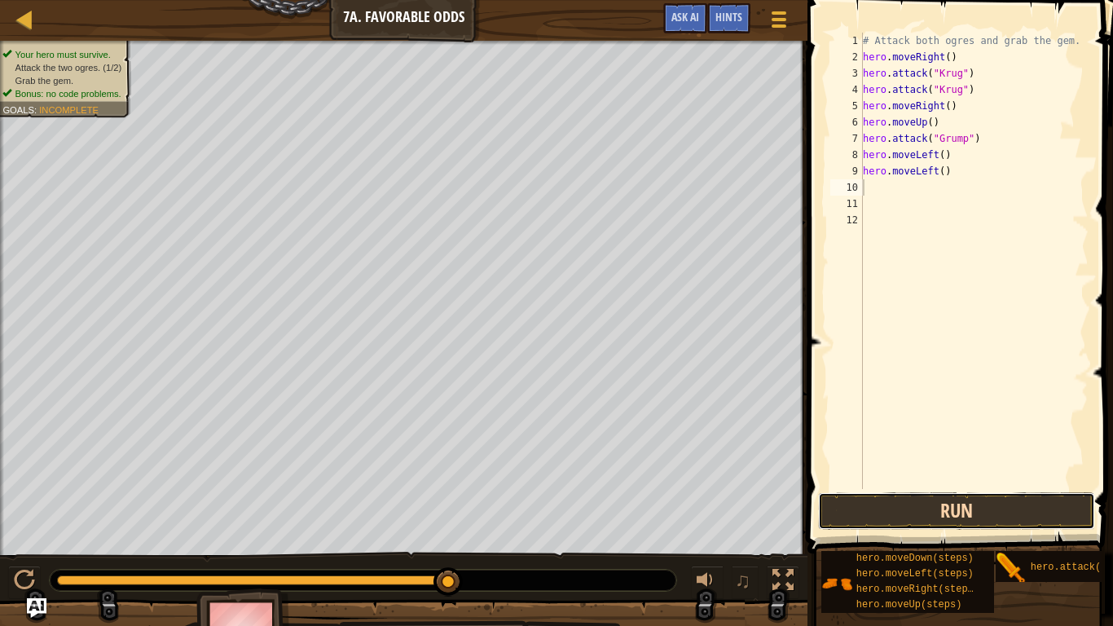
click at [921, 498] on button "Run" at bounding box center [956, 510] width 277 height 37
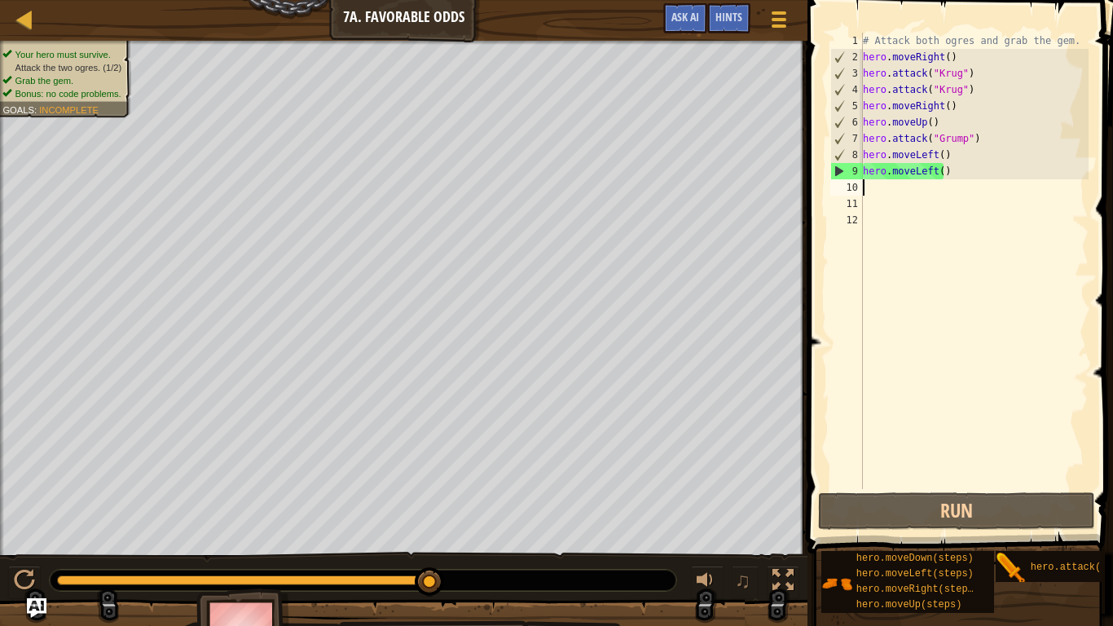
type textarea "m"
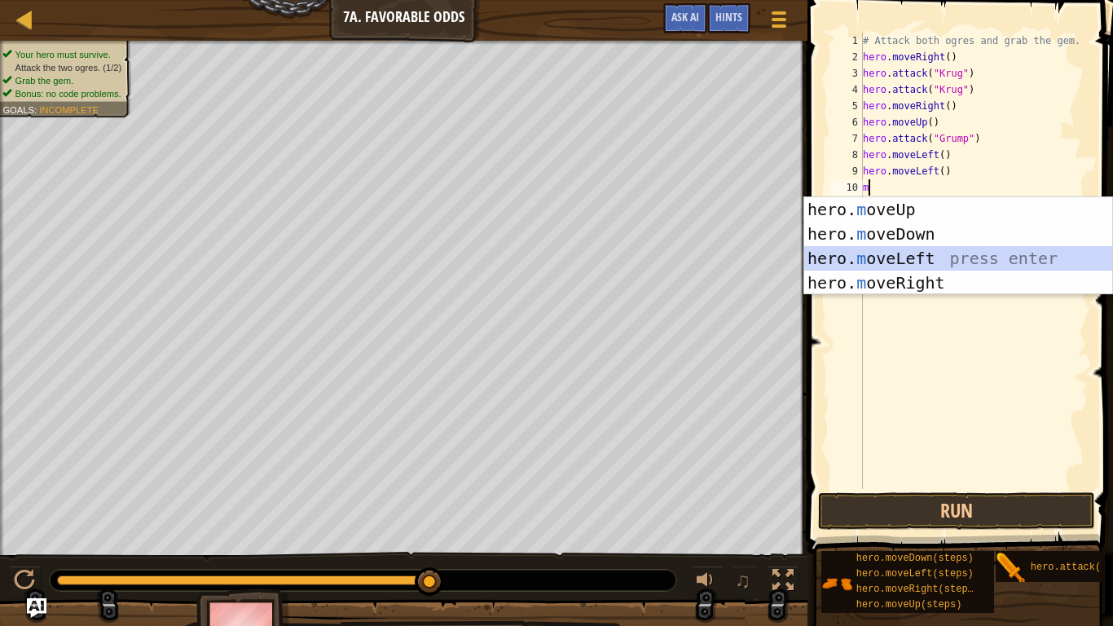
click at [902, 256] on div "hero. m oveUp press enter hero. m oveDown press enter hero. m oveLeft press ent…" at bounding box center [958, 270] width 308 height 147
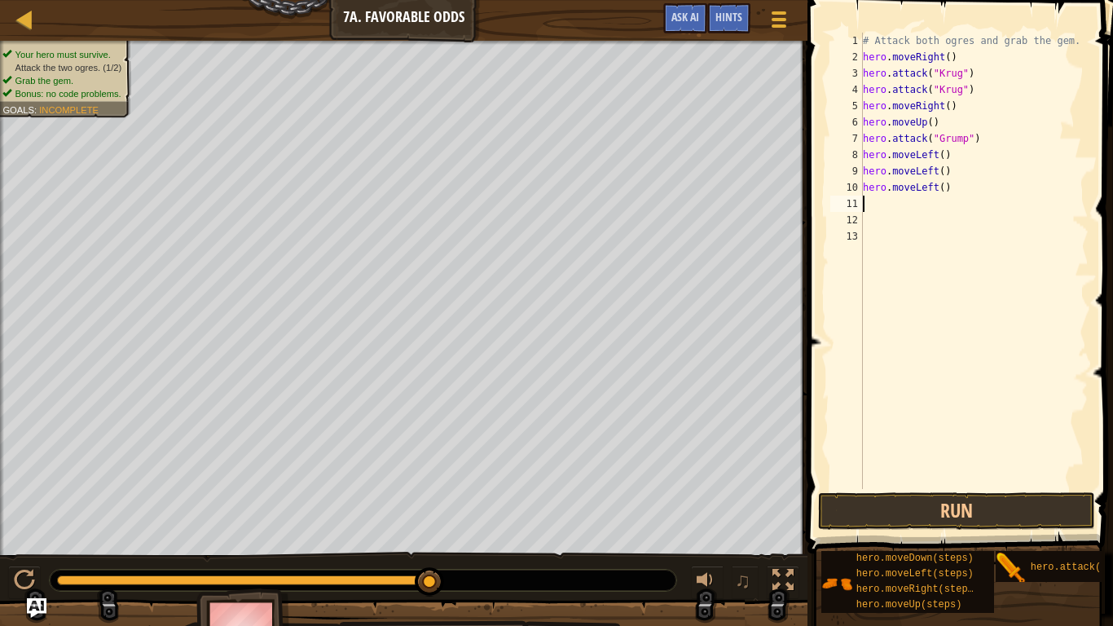
type textarea "m"
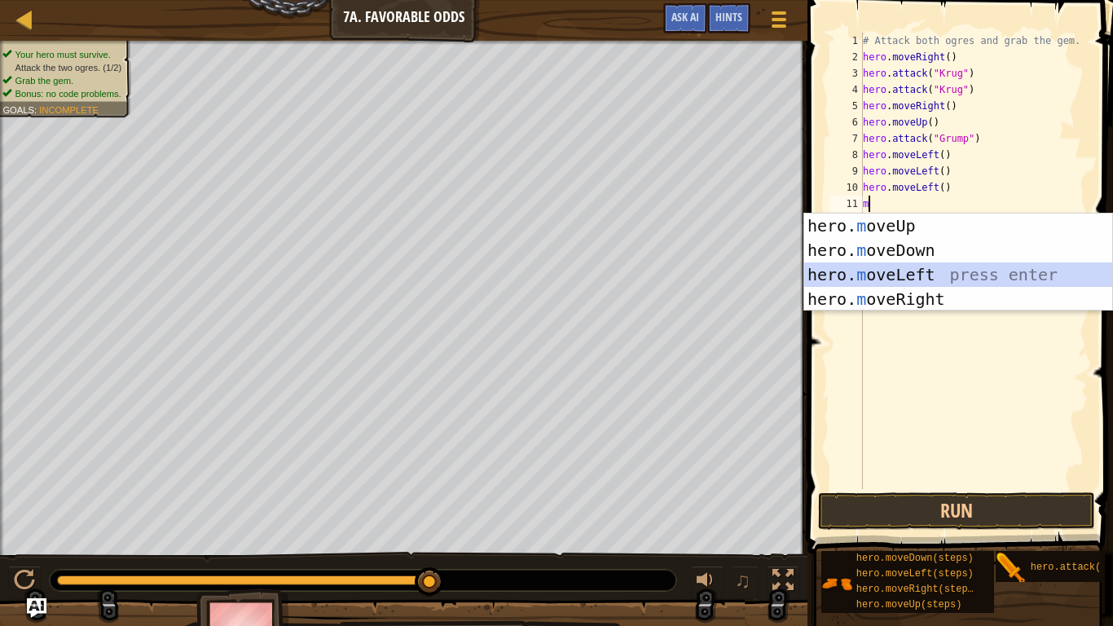
click at [902, 275] on div "hero. m oveUp press enter hero. m oveDown press enter hero. m oveLeft press ent…" at bounding box center [958, 286] width 308 height 147
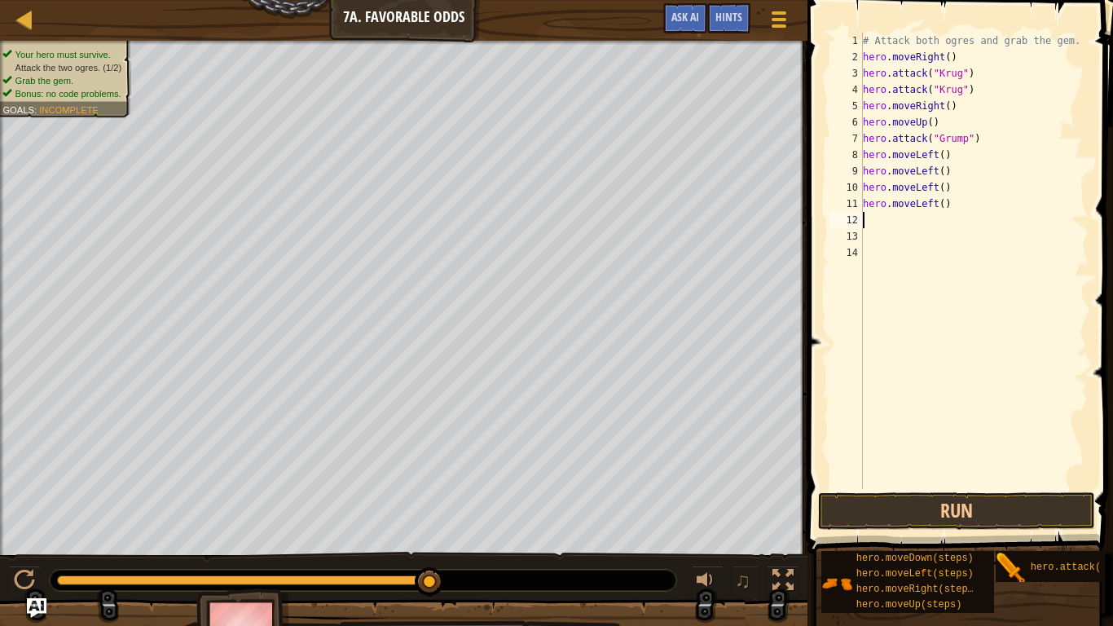
type textarea "m"
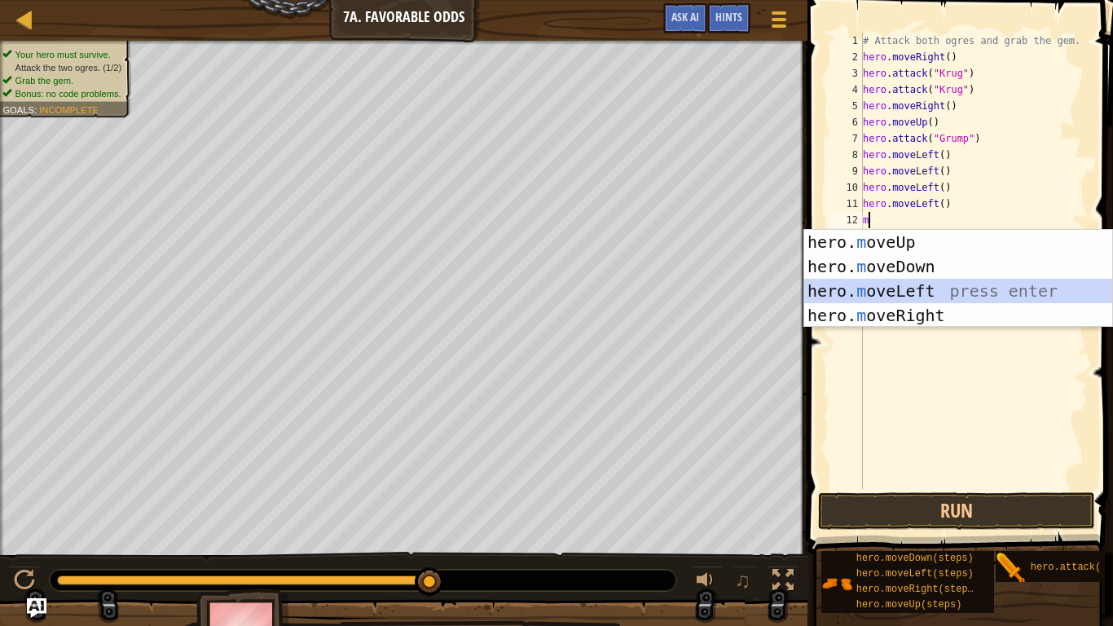
click at [900, 284] on div "hero. m oveUp press enter hero. m oveDown press enter hero. m oveLeft press ent…" at bounding box center [958, 303] width 308 height 147
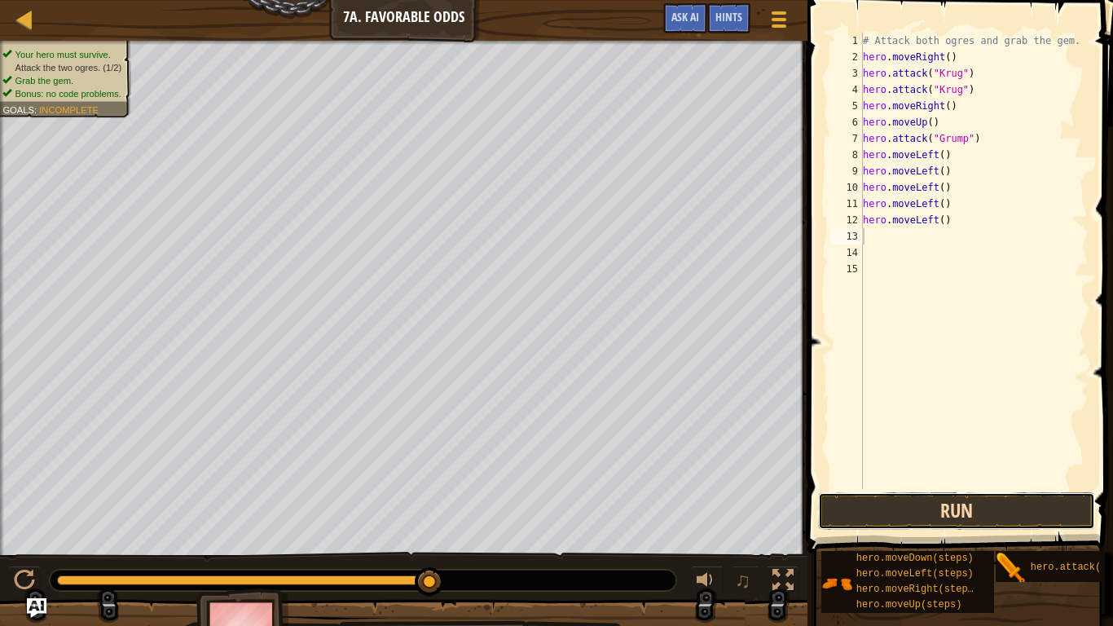
click at [911, 497] on button "Run" at bounding box center [956, 510] width 277 height 37
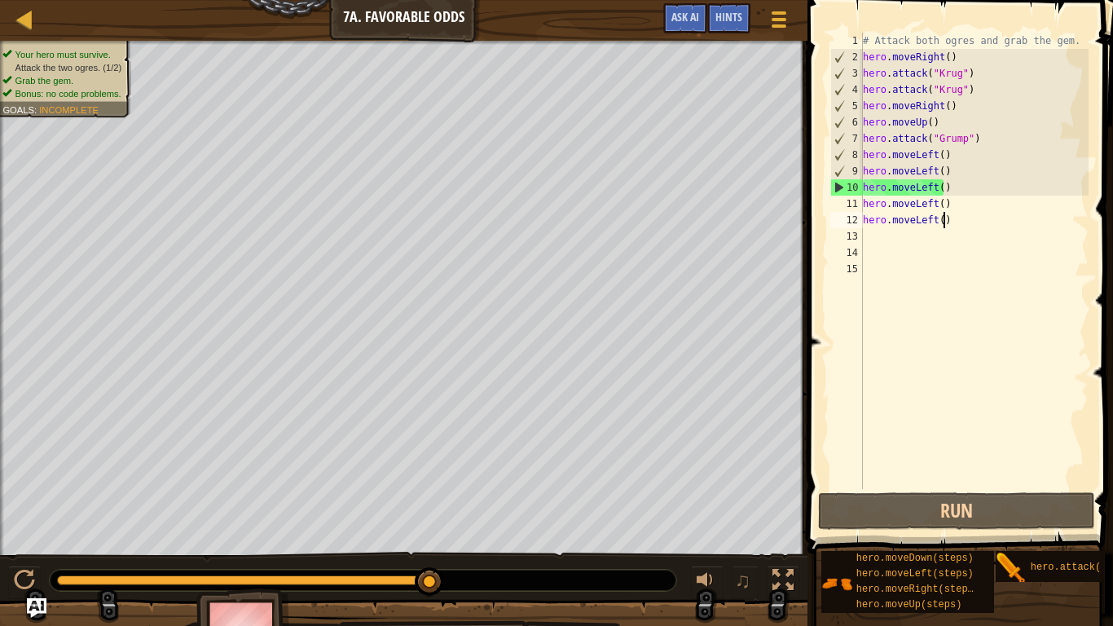
click at [957, 218] on div "# Attack both ogres and grab the gem. hero . moveRight ( ) hero . attack ( "[PE…" at bounding box center [974, 277] width 230 height 489
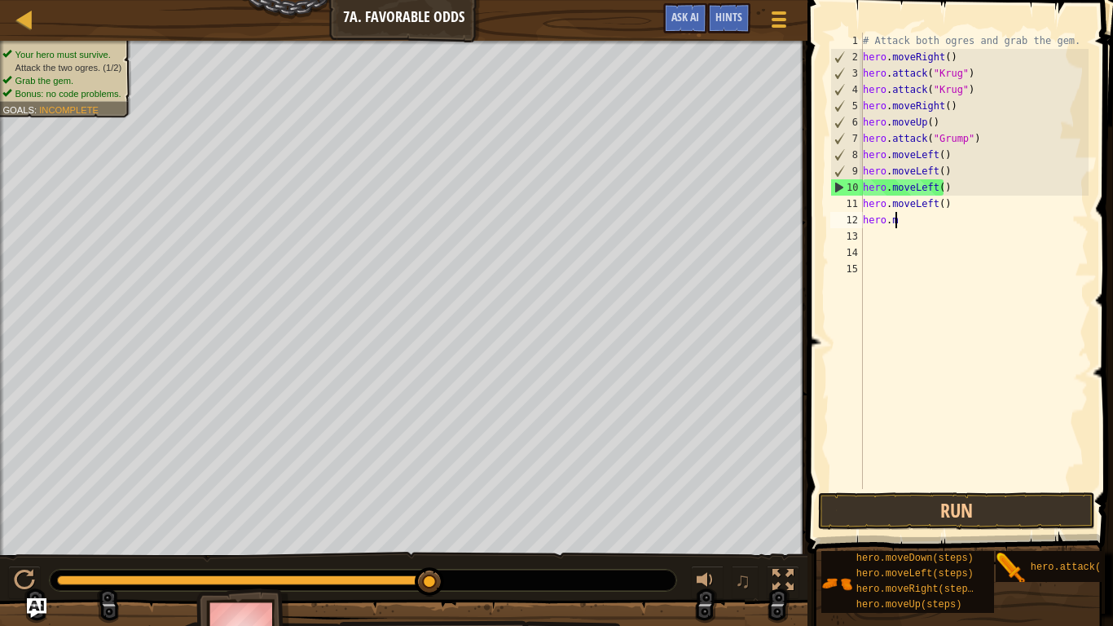
type textarea "h"
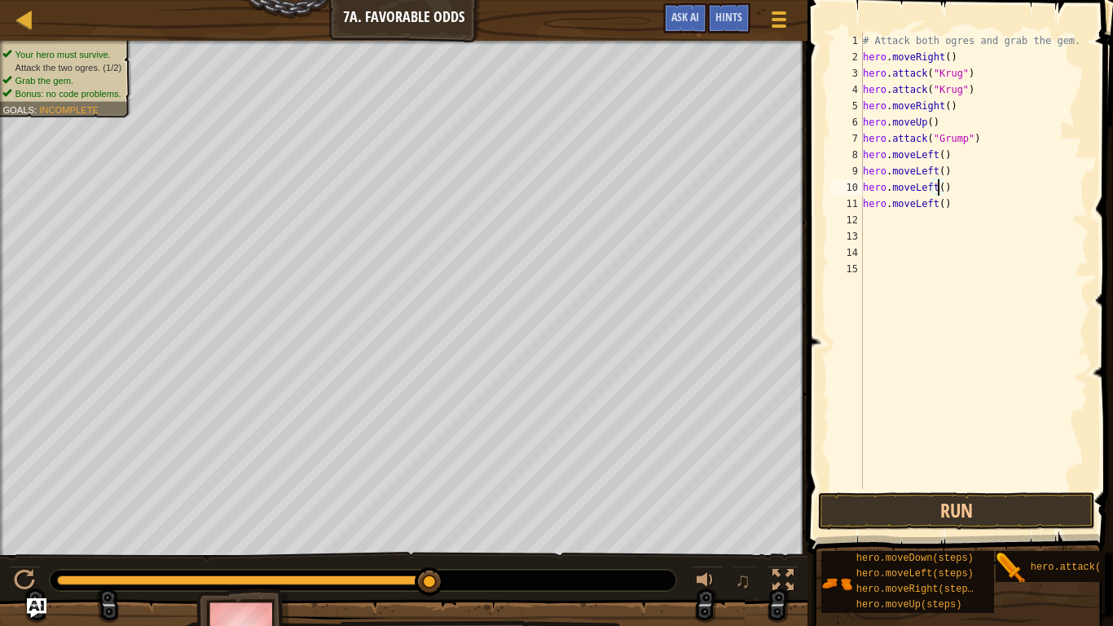
click at [938, 190] on div "# Attack both ogres and grab the gem. hero . moveRight ( ) hero . attack ( "[PE…" at bounding box center [974, 277] width 230 height 489
click at [944, 200] on div "# Attack both ogres and grab the gem. hero . moveRight ( ) hero . attack ( "[PE…" at bounding box center [974, 277] width 230 height 489
type textarea "h"
click at [944, 200] on div "# Attack both ogres and grab the gem. hero . moveRight ( ) hero . attack ( "[PE…" at bounding box center [974, 277] width 230 height 489
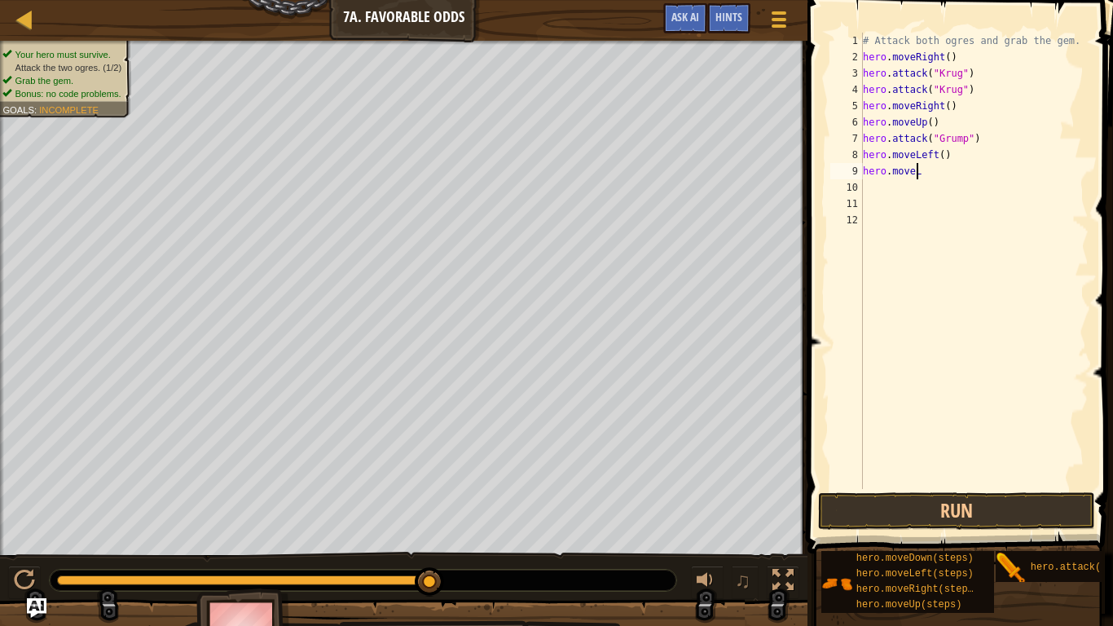
type textarea "h"
click at [935, 223] on div "# Attack both ogres and grab the gem. hero . moveRight ( ) hero . attack ( "[PE…" at bounding box center [974, 277] width 230 height 489
click at [991, 143] on div "# Attack both ogres and grab the gem. hero . moveRight ( ) hero . attack ( "[PE…" at bounding box center [971, 277] width 235 height 489
click at [930, 156] on div "# Attack both ogres and grab the gem. hero . moveRight ( ) hero . attack ( "[PE…" at bounding box center [971, 277] width 235 height 489
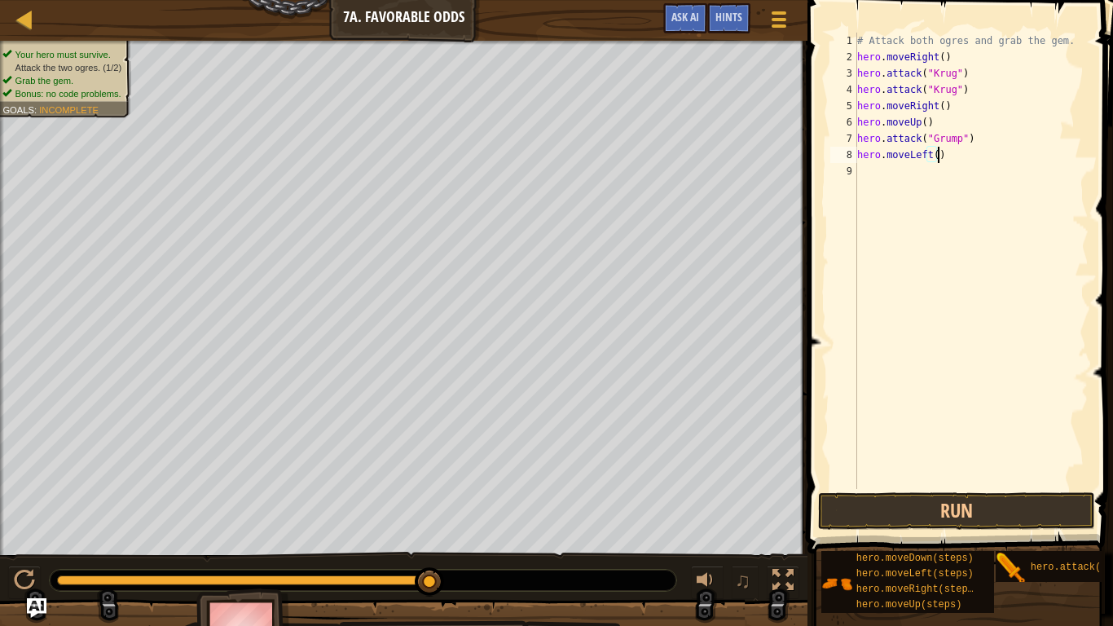
click at [939, 154] on div "# Attack both ogres and grab the gem. hero . moveRight ( ) hero . attack ( "[PE…" at bounding box center [971, 277] width 235 height 489
type textarea "h"
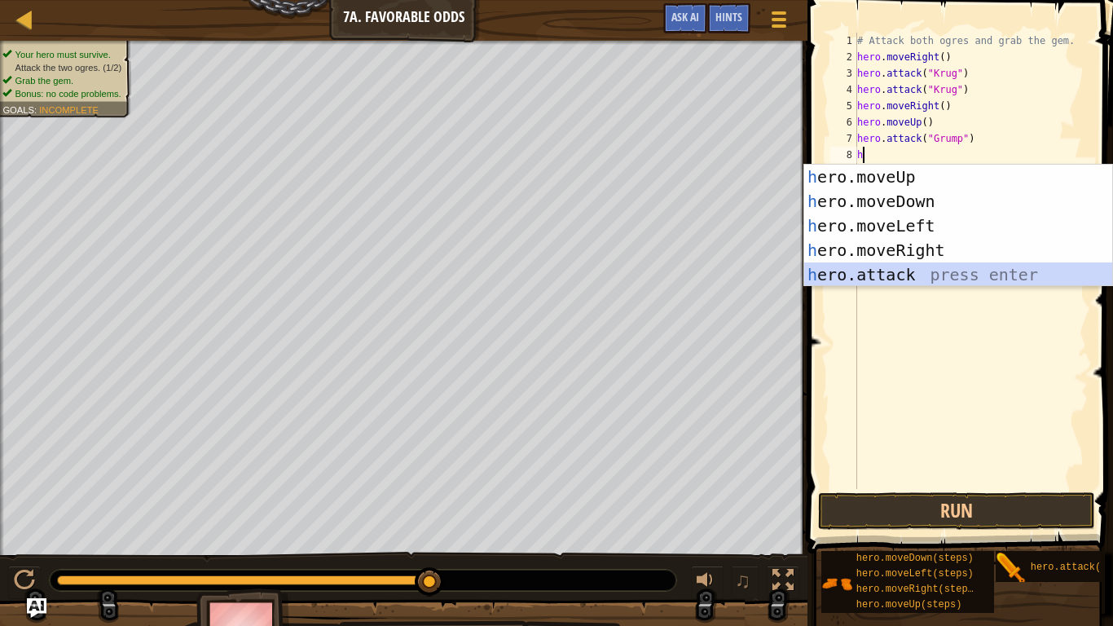
click at [929, 266] on div "h ero.moveUp press enter h ero.moveDown press enter h ero.moveLeft press enter …" at bounding box center [958, 250] width 308 height 171
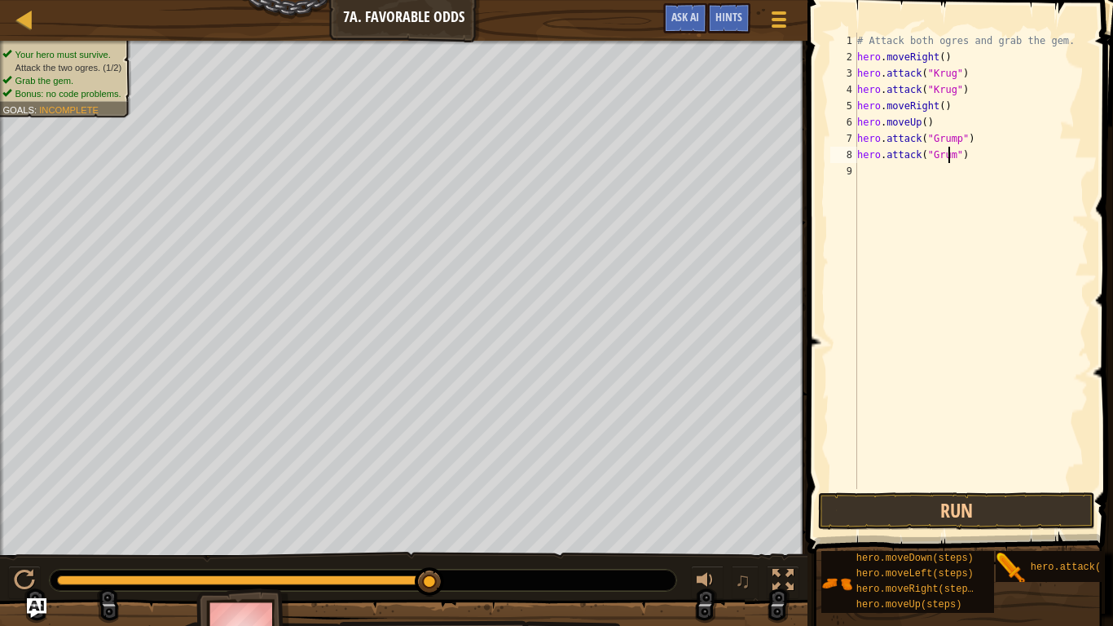
scroll to position [7, 8]
type textarea "hero.attack("Grump")"
click at [931, 498] on button "Run" at bounding box center [956, 510] width 277 height 37
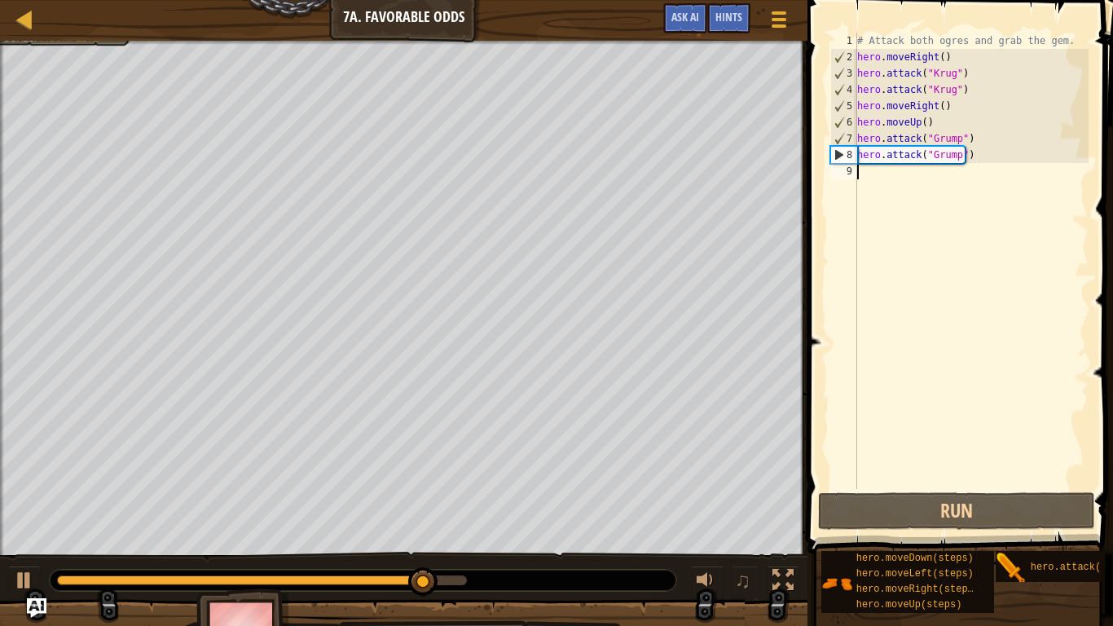
click at [882, 169] on div "# Attack both ogres and grab the gem. hero . moveRight ( ) hero . attack ( "[PE…" at bounding box center [971, 277] width 235 height 489
type textarea "m"
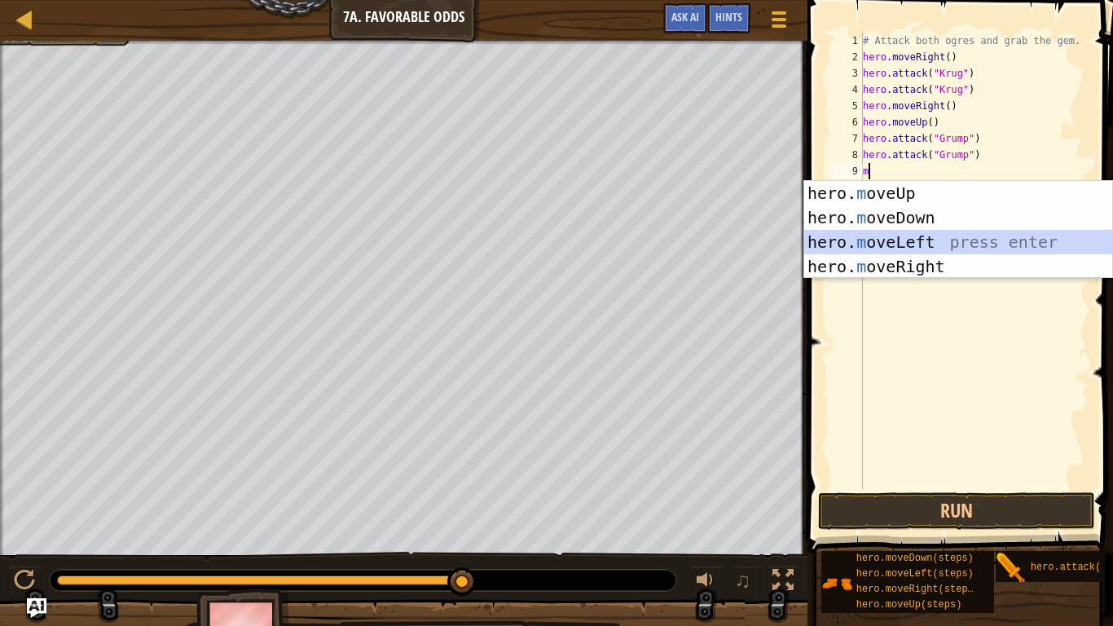
click at [899, 240] on div "hero. m oveUp press enter hero. m oveDown press enter hero. m oveLeft press ent…" at bounding box center [958, 254] width 308 height 147
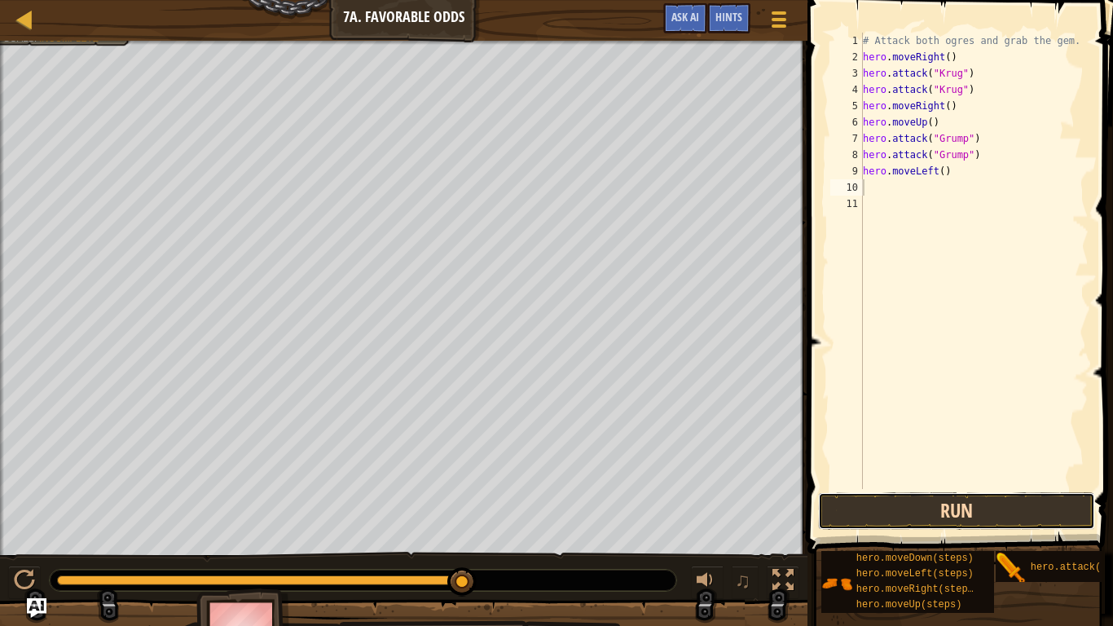
click at [939, 498] on button "Run" at bounding box center [956, 510] width 277 height 37
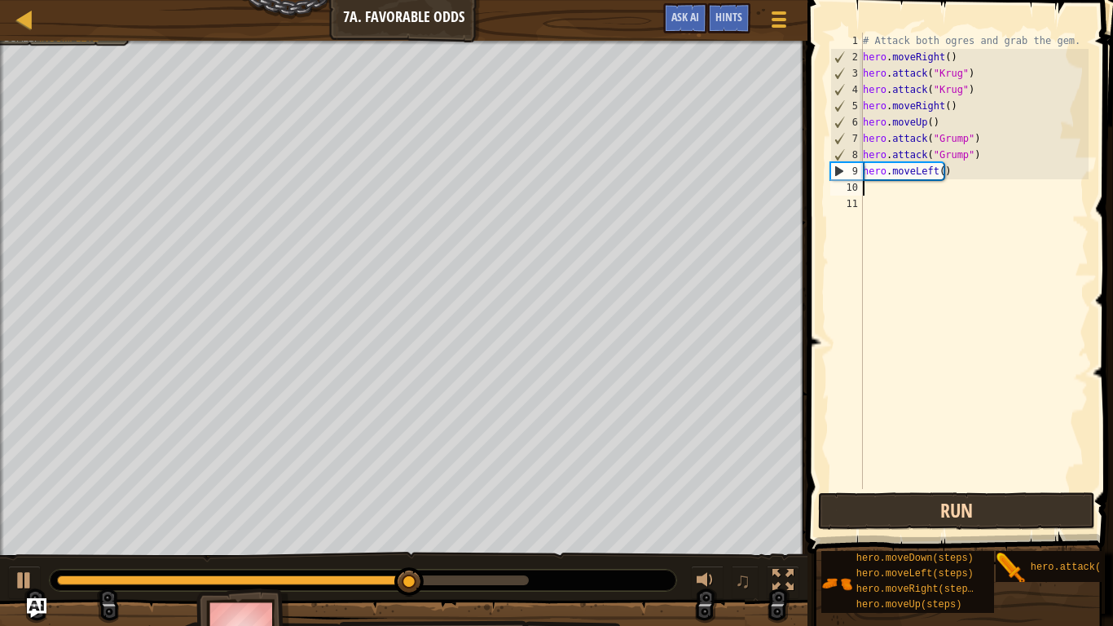
type textarea "m"
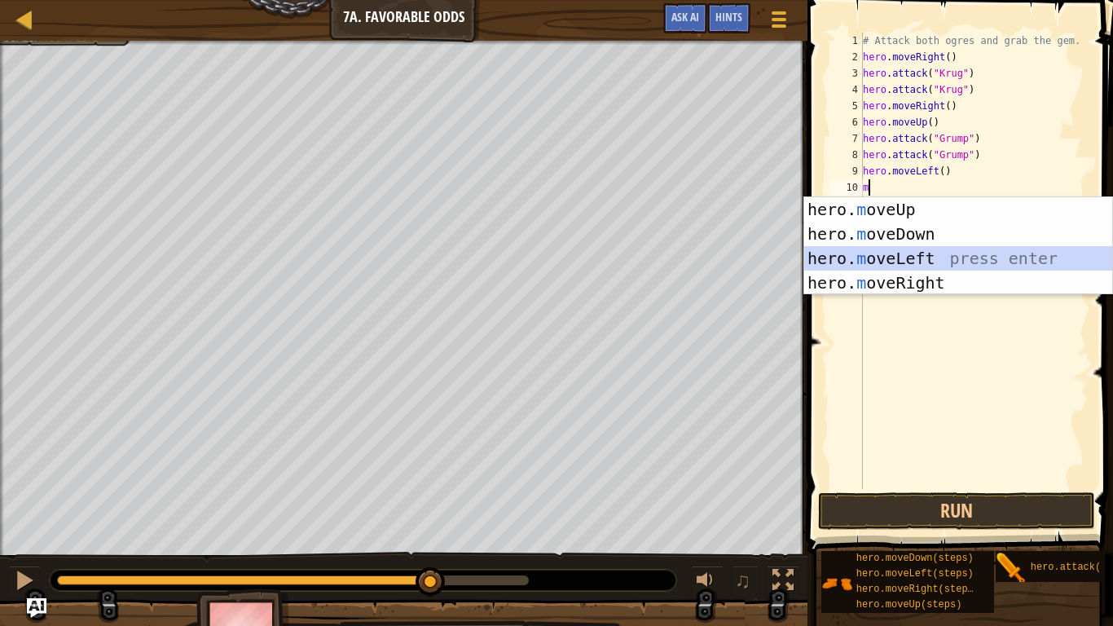
click at [929, 253] on div "hero. m oveUp press enter hero. m oveDown press enter hero. m oveLeft press ent…" at bounding box center [958, 270] width 308 height 147
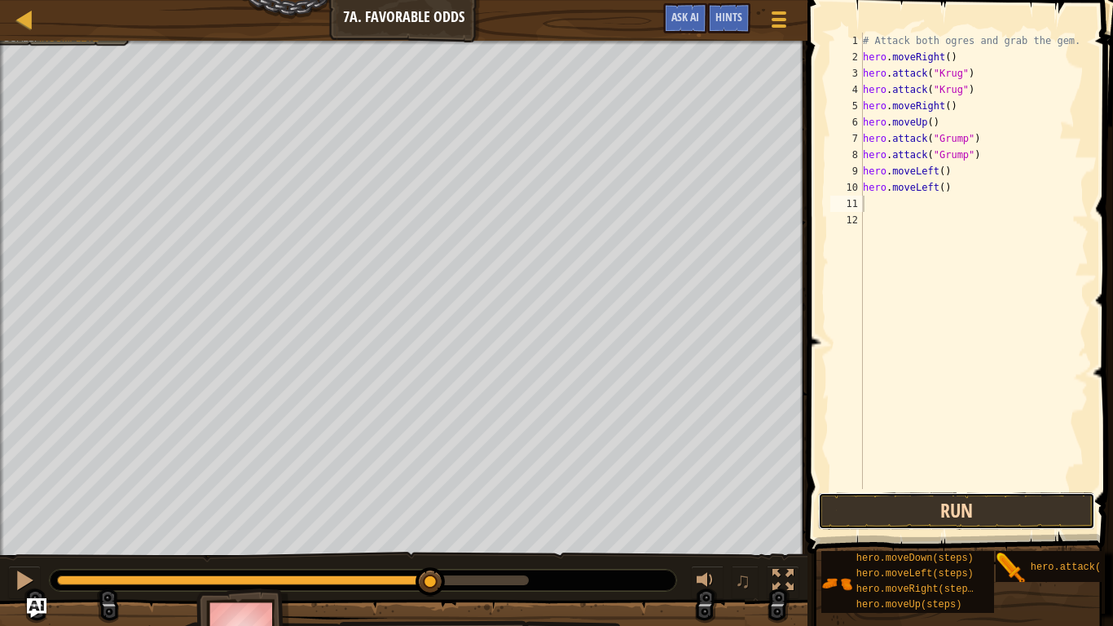
click at [955, 498] on button "Run" at bounding box center [956, 510] width 277 height 37
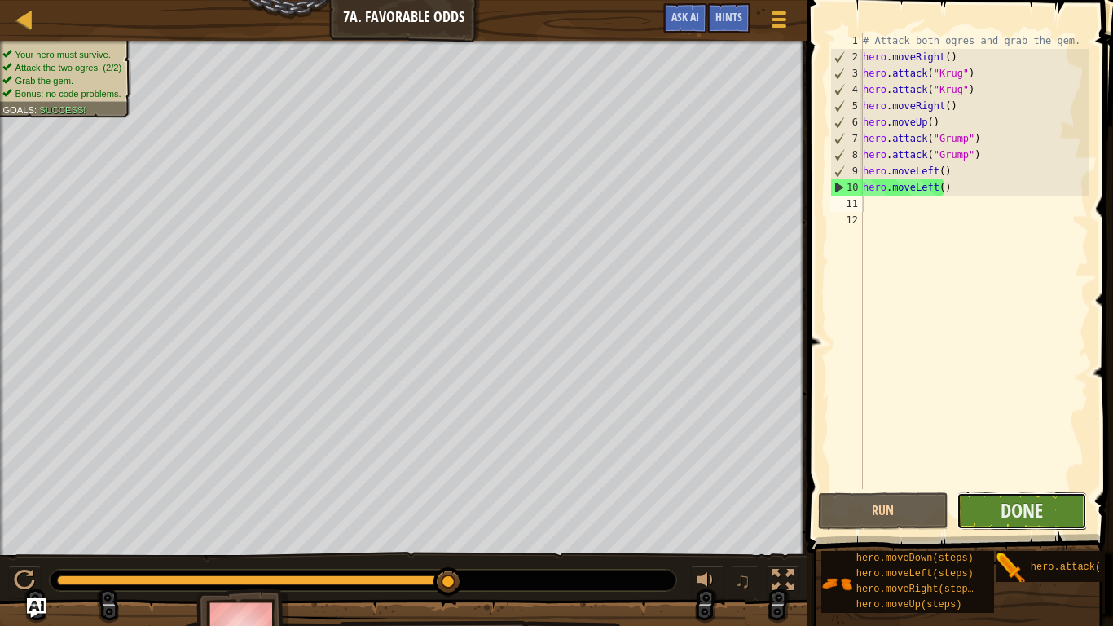
click at [967, 498] on button "Done" at bounding box center [1021, 510] width 130 height 37
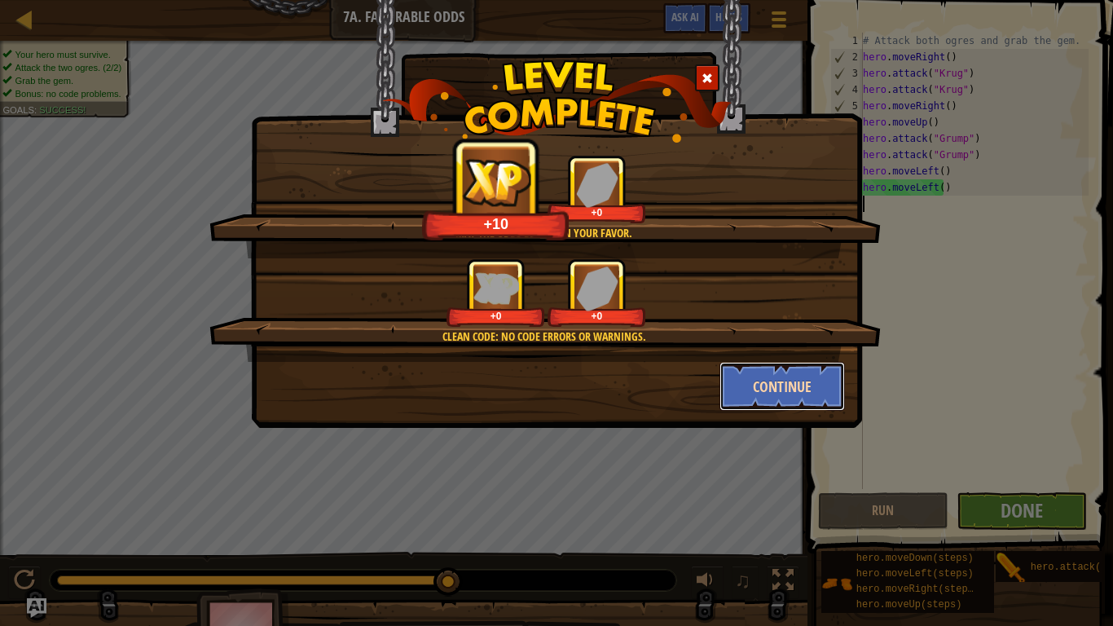
click at [753, 381] on button "Continue" at bounding box center [782, 386] width 126 height 49
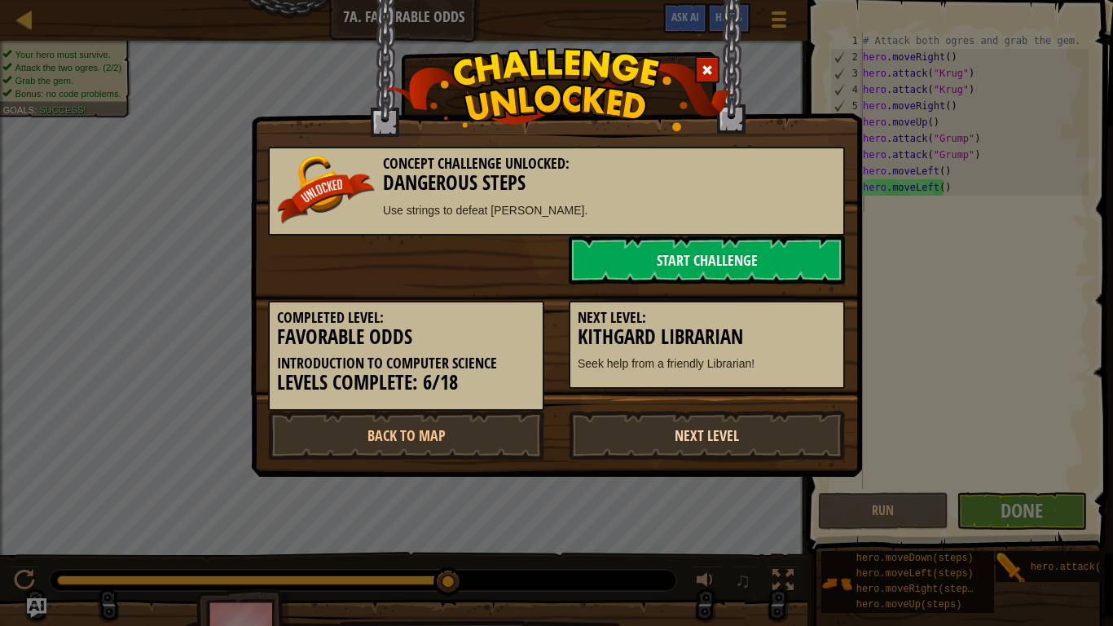
click at [671, 426] on link "Next Level" at bounding box center [707, 435] width 276 height 49
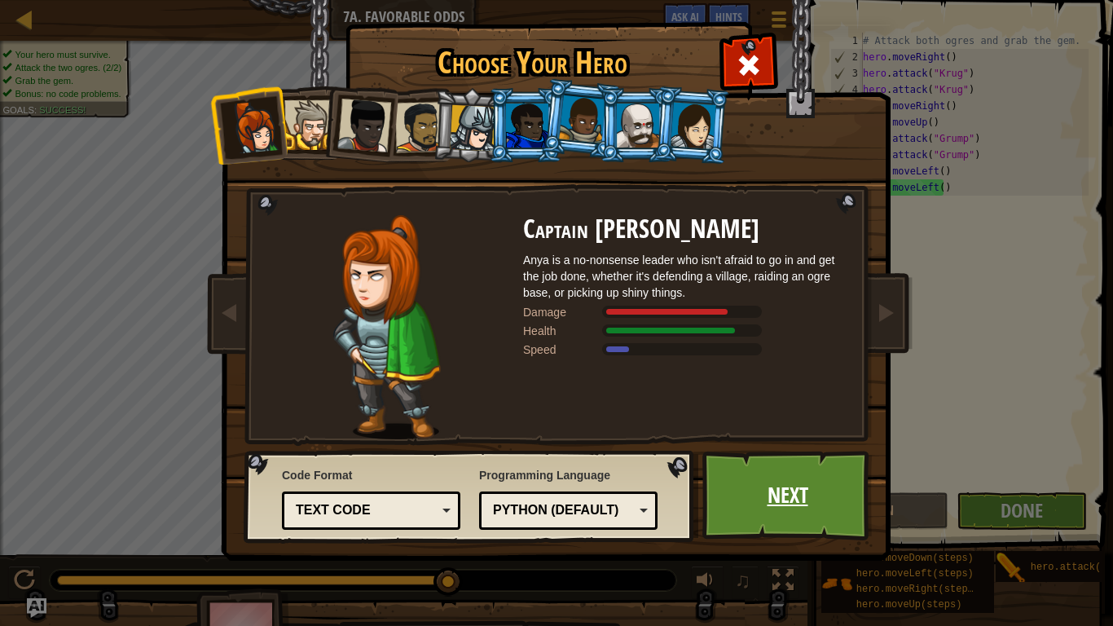
click at [705, 466] on link "Next" at bounding box center [787, 495] width 170 height 90
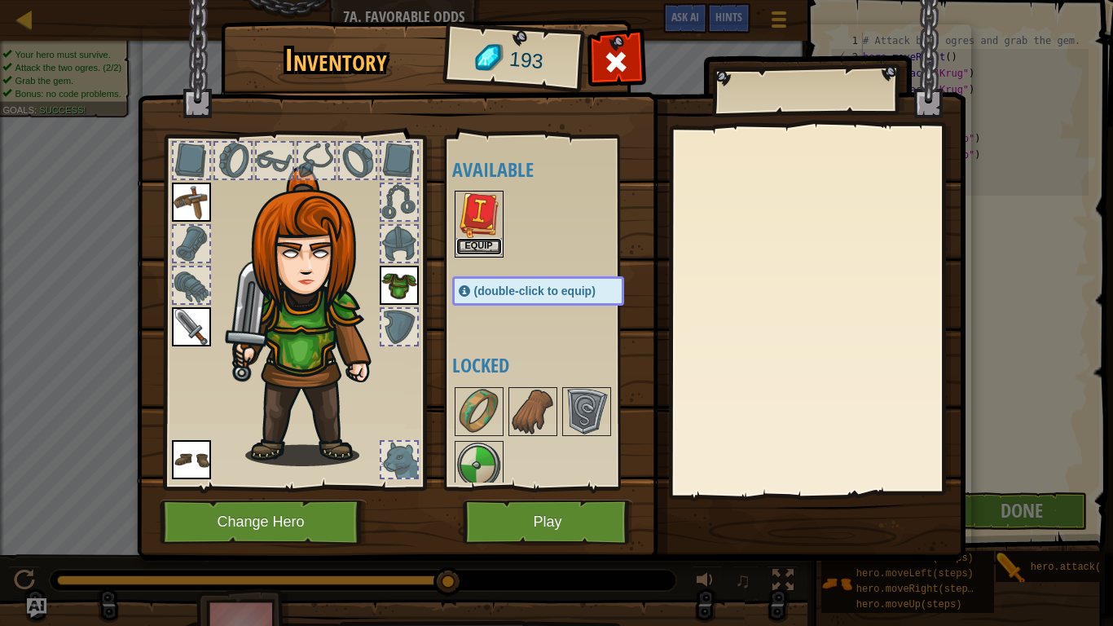
click at [473, 244] on button "Equip" at bounding box center [479, 246] width 46 height 17
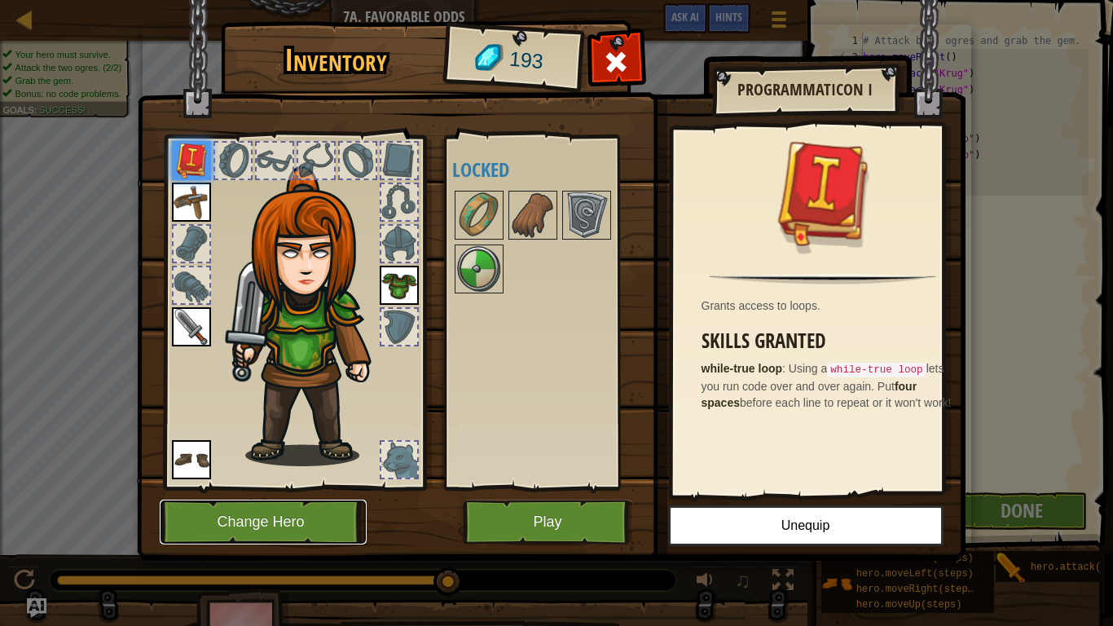
click at [264, 498] on button "Change Hero" at bounding box center [263, 521] width 207 height 45
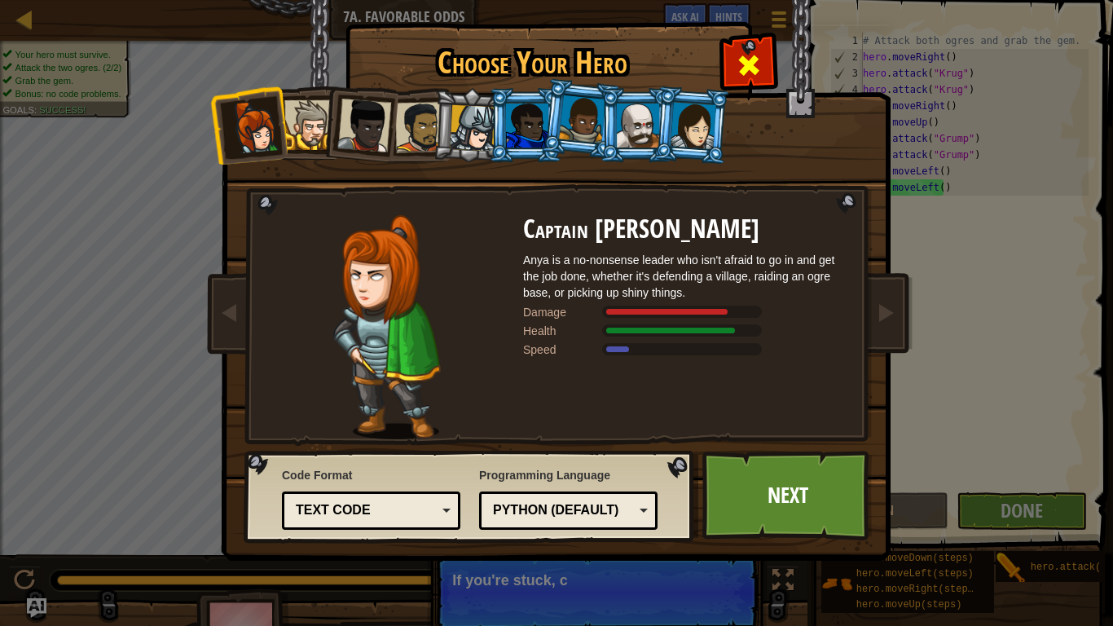
click at [749, 59] on span at bounding box center [749, 65] width 26 height 26
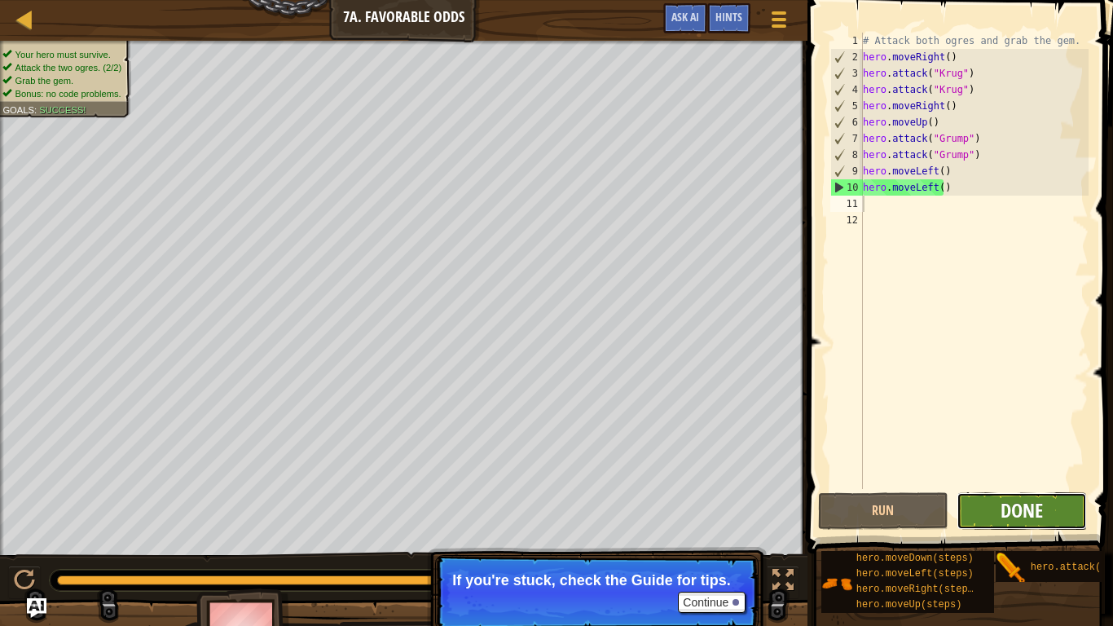
click at [1021, 498] on span "Done" at bounding box center [1021, 510] width 42 height 26
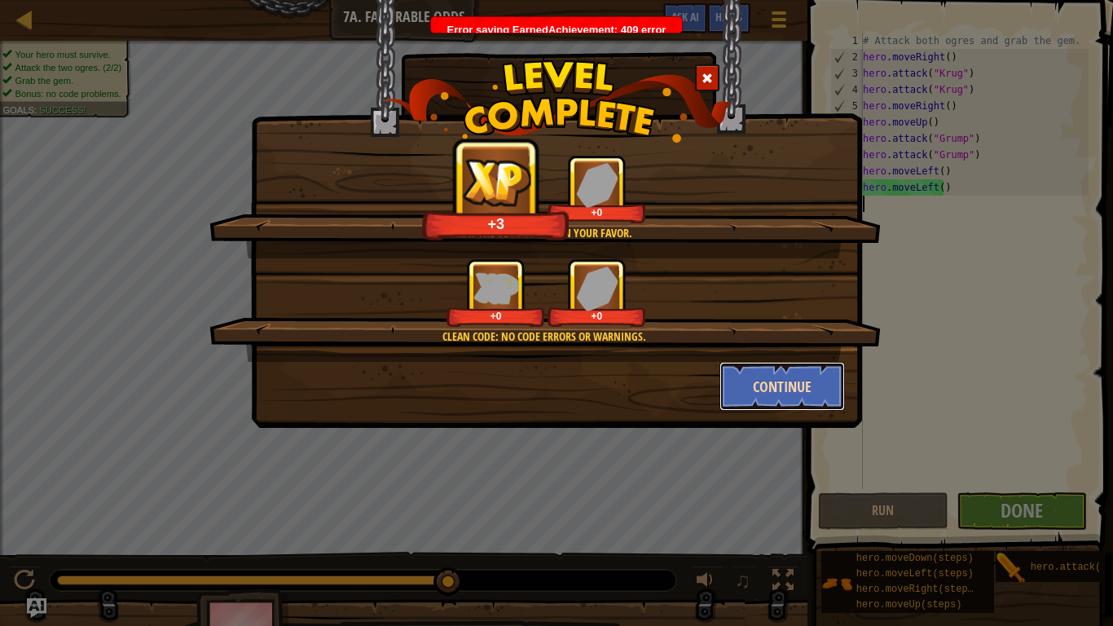
click at [729, 384] on button "Continue" at bounding box center [782, 386] width 126 height 49
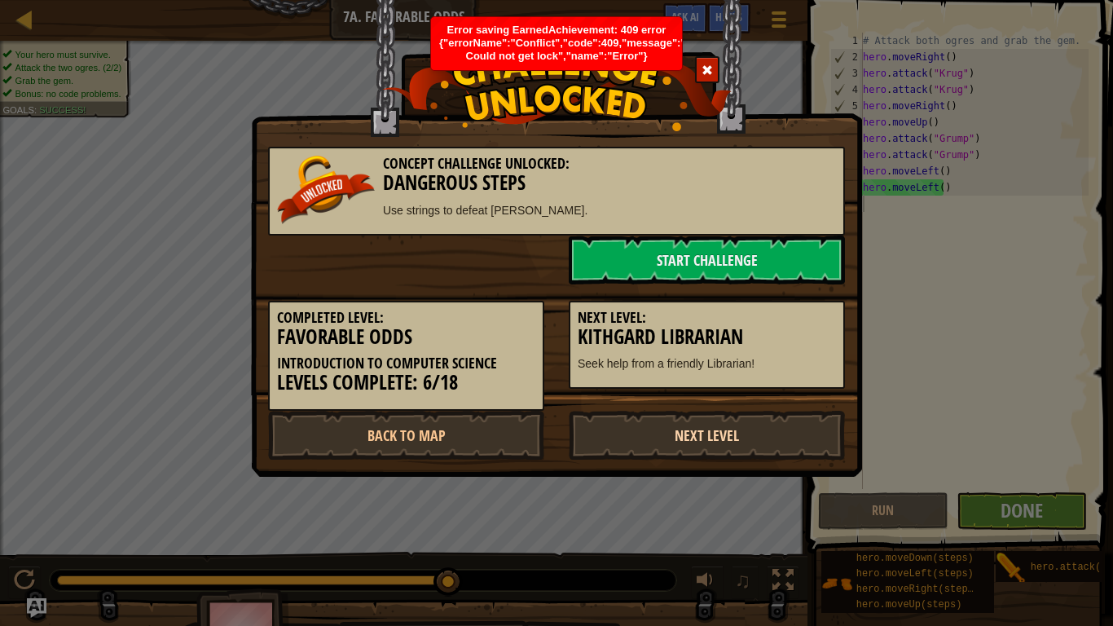
click at [721, 415] on link "Next Level" at bounding box center [707, 435] width 276 height 49
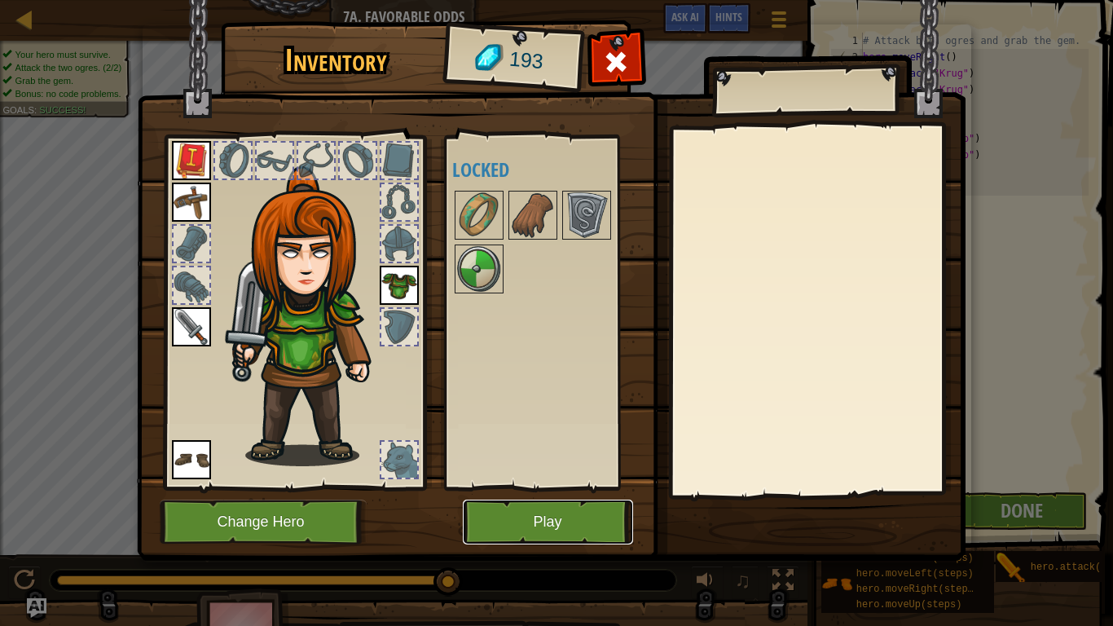
click at [552, 498] on button "Play" at bounding box center [548, 521] width 170 height 45
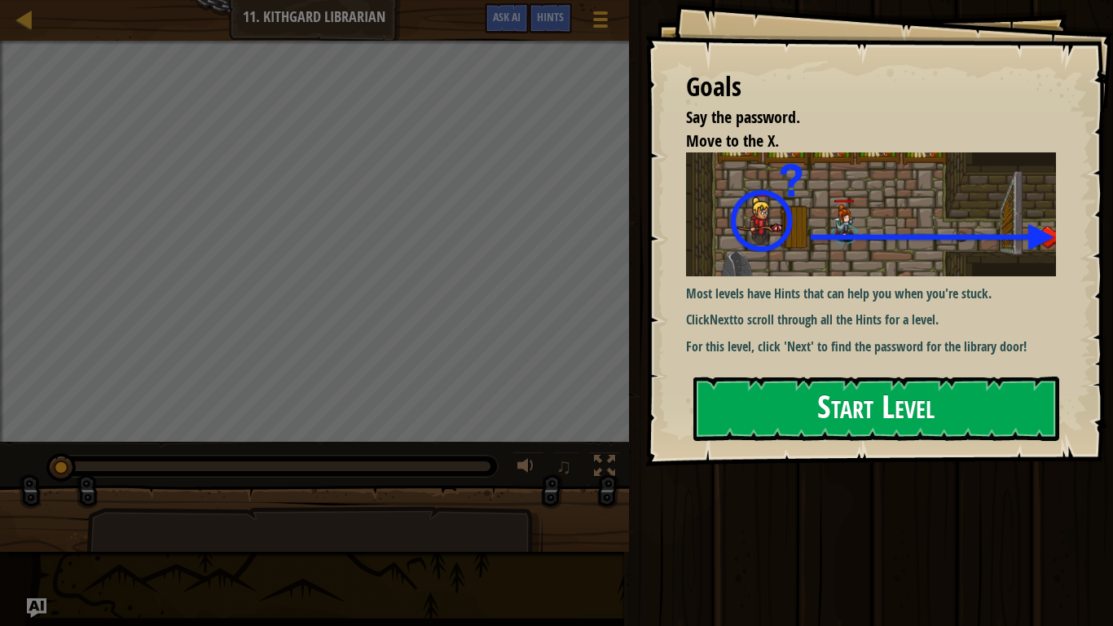
drag, startPoint x: 737, startPoint y: 305, endPoint x: 749, endPoint y: 406, distance: 101.7
click at [749, 406] on div "Goals Say the password. Move to the X. Most levels have Hints that can help you…" at bounding box center [879, 233] width 468 height 466
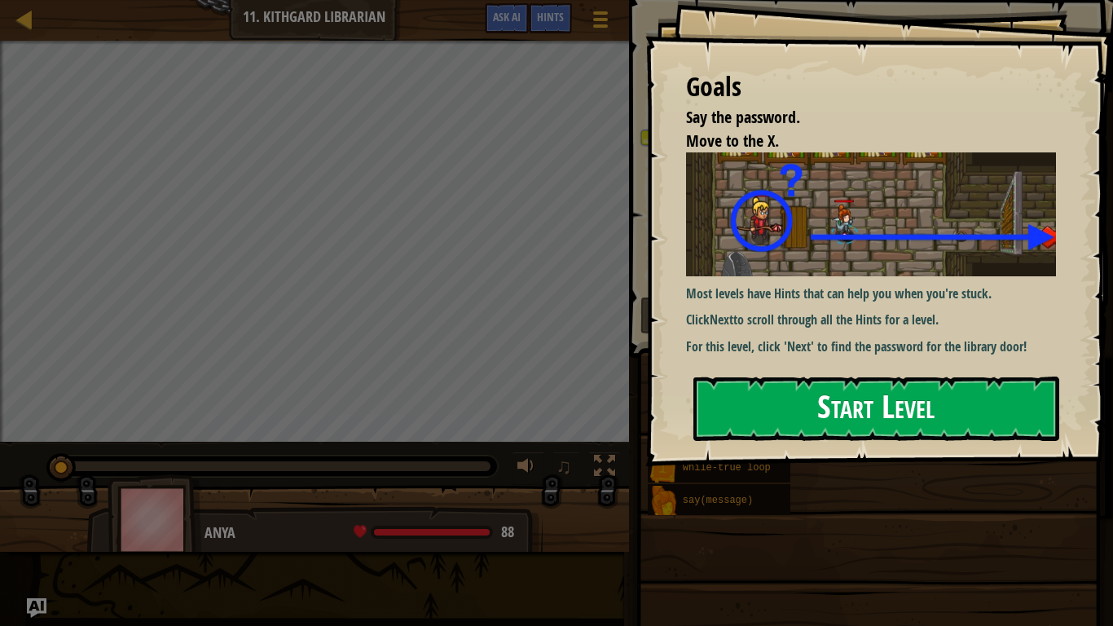
click at [749, 406] on button "Start Level" at bounding box center [876, 408] width 366 height 64
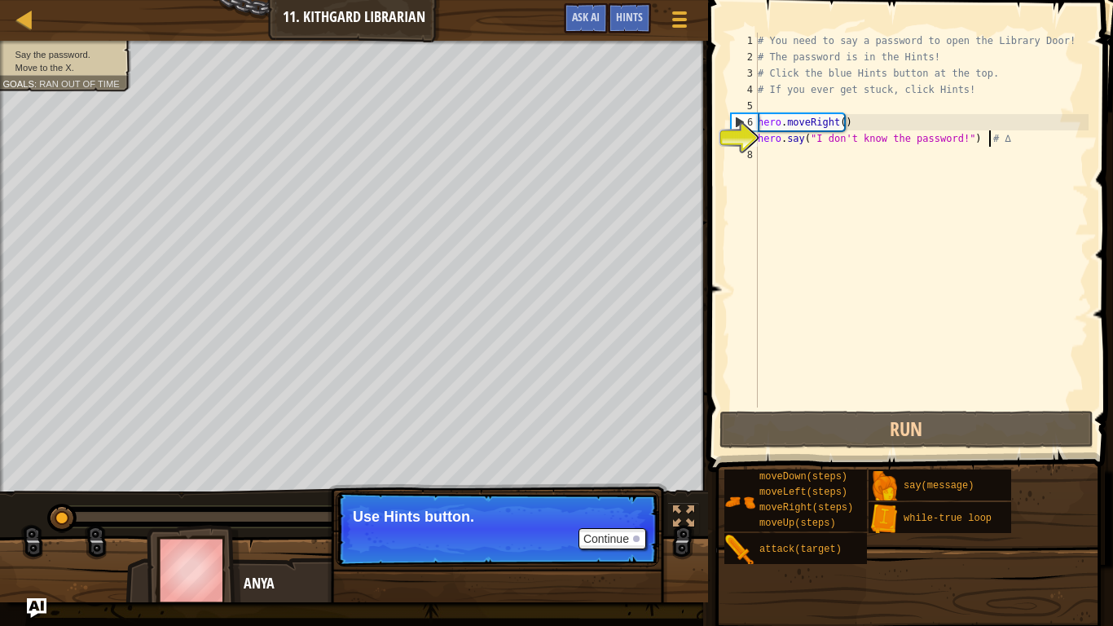
click at [1028, 130] on div "# You need to say a password to open the Library Door! # The password is in the…" at bounding box center [921, 236] width 334 height 407
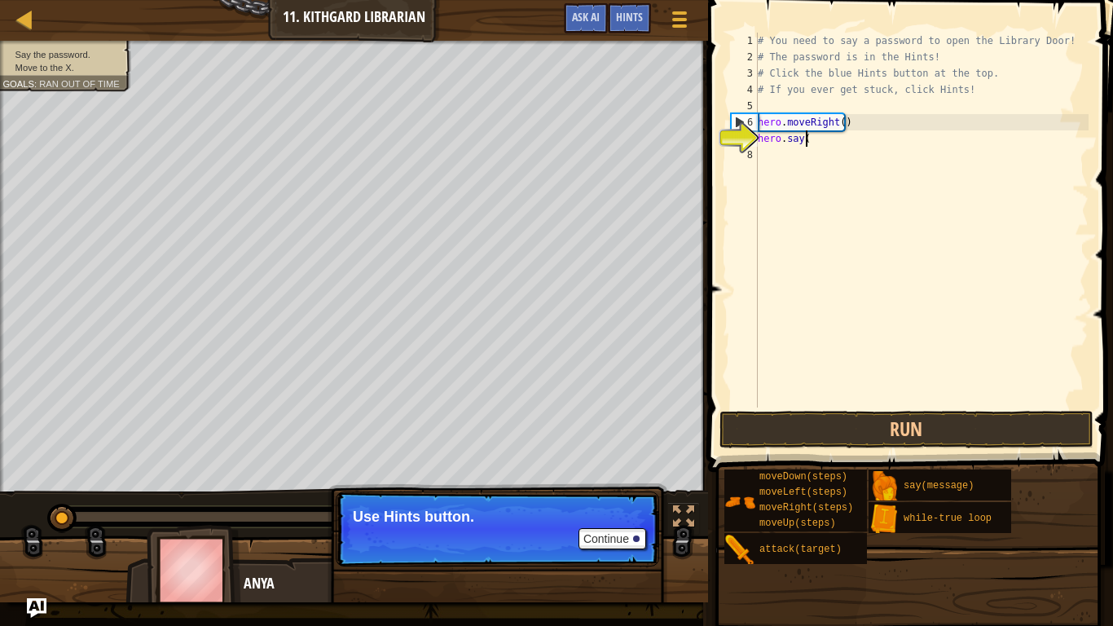
type textarea "h"
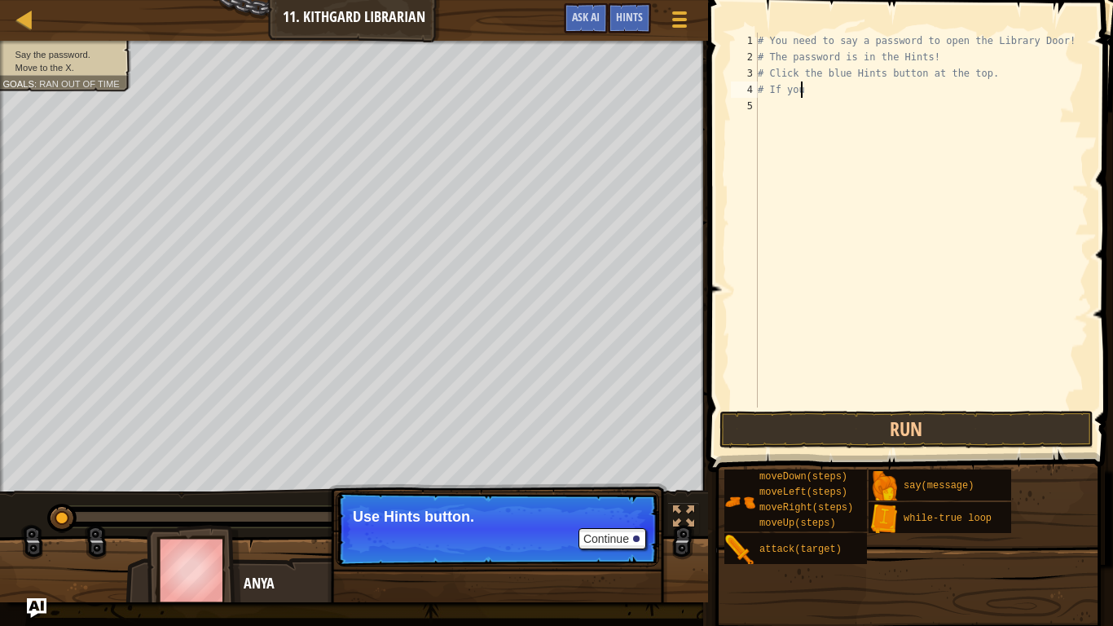
type textarea "#"
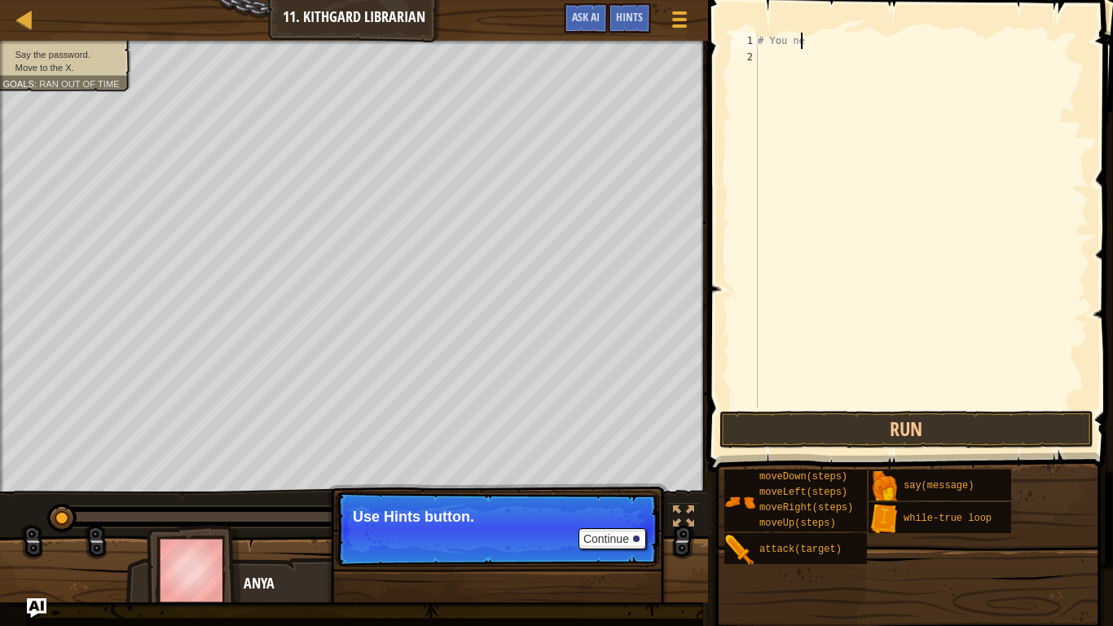
type textarea "#"
